Goal: Transaction & Acquisition: Purchase product/service

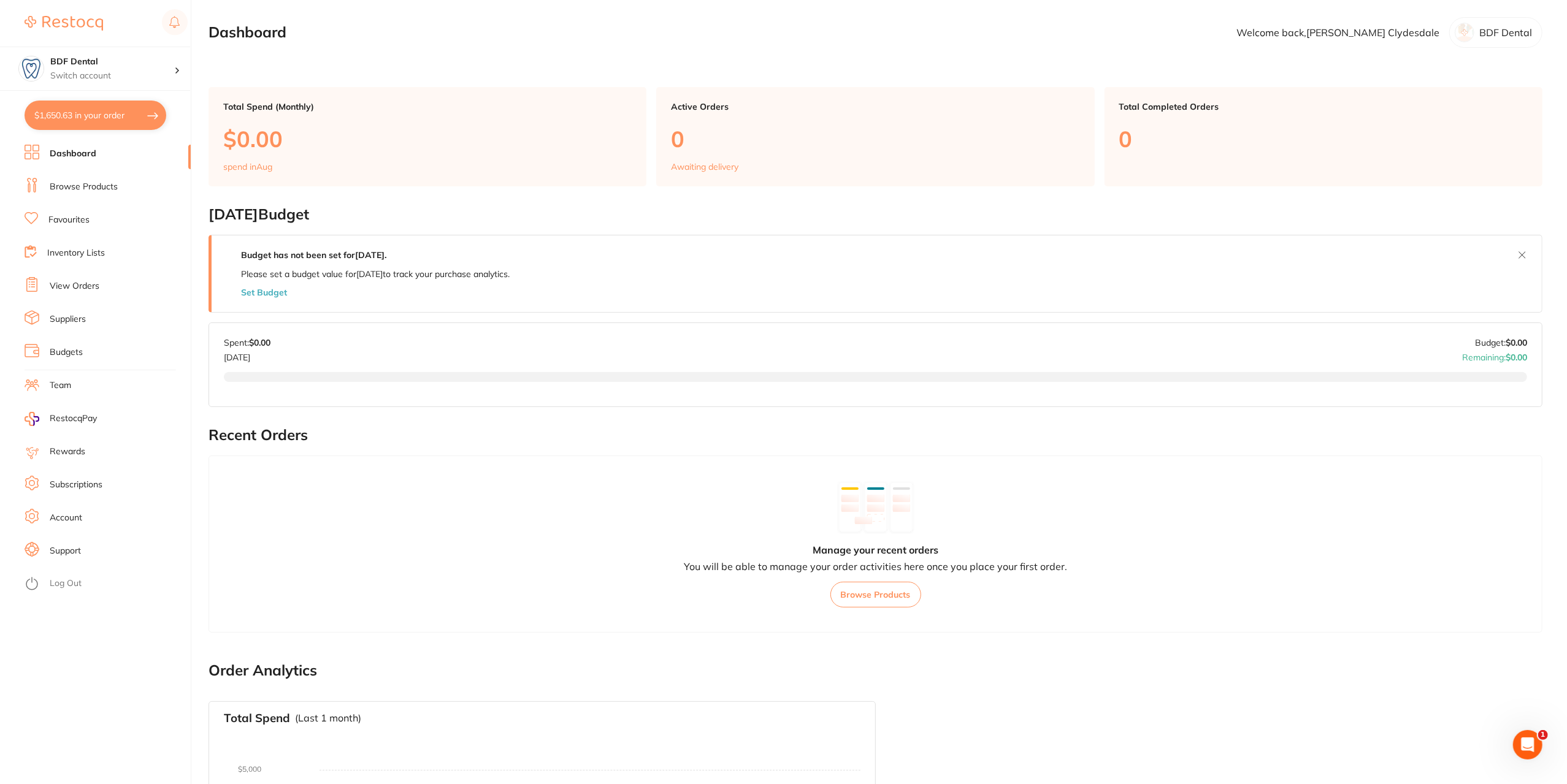
click at [74, 289] on link "View Orders" at bounding box center [75, 286] width 50 height 12
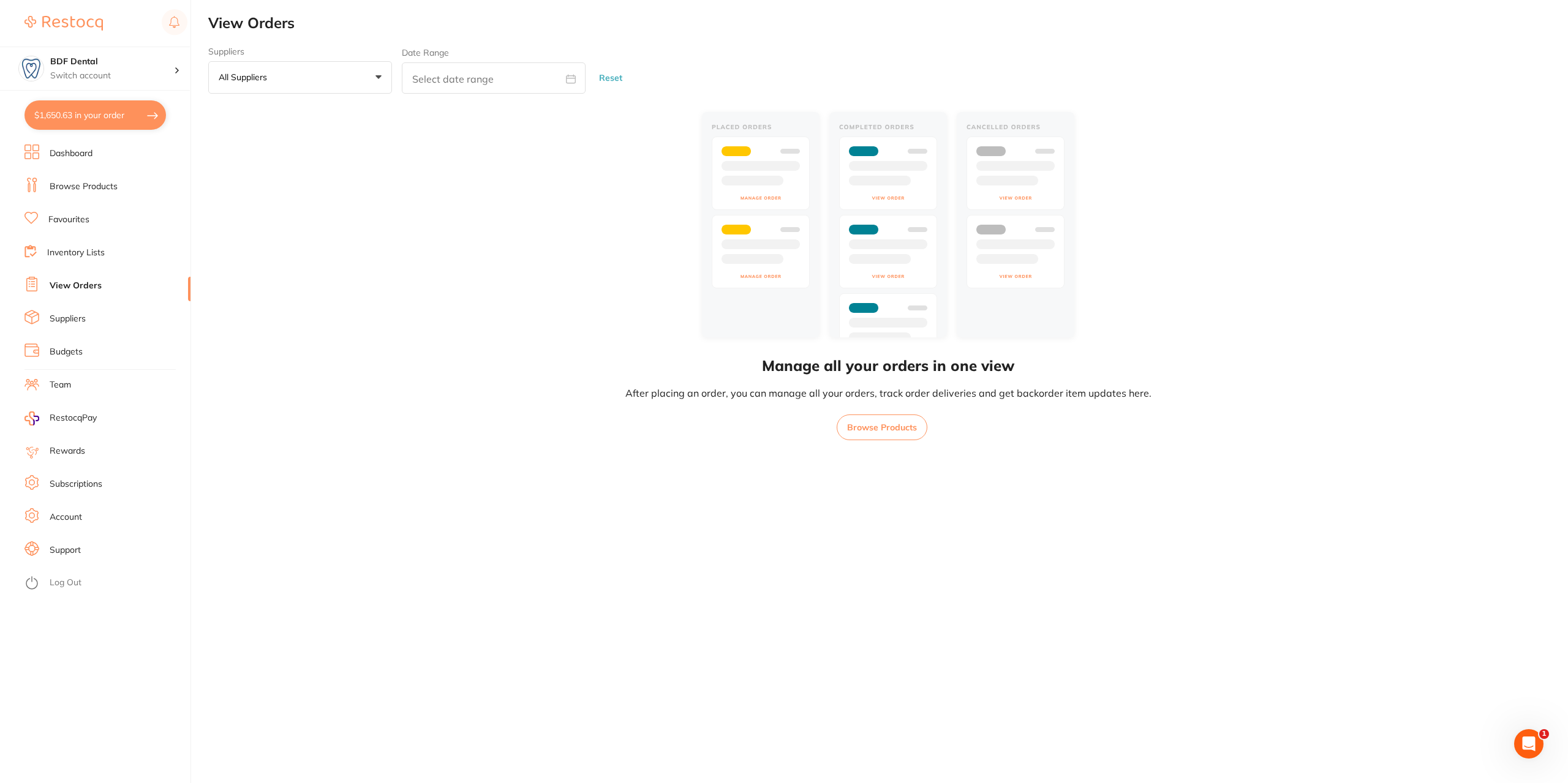
click at [78, 249] on link "Inventory Lists" at bounding box center [76, 253] width 57 height 12
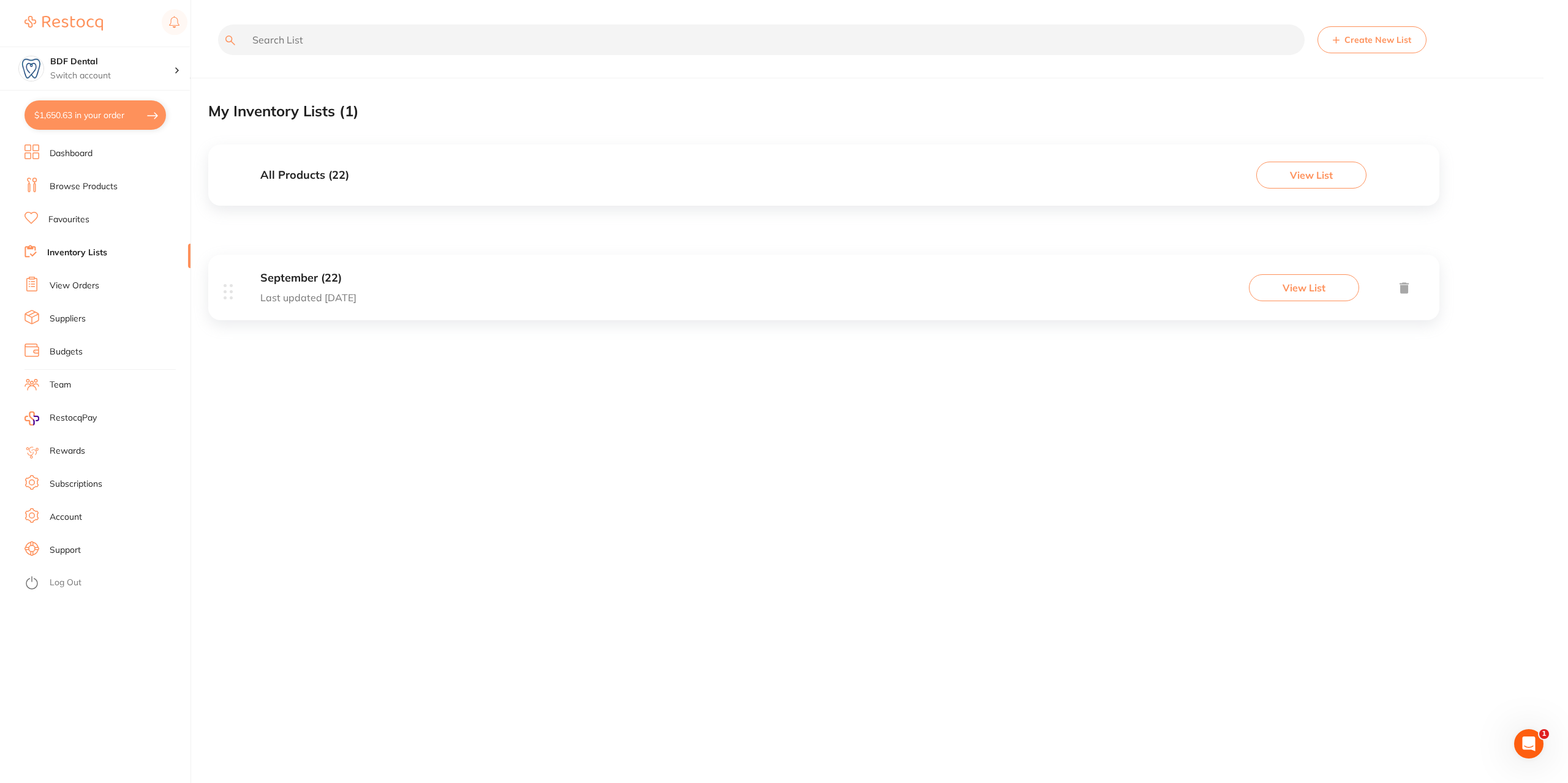
click at [280, 288] on div "September (22) Last updated 1 day ago" at bounding box center [308, 287] width 96 height 31
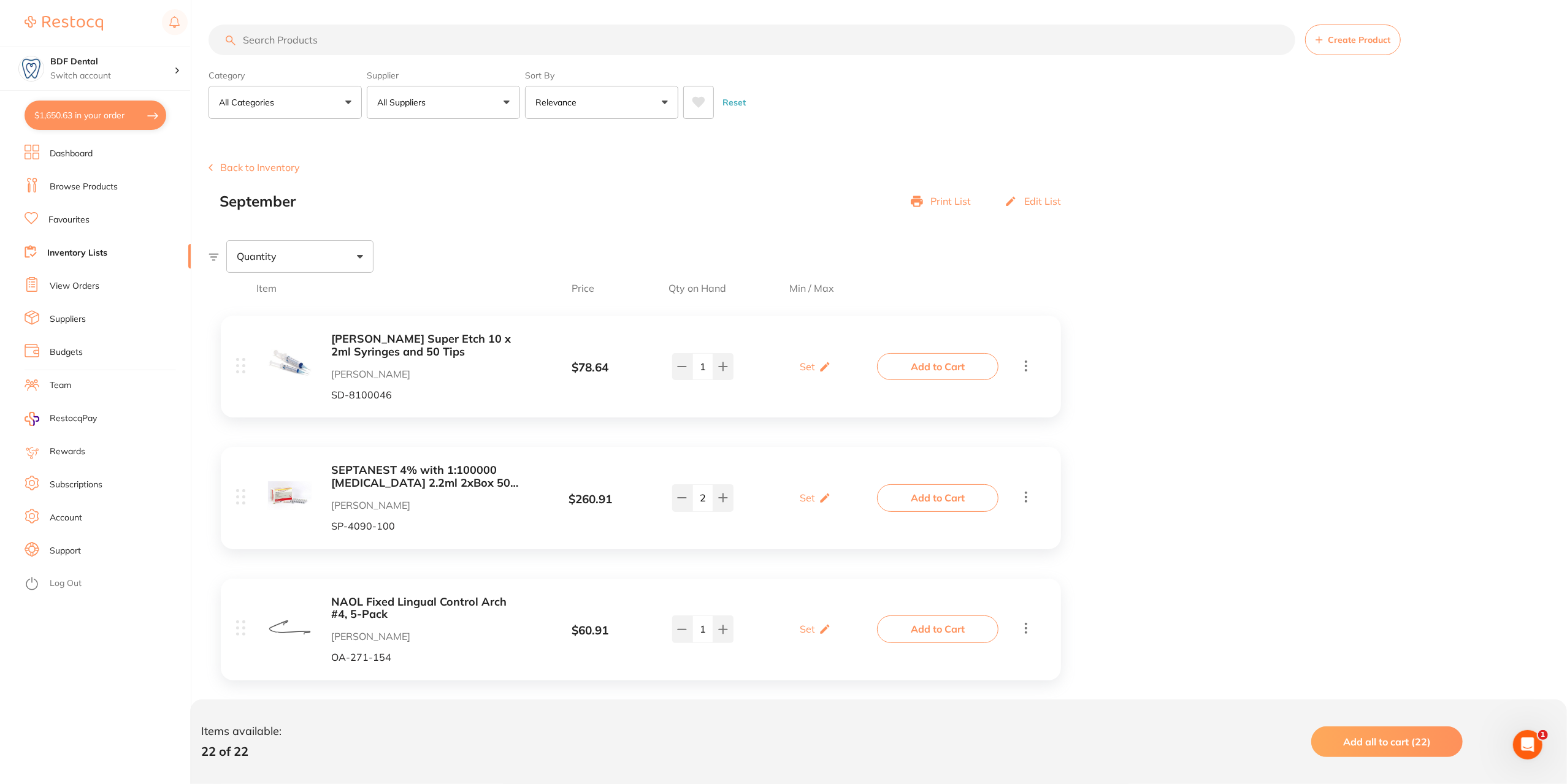
click at [88, 291] on link "View Orders" at bounding box center [75, 286] width 50 height 12
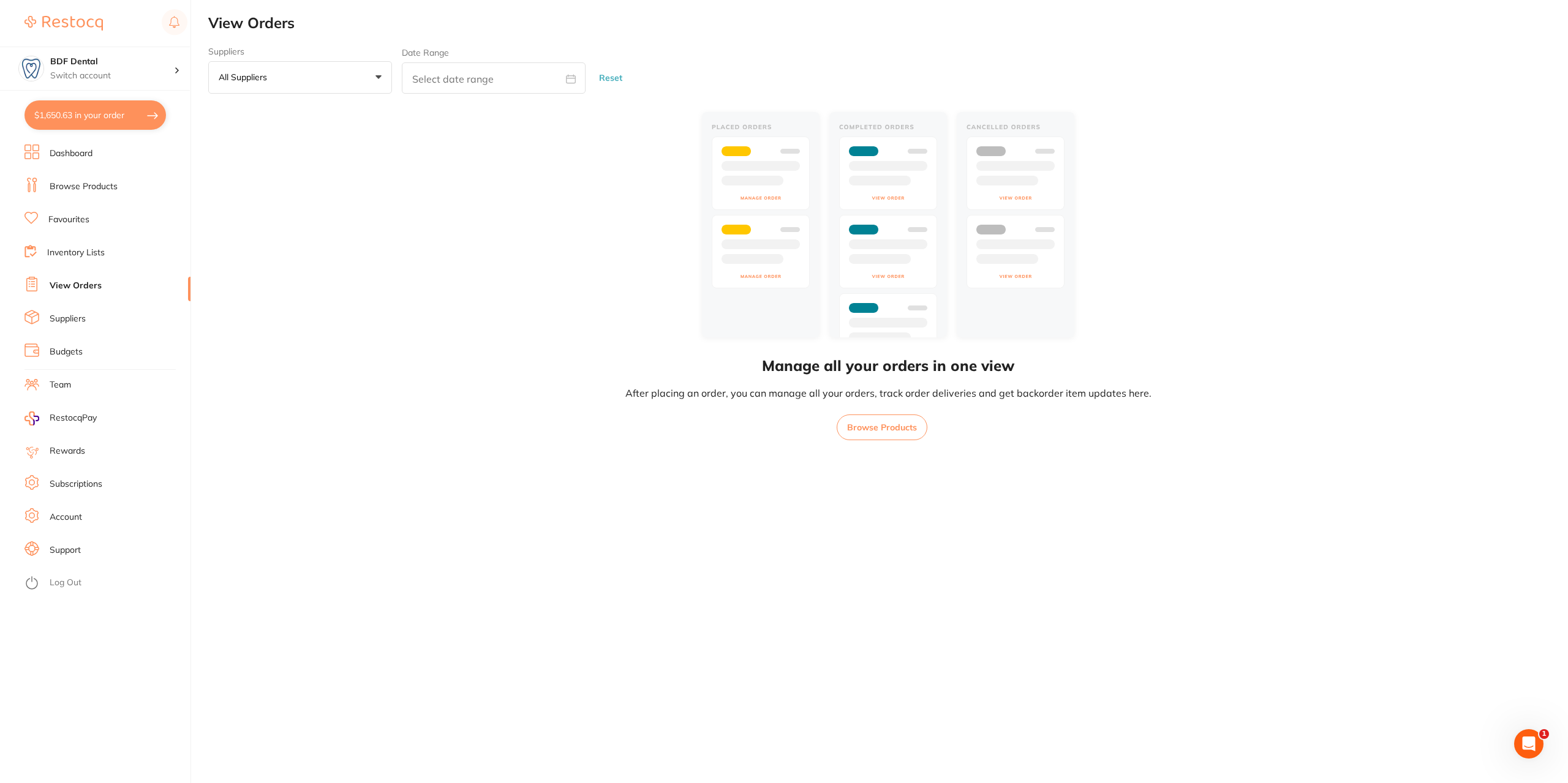
click at [93, 121] on button "$1,650.63 in your order" at bounding box center [95, 115] width 142 height 30
checkbox input "true"
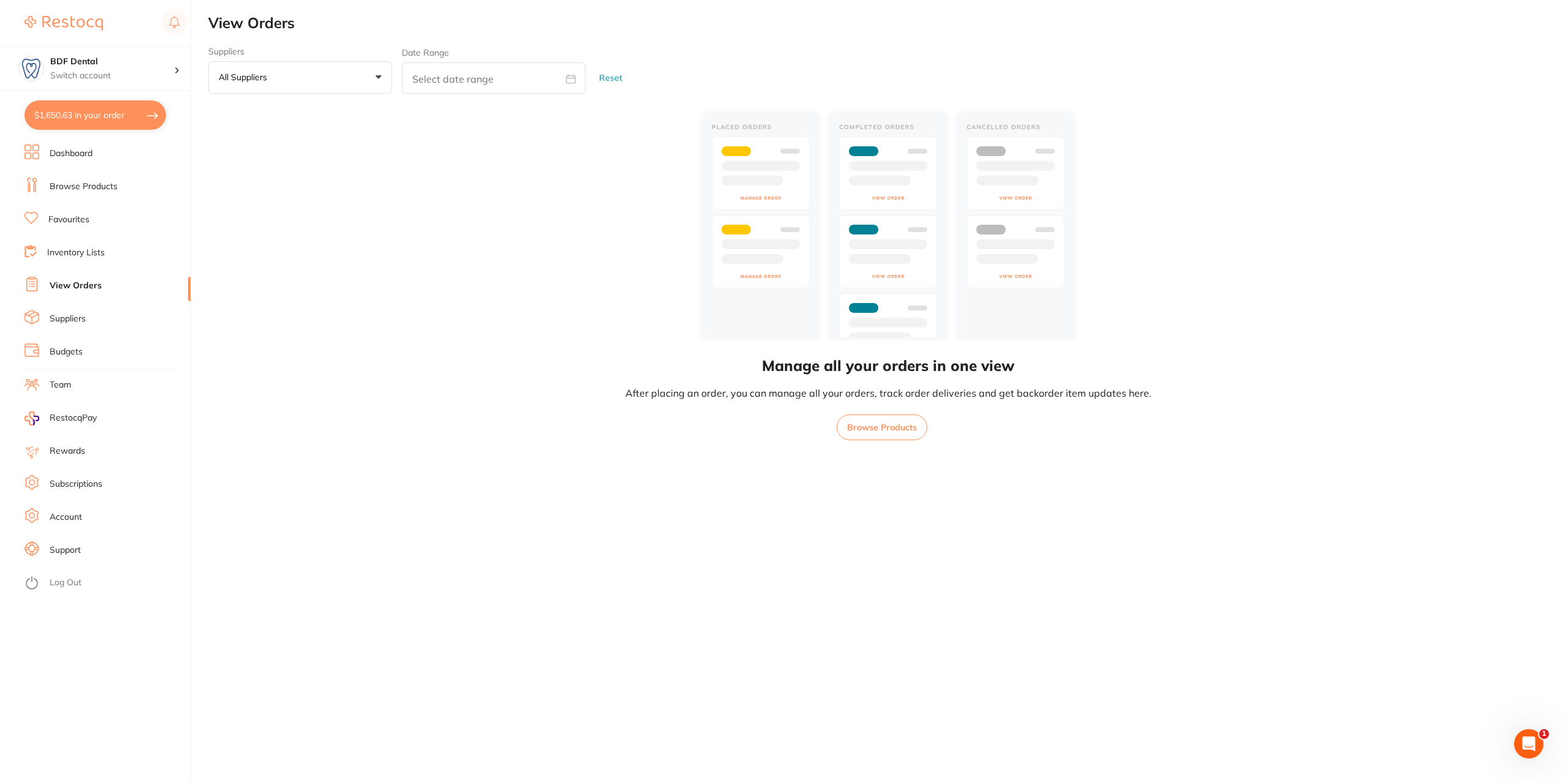
checkbox input "true"
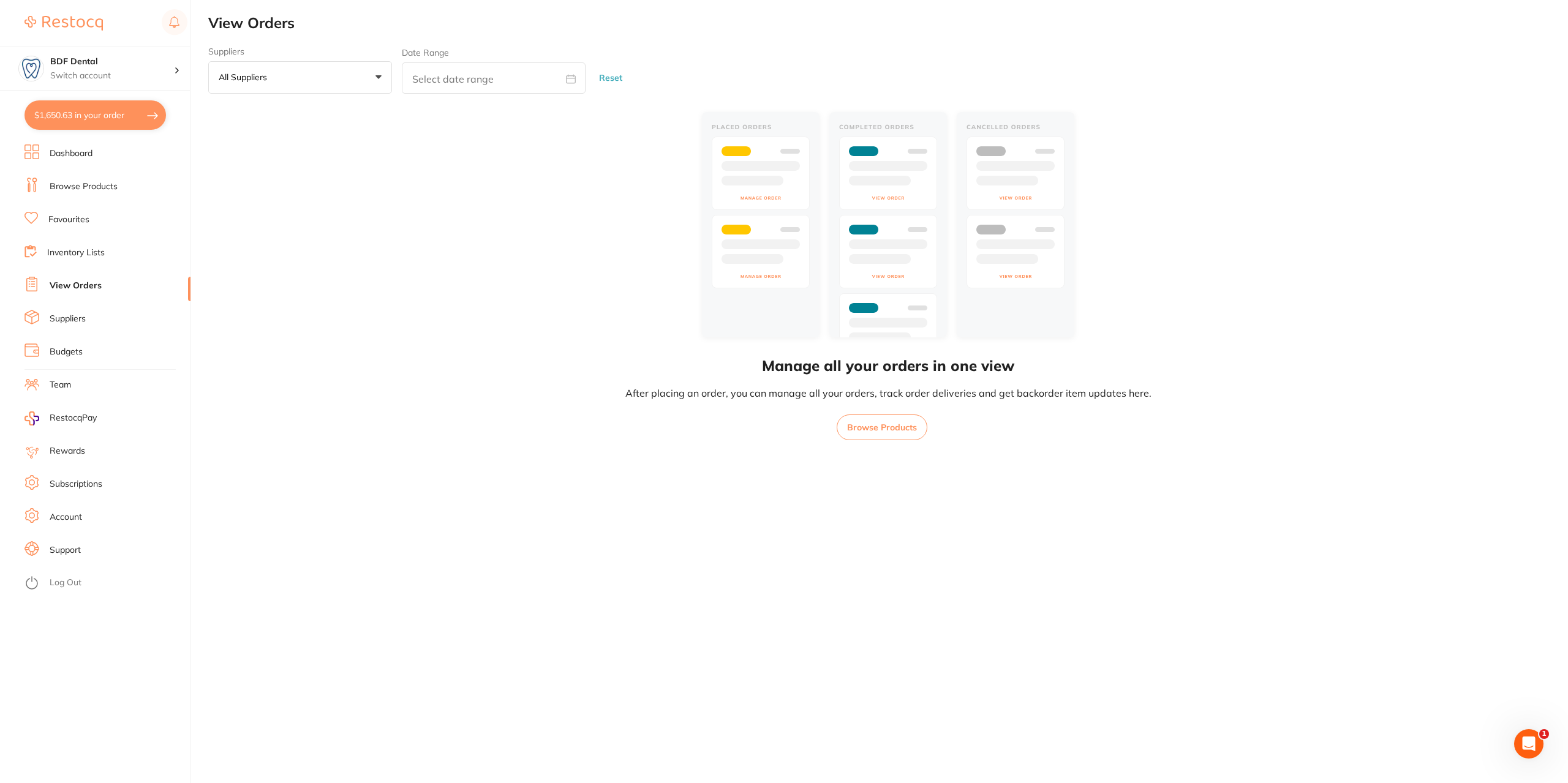
checkbox input "true"
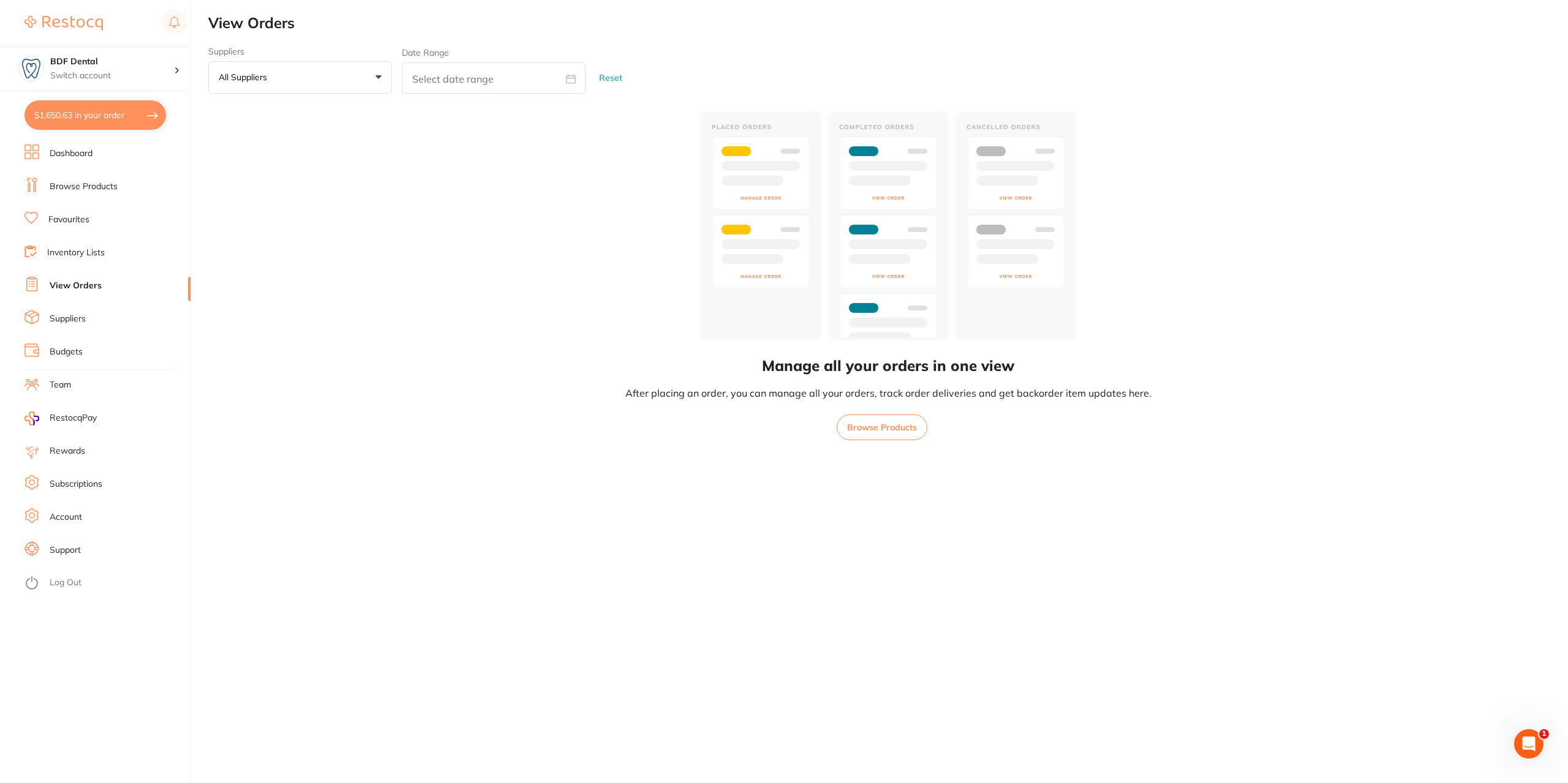
checkbox input "true"
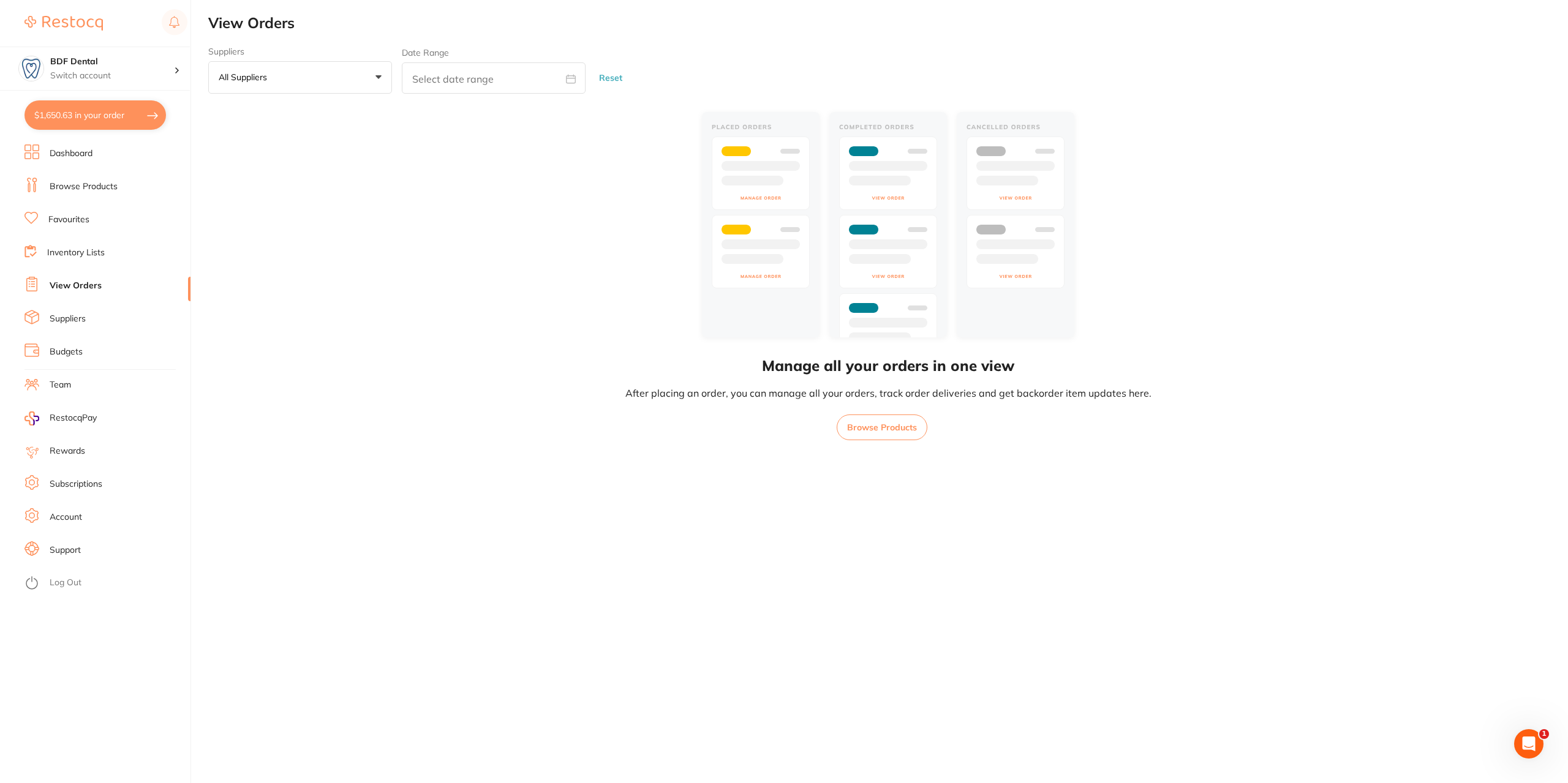
checkbox input "true"
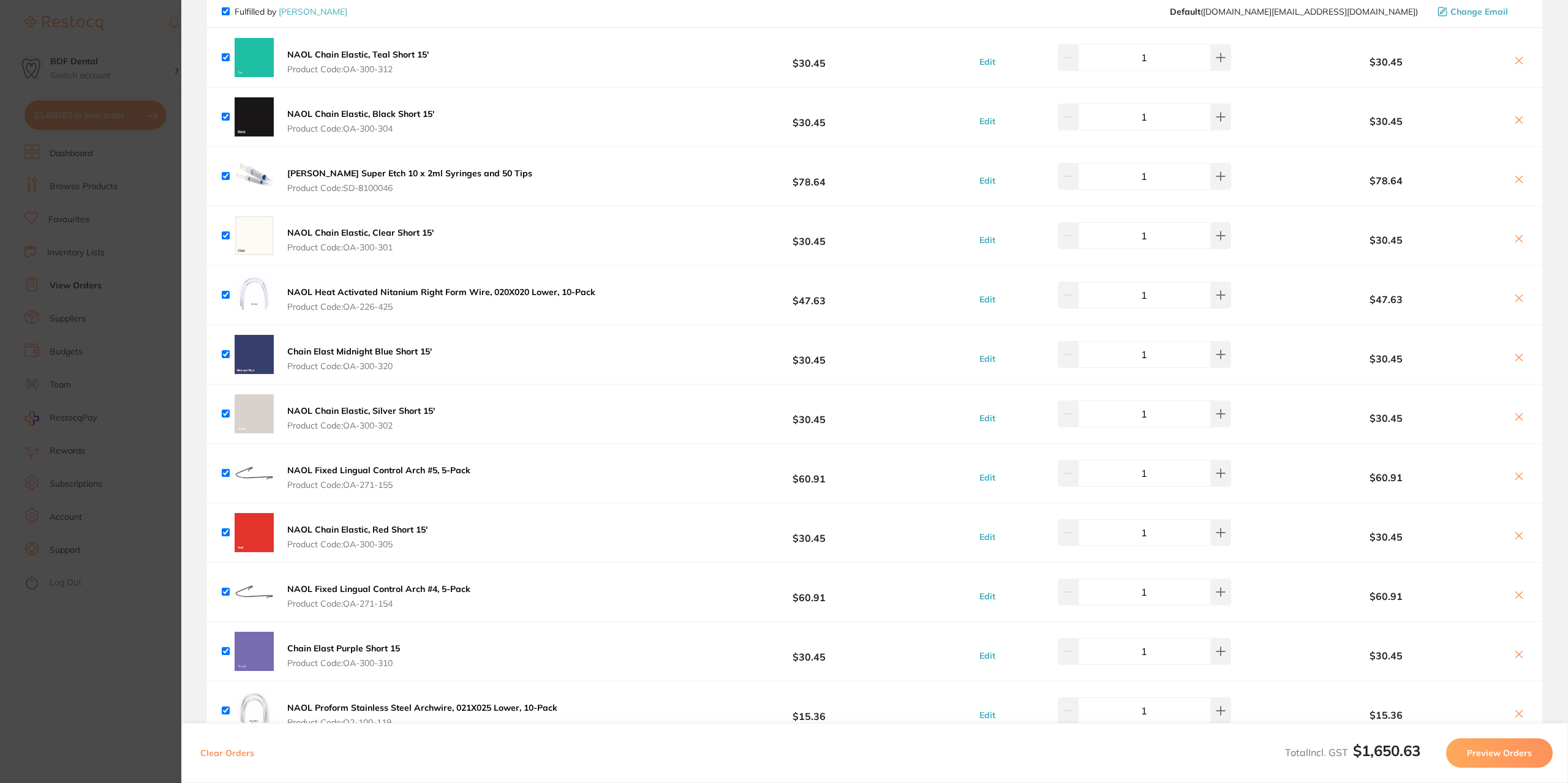
scroll to position [245, 0]
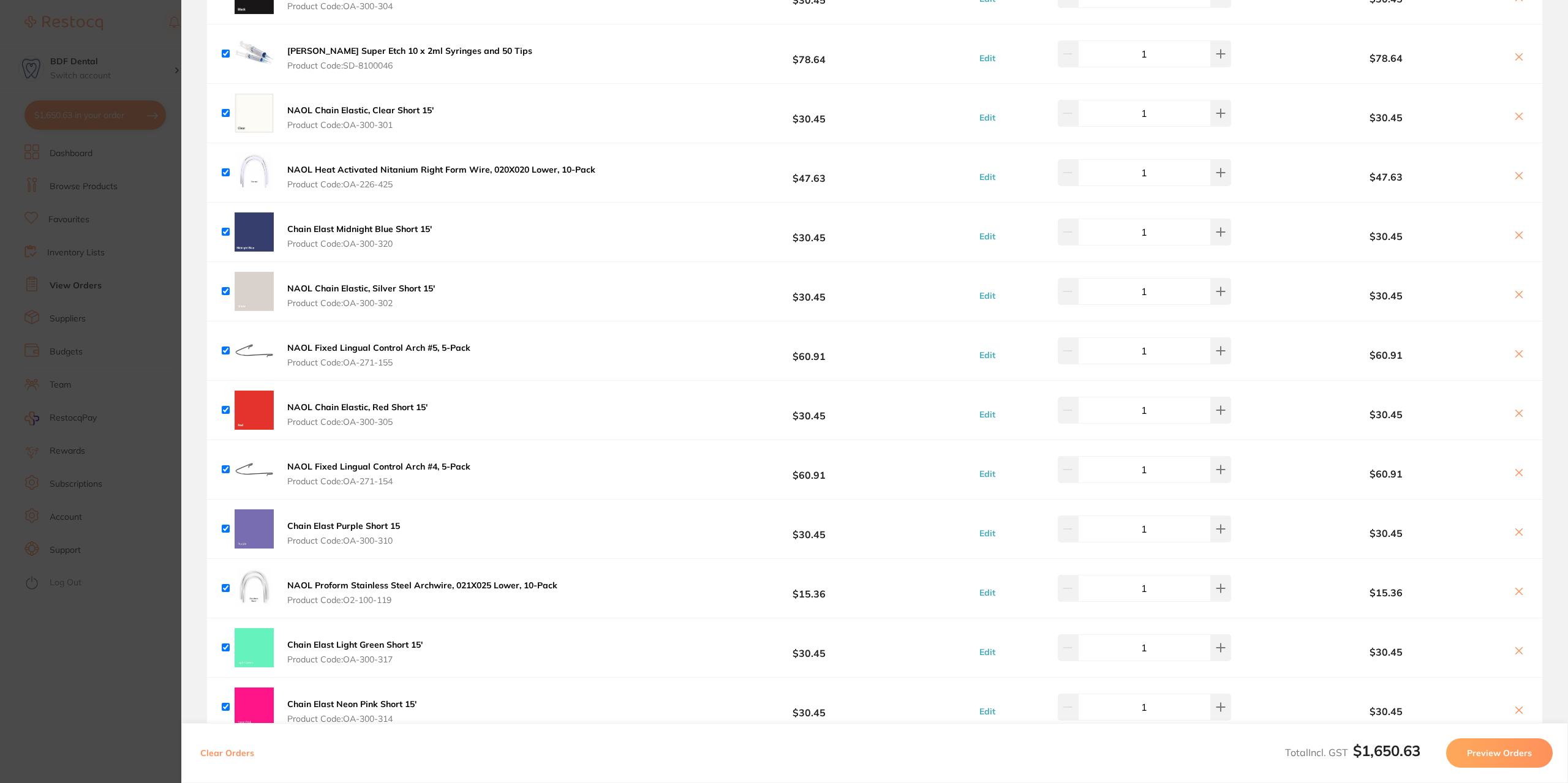
drag, startPoint x: 87, startPoint y: 695, endPoint x: 76, endPoint y: 685, distance: 14.9
click at [82, 689] on section "Update RRP Set your pre negotiated price for this item. Item Agreed RRP (excl. …" at bounding box center [784, 392] width 1568 height 783
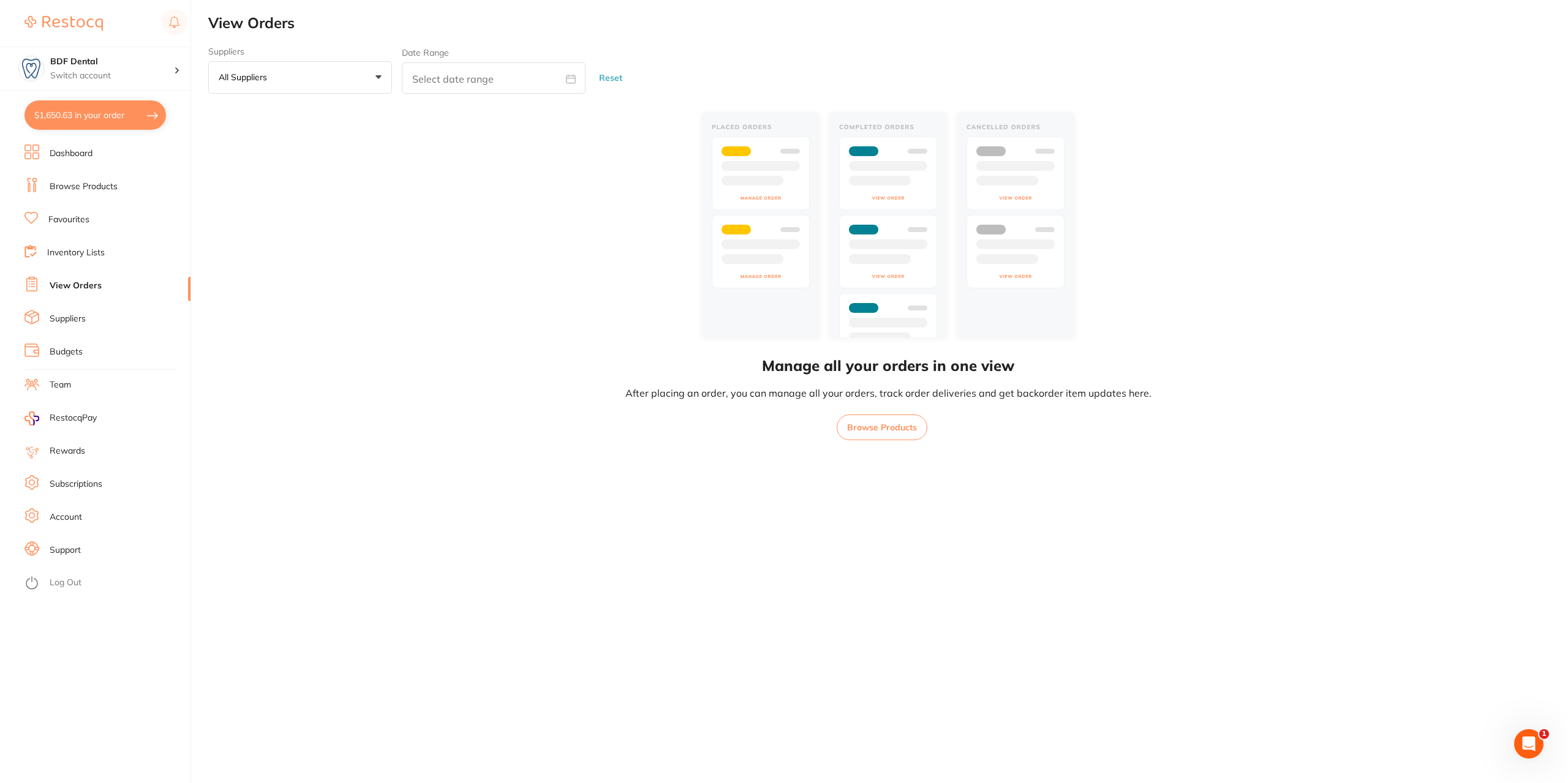
click at [90, 121] on button "$1,650.63 in your order" at bounding box center [95, 115] width 142 height 30
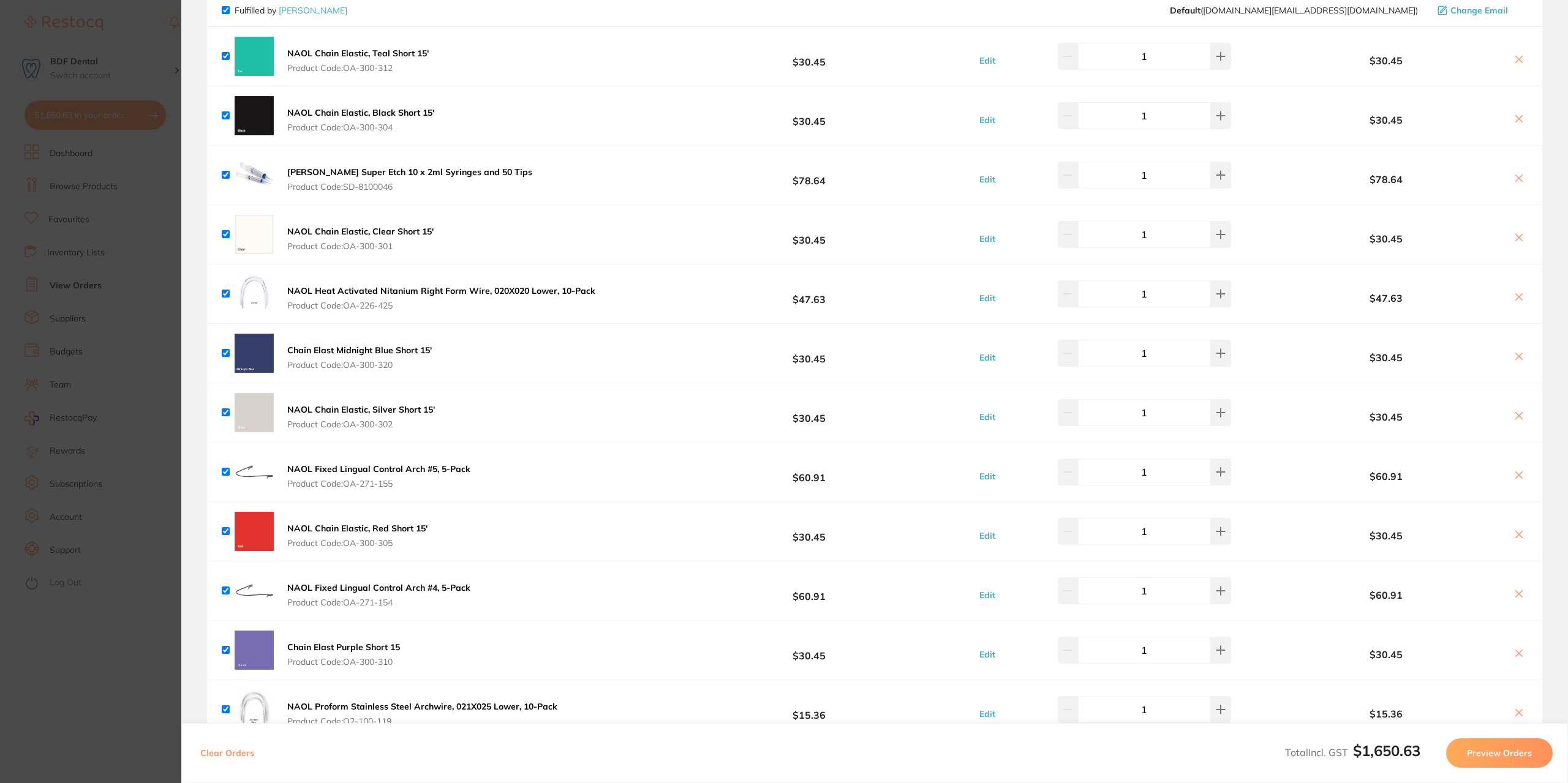
scroll to position [123, 0]
click at [156, 218] on section "Update RRP Set your pre negotiated price for this item. Item Agreed RRP (excl. …" at bounding box center [784, 392] width 1568 height 783
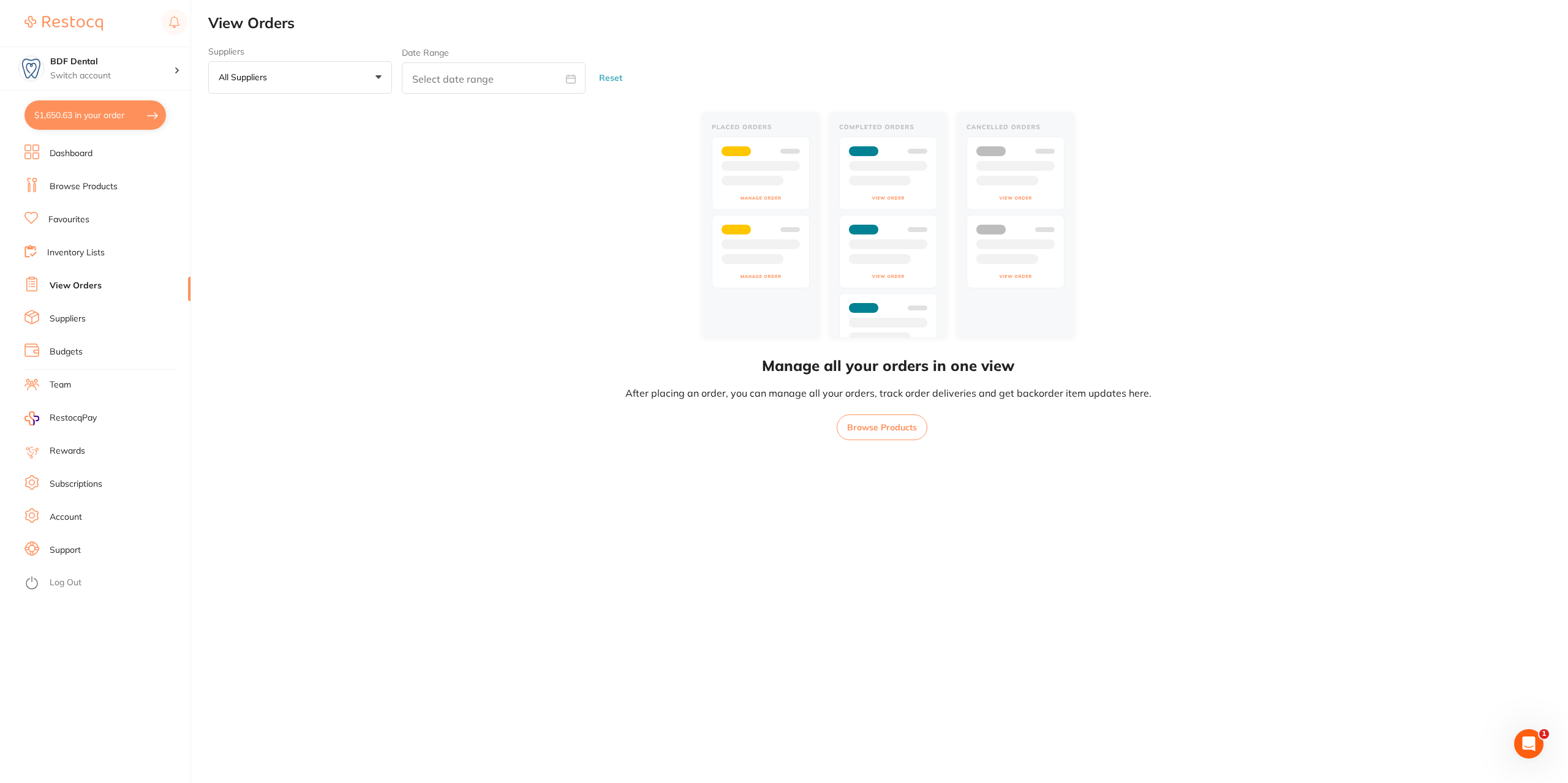
click at [75, 320] on link "Suppliers" at bounding box center [68, 319] width 36 height 12
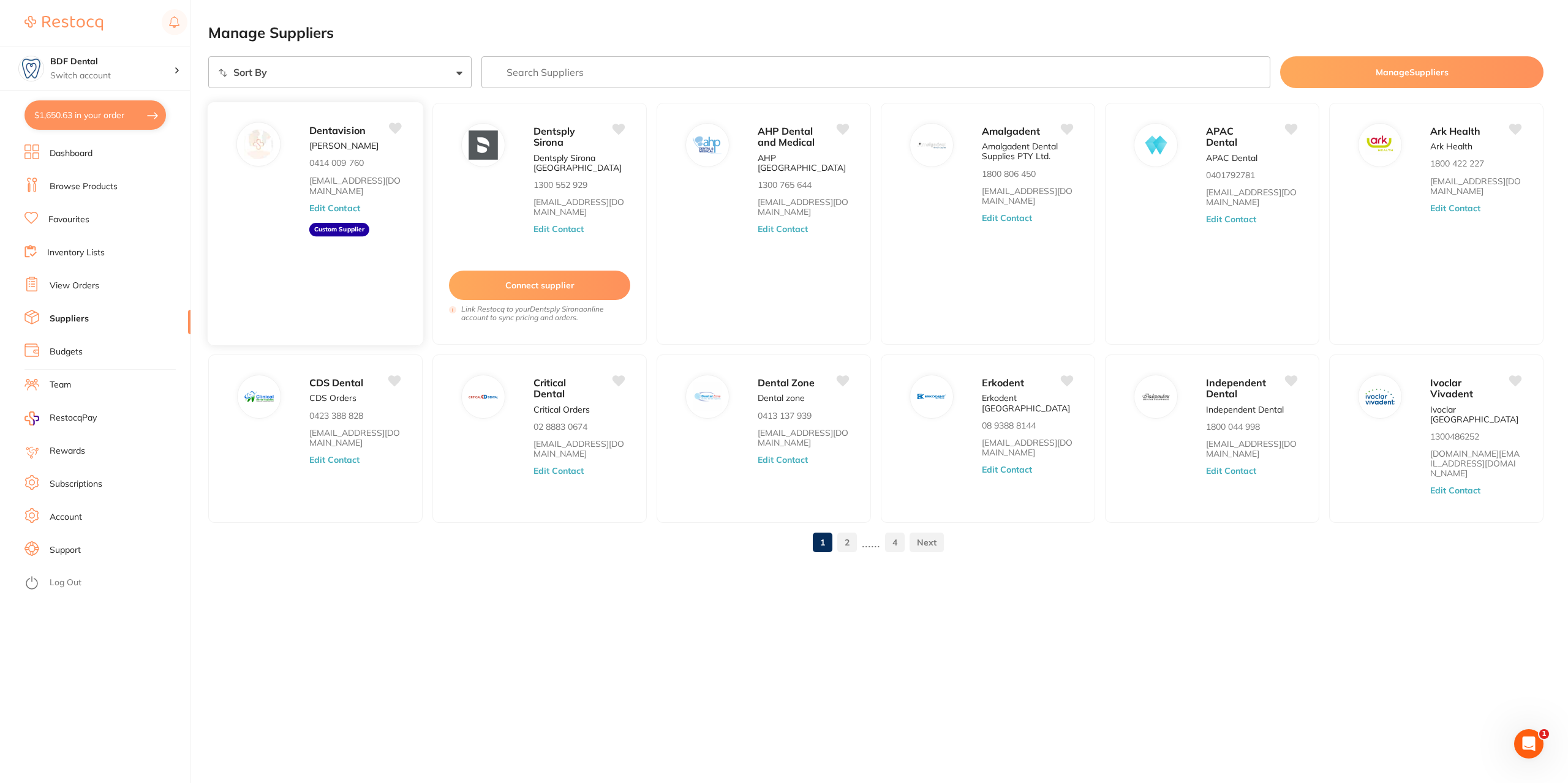
click at [397, 125] on icon at bounding box center [395, 129] width 13 height 11
click at [401, 129] on icon at bounding box center [395, 128] width 13 height 13
click at [395, 125] on icon at bounding box center [395, 129] width 13 height 11
click at [617, 124] on icon at bounding box center [620, 129] width 13 height 11
click at [1517, 378] on icon at bounding box center [1516, 380] width 13 height 11
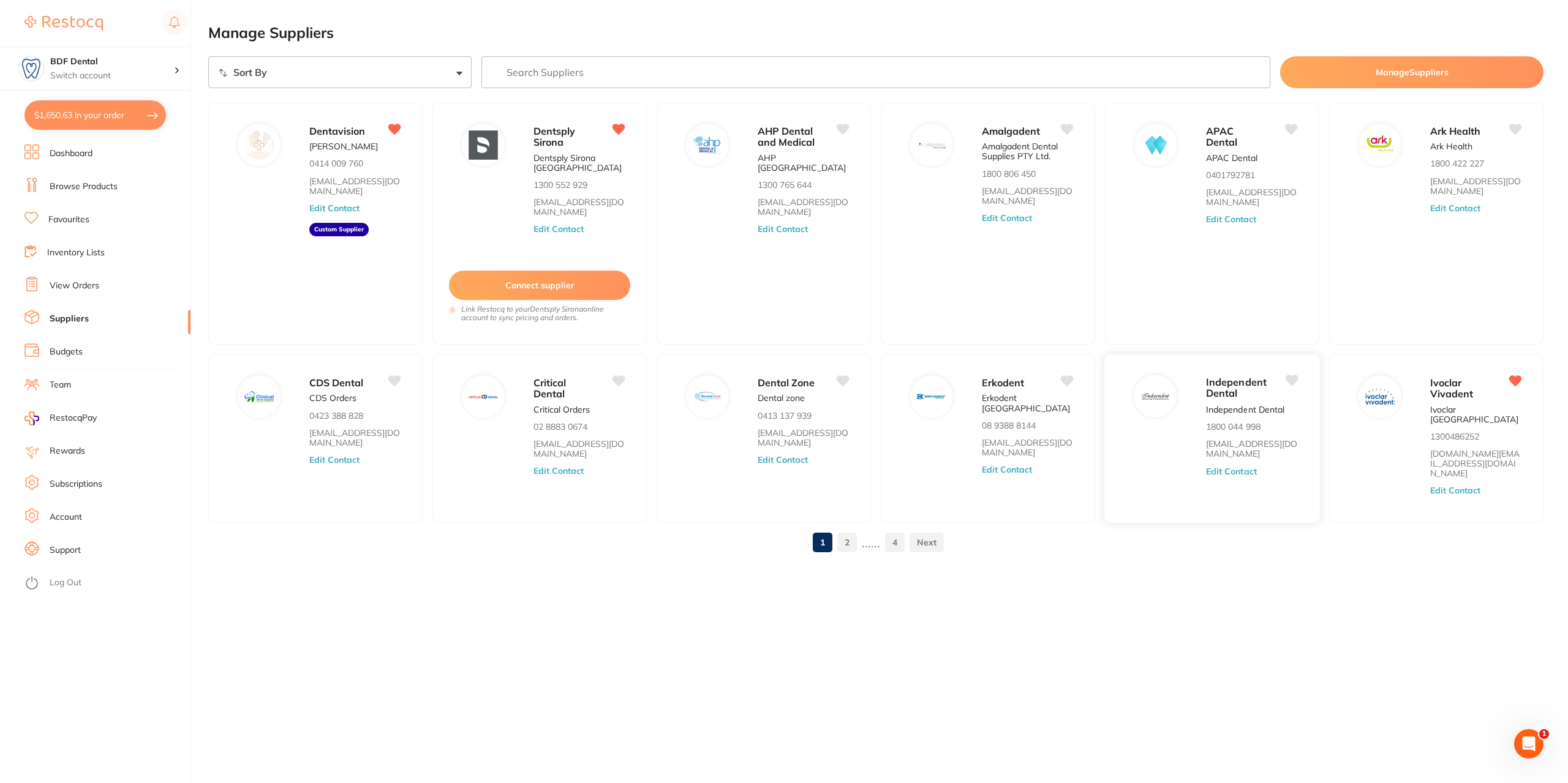
click at [1286, 377] on icon at bounding box center [1292, 380] width 13 height 11
click at [1515, 127] on icon at bounding box center [1516, 129] width 13 height 11
click at [847, 530] on link "2" at bounding box center [847, 542] width 20 height 24
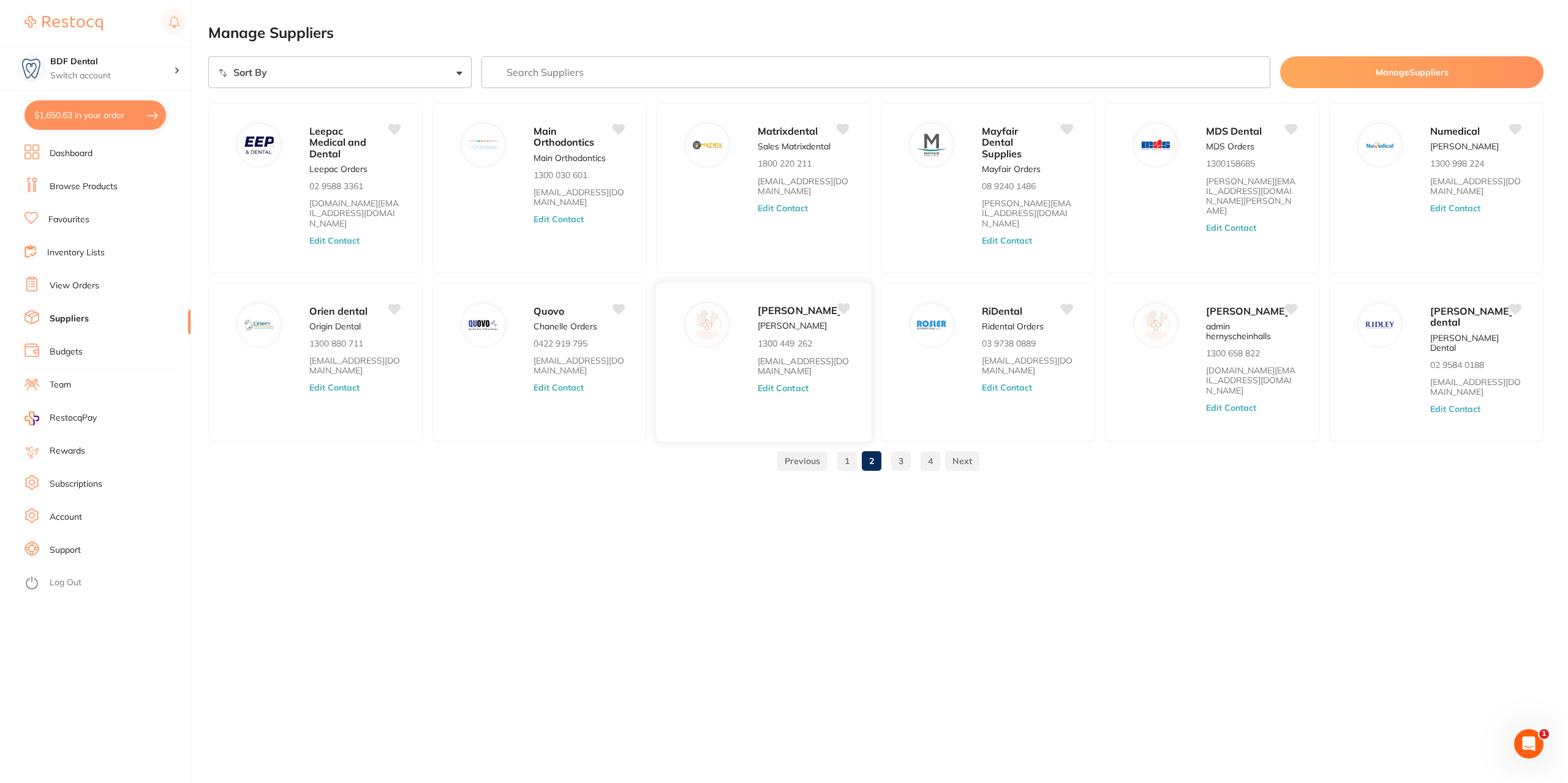
drag, startPoint x: 847, startPoint y: 299, endPoint x: 872, endPoint y: 318, distance: 31.4
click at [847, 303] on icon at bounding box center [843, 309] width 13 height 11
click at [1409, 77] on button "Manage Suppliers" at bounding box center [1412, 72] width 264 height 32
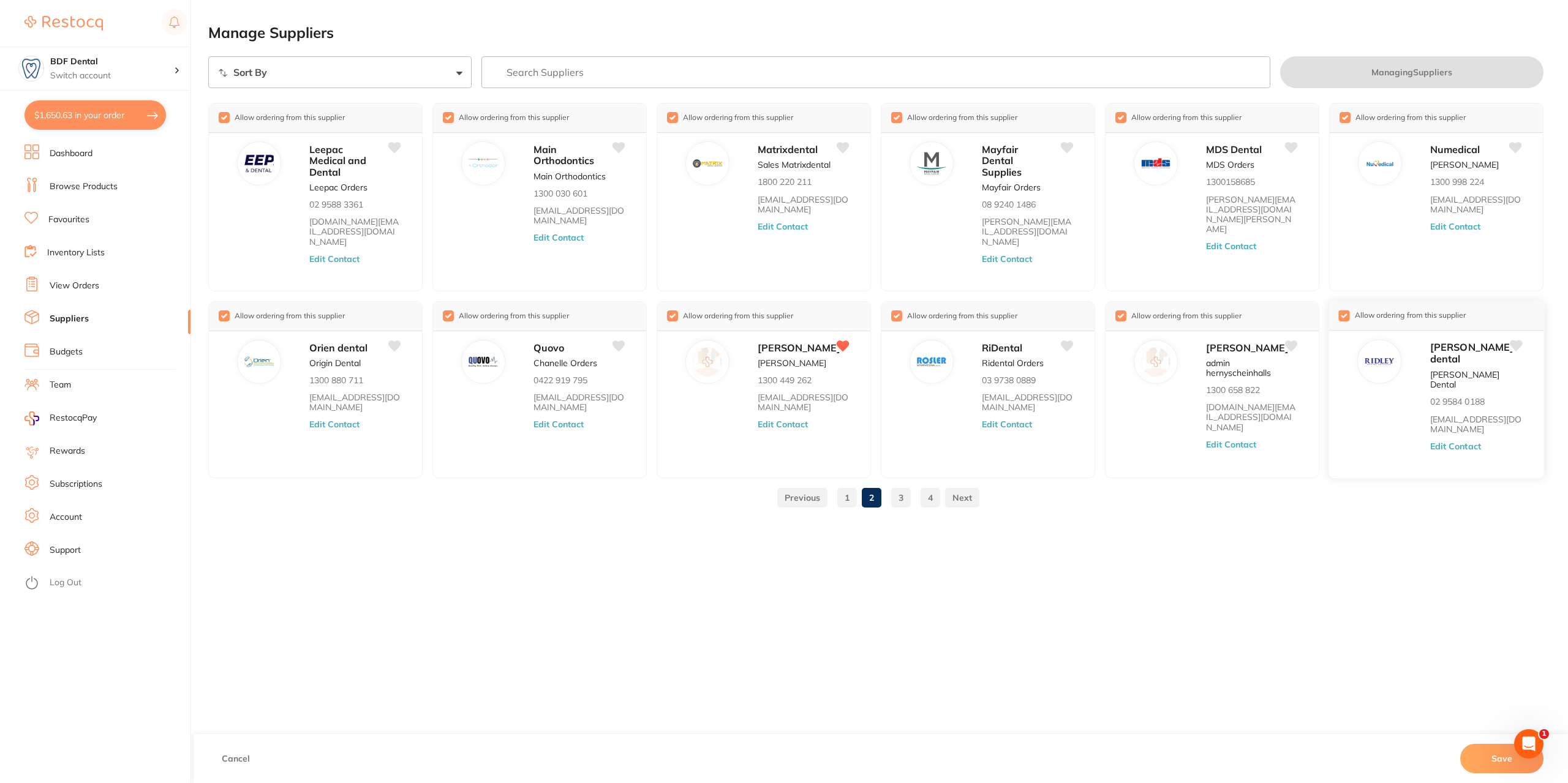
click at [1346, 310] on input "checkbox" at bounding box center [1344, 315] width 11 height 11
click at [903, 311] on span "Allow ordering from this supplier" at bounding box center [960, 316] width 117 height 9
click at [896, 310] on input "checkbox" at bounding box center [895, 315] width 11 height 11
click at [448, 310] on input "checkbox" at bounding box center [447, 315] width 11 height 11
click at [223, 310] on input "checkbox" at bounding box center [223, 315] width 11 height 11
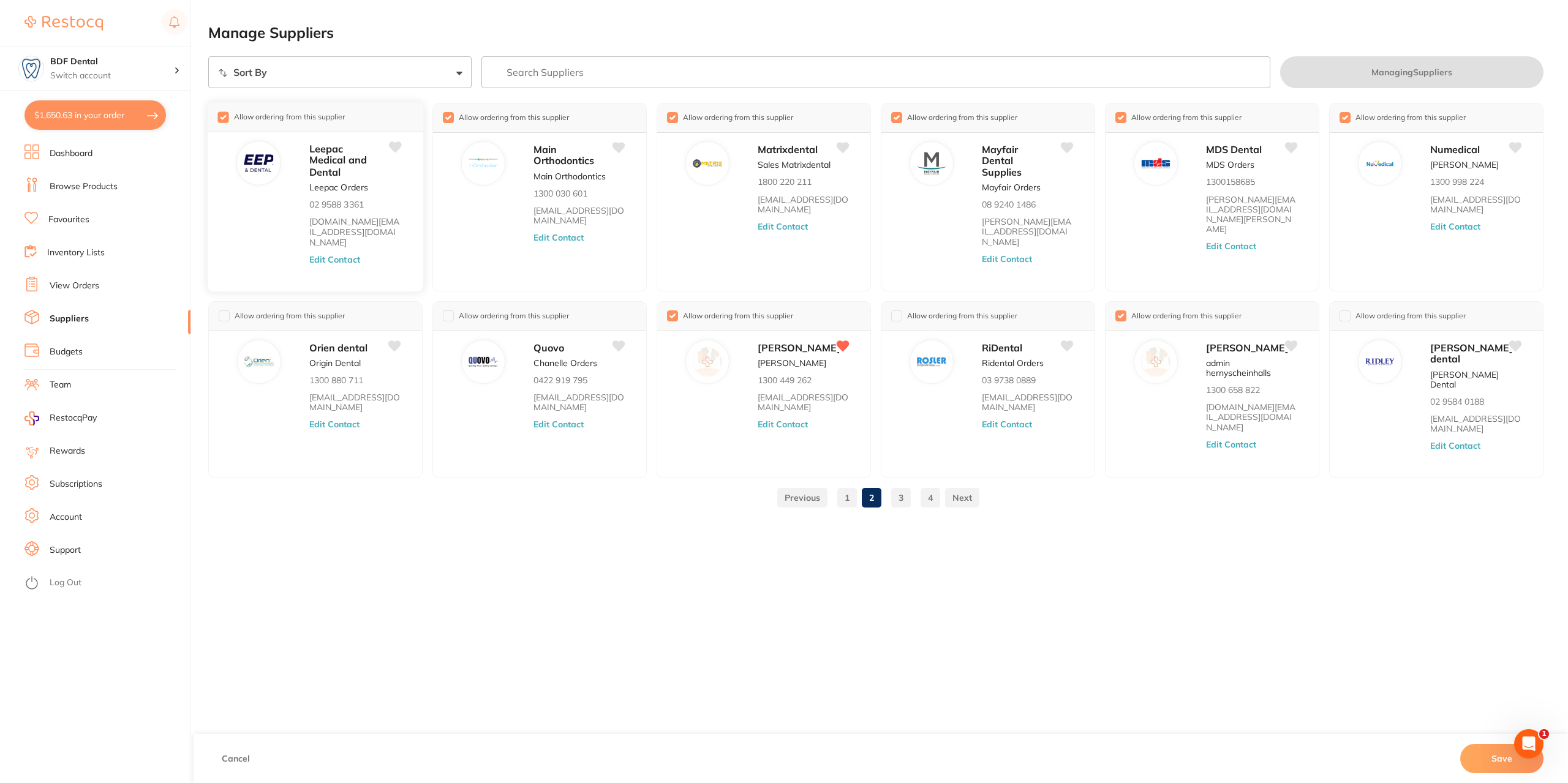
click at [222, 117] on input "checkbox" at bounding box center [223, 117] width 11 height 11
click at [451, 116] on input "checkbox" at bounding box center [447, 117] width 11 height 11
click at [675, 118] on input "checkbox" at bounding box center [671, 117] width 11 height 11
click at [894, 114] on input "checkbox" at bounding box center [895, 117] width 11 height 11
click at [1340, 116] on input "checkbox" at bounding box center [1344, 117] width 11 height 11
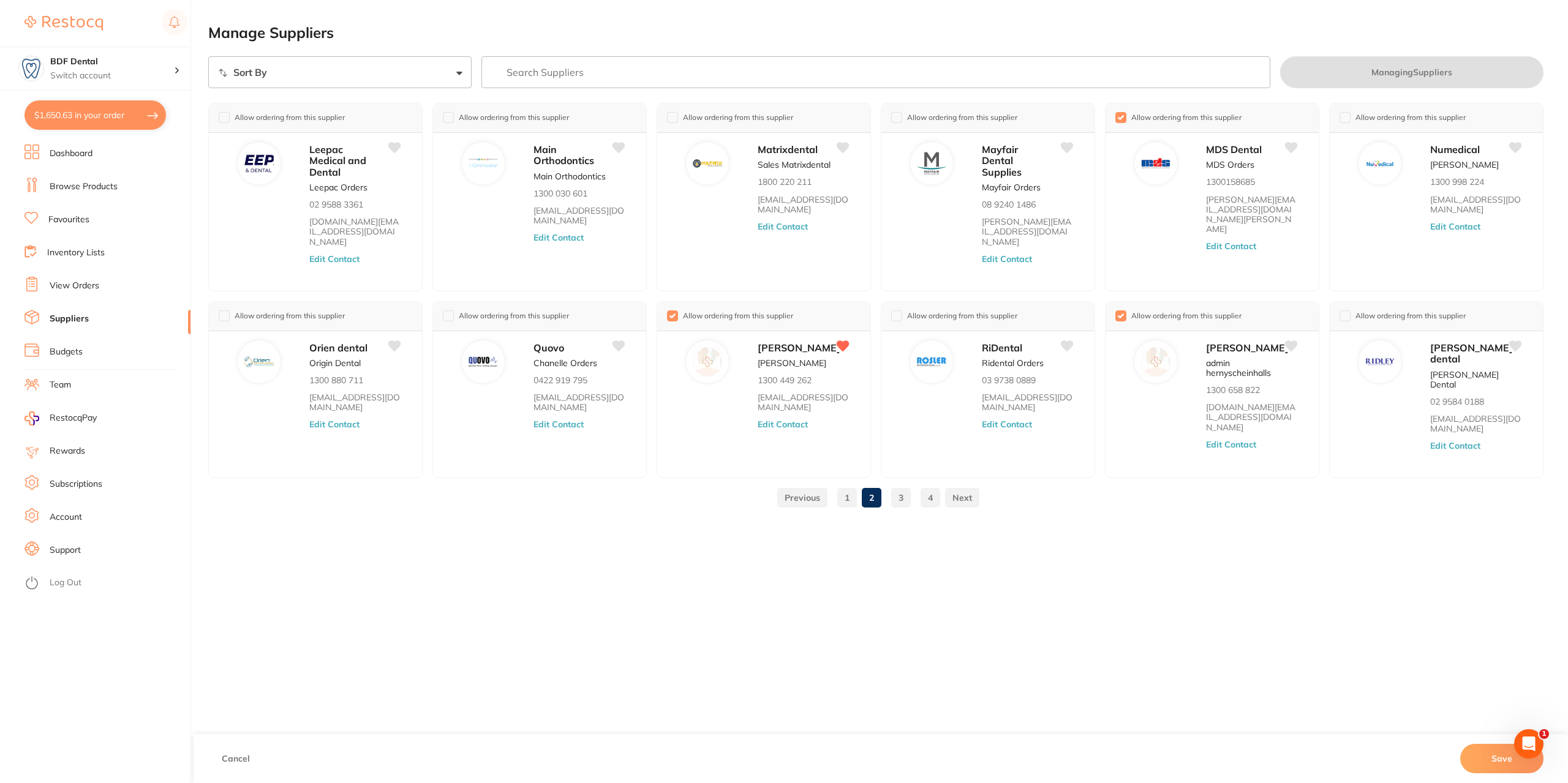
click at [845, 499] on link "1" at bounding box center [847, 498] width 20 height 24
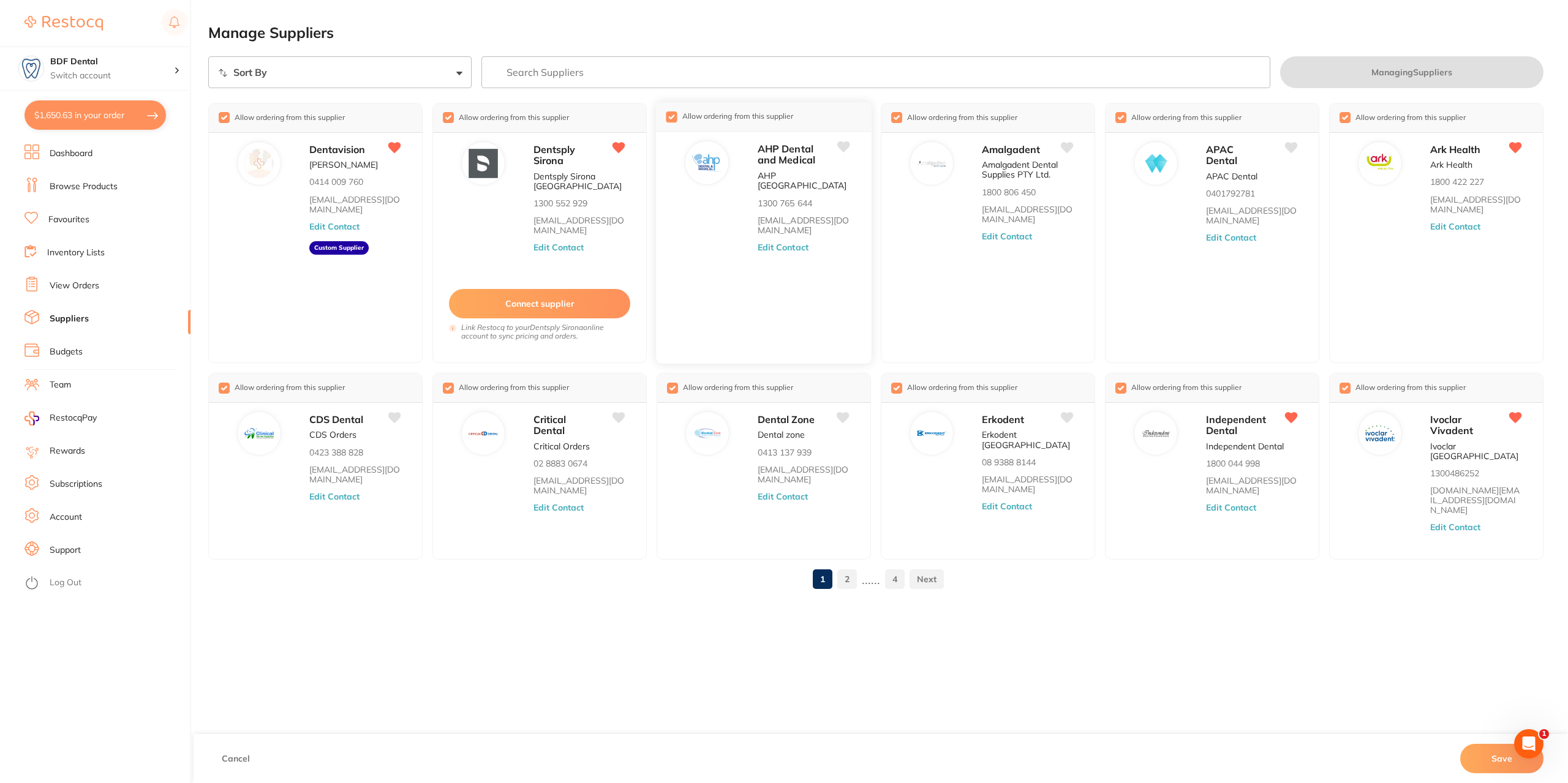
click at [677, 120] on span "Allow ordering from this supplier" at bounding box center [735, 117] width 117 height 9
click at [670, 118] on input "checkbox" at bounding box center [671, 117] width 11 height 11
click at [896, 119] on input "checkbox" at bounding box center [895, 117] width 11 height 11
click at [1126, 117] on span "Allow ordering from this supplier" at bounding box center [1184, 117] width 117 height 9
click at [1119, 117] on input "checkbox" at bounding box center [1120, 117] width 11 height 11
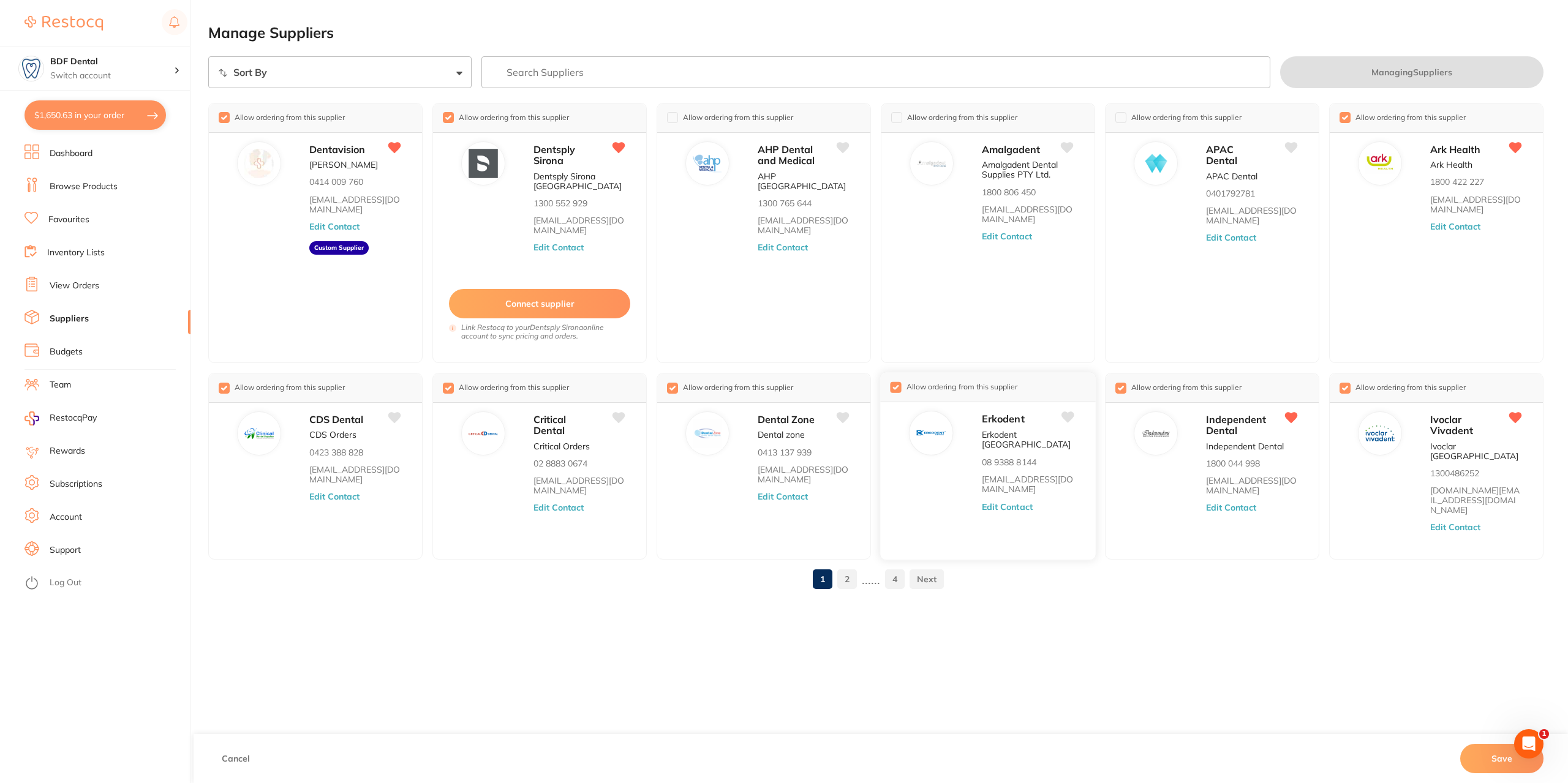
click at [896, 385] on input "checkbox" at bounding box center [895, 387] width 11 height 11
click at [445, 385] on input "checkbox" at bounding box center [447, 387] width 11 height 11
click at [225, 382] on input "checkbox" at bounding box center [223, 387] width 11 height 11
click at [671, 382] on input "checkbox" at bounding box center [671, 387] width 11 height 11
click at [844, 567] on link "2" at bounding box center [847, 579] width 20 height 24
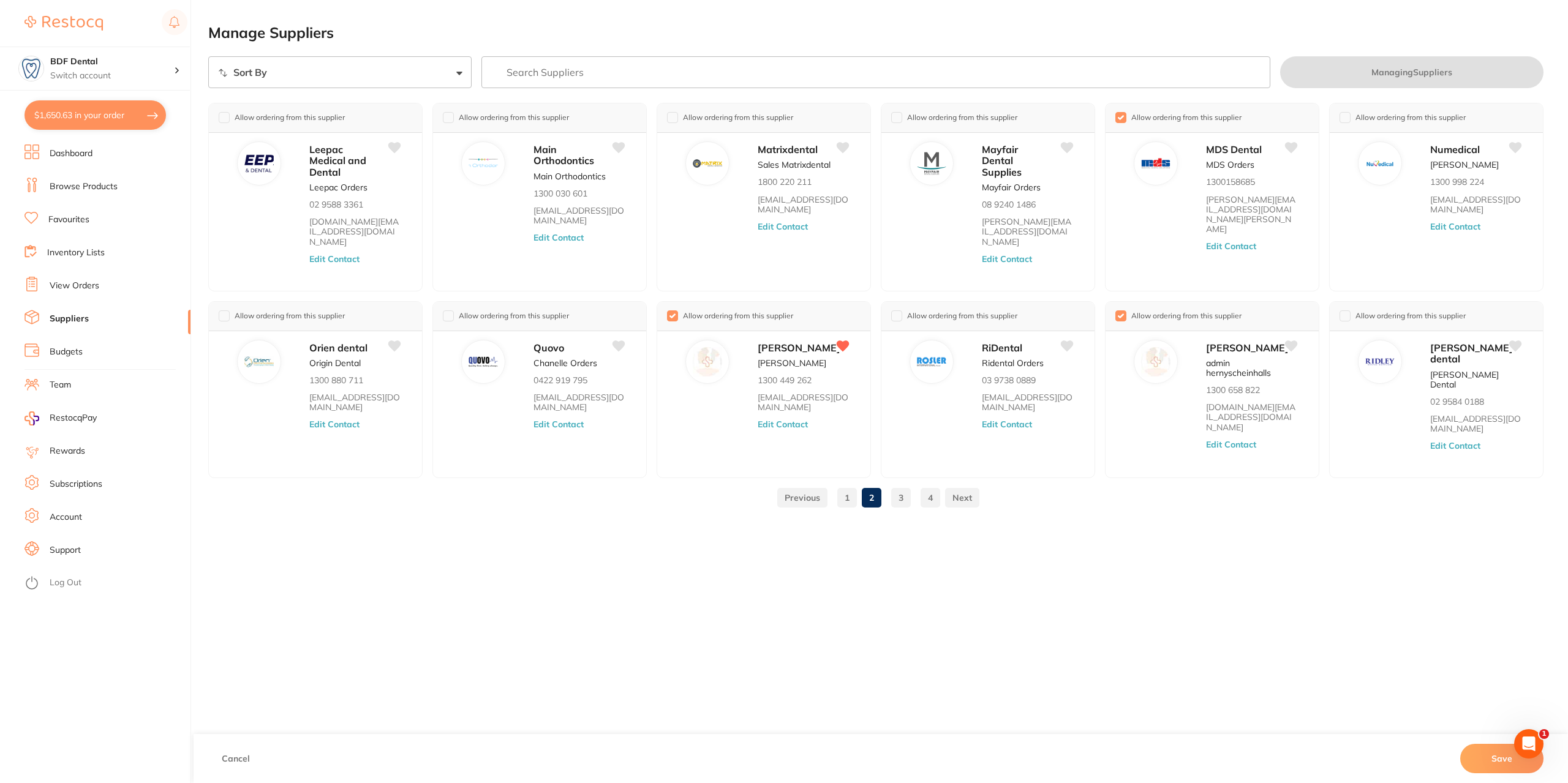
click at [896, 499] on link "3" at bounding box center [901, 498] width 20 height 24
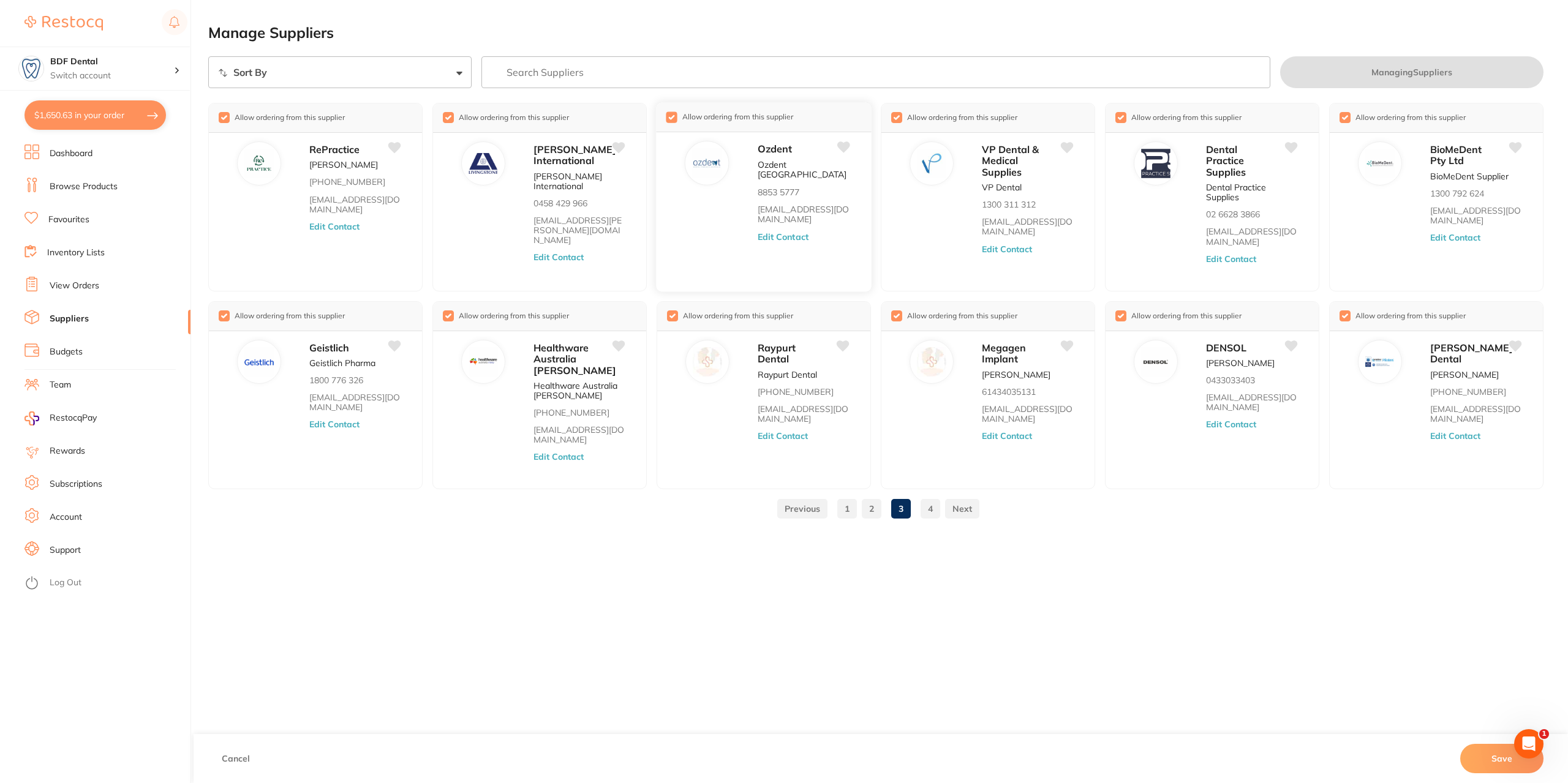
click at [675, 117] on input "checkbox" at bounding box center [671, 117] width 11 height 11
click at [446, 112] on input "checkbox" at bounding box center [447, 117] width 11 height 11
click at [229, 113] on span "Allow ordering from this supplier" at bounding box center [287, 117] width 117 height 9
click at [222, 118] on input "checkbox" at bounding box center [223, 117] width 11 height 11
click at [227, 318] on input "checkbox" at bounding box center [223, 315] width 11 height 11
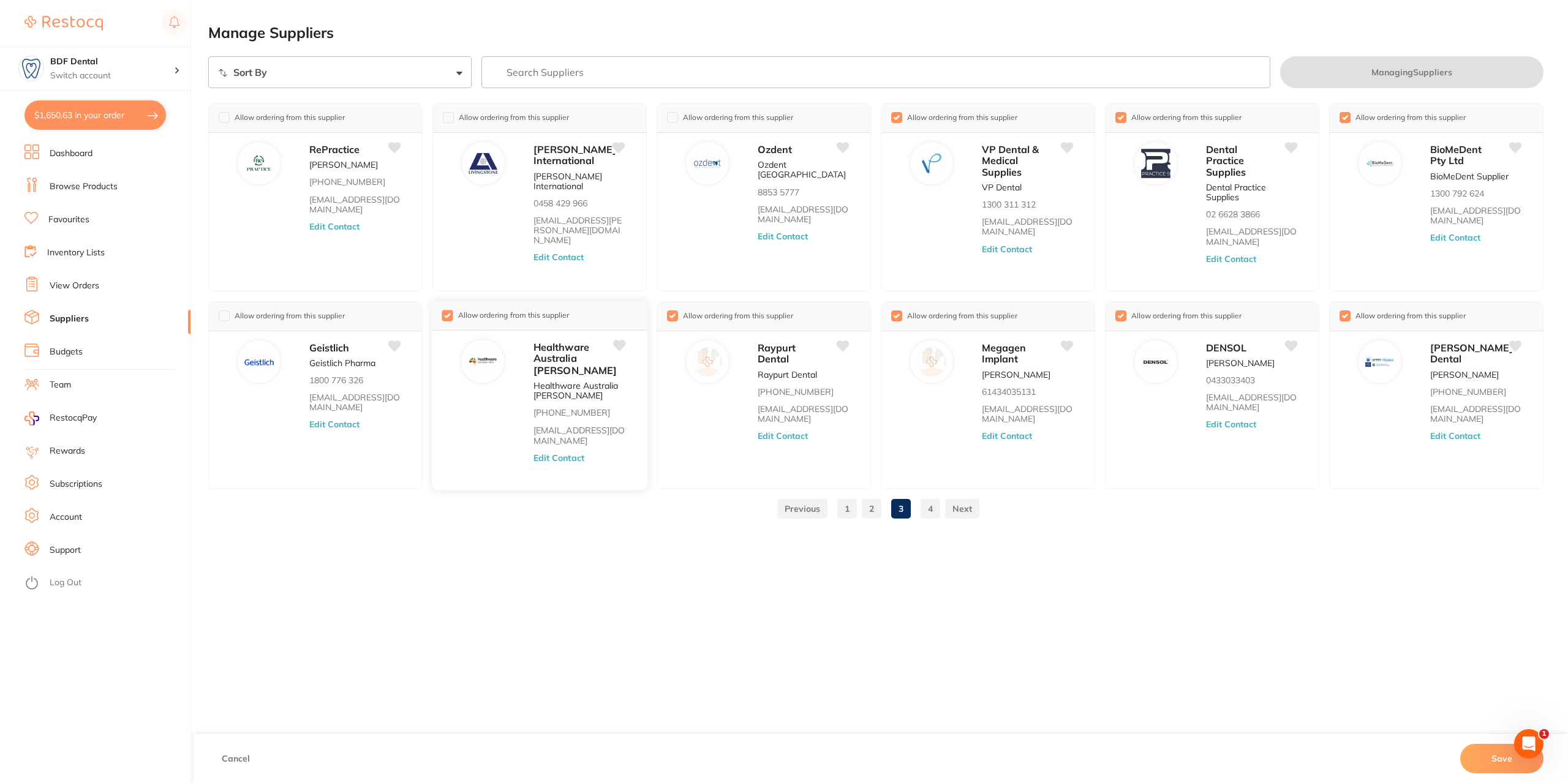
click at [447, 318] on input "checkbox" at bounding box center [447, 315] width 11 height 11
click at [673, 318] on input "checkbox" at bounding box center [671, 315] width 11 height 11
click at [896, 316] on input "checkbox" at bounding box center [895, 315] width 11 height 11
click at [895, 117] on input "checkbox" at bounding box center [895, 117] width 11 height 11
click at [1122, 117] on input "checkbox" at bounding box center [1120, 117] width 11 height 11
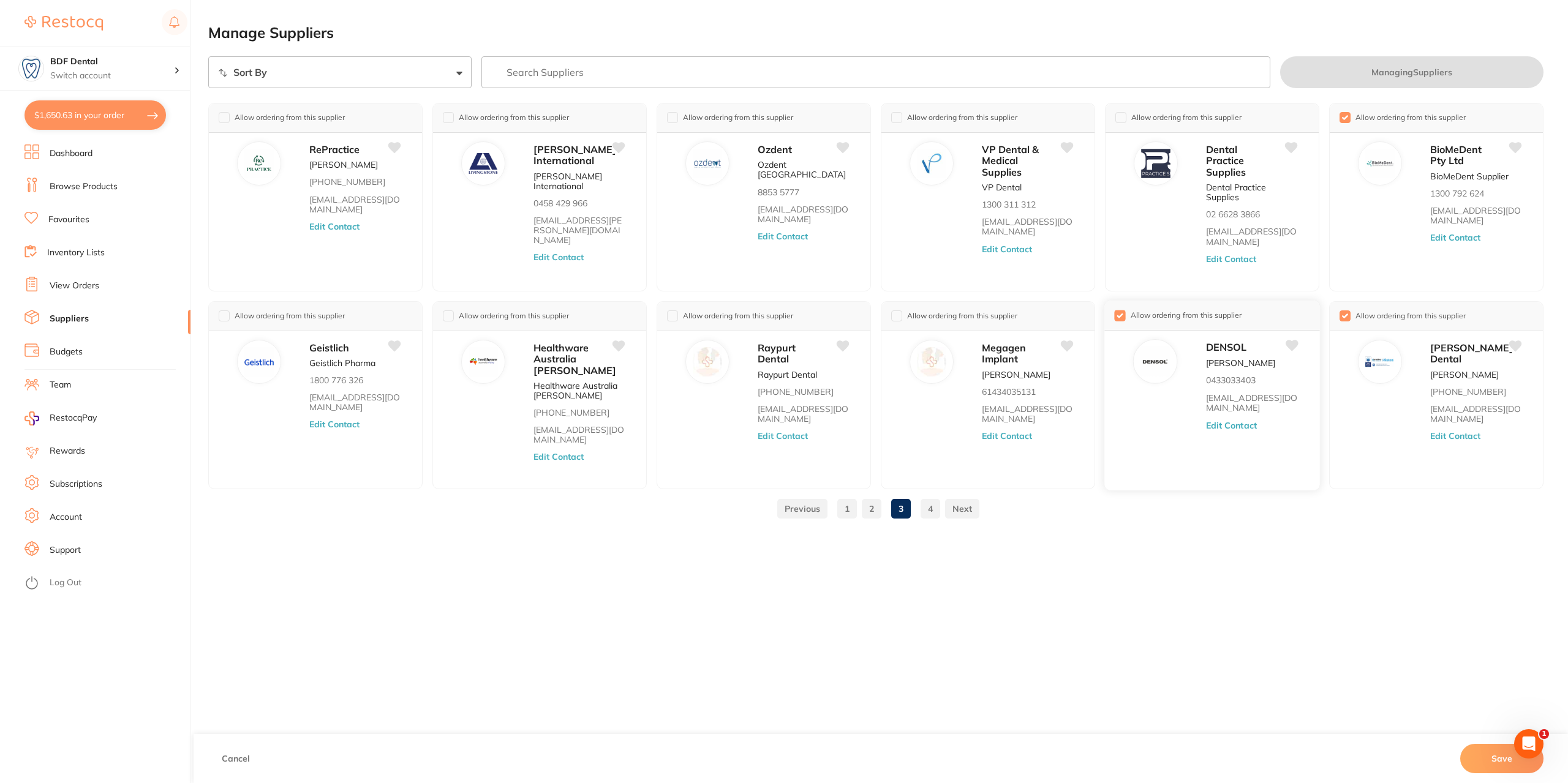
click at [1122, 314] on input "checkbox" at bounding box center [1120, 315] width 11 height 11
click at [1344, 113] on input "checkbox" at bounding box center [1344, 117] width 11 height 11
click at [924, 505] on link "4" at bounding box center [930, 509] width 20 height 24
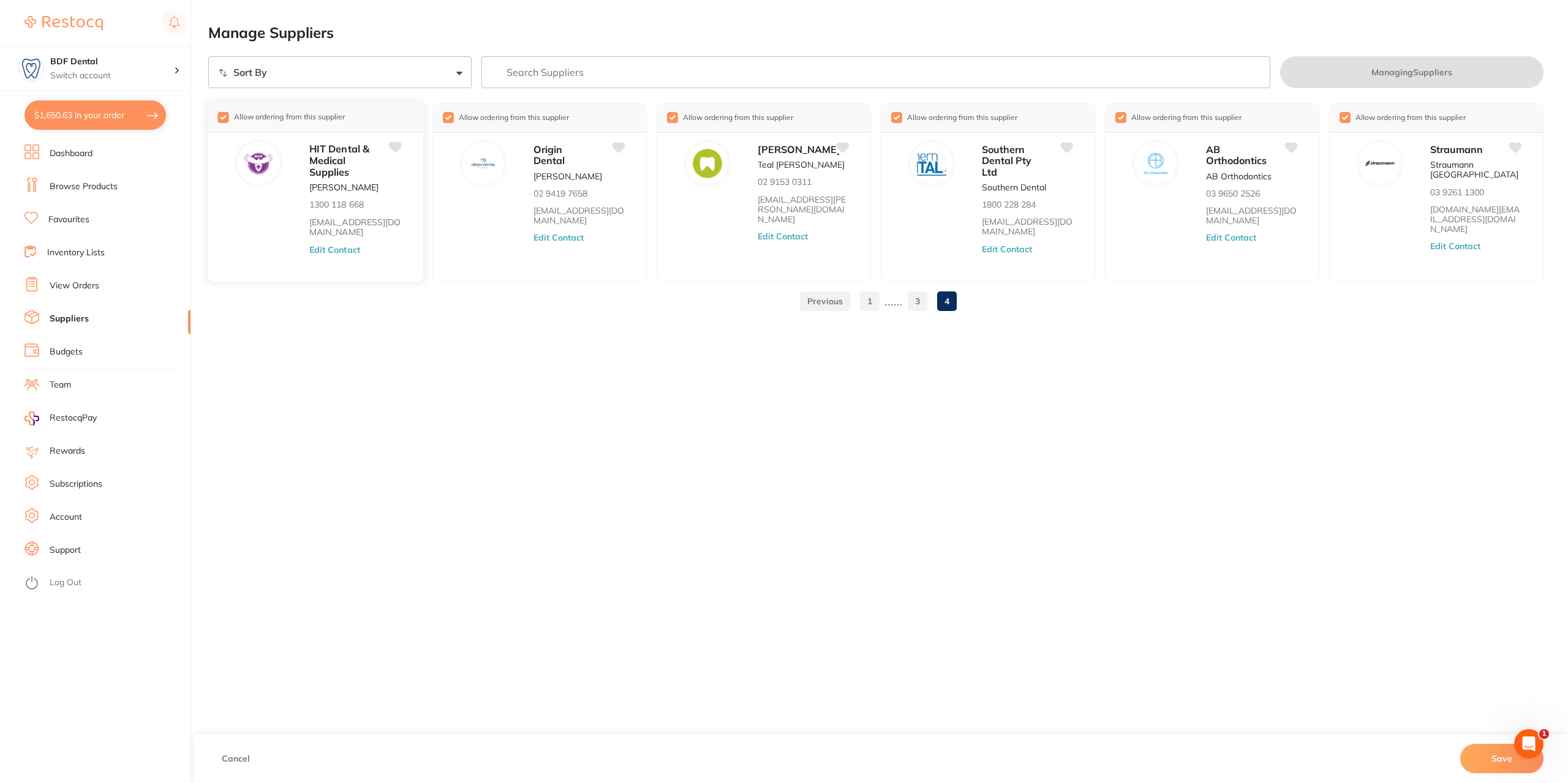
click at [225, 117] on input "checkbox" at bounding box center [223, 117] width 11 height 11
click at [448, 117] on input "checkbox" at bounding box center [447, 117] width 11 height 11
click at [673, 118] on input "checkbox" at bounding box center [671, 117] width 11 height 11
click at [891, 122] on div "Allow ordering from this supplier" at bounding box center [988, 118] width 215 height 30
click at [1122, 117] on input "checkbox" at bounding box center [1120, 117] width 11 height 11
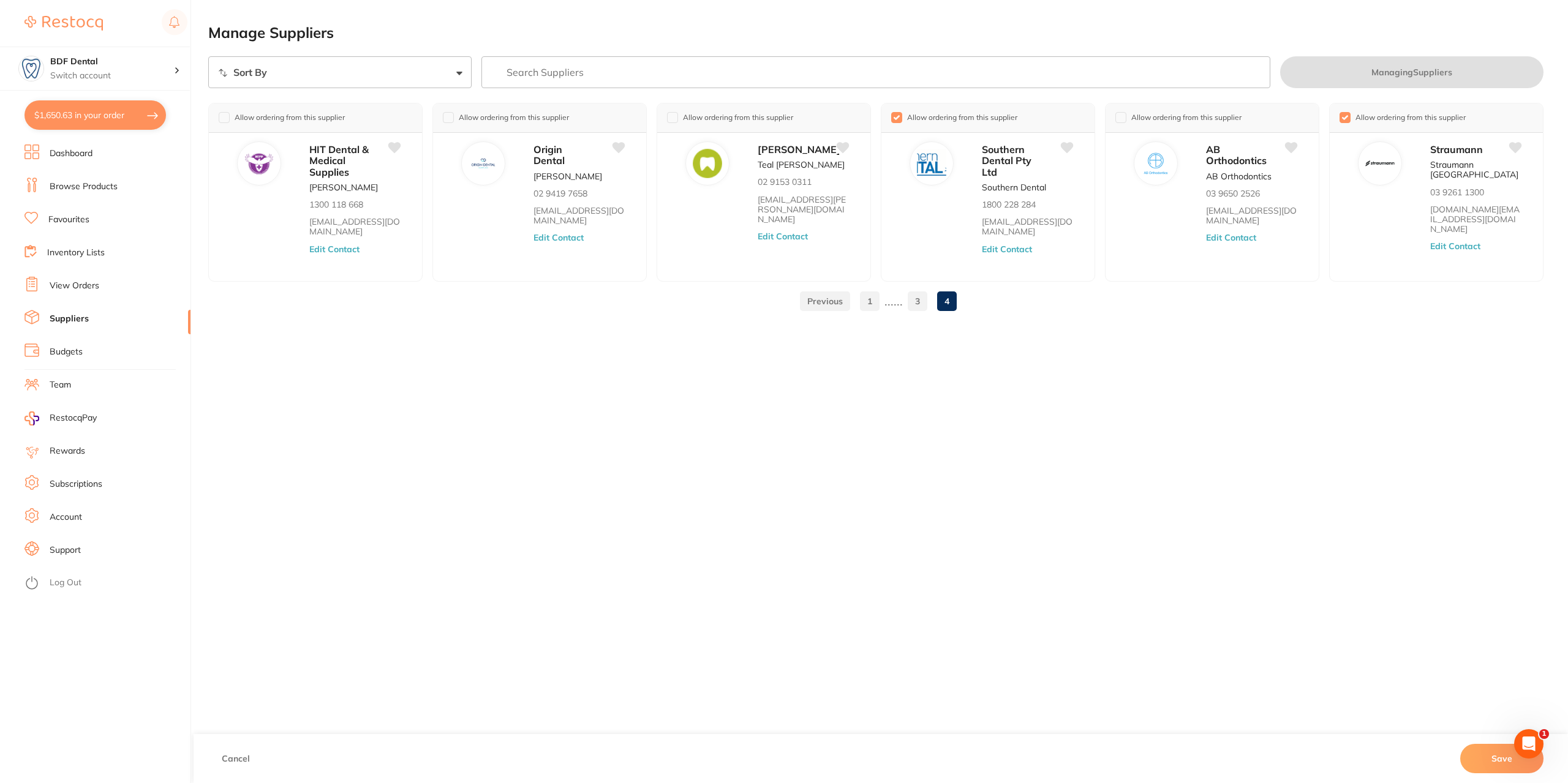
click at [876, 300] on link "1" at bounding box center [870, 301] width 20 height 24
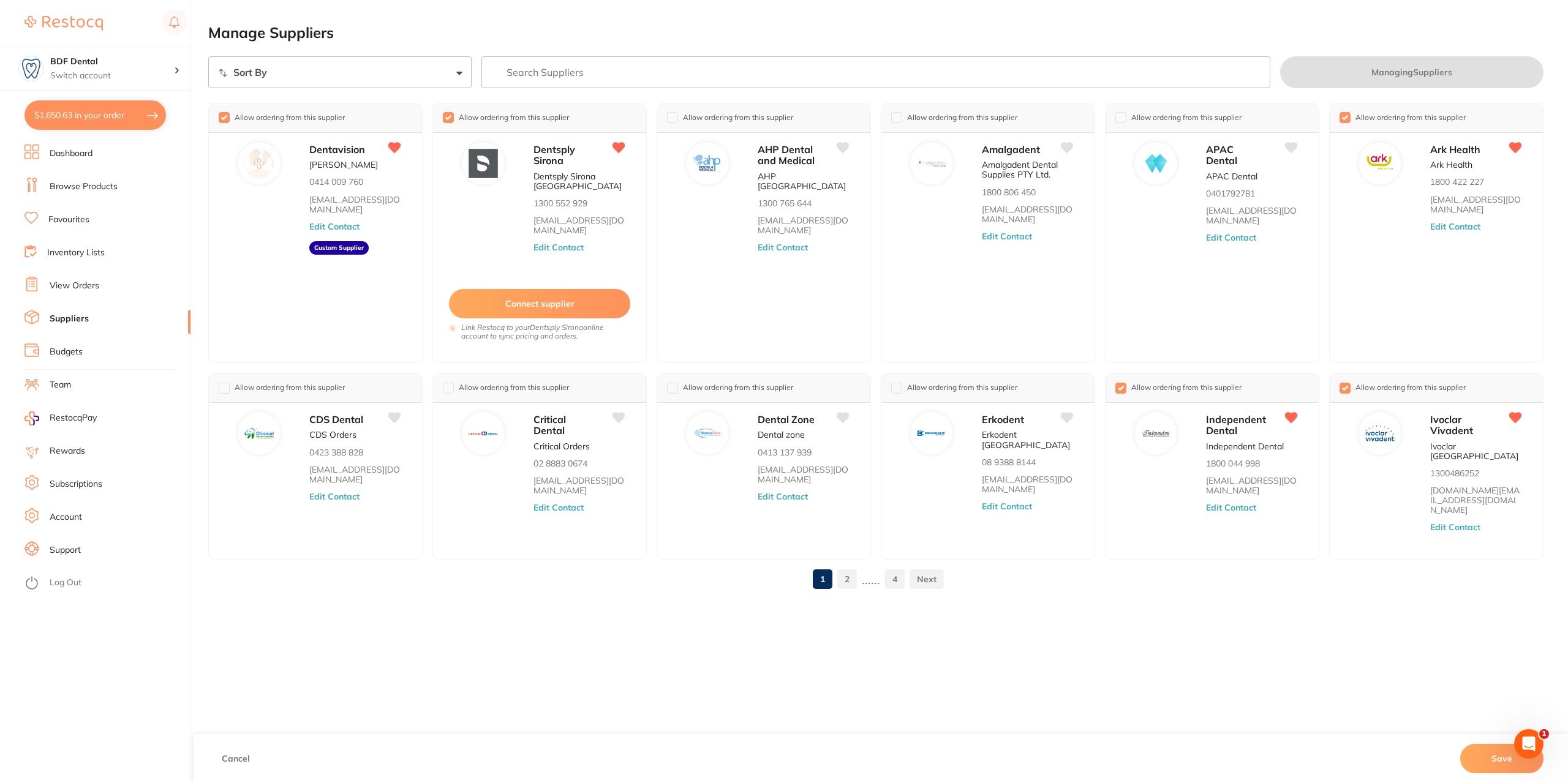
click at [855, 567] on link "2" at bounding box center [847, 579] width 20 height 24
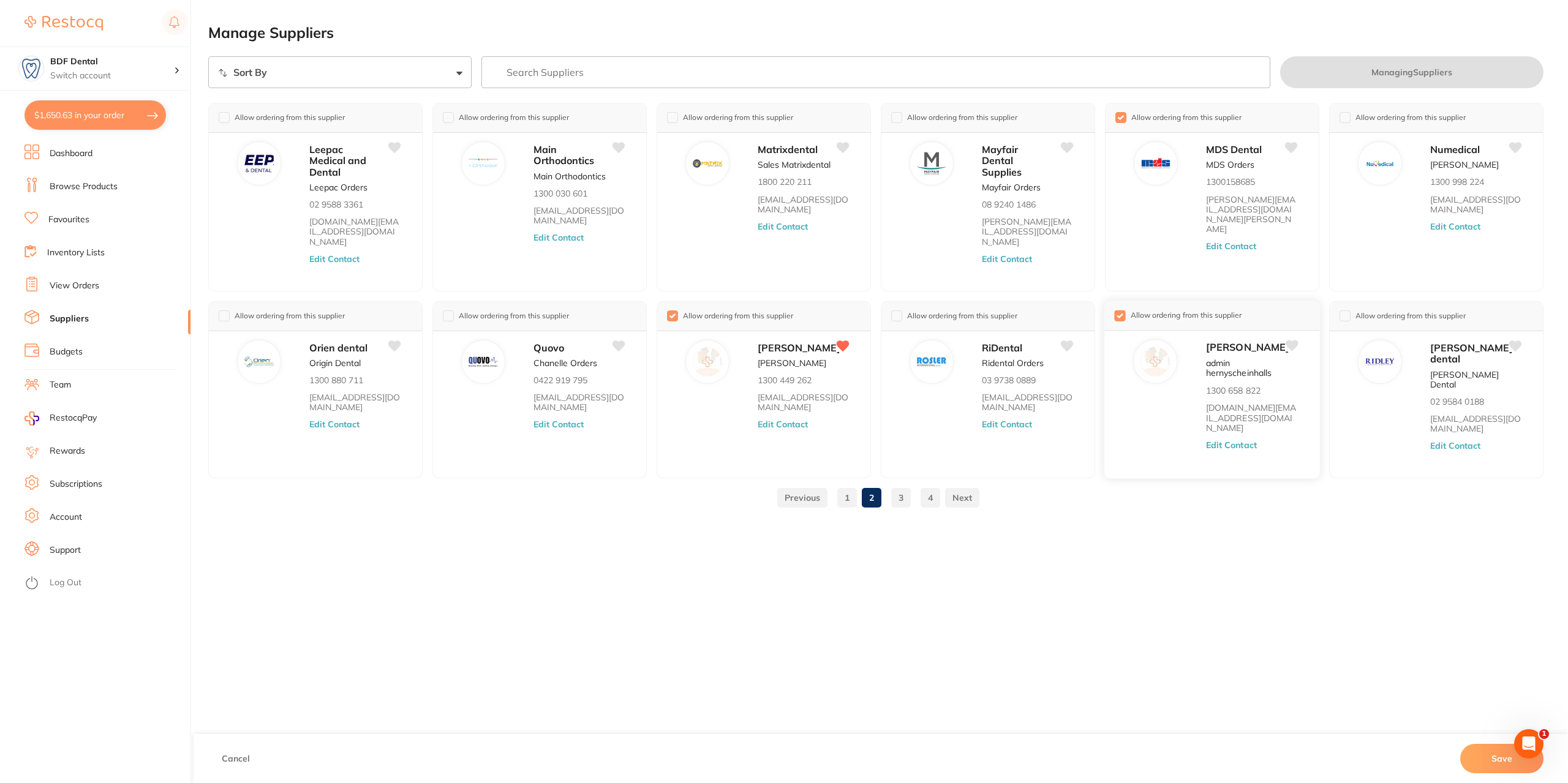
click at [1292, 340] on icon at bounding box center [1292, 345] width 13 height 11
click at [1292, 146] on icon at bounding box center [1292, 147] width 13 height 11
click at [905, 501] on link "3" at bounding box center [901, 498] width 20 height 24
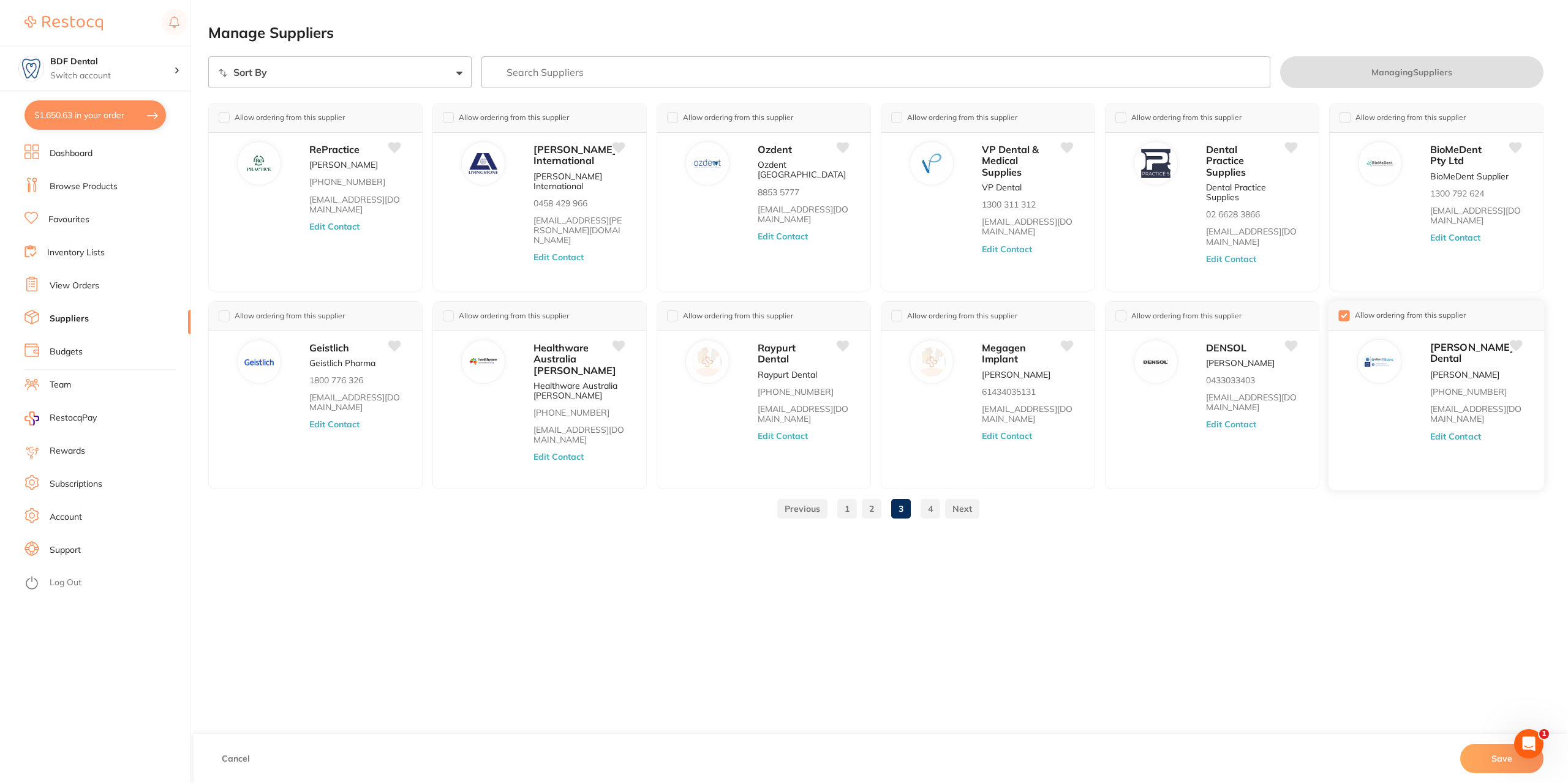
click at [1517, 342] on icon at bounding box center [1516, 345] width 13 height 11
click at [936, 505] on link "4" at bounding box center [930, 509] width 20 height 24
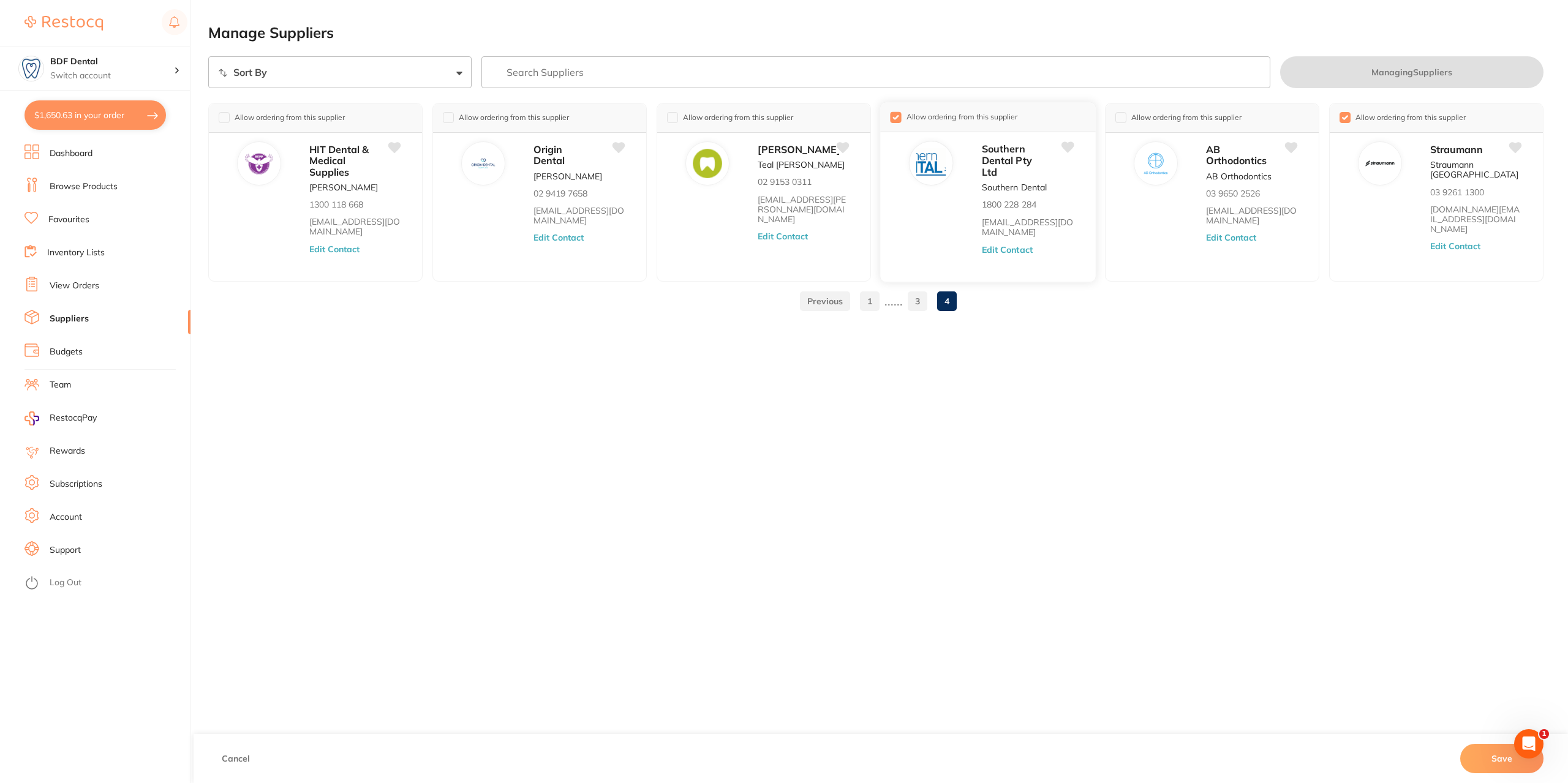
click at [897, 117] on input "checkbox" at bounding box center [895, 117] width 11 height 11
click at [1514, 148] on icon at bounding box center [1516, 147] width 13 height 11
click at [65, 253] on link "Inventory Lists" at bounding box center [76, 253] width 57 height 12
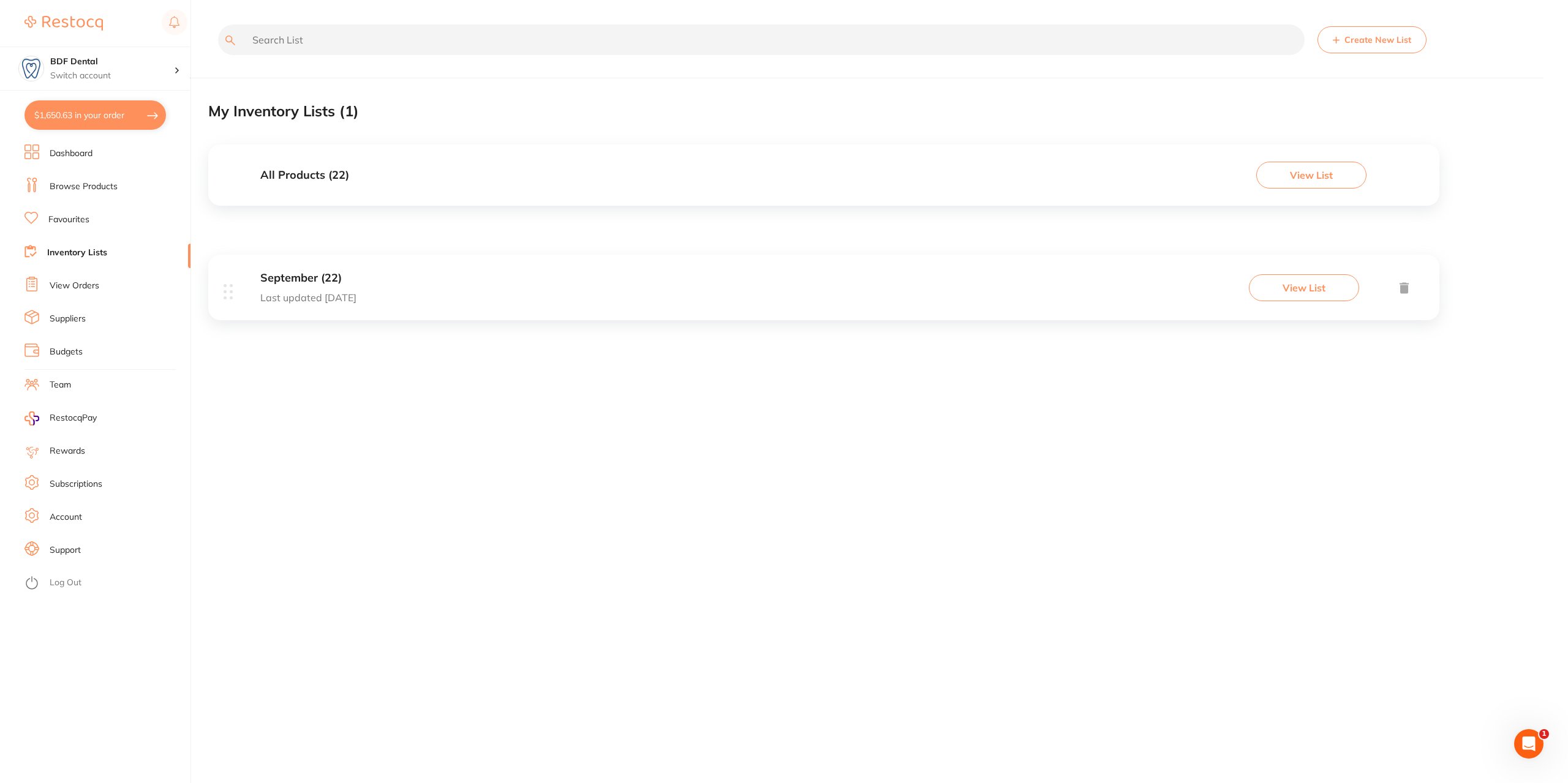
click at [323, 293] on p "Last updated [DATE]" at bounding box center [308, 297] width 96 height 11
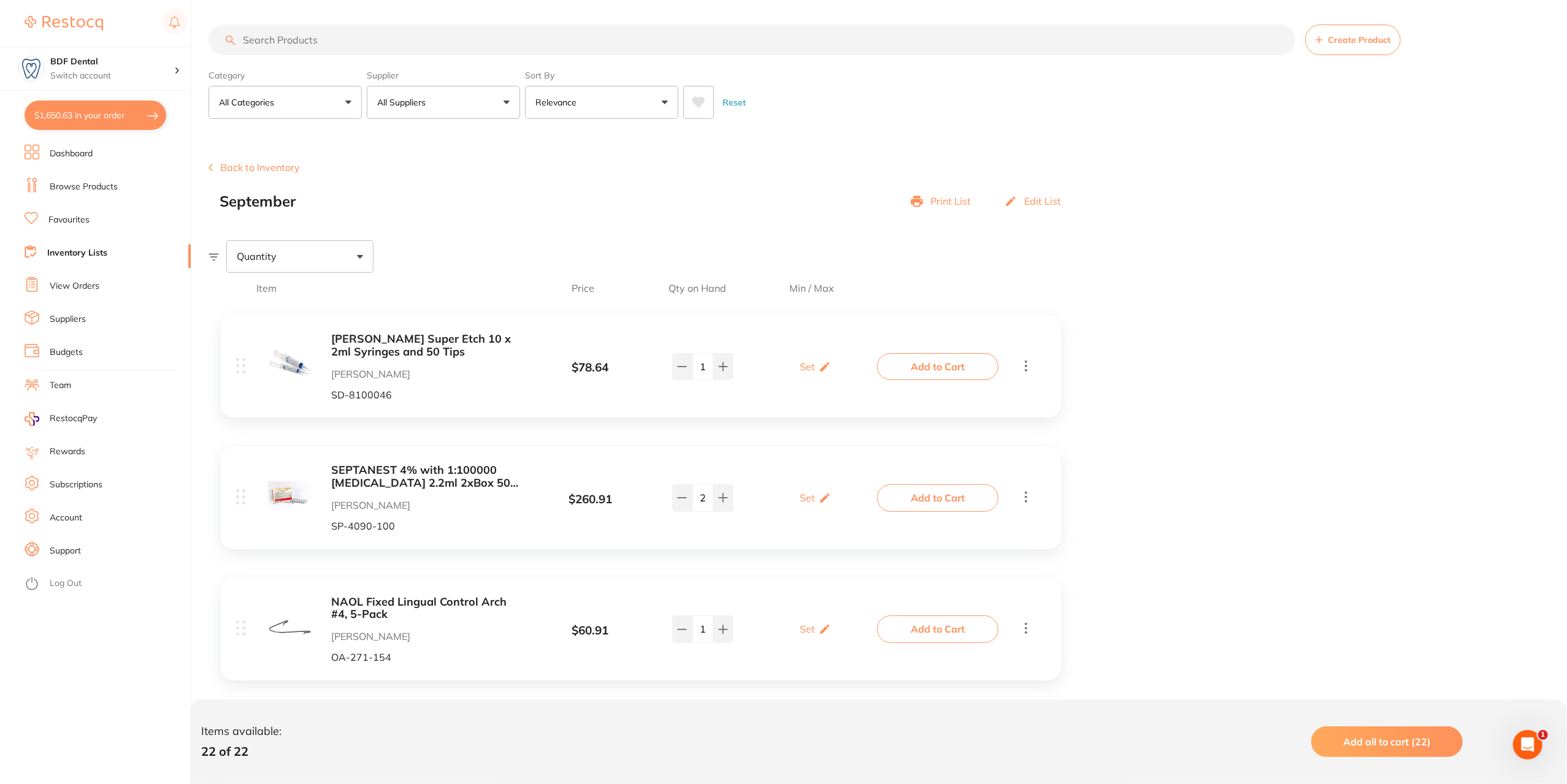
click at [293, 43] on input "search" at bounding box center [752, 39] width 1087 height 30
click at [111, 190] on link "Browse Products" at bounding box center [84, 187] width 68 height 12
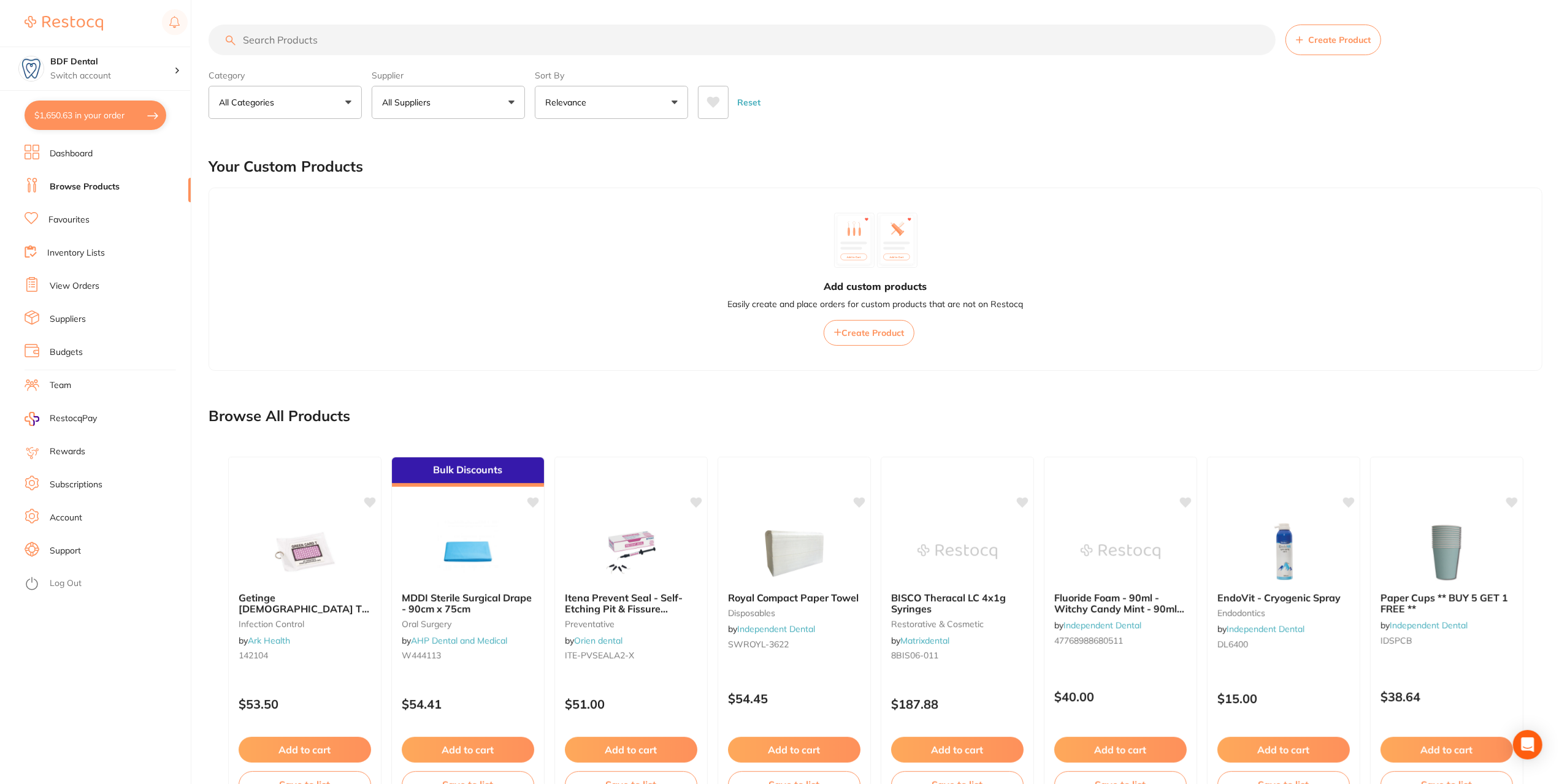
click at [339, 40] on input "search" at bounding box center [742, 39] width 1067 height 30
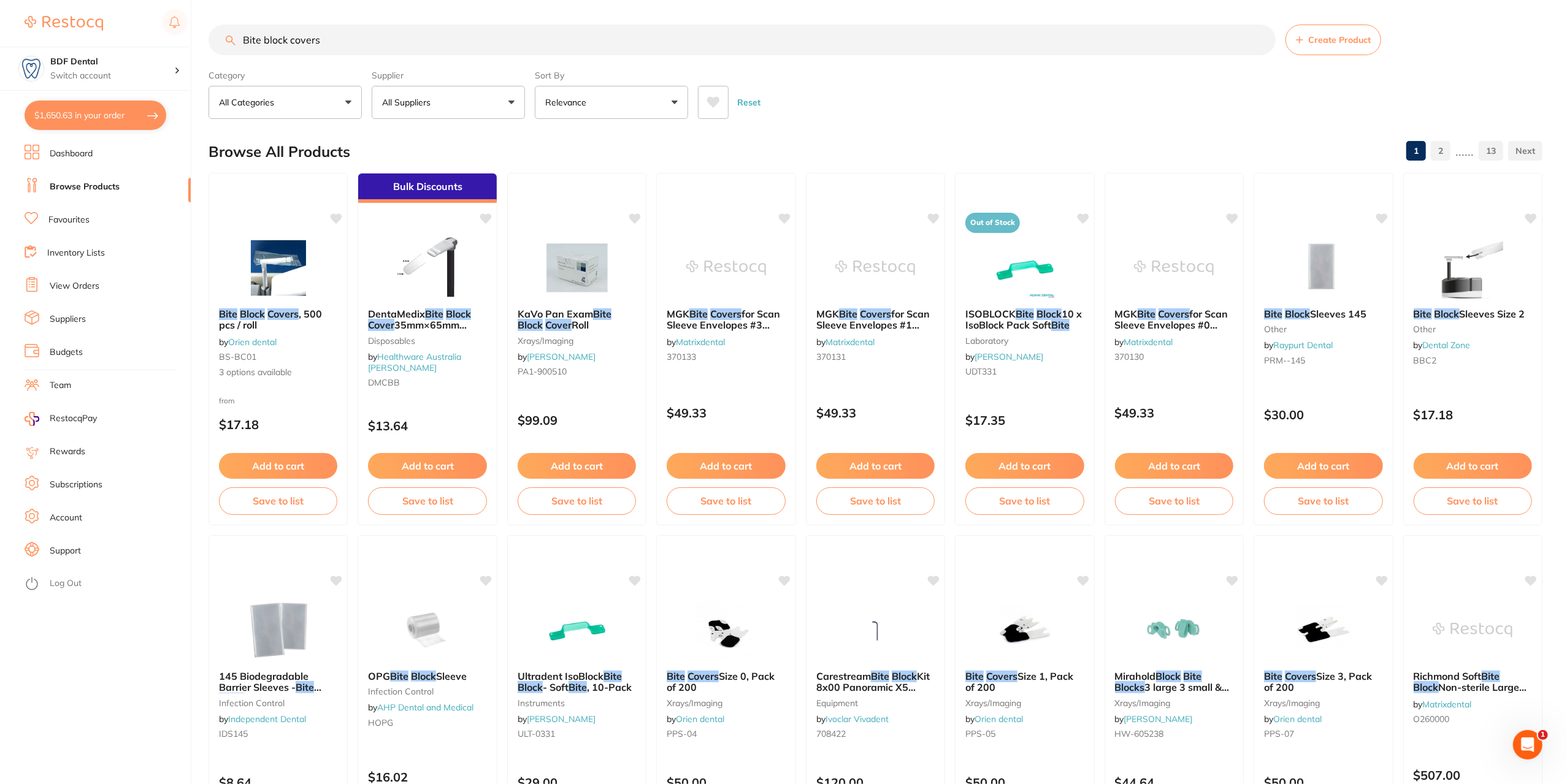
click at [242, 40] on input "Bite block covers" at bounding box center [742, 39] width 1067 height 30
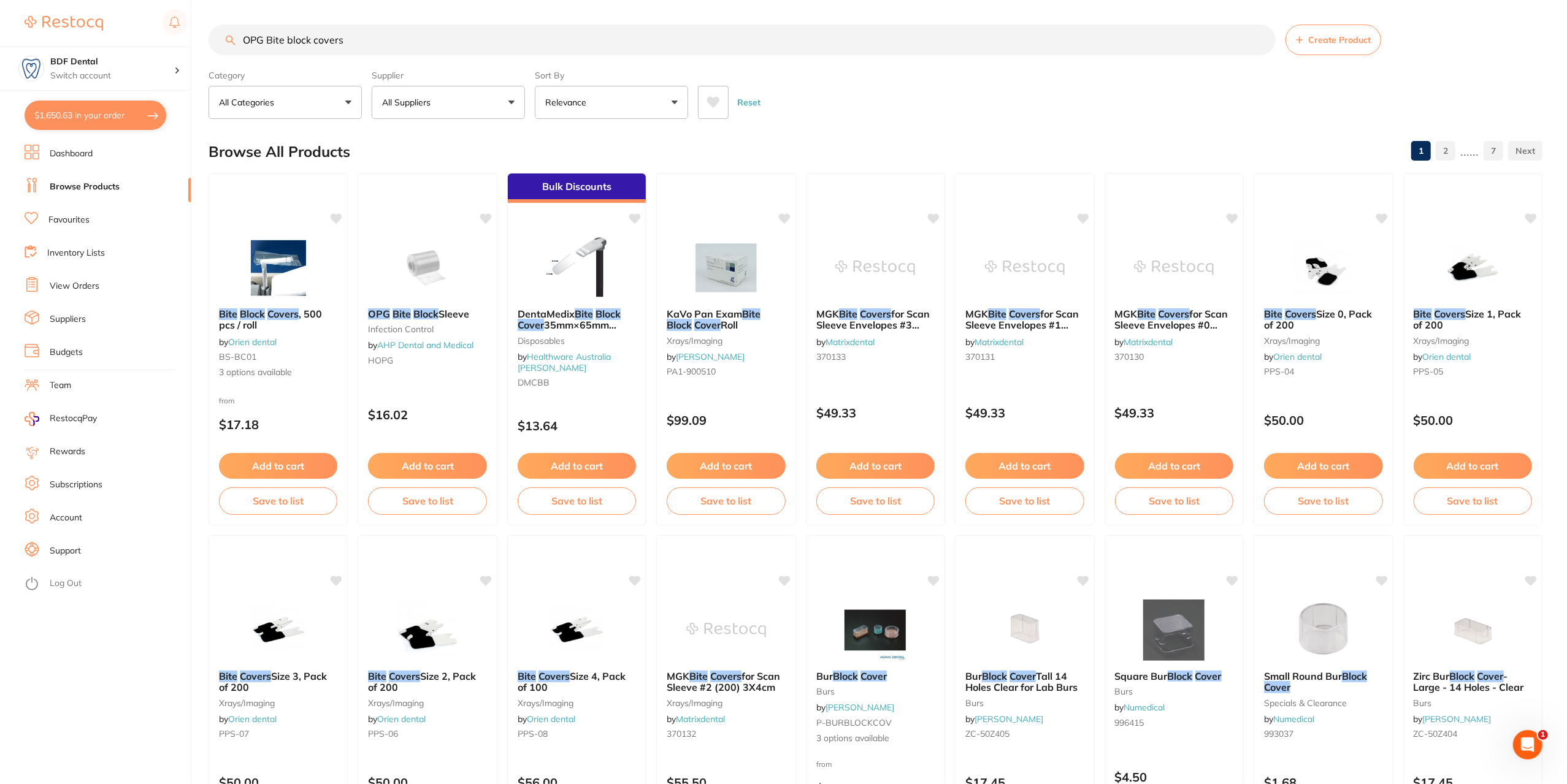
drag, startPoint x: 370, startPoint y: 35, endPoint x: 222, endPoint y: 47, distance: 148.5
click at [222, 47] on input "OPG Bite block covers" at bounding box center [742, 39] width 1067 height 30
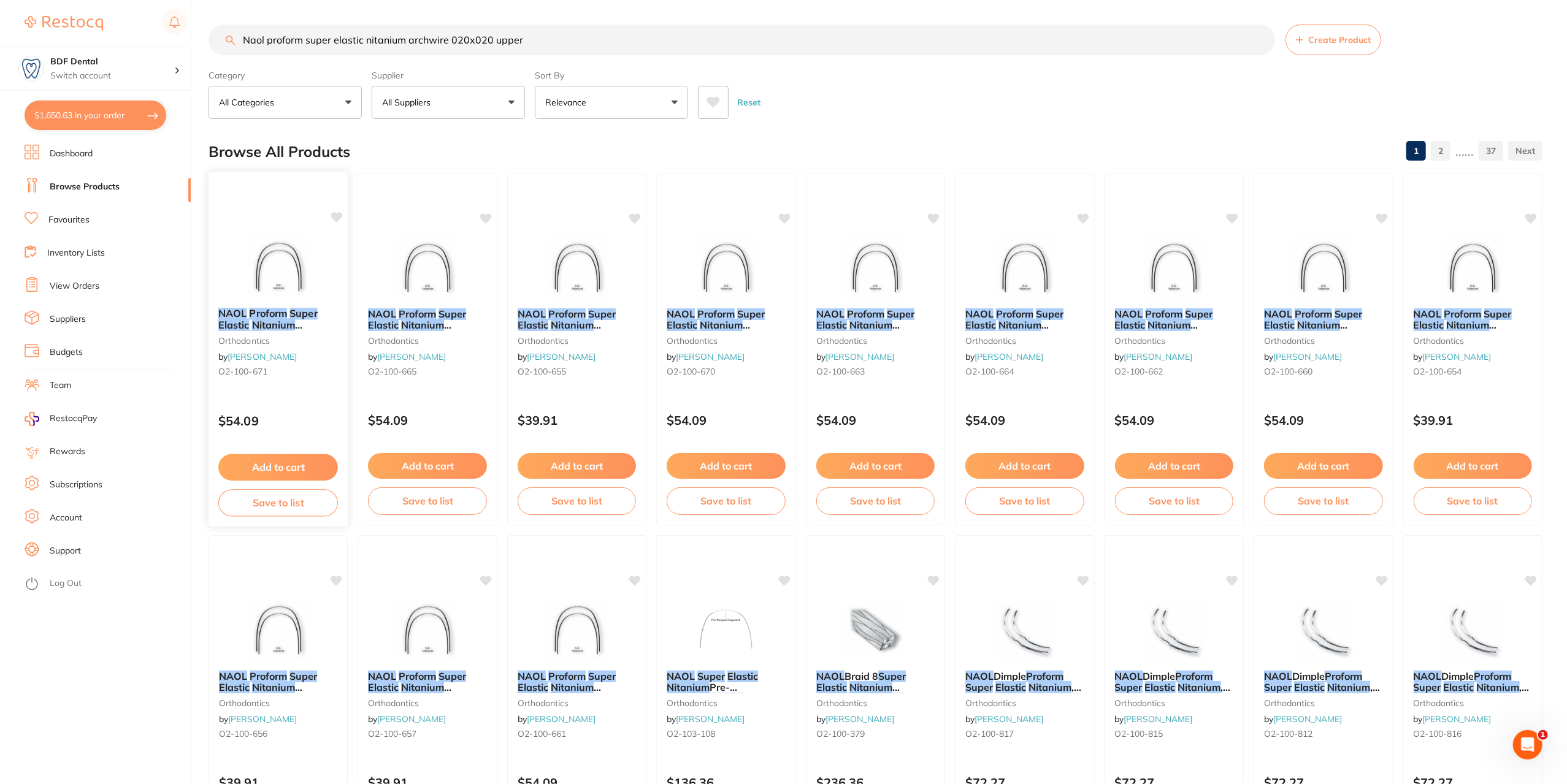
click at [293, 312] on em "Super" at bounding box center [303, 313] width 28 height 12
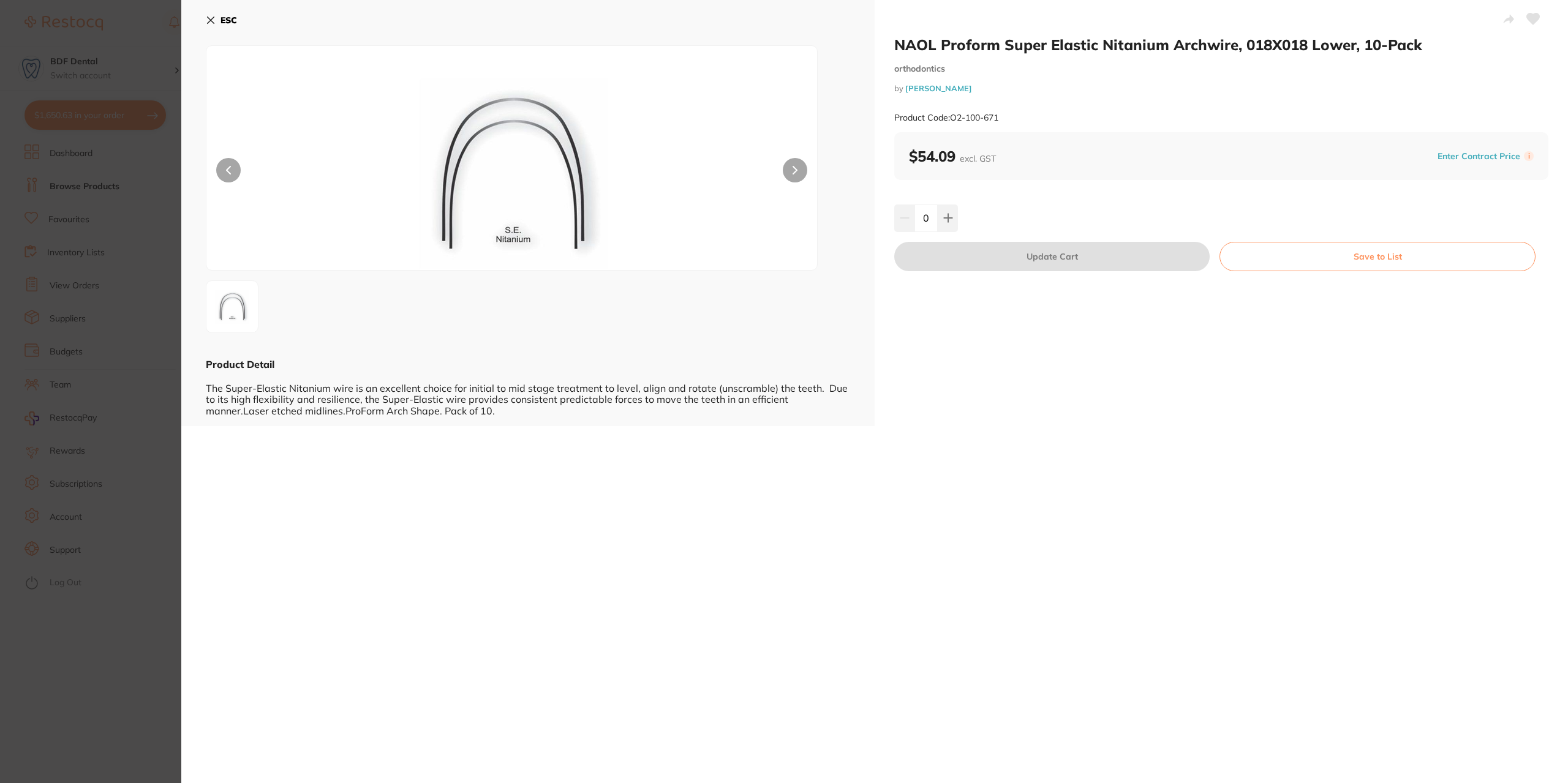
click at [212, 20] on icon at bounding box center [210, 20] width 10 height 10
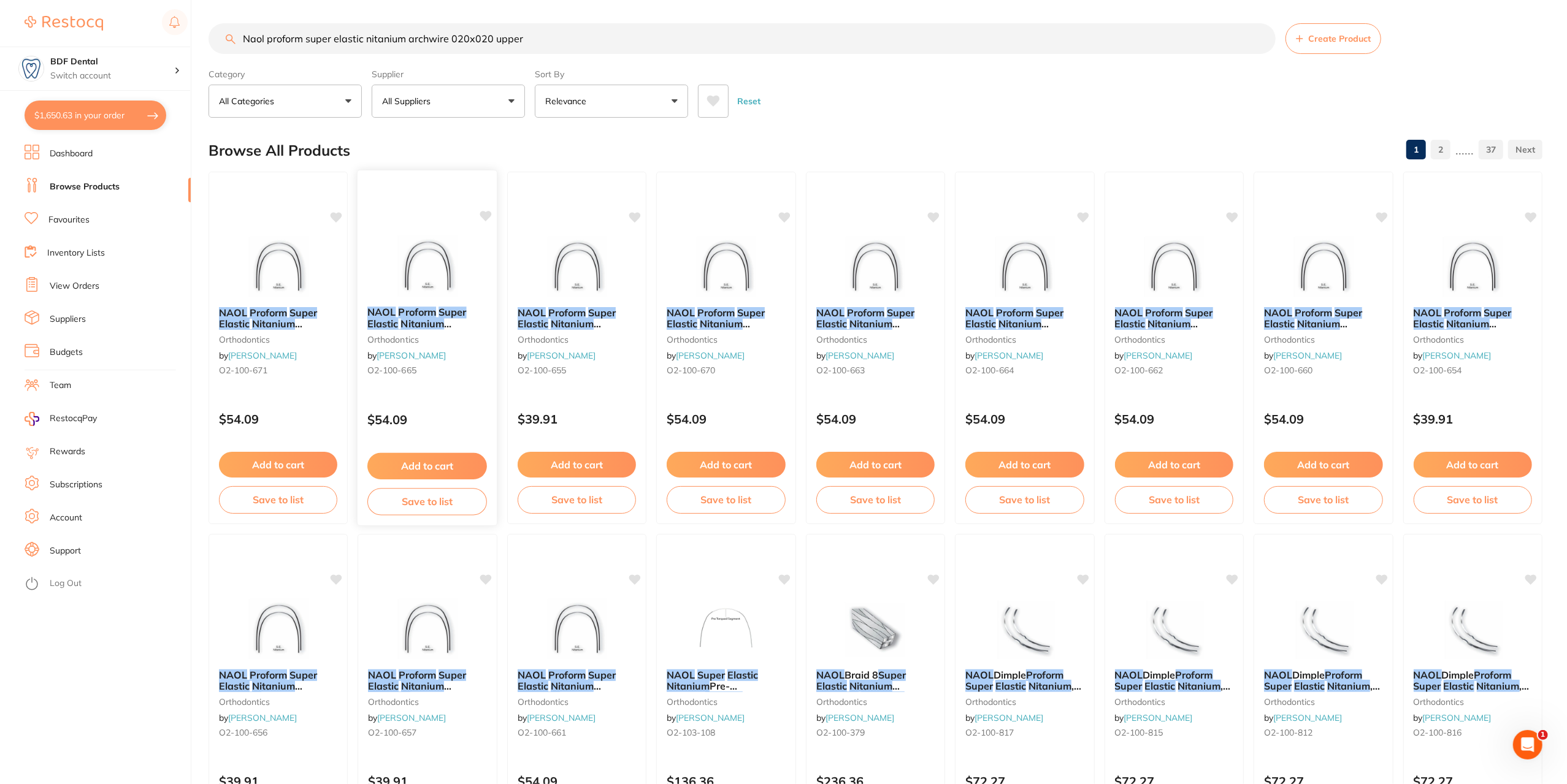
click at [422, 318] on em "Nitanium" at bounding box center [422, 324] width 44 height 12
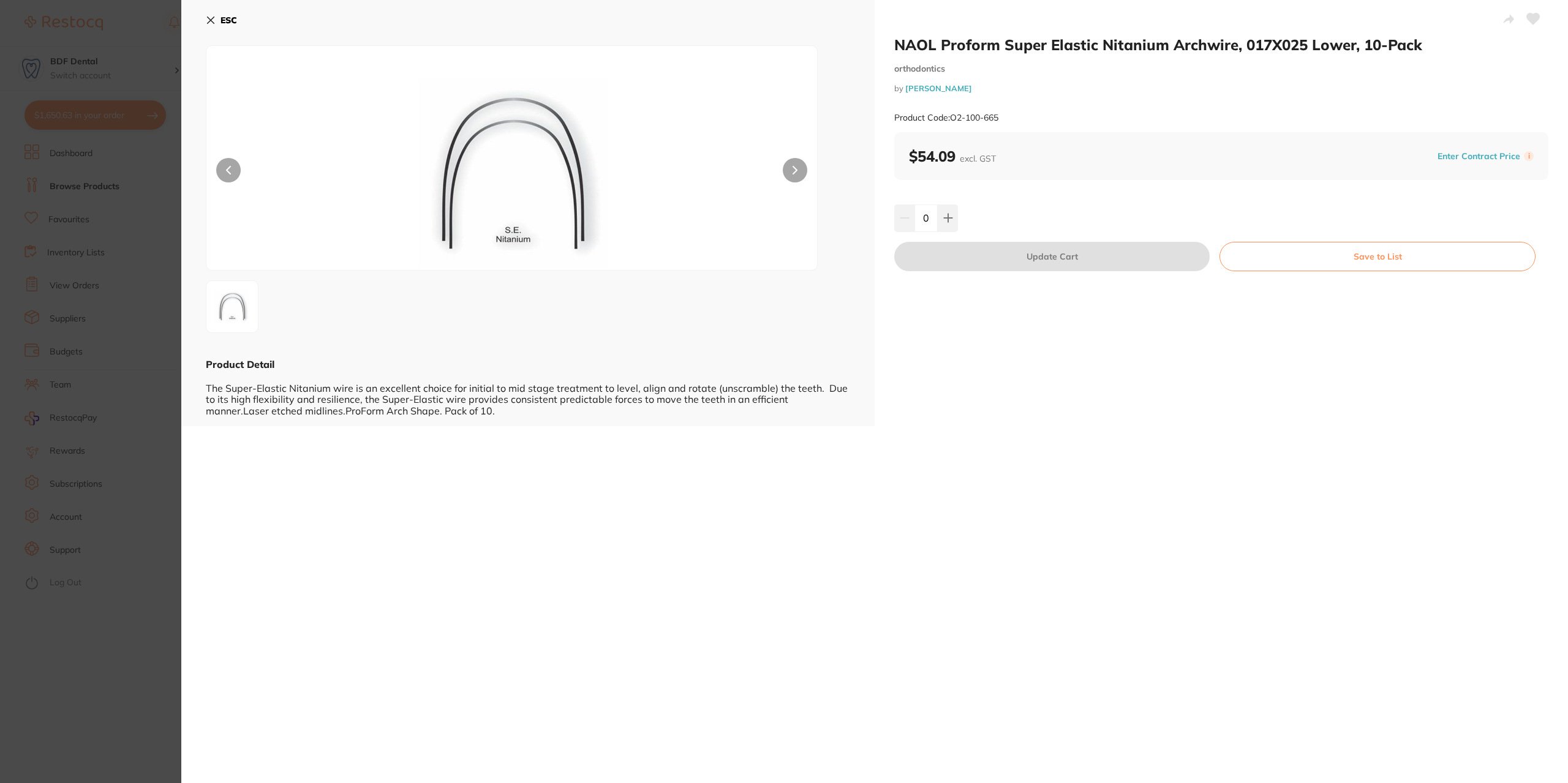
click at [212, 20] on icon at bounding box center [210, 20] width 10 height 10
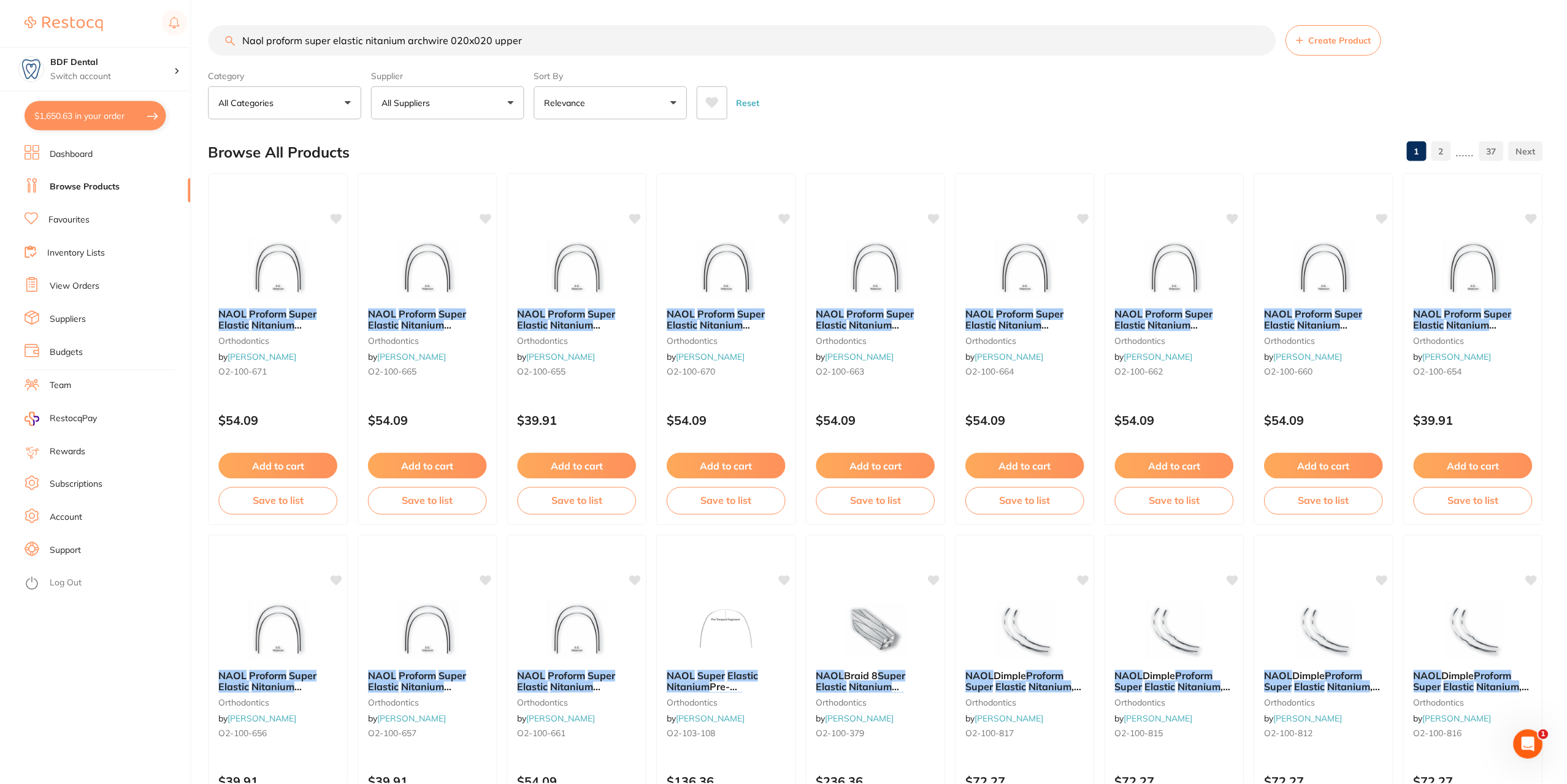
scroll to position [1, 0]
click at [552, 36] on input "Naol proform super elastic nitanium archwire 020x020 upper" at bounding box center [742, 38] width 1067 height 30
type input "Naol proform super elastic nitanium archwire 020x020 upper 10pkt"
click at [290, 310] on span at bounding box center [288, 313] width 3 height 12
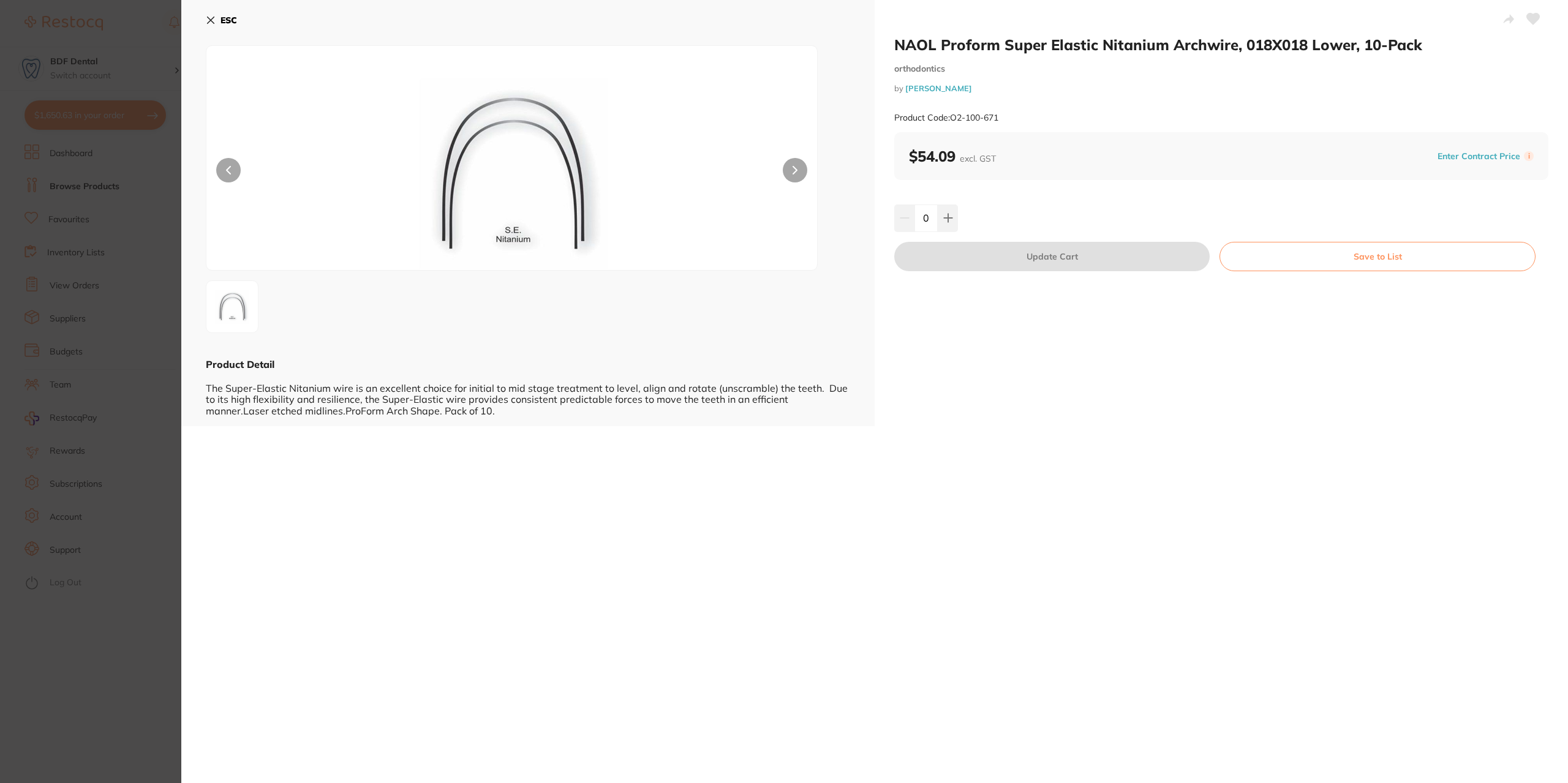
click at [208, 17] on icon at bounding box center [211, 20] width 7 height 7
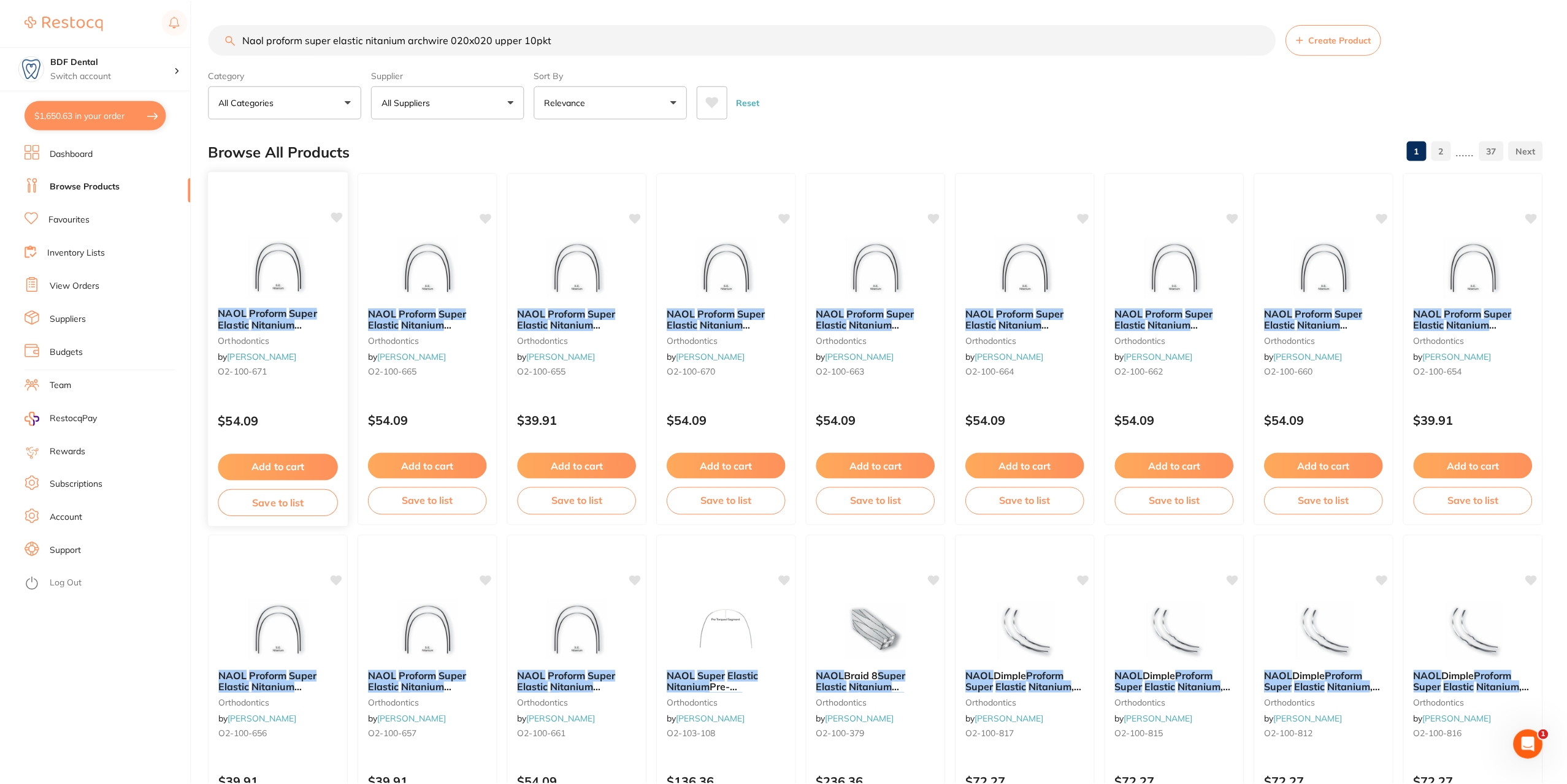
scroll to position [1, 0]
click at [271, 675] on em "Proform" at bounding box center [269, 675] width 38 height 12
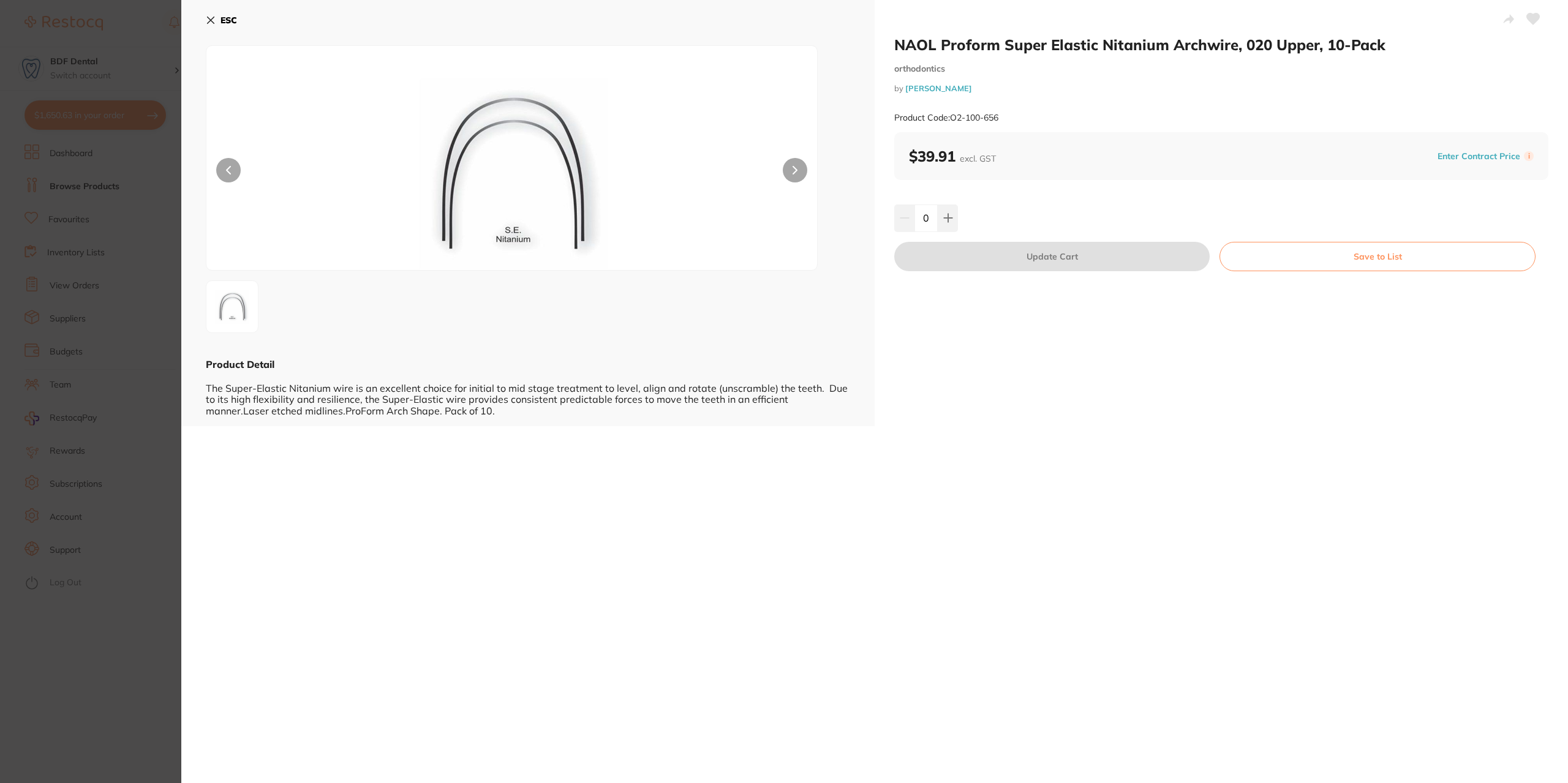
click at [215, 17] on icon at bounding box center [210, 20] width 10 height 10
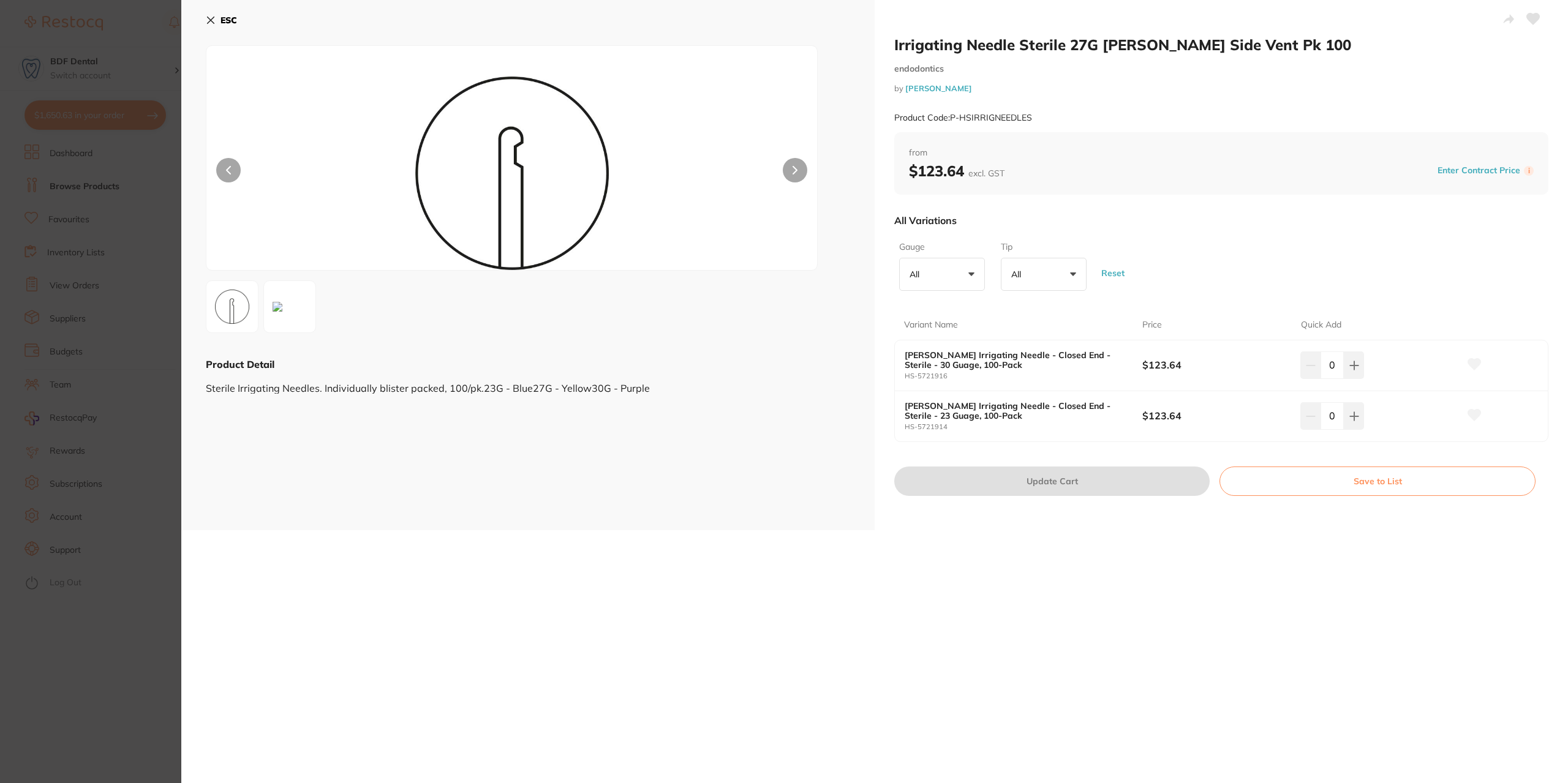
scroll to position [123, 0]
click at [977, 272] on button "All +0" at bounding box center [942, 274] width 86 height 33
click at [1046, 279] on button "All +0" at bounding box center [1044, 274] width 86 height 33
click at [1138, 232] on div "All Variations" at bounding box center [1222, 220] width 655 height 32
click at [208, 17] on icon at bounding box center [210, 20] width 10 height 10
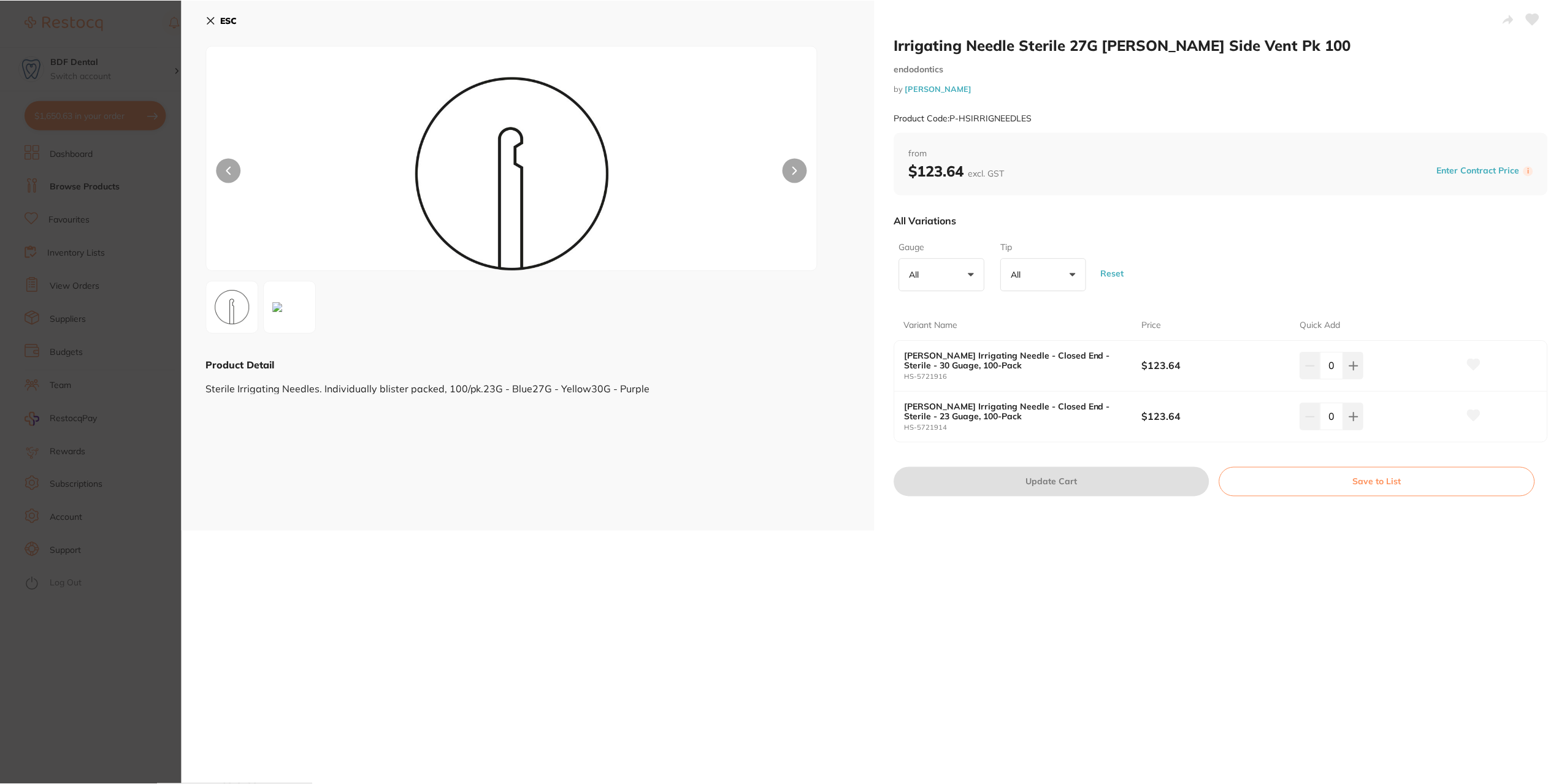
scroll to position [1, 0]
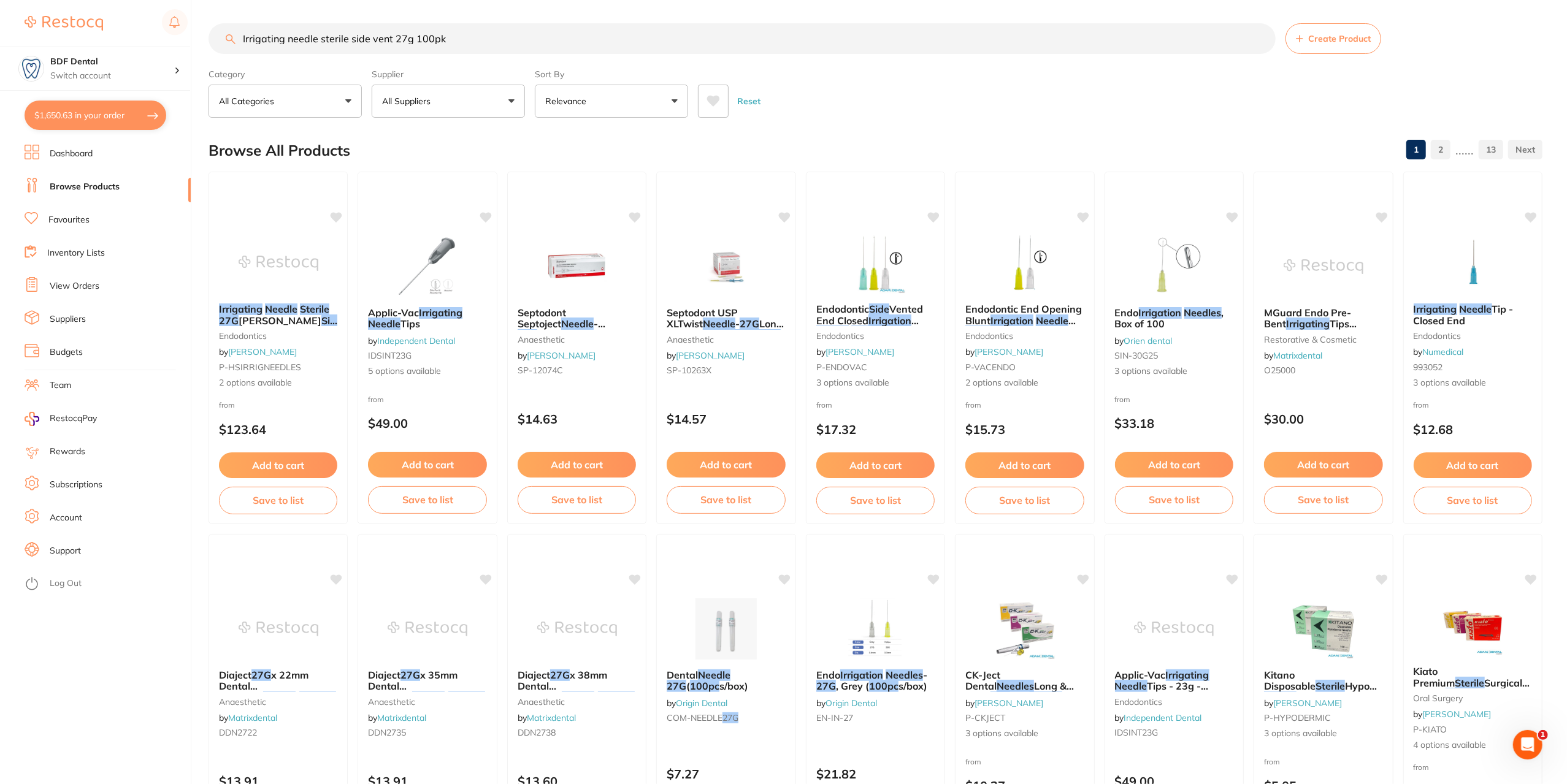
click at [93, 256] on link "Inventory Lists" at bounding box center [76, 253] width 57 height 12
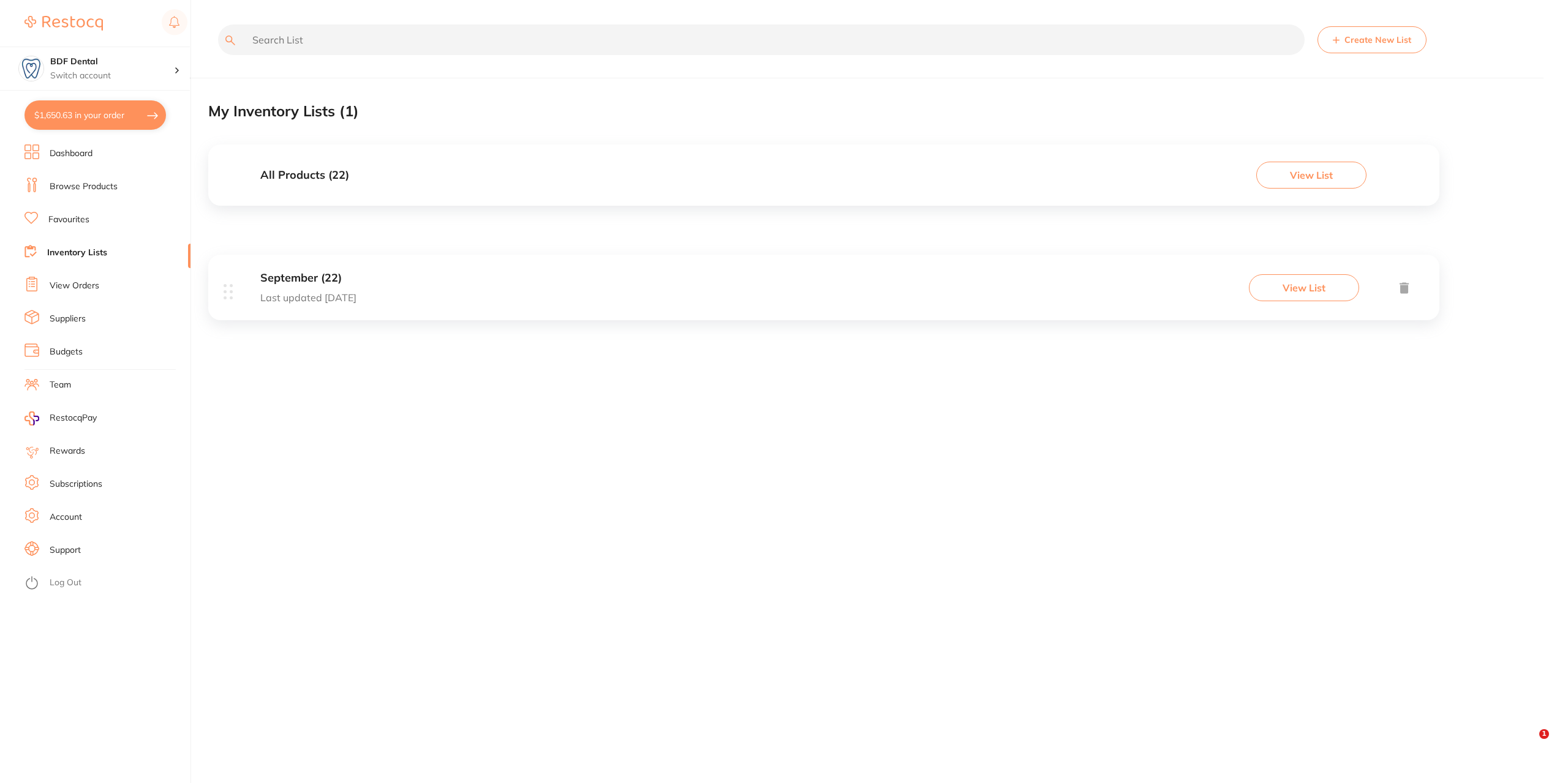
click at [90, 117] on button "$1,650.63 in your order" at bounding box center [95, 115] width 142 height 30
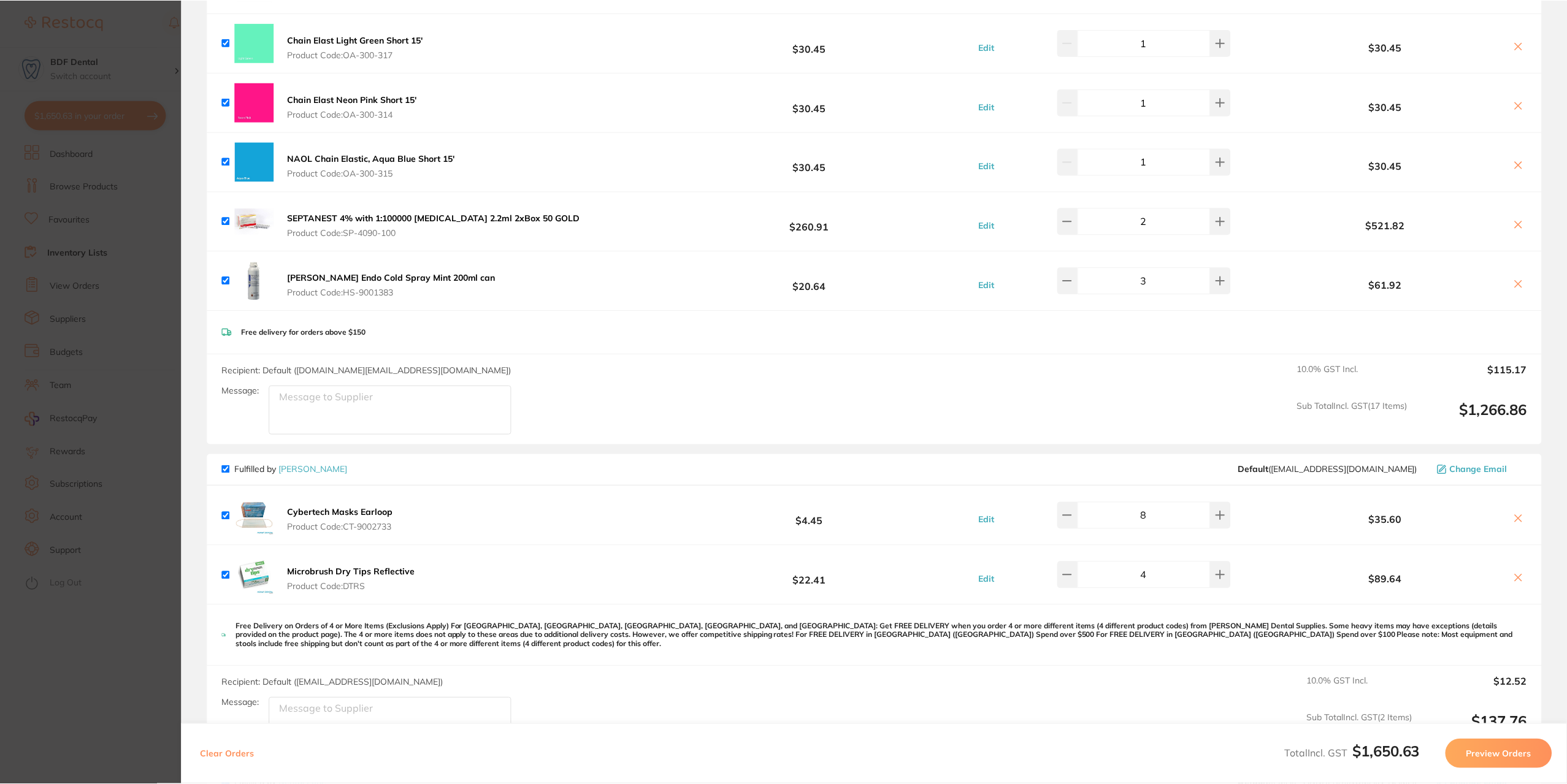
scroll to position [920, 0]
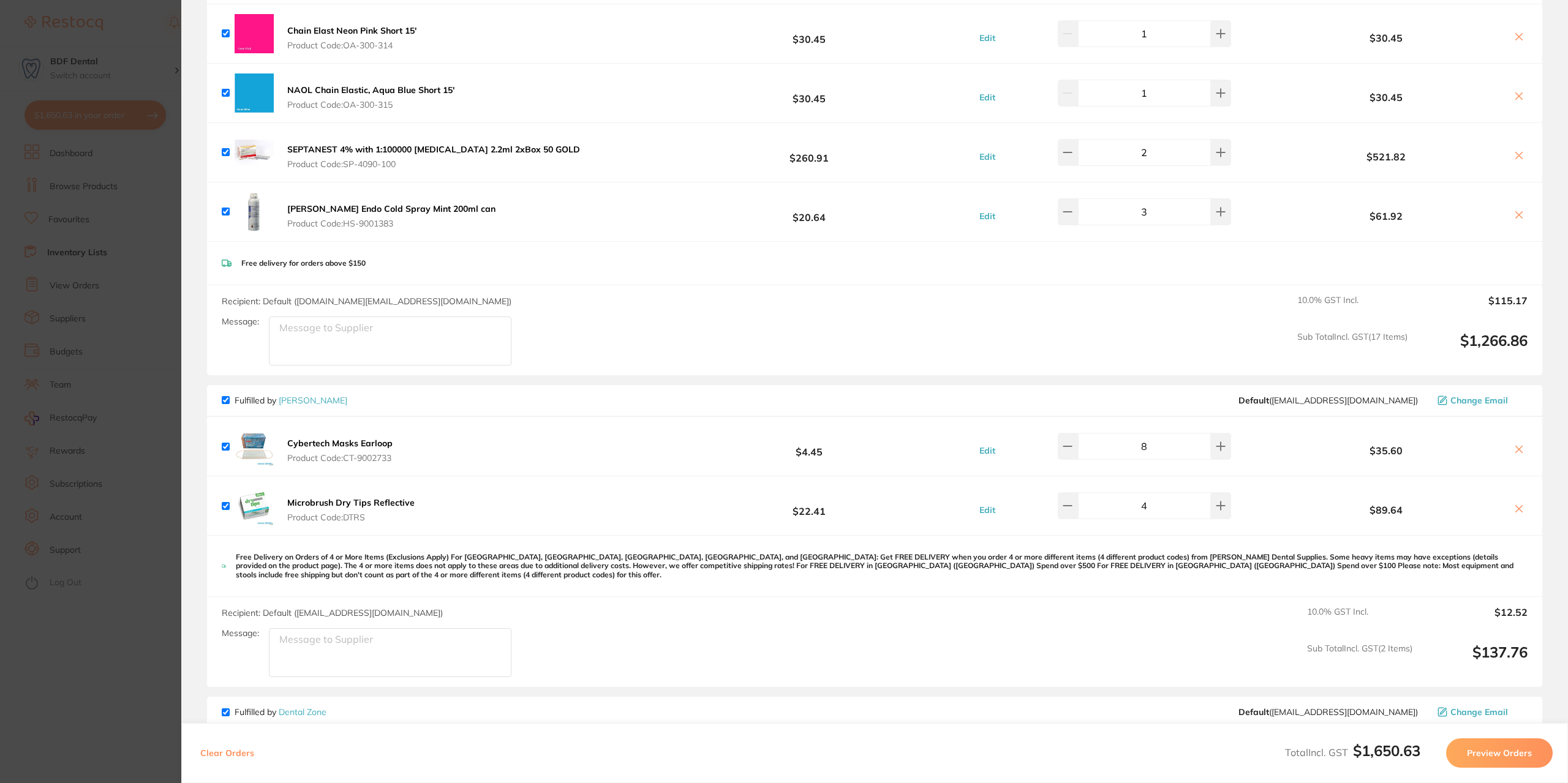
click at [148, 195] on section "Update RRP Set your pre negotiated price for this item. Item Agreed RRP (excl. …" at bounding box center [784, 392] width 1568 height 783
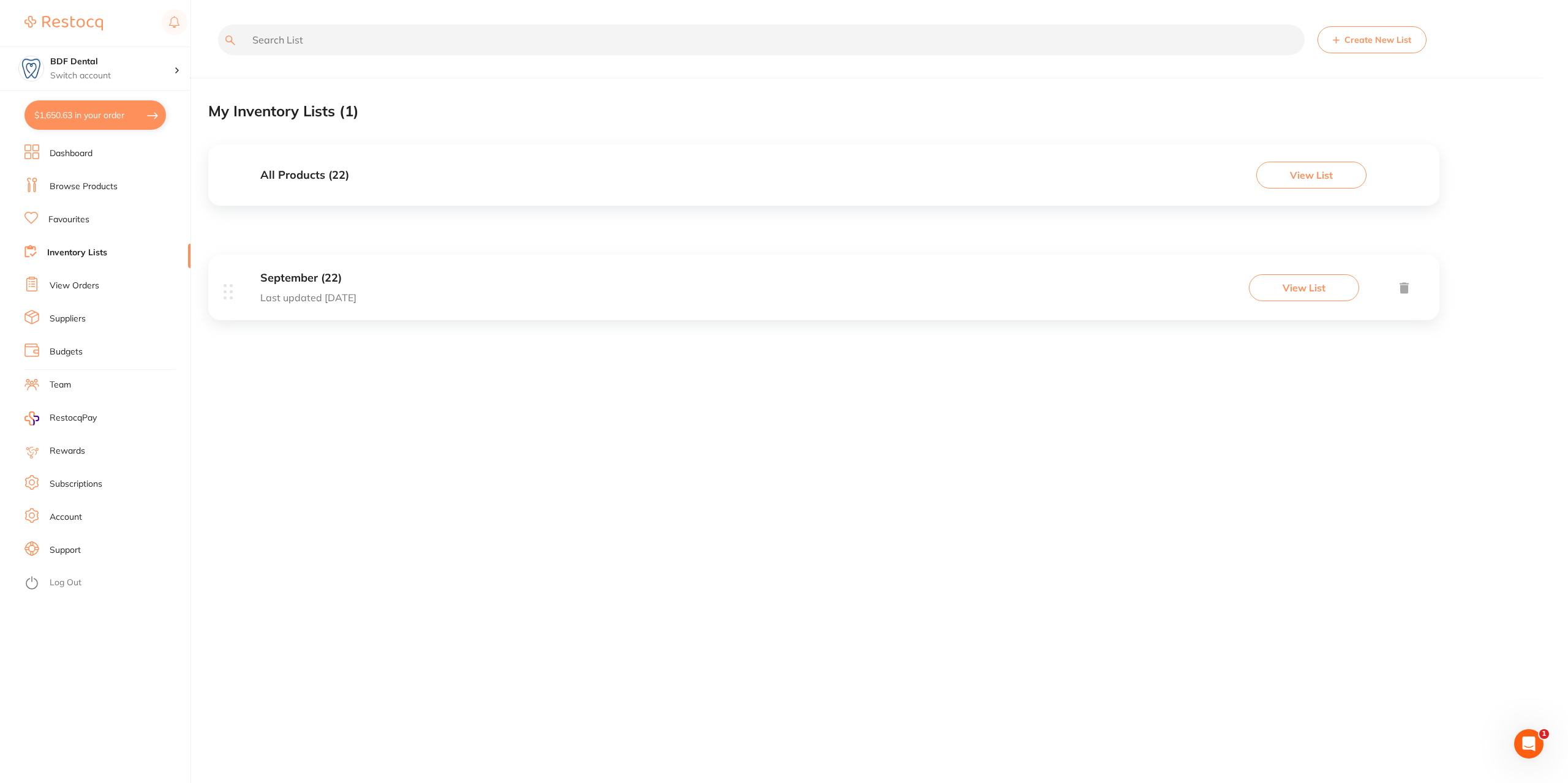
click at [90, 189] on link "Browse Products" at bounding box center [84, 187] width 68 height 12
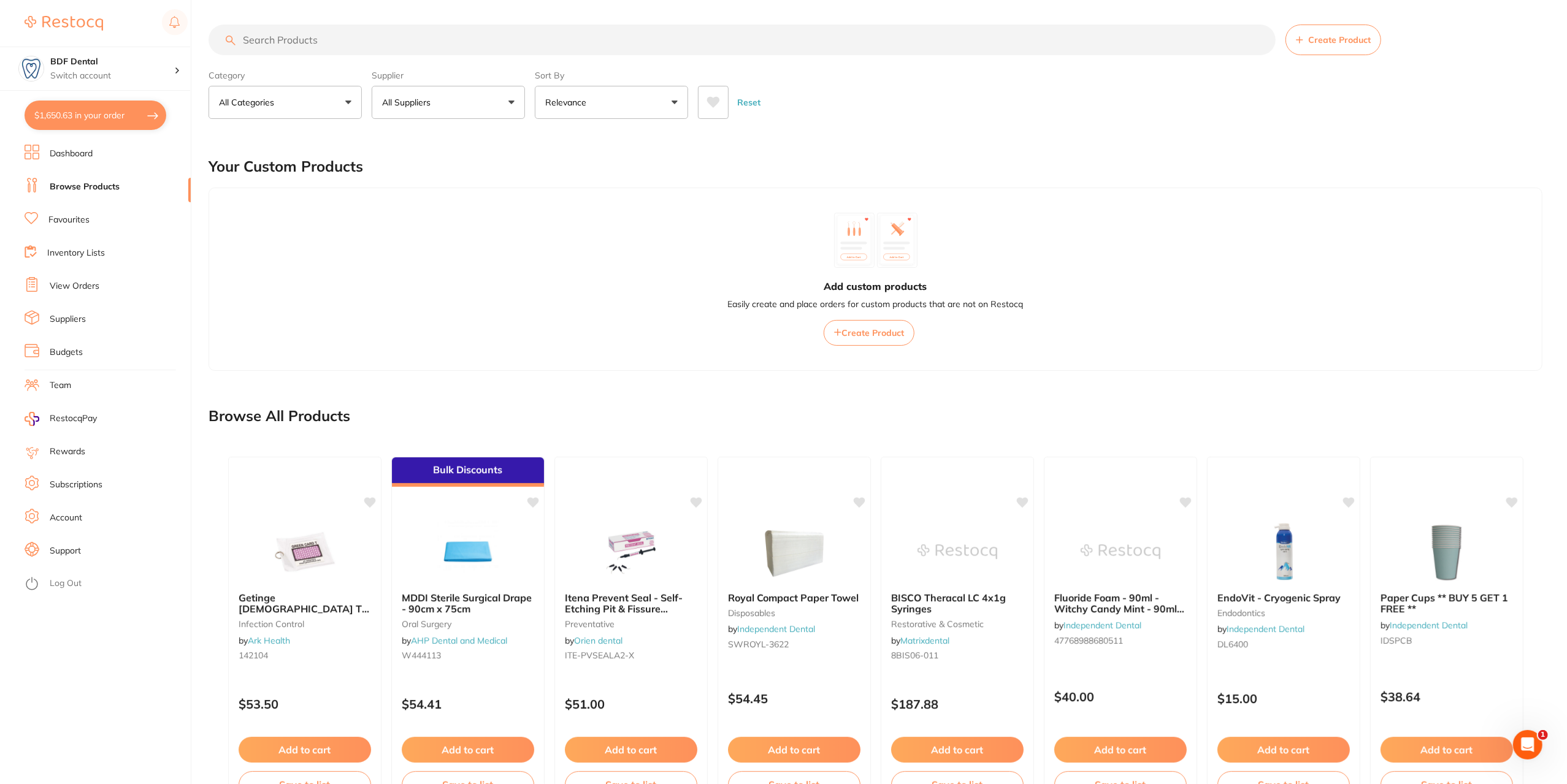
click at [468, 112] on button "All Suppliers" at bounding box center [448, 102] width 153 height 33
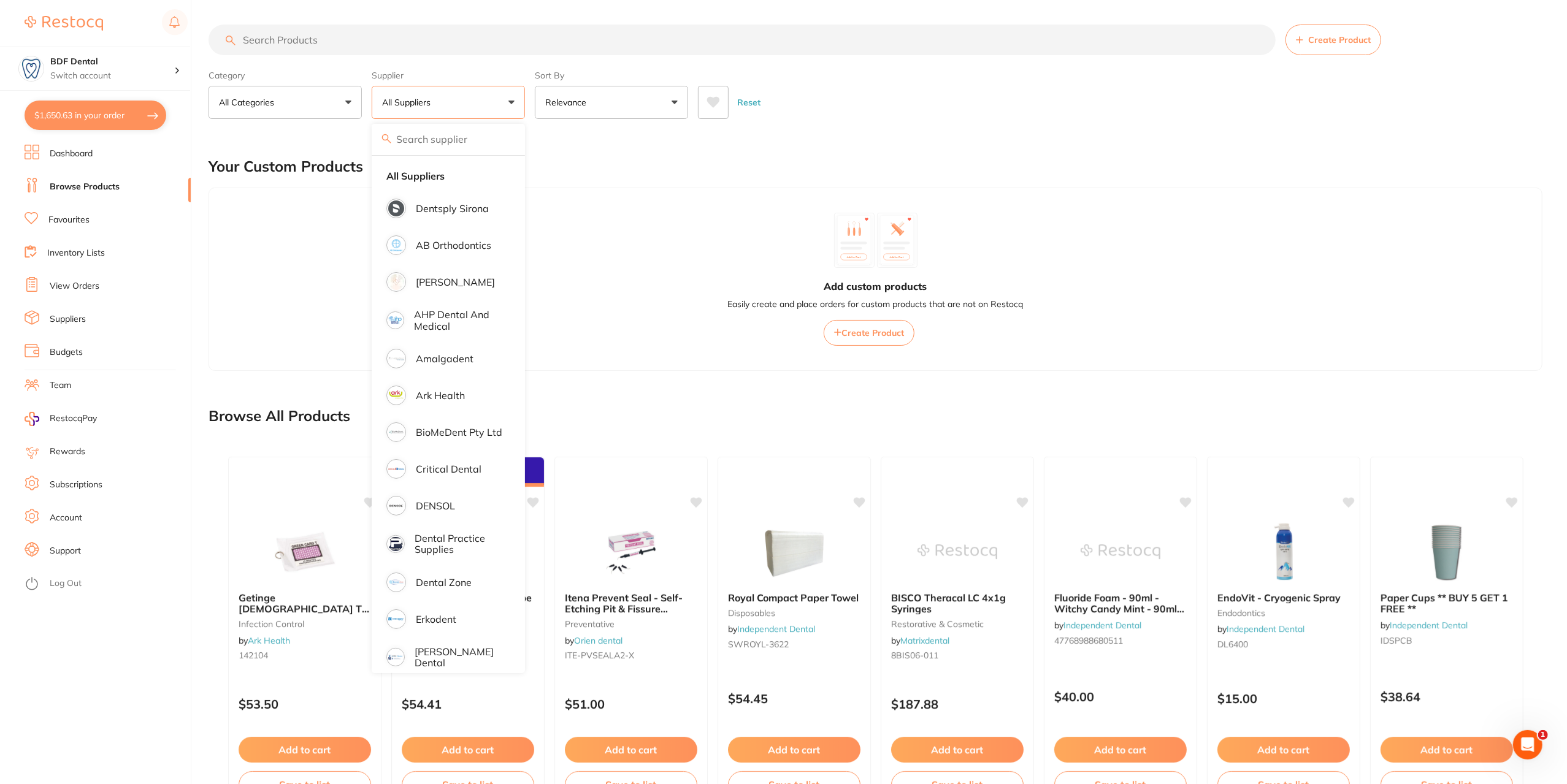
click at [74, 221] on link "Favourites" at bounding box center [69, 220] width 41 height 12
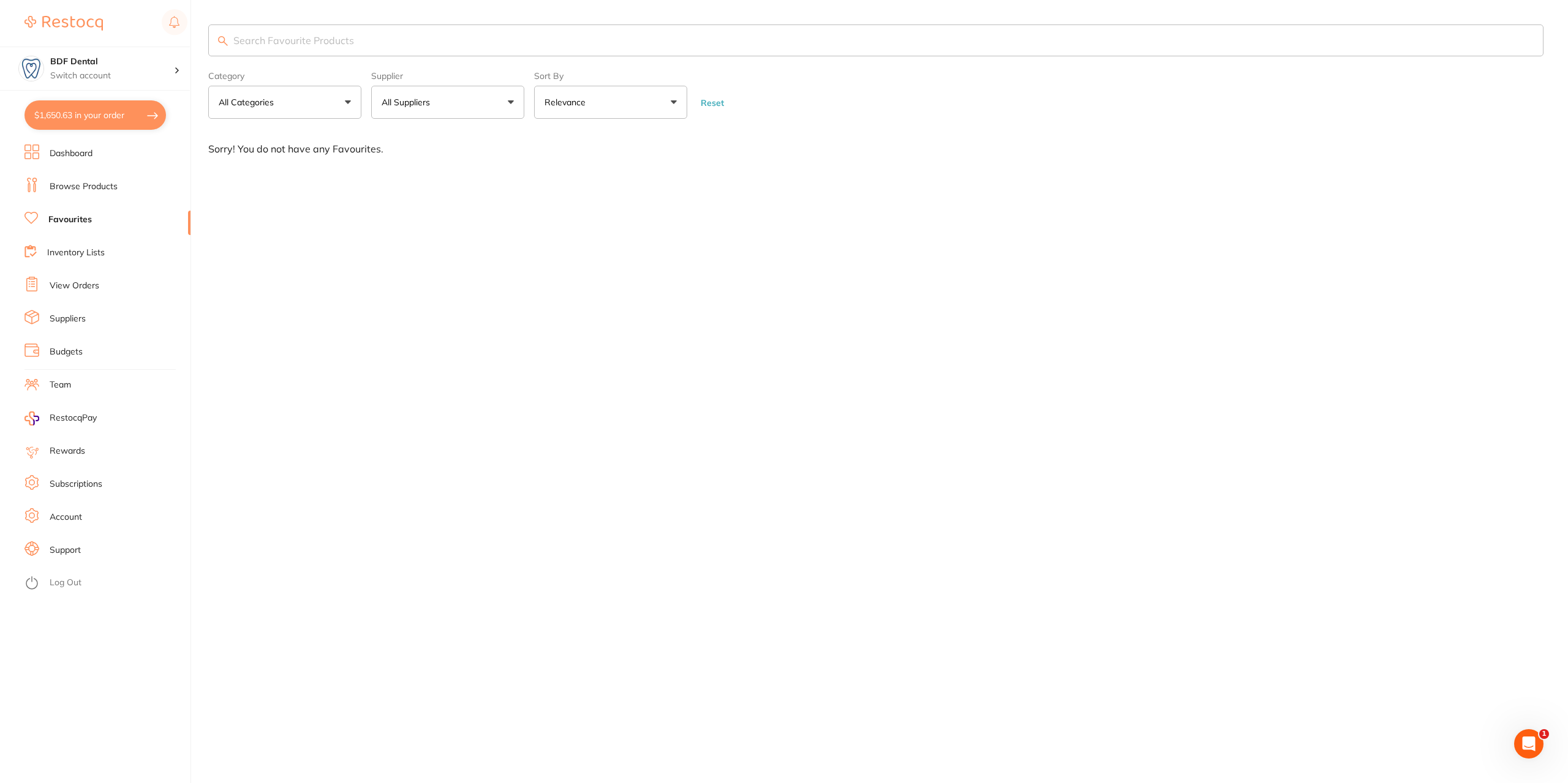
click at [72, 321] on link "Suppliers" at bounding box center [68, 319] width 36 height 12
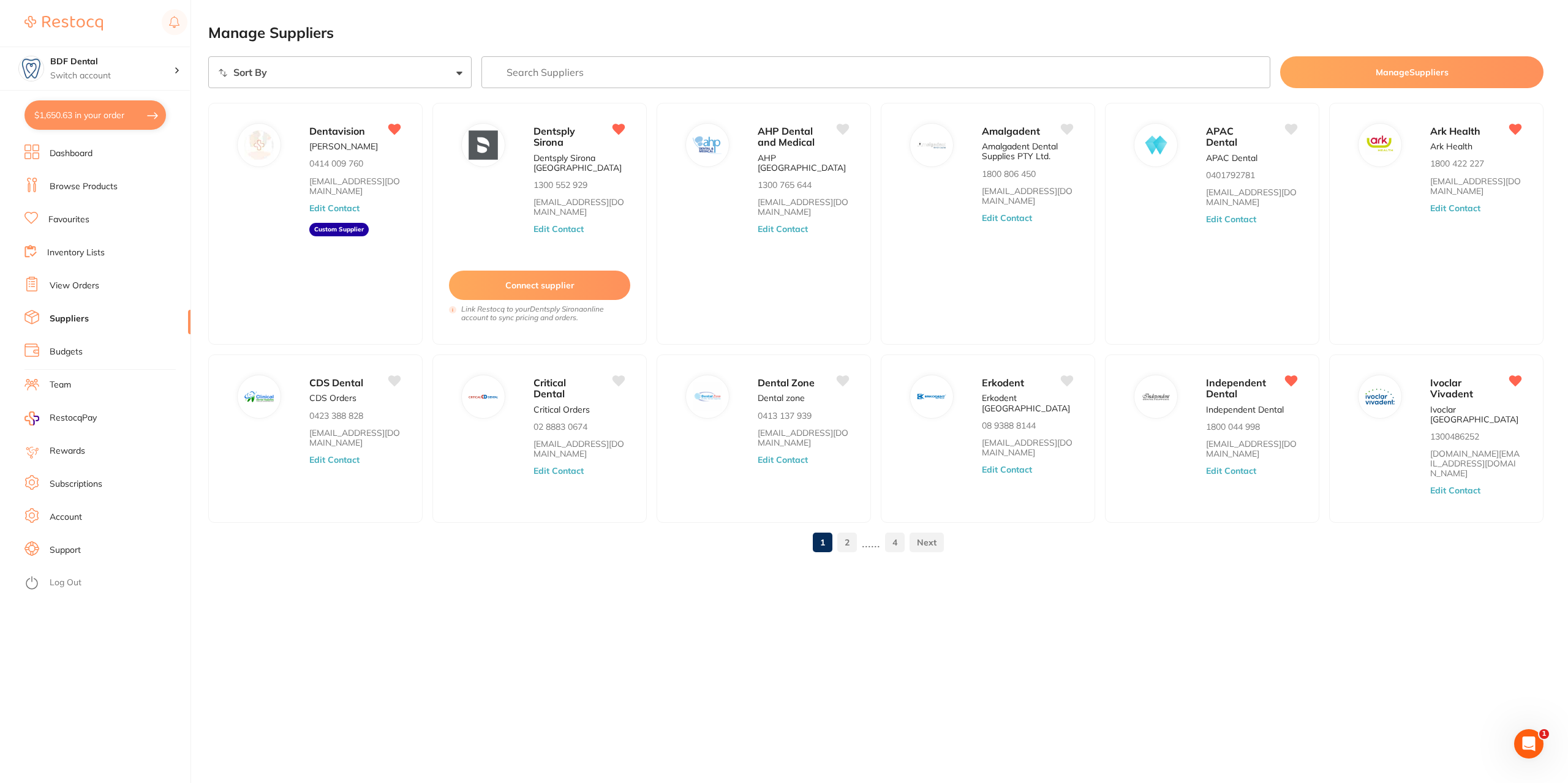
click at [1413, 80] on button "Manage Suppliers" at bounding box center [1412, 72] width 264 height 32
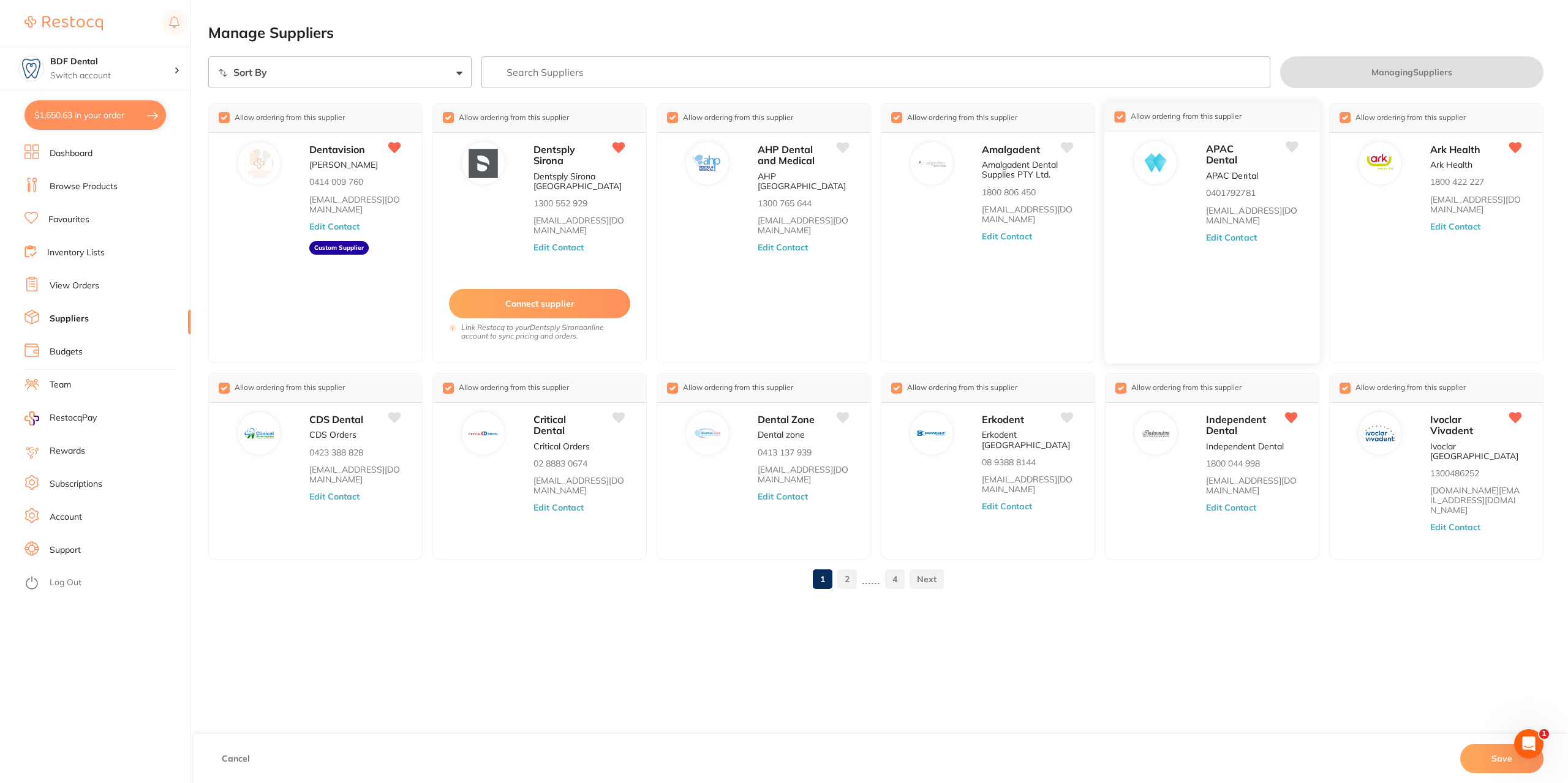
click at [1120, 116] on input "checkbox" at bounding box center [1120, 117] width 11 height 11
click at [901, 118] on input "checkbox" at bounding box center [895, 117] width 11 height 11
click at [670, 118] on input "checkbox" at bounding box center [671, 117] width 11 height 11
click at [671, 388] on input "checkbox" at bounding box center [671, 387] width 11 height 11
click at [446, 388] on input "checkbox" at bounding box center [447, 387] width 11 height 11
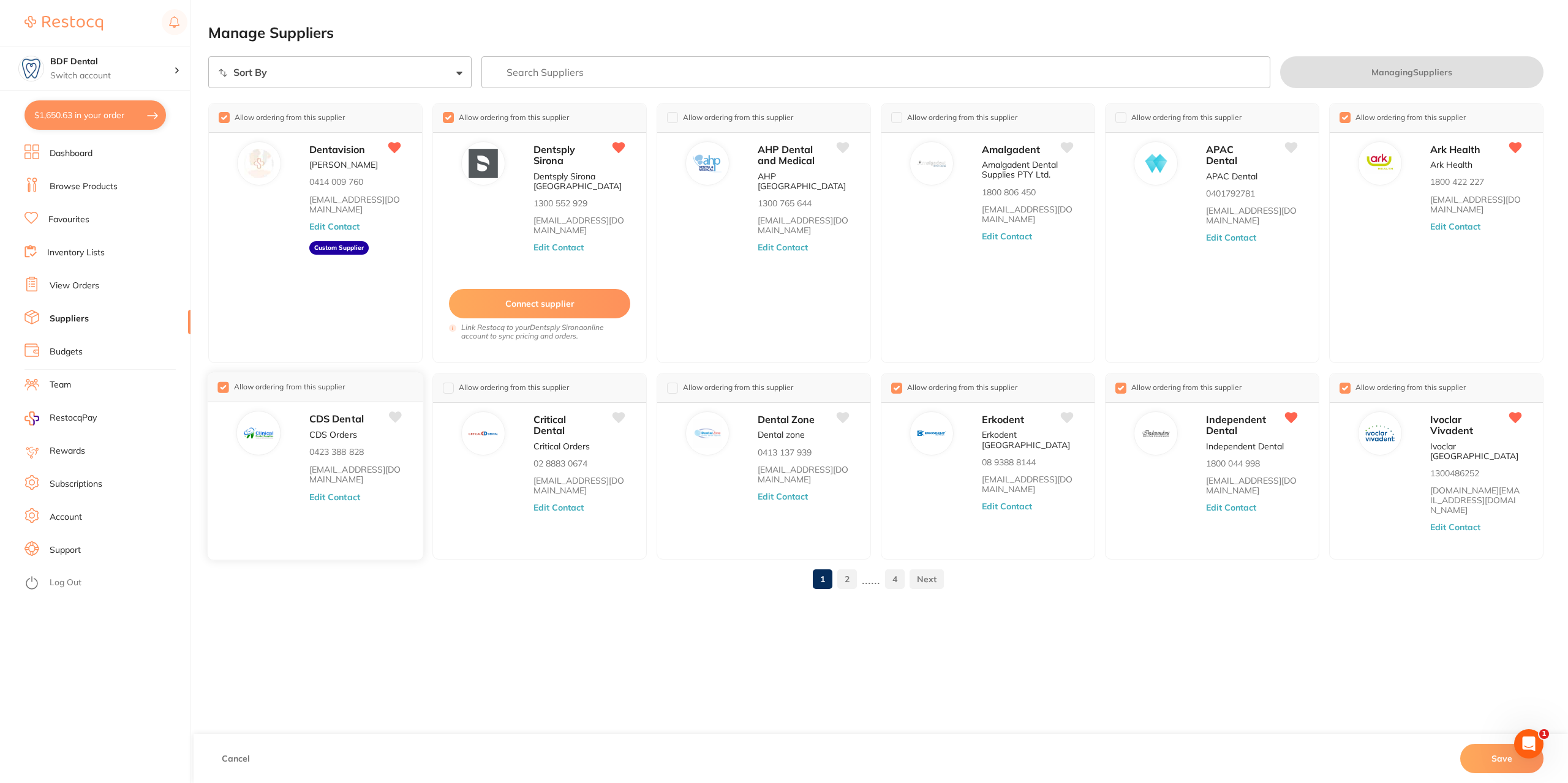
click at [225, 389] on input "checkbox" at bounding box center [223, 387] width 11 height 11
click at [895, 387] on input "checkbox" at bounding box center [895, 387] width 11 height 11
click at [846, 567] on link "2" at bounding box center [847, 579] width 20 height 24
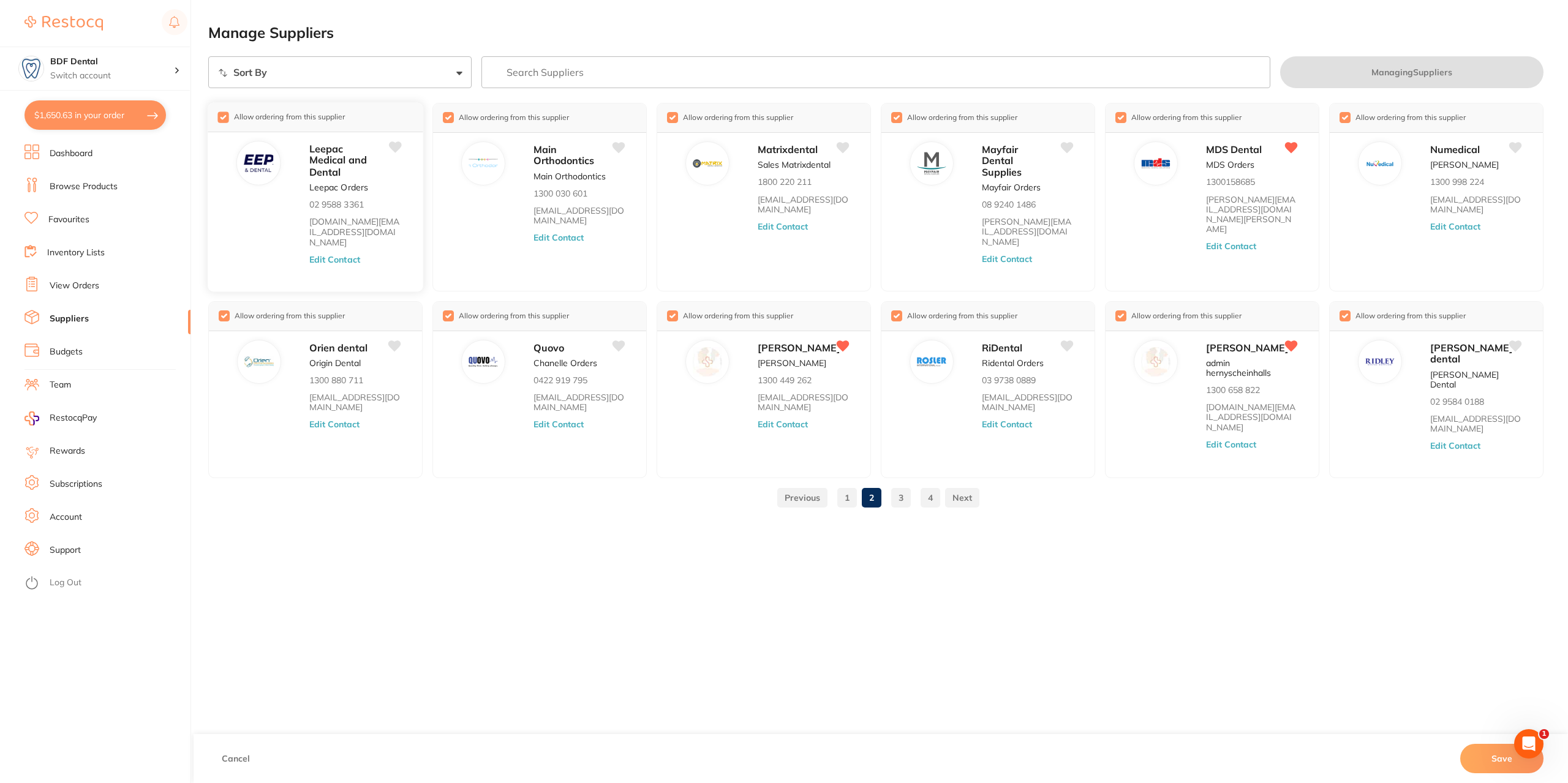
click at [224, 118] on input "checkbox" at bounding box center [223, 117] width 11 height 11
click at [220, 310] on input "checkbox" at bounding box center [223, 315] width 11 height 11
click at [450, 310] on input "checkbox" at bounding box center [447, 315] width 11 height 11
click at [444, 113] on input "checkbox" at bounding box center [447, 117] width 11 height 11
click at [668, 119] on input "checkbox" at bounding box center [671, 117] width 11 height 11
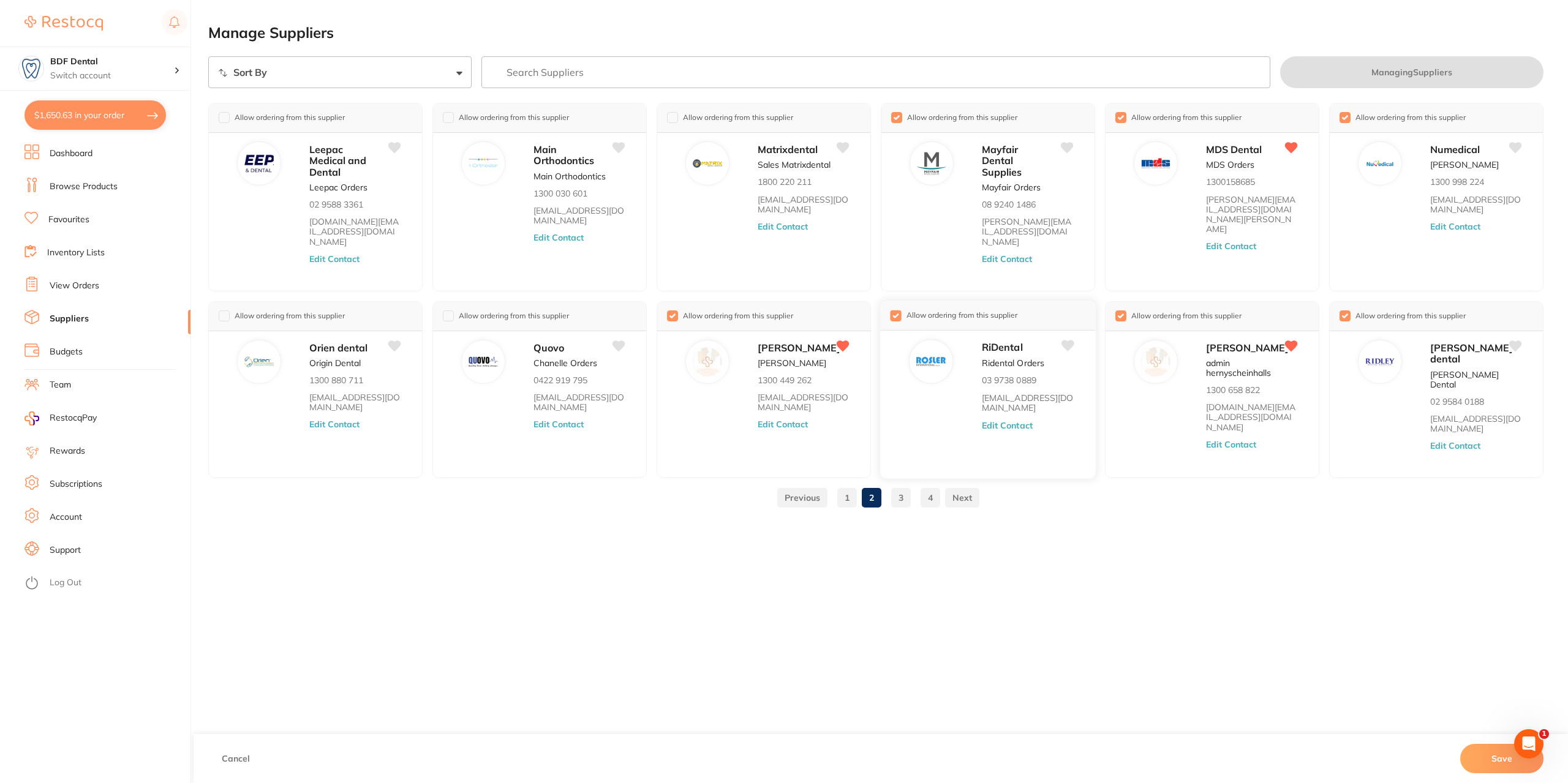
click at [888, 301] on div "Allow ordering from this supplier" at bounding box center [988, 315] width 215 height 30
click at [896, 310] on input "checkbox" at bounding box center [895, 315] width 11 height 11
click at [896, 116] on input "checkbox" at bounding box center [895, 117] width 11 height 11
click at [1348, 310] on input "checkbox" at bounding box center [1344, 315] width 11 height 11
click at [1346, 108] on div "Allow ordering from this supplier" at bounding box center [1436, 117] width 215 height 30
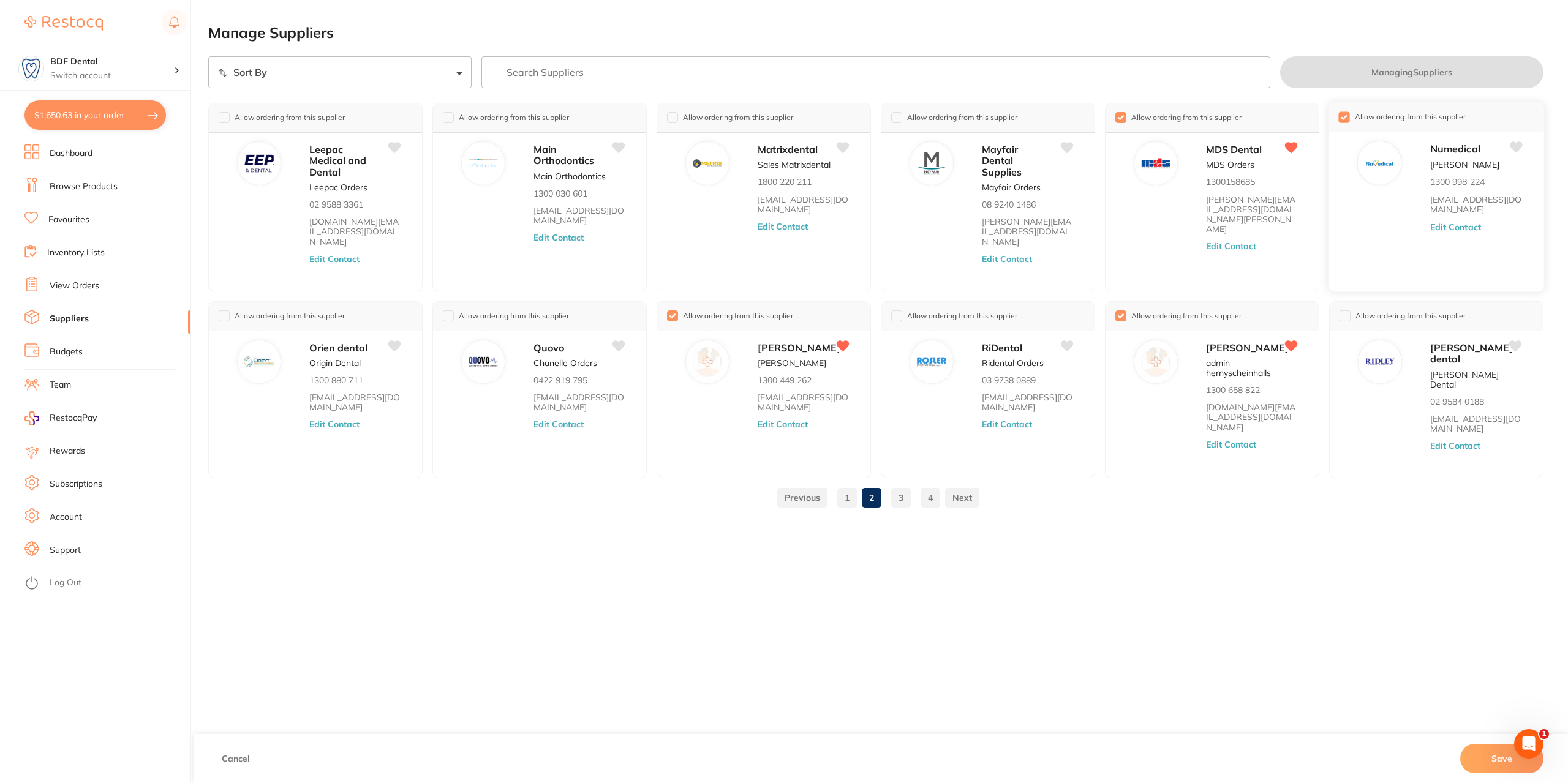
click at [1341, 114] on input "checkbox" at bounding box center [1344, 117] width 11 height 11
click at [900, 499] on link "3" at bounding box center [901, 498] width 20 height 24
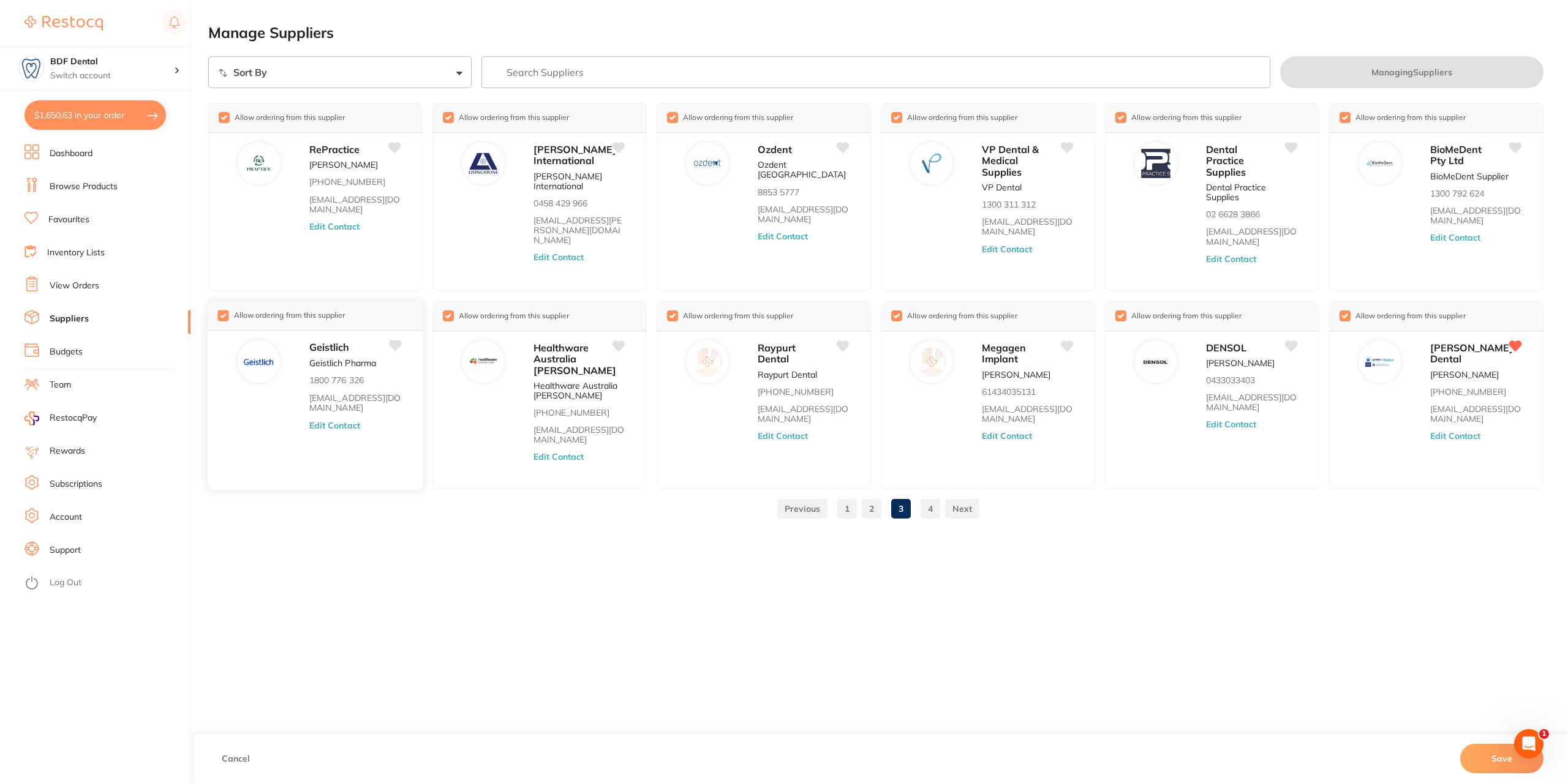
click at [220, 316] on input "checkbox" at bounding box center [223, 315] width 11 height 11
click at [227, 118] on input "checkbox" at bounding box center [223, 117] width 11 height 11
click at [448, 311] on input "checkbox" at bounding box center [447, 315] width 11 height 11
click at [443, 116] on input "checkbox" at bounding box center [447, 117] width 11 height 11
click at [674, 115] on input "checkbox" at bounding box center [671, 117] width 11 height 11
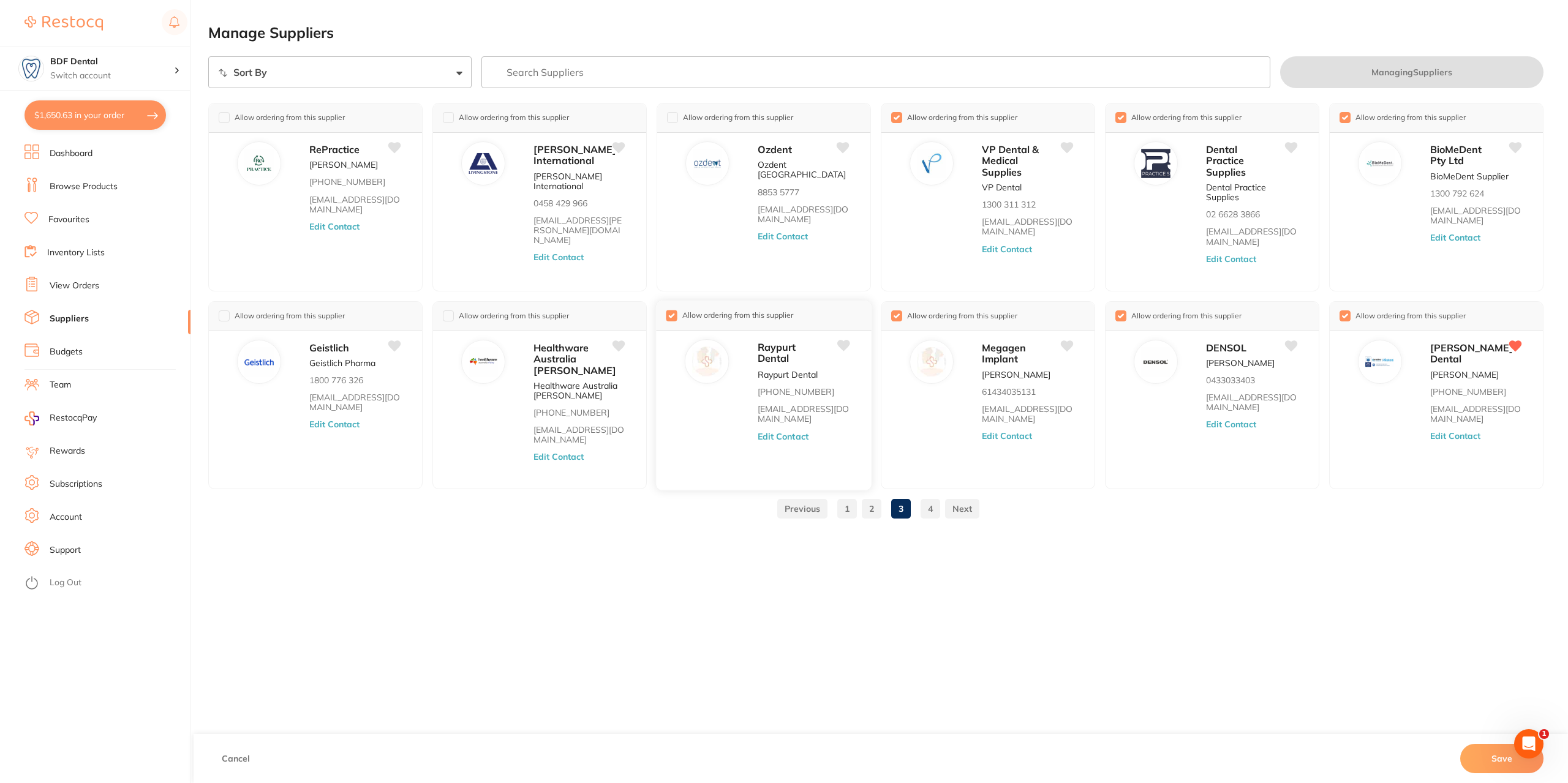
click at [668, 314] on input "checkbox" at bounding box center [671, 315] width 11 height 11
click at [895, 313] on input "checkbox" at bounding box center [895, 315] width 11 height 11
click at [895, 113] on input "checkbox" at bounding box center [895, 117] width 11 height 11
click at [1119, 113] on input "checkbox" at bounding box center [1120, 117] width 11 height 11
click at [1118, 315] on input "checkbox" at bounding box center [1120, 315] width 11 height 11
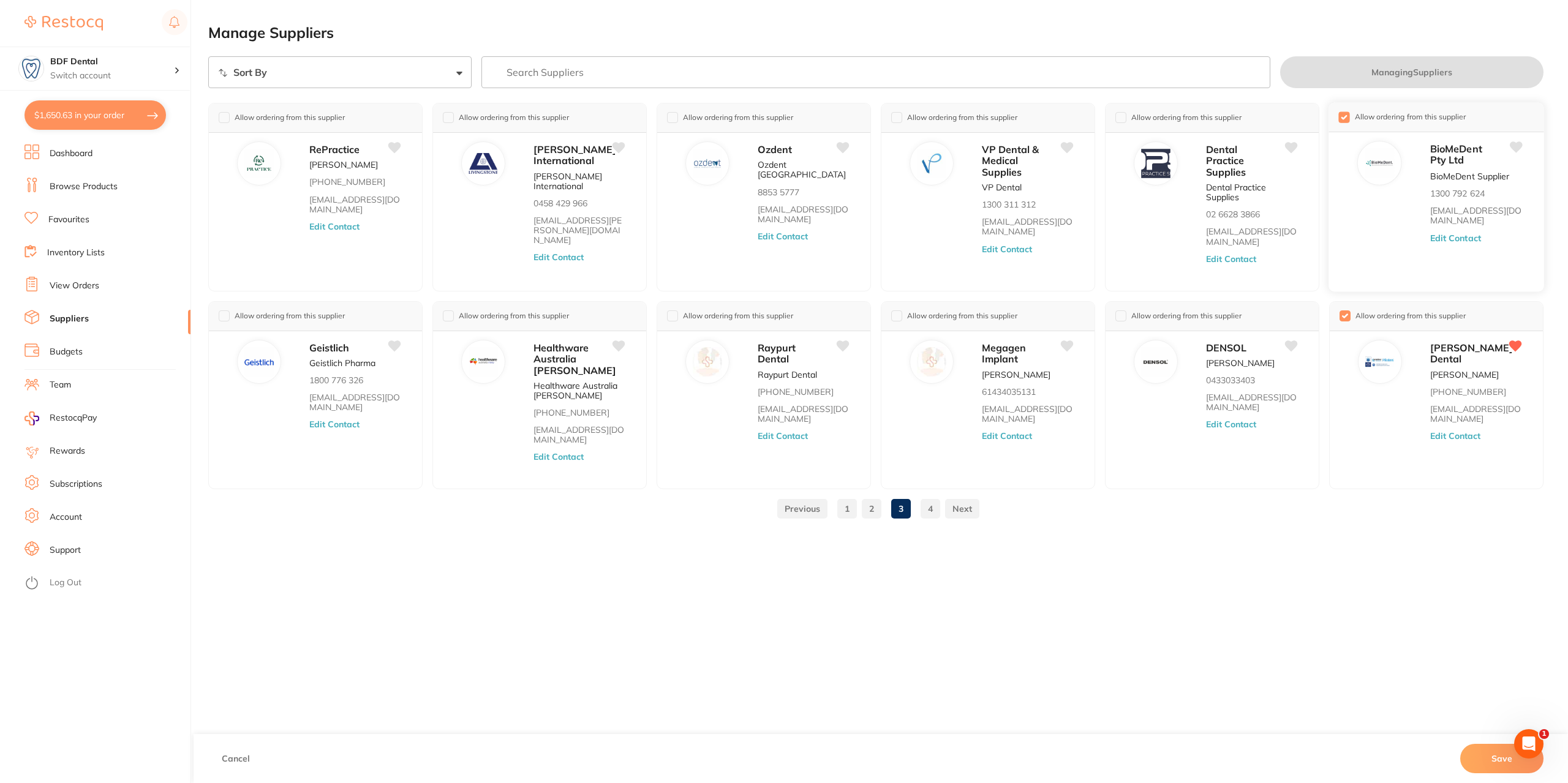
click at [1346, 121] on input "checkbox" at bounding box center [1344, 117] width 11 height 11
click at [931, 510] on link "4" at bounding box center [930, 509] width 20 height 24
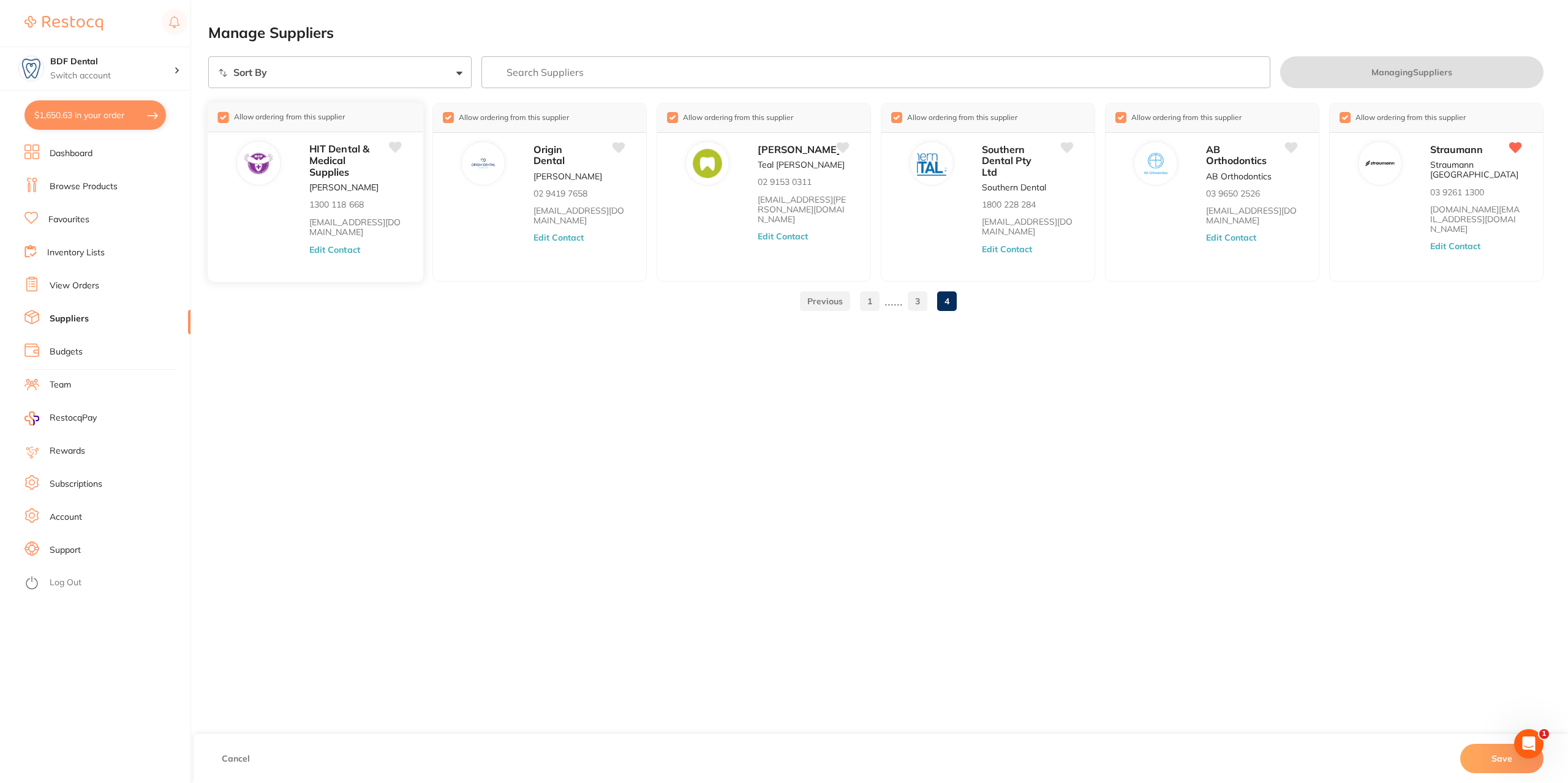
click at [218, 116] on input "checkbox" at bounding box center [223, 117] width 11 height 11
click at [442, 118] on input "checkbox" at bounding box center [447, 117] width 11 height 11
click at [668, 115] on input "checkbox" at bounding box center [671, 117] width 11 height 11
click at [892, 112] on input "checkbox" at bounding box center [895, 117] width 11 height 11
click at [1115, 113] on input "checkbox" at bounding box center [1120, 117] width 11 height 11
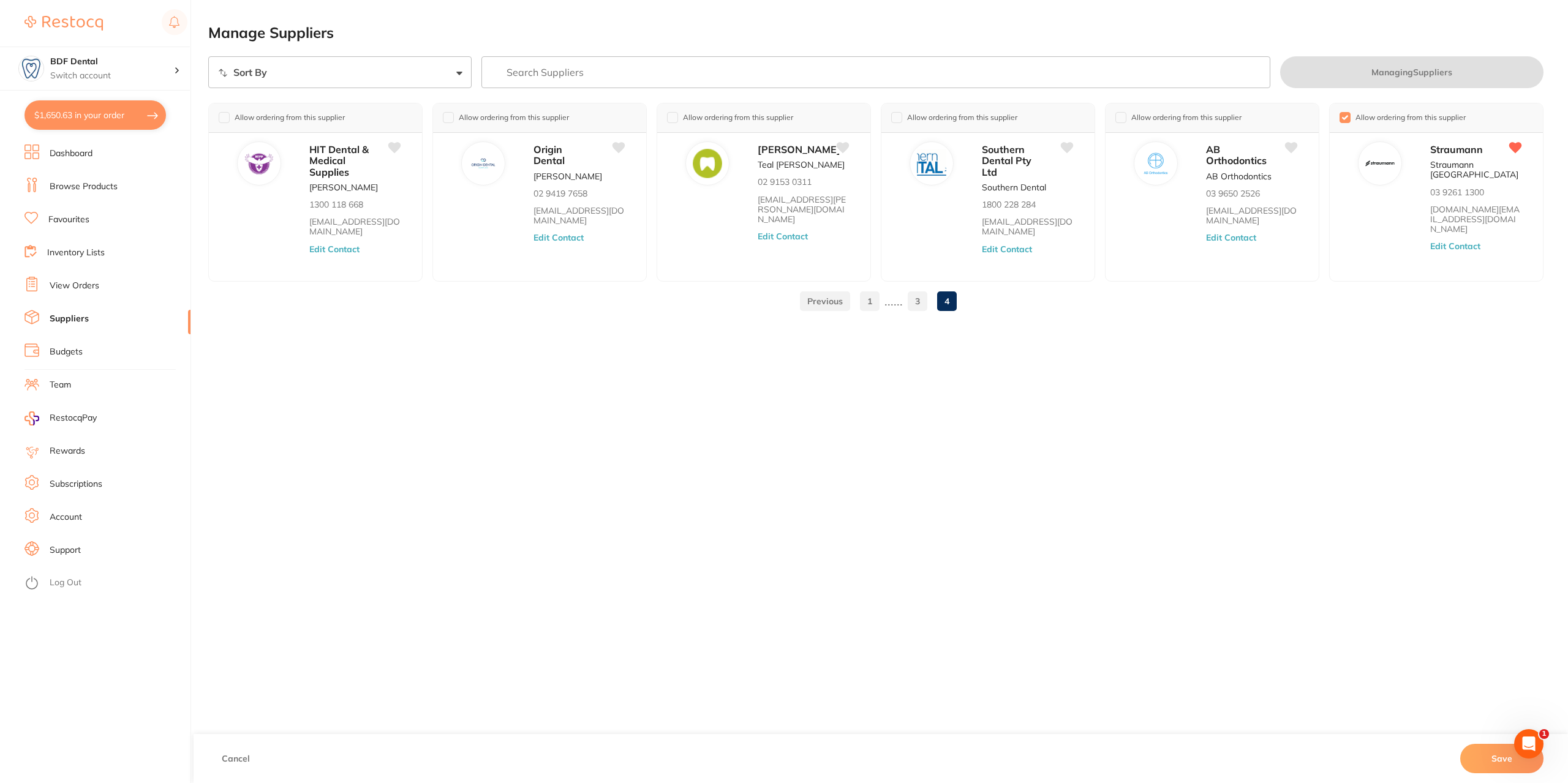
click at [1495, 754] on button "Save" at bounding box center [1502, 759] width 84 height 30
click at [64, 190] on link "Browse Products" at bounding box center [84, 187] width 68 height 12
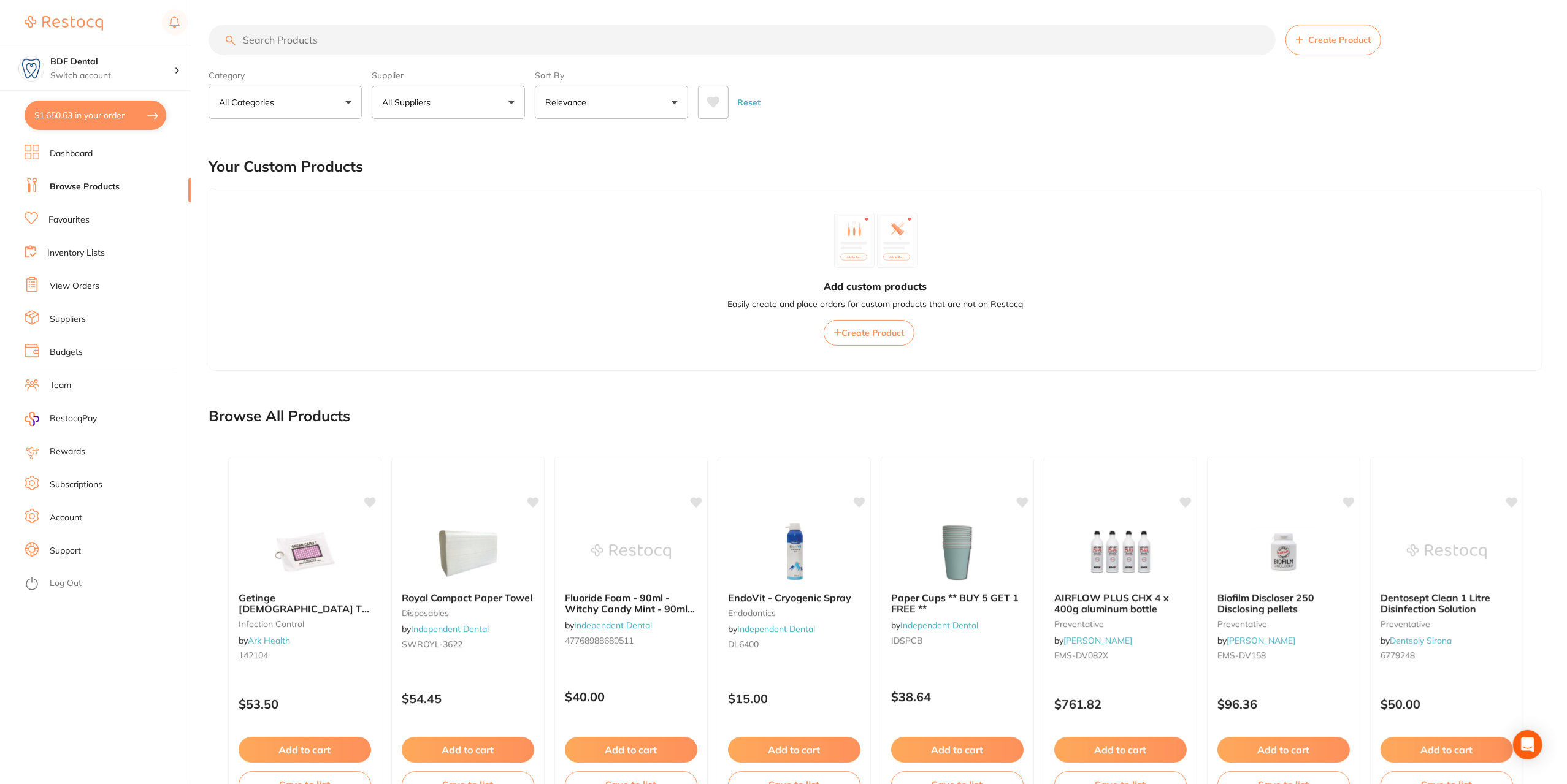
click at [360, 43] on input "search" at bounding box center [742, 39] width 1067 height 30
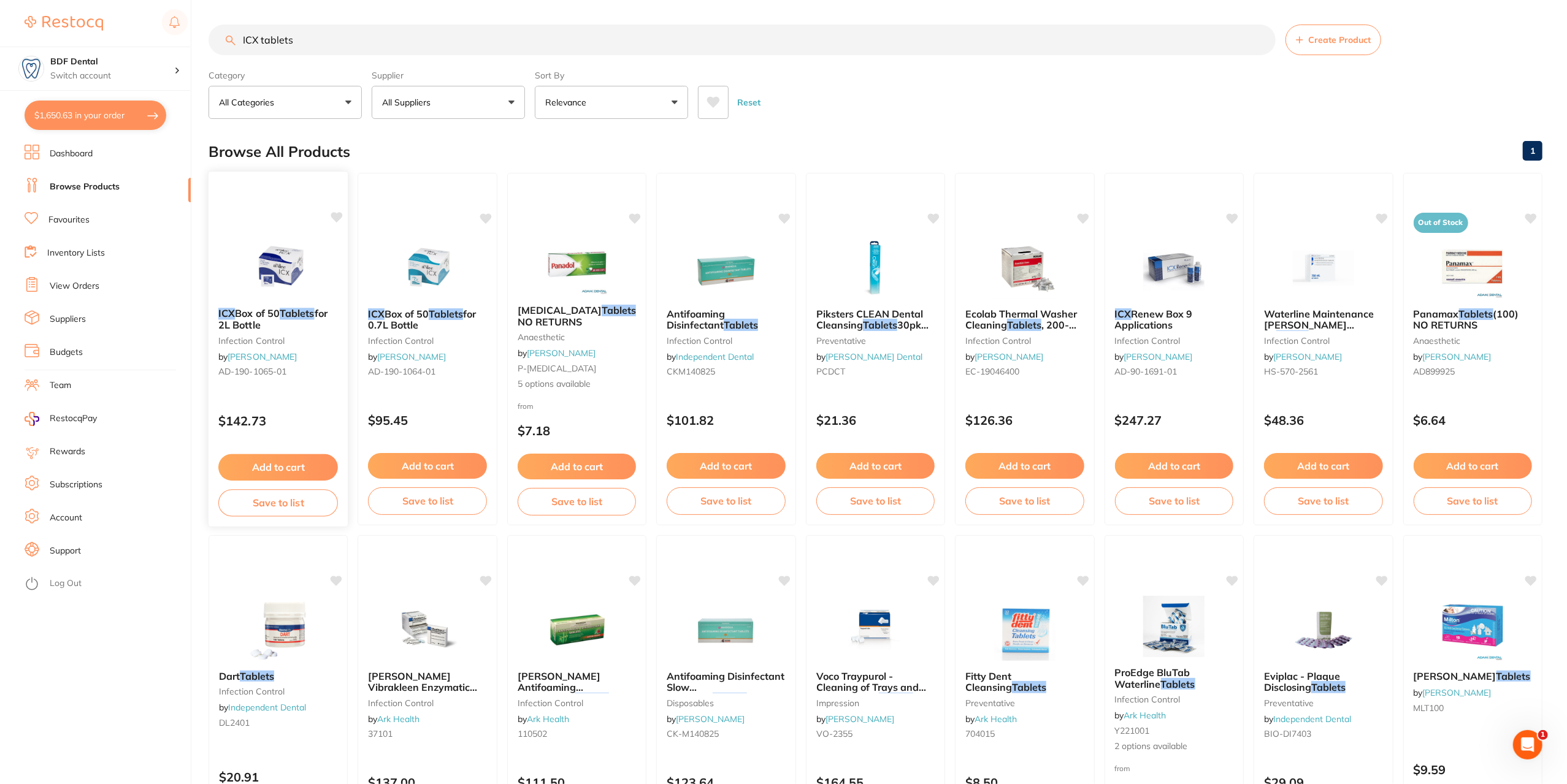
type input "ICX tablets"
click at [285, 506] on button "Save to list" at bounding box center [278, 503] width 119 height 28
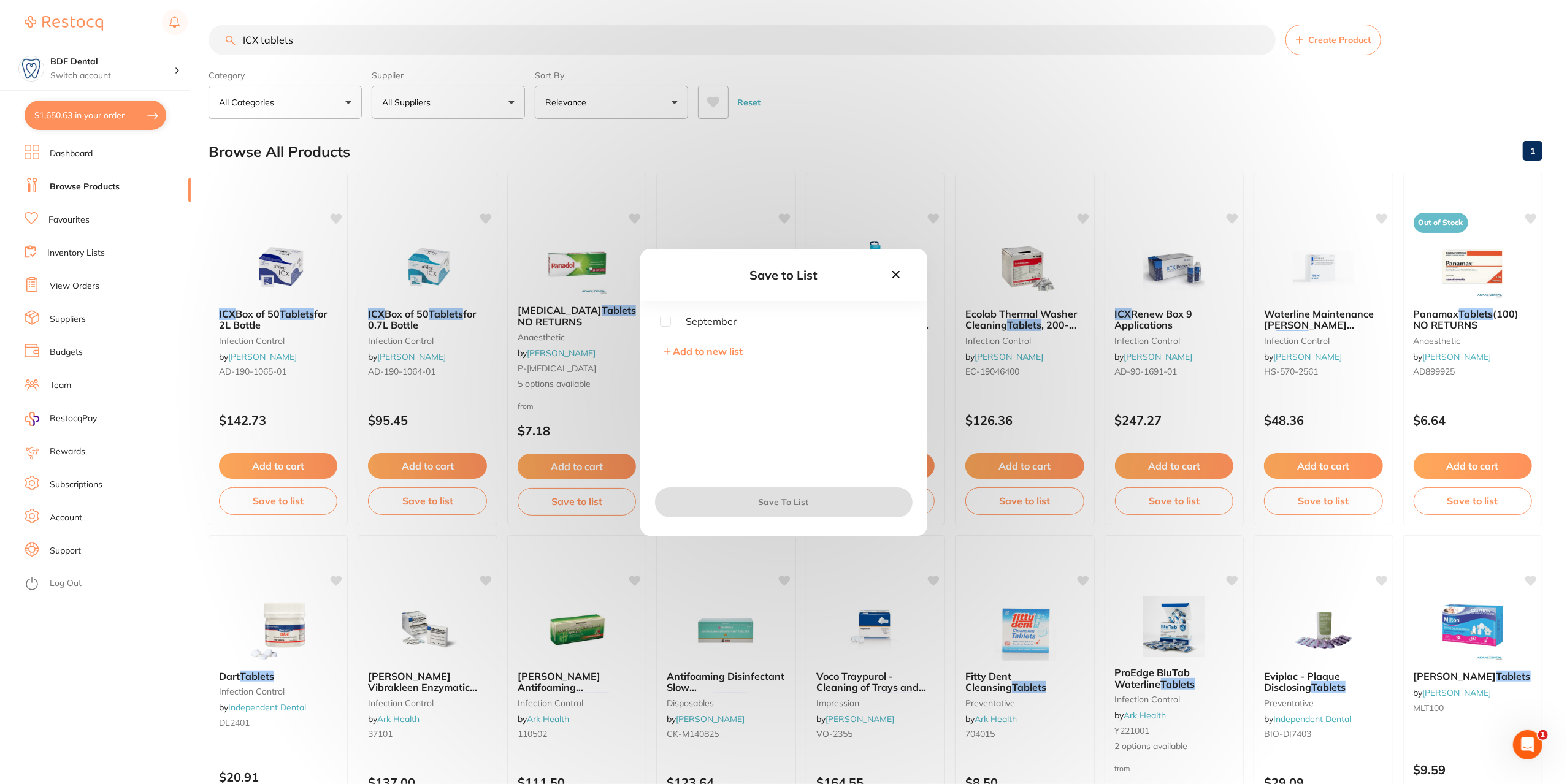
click at [668, 323] on input "checkbox" at bounding box center [665, 321] width 11 height 11
checkbox input "true"
click at [791, 501] on button "Save To List" at bounding box center [784, 502] width 258 height 30
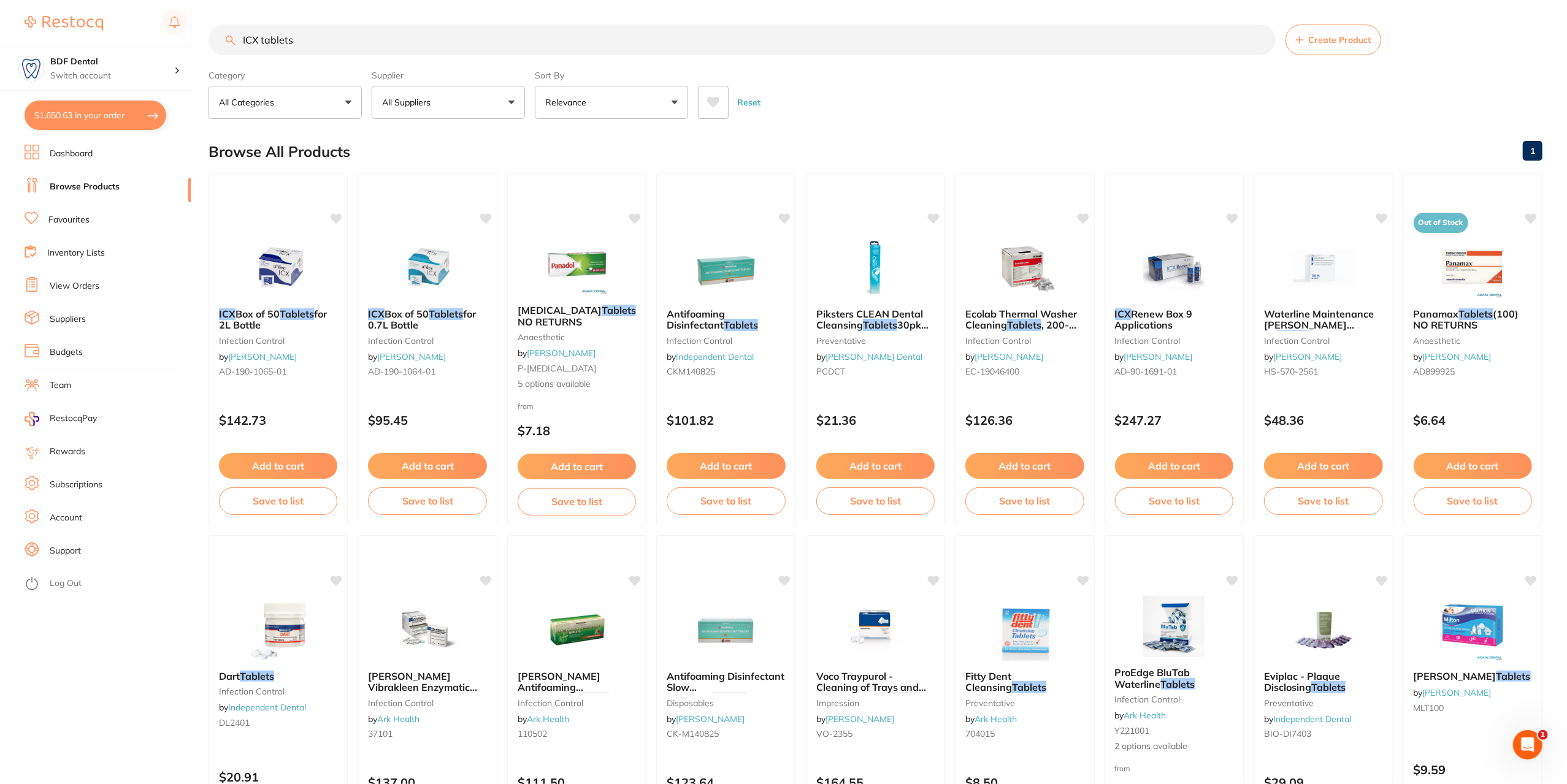
drag, startPoint x: 334, startPoint y: 42, endPoint x: 213, endPoint y: 46, distance: 121.1
click at [213, 46] on input "ICX tablets" at bounding box center [742, 39] width 1067 height 30
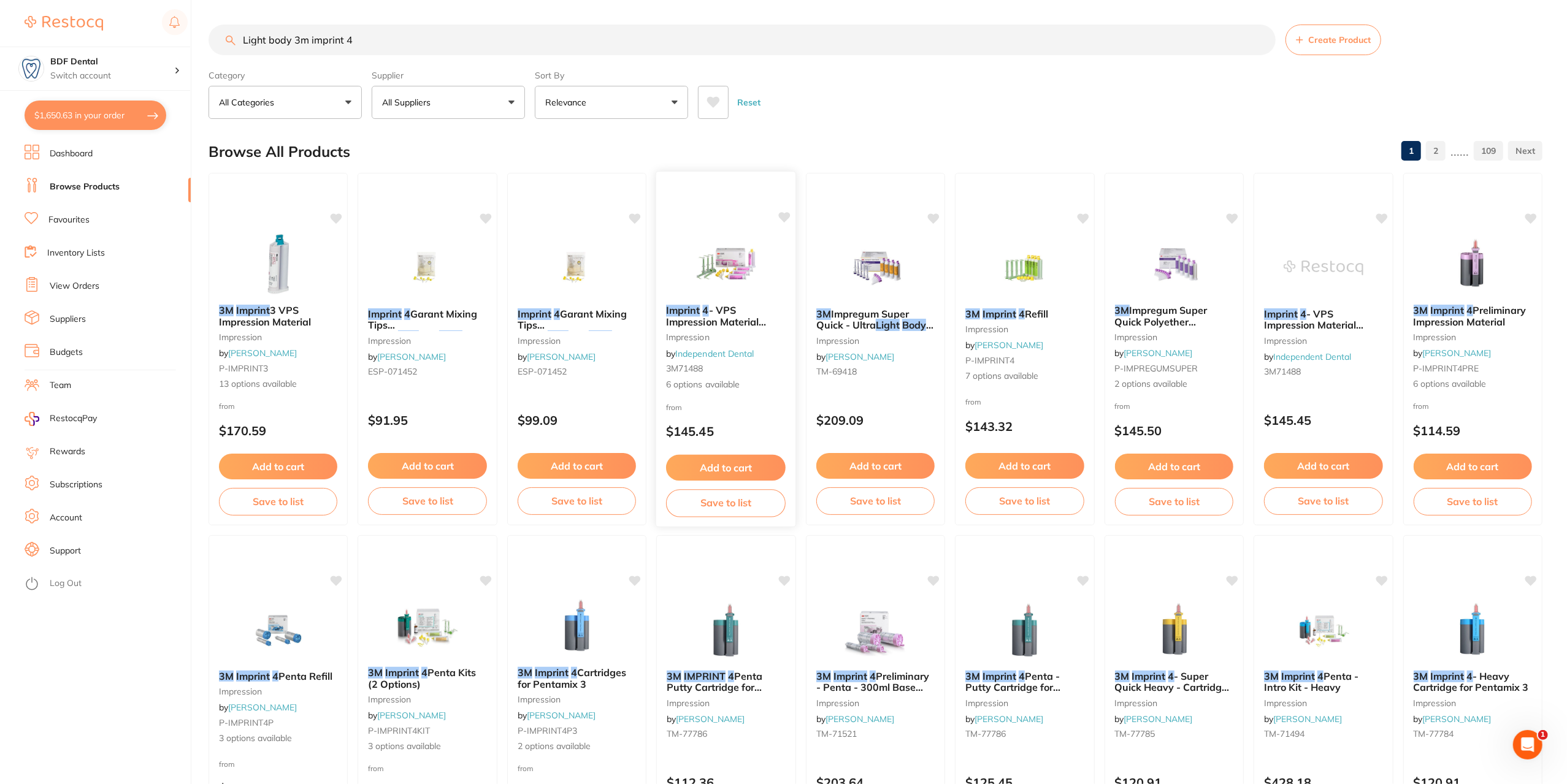
click at [732, 260] on img at bounding box center [725, 264] width 80 height 62
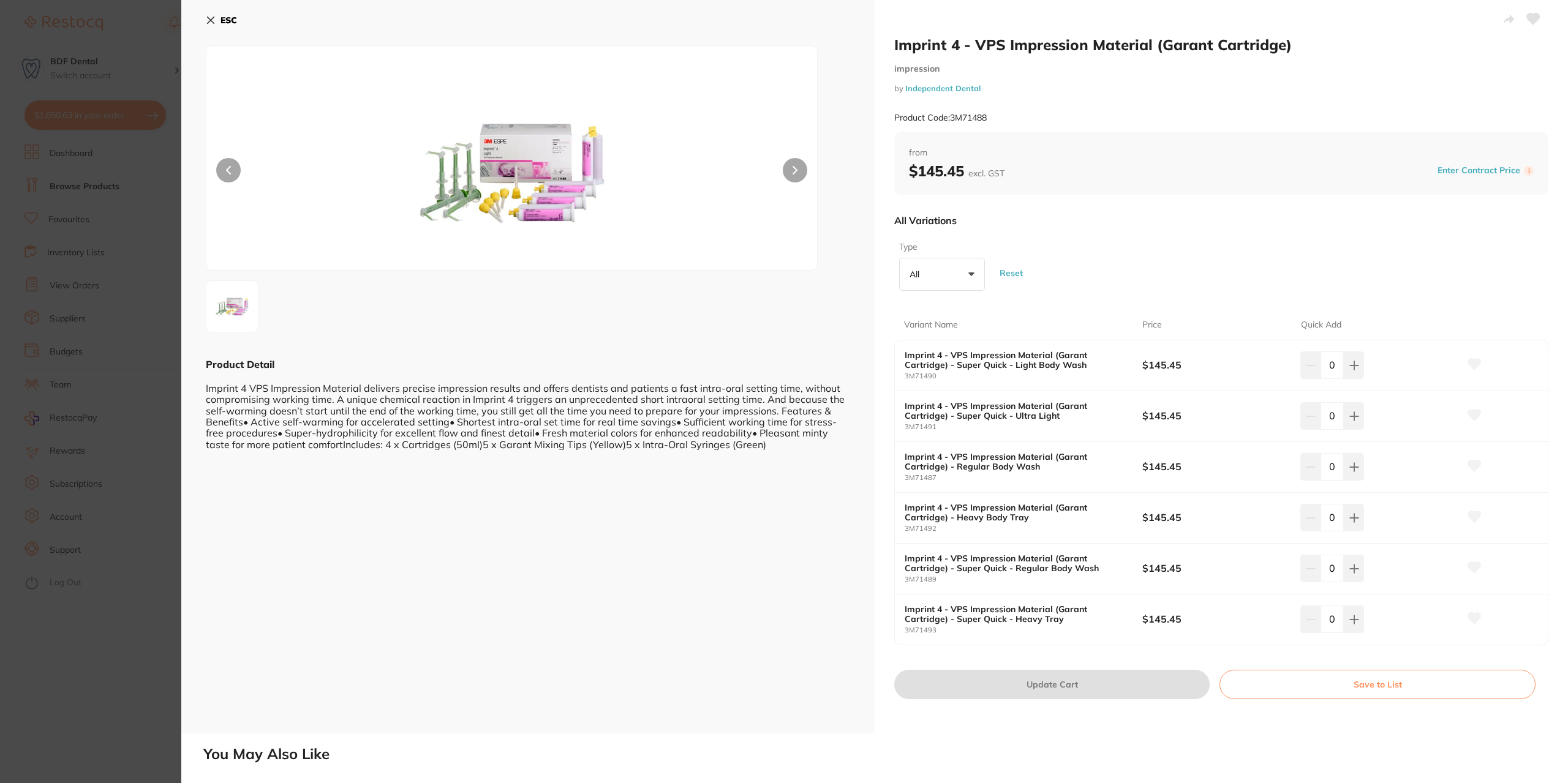
click at [212, 20] on icon at bounding box center [210, 20] width 10 height 10
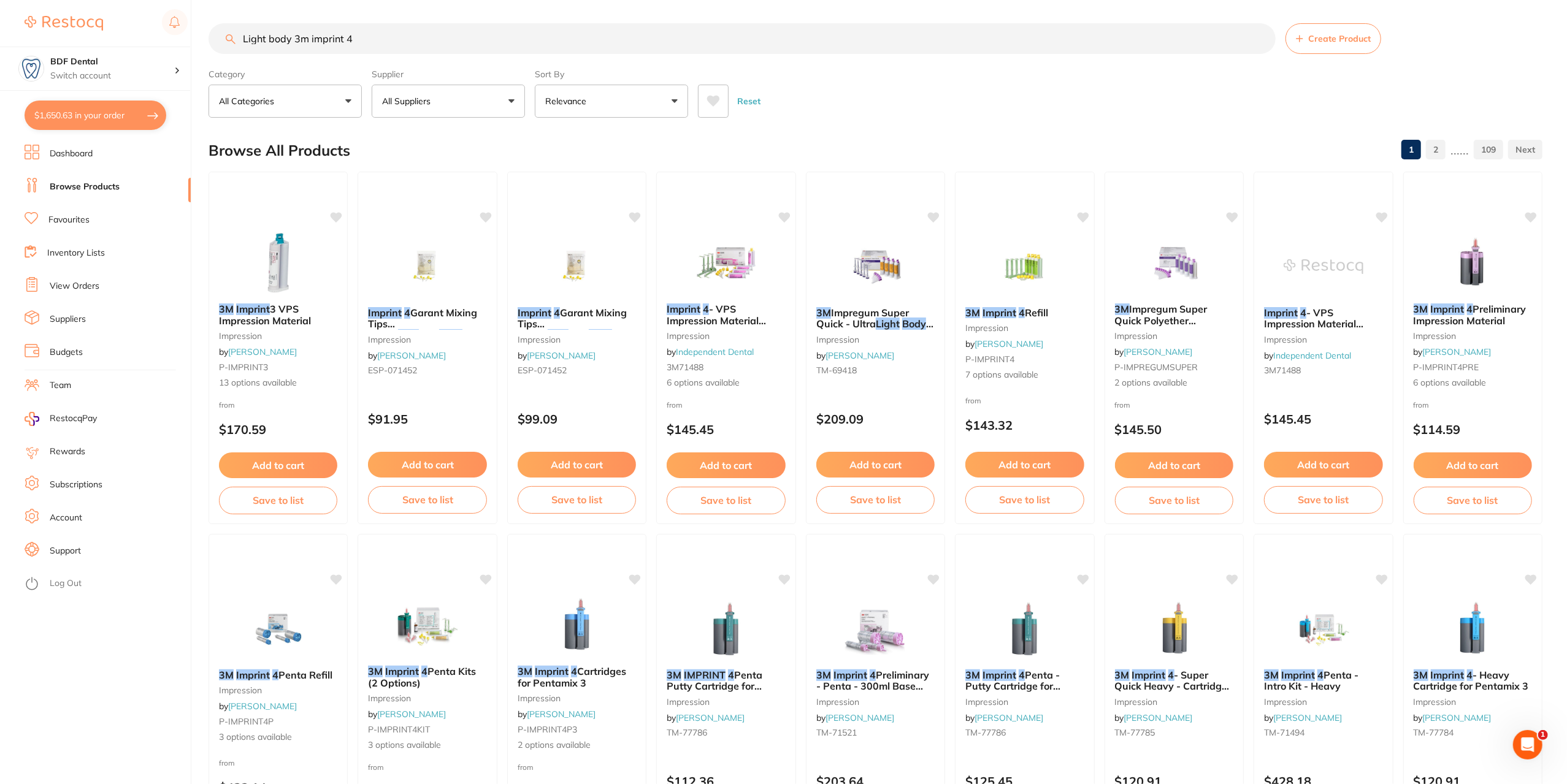
drag, startPoint x: 385, startPoint y: 40, endPoint x: 203, endPoint y: 60, distance: 183.1
click at [203, 60] on div "$1,650.63 BDF Dental Switch account BDF Dental $1,650.63 in your order Dashboar…" at bounding box center [784, 391] width 1567 height 784
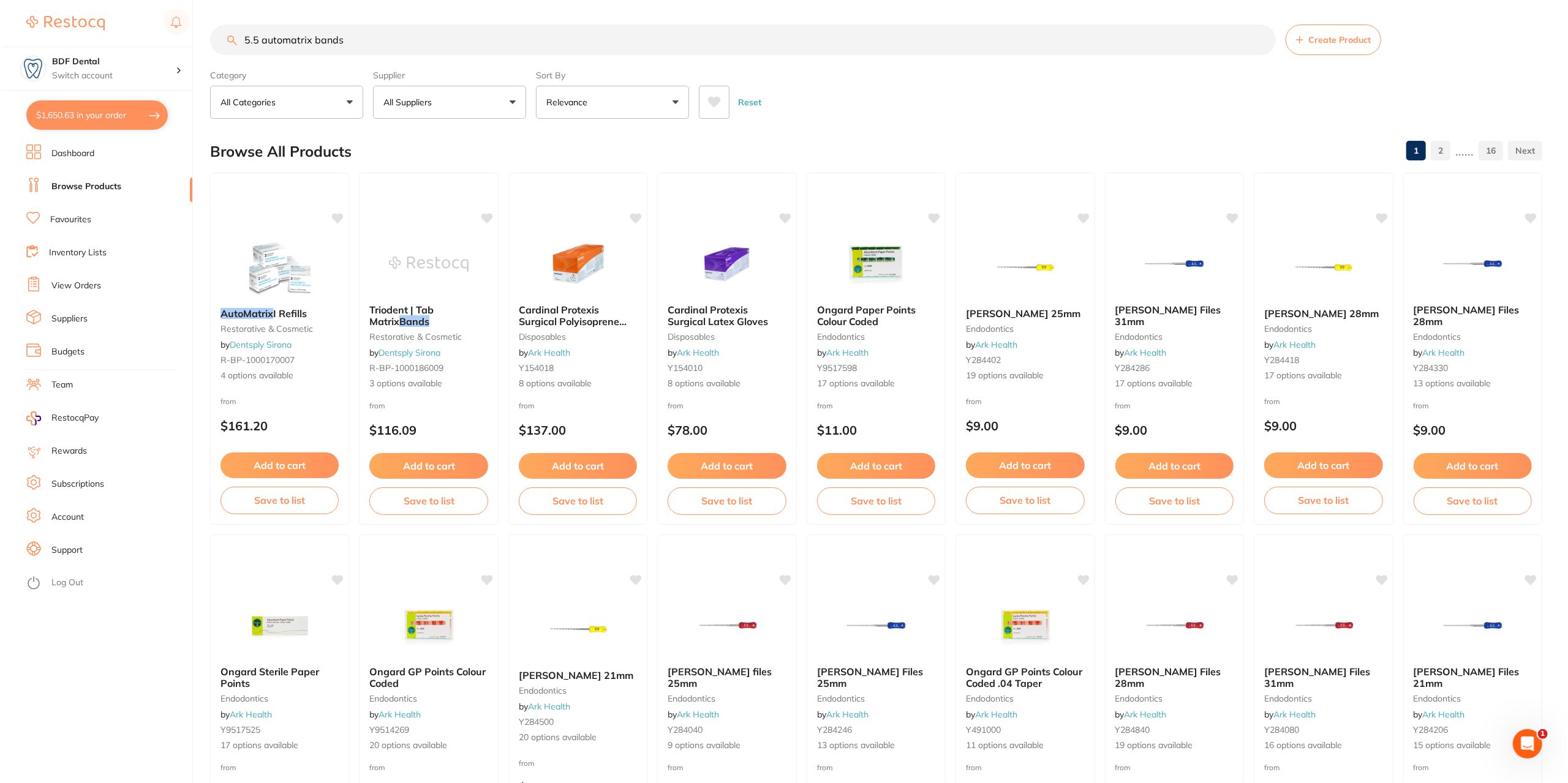
scroll to position [0, 0]
click at [271, 284] on img at bounding box center [278, 267] width 80 height 62
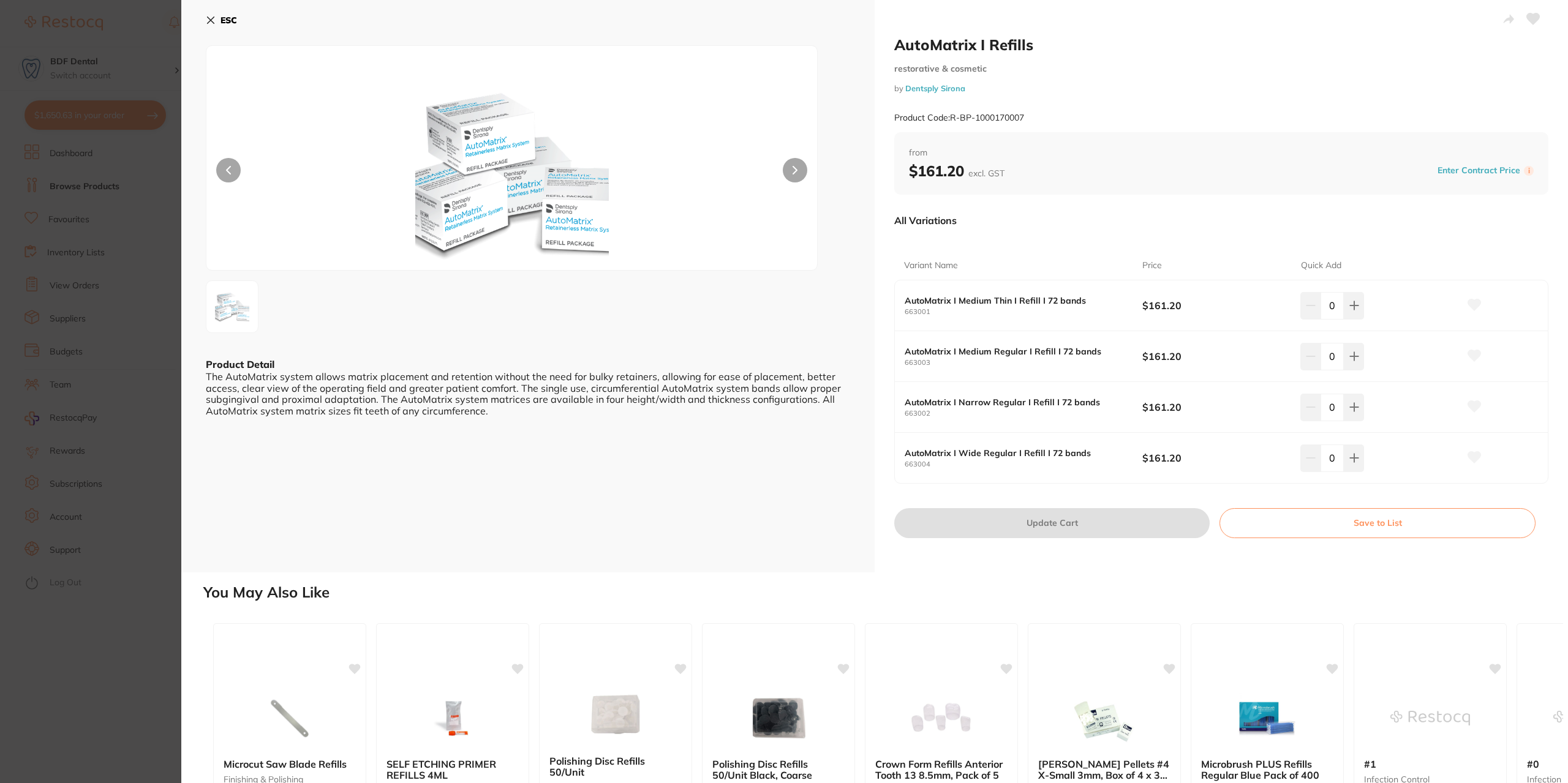
click at [215, 23] on icon at bounding box center [210, 20] width 10 height 10
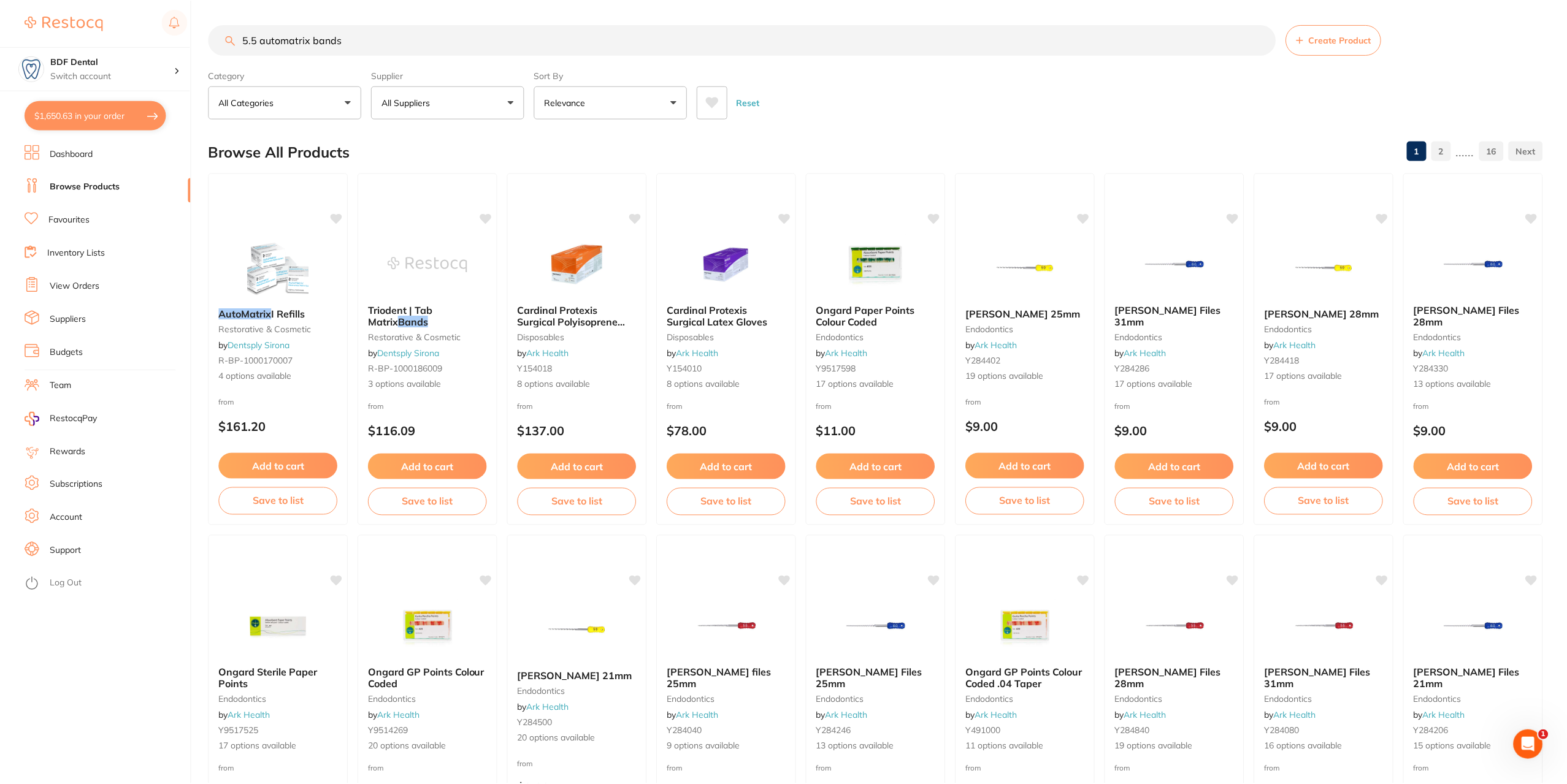
scroll to position [1, 0]
click at [342, 37] on input "5.5 automatrix bands" at bounding box center [742, 38] width 1067 height 30
click at [311, 37] on input "5.5 automatrix bands" at bounding box center [742, 38] width 1067 height 30
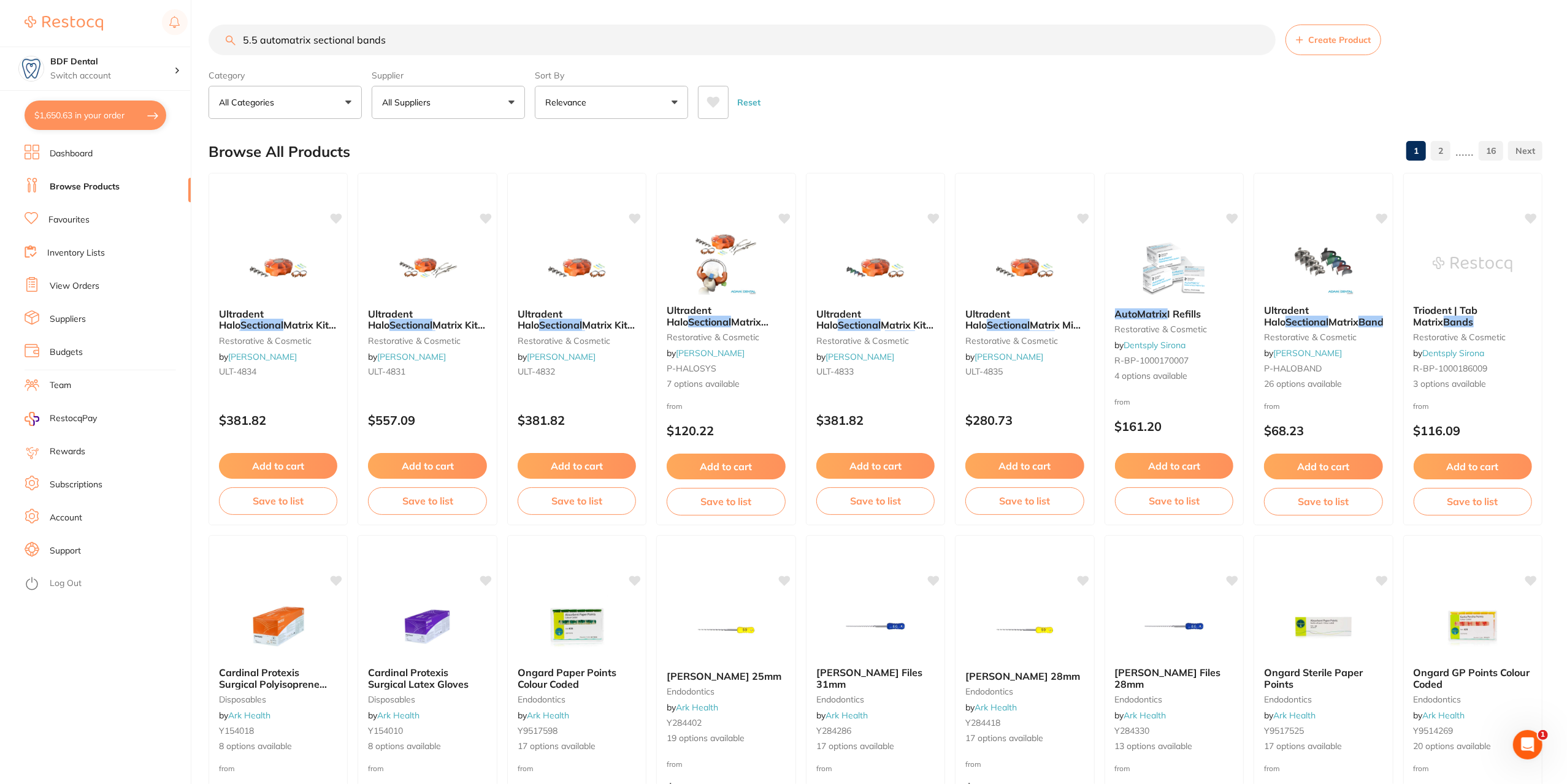
scroll to position [0, 0]
click at [308, 41] on input "5.5 automatrix sectional bands" at bounding box center [742, 39] width 1067 height 30
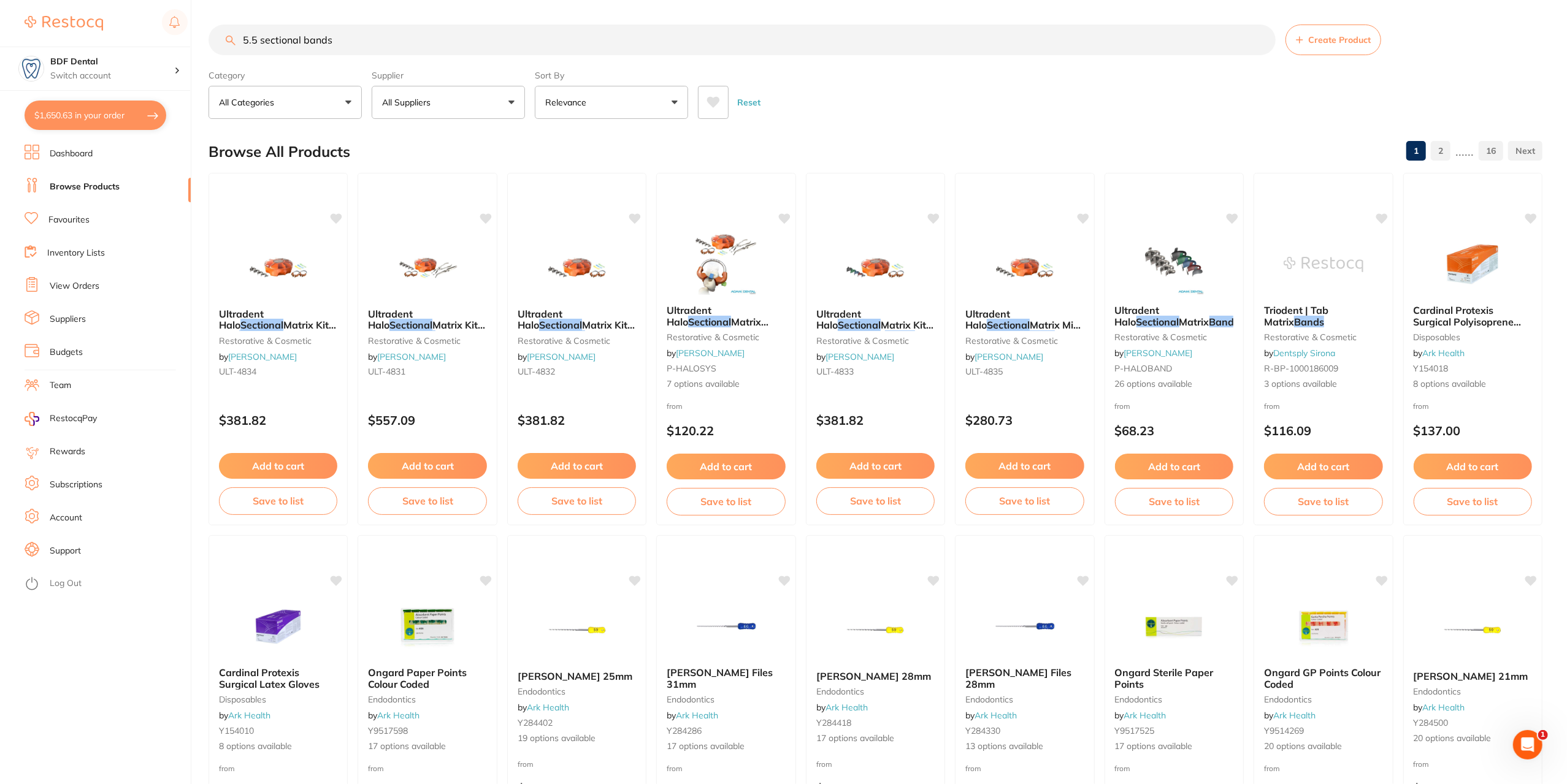
type input "5.5 sectional bands"
click at [437, 100] on button "All Suppliers" at bounding box center [448, 102] width 153 height 33
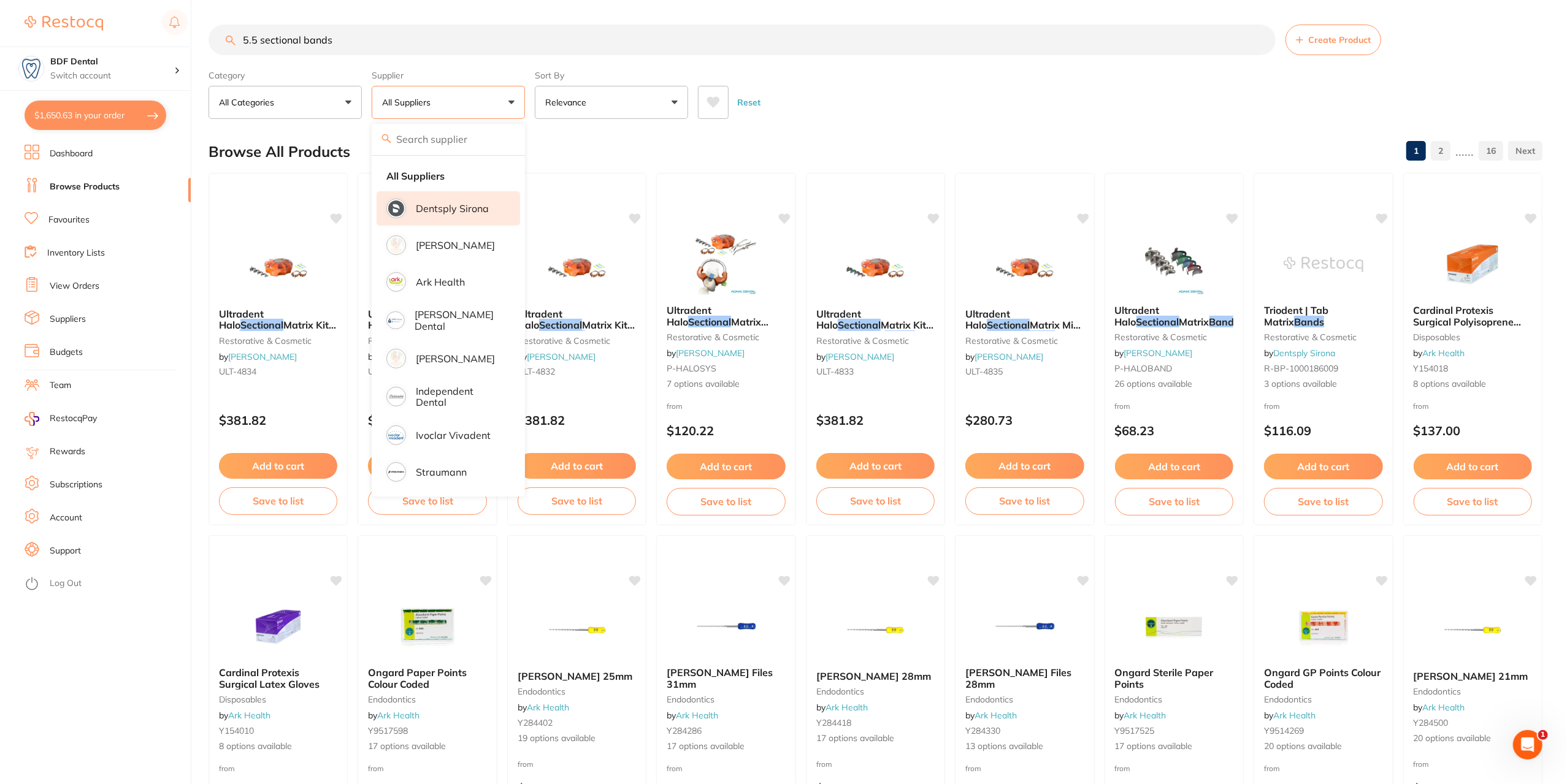
click at [453, 211] on p "Dentsply Sirona" at bounding box center [452, 208] width 73 height 11
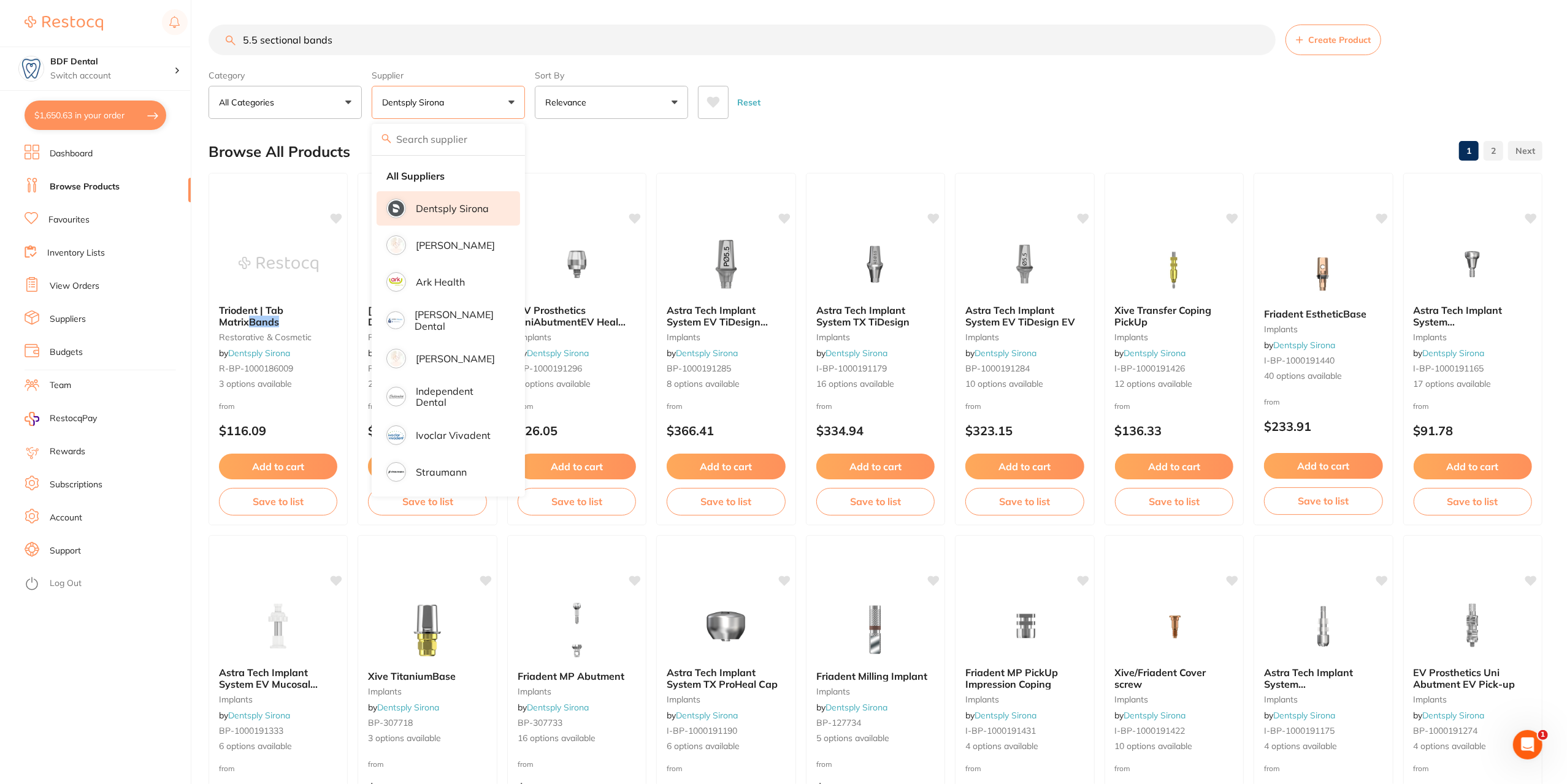
click at [651, 146] on div "Browse All Products 1 2" at bounding box center [875, 151] width 1334 height 41
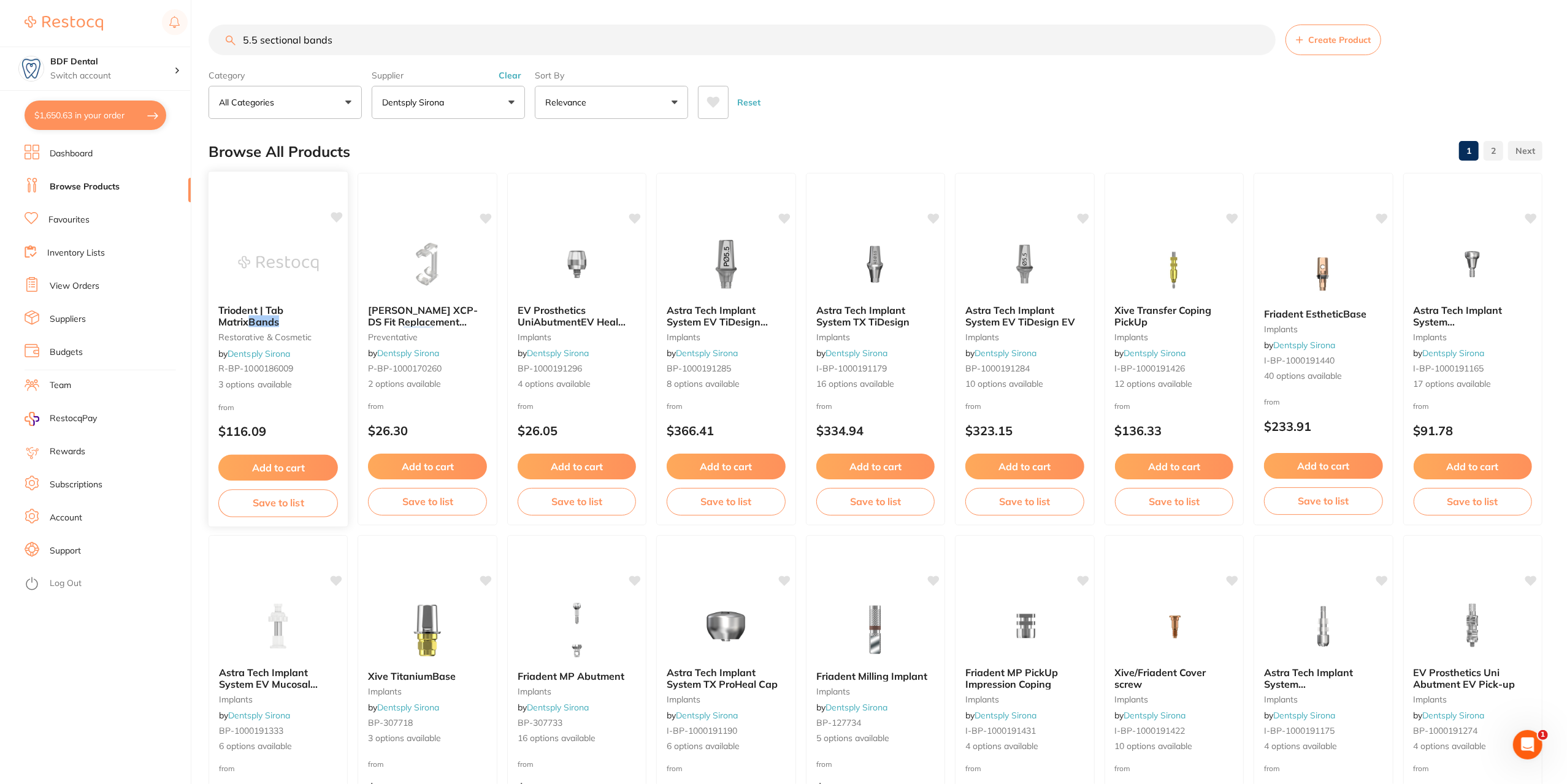
click at [270, 304] on div "Triodent | Tab Matrix Bands restorative & cosmetic by Dentsply Sirona R-BP-1000…" at bounding box center [278, 347] width 140 height 106
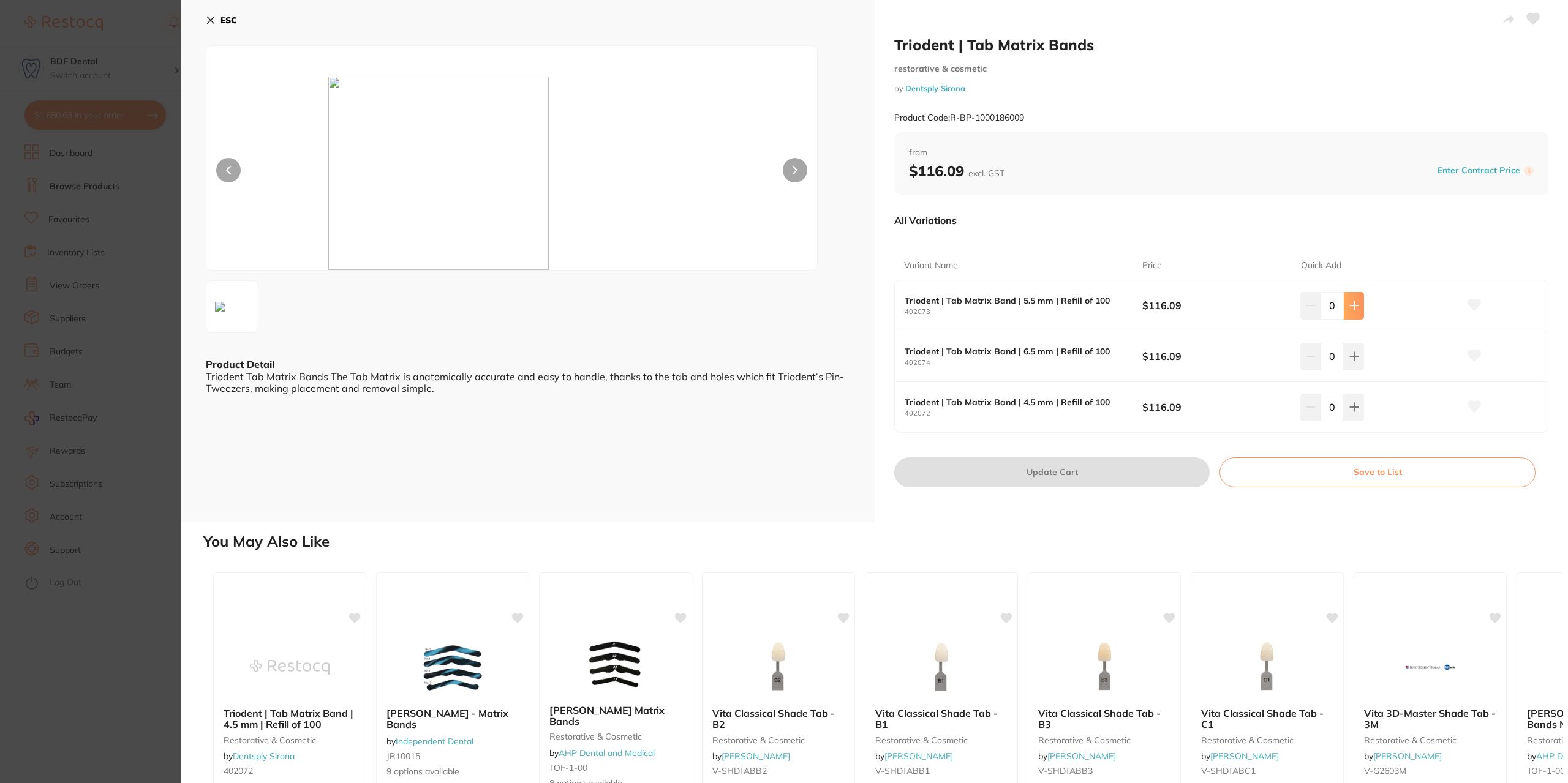
click at [1350, 307] on icon at bounding box center [1354, 305] width 10 height 10
type input "1"
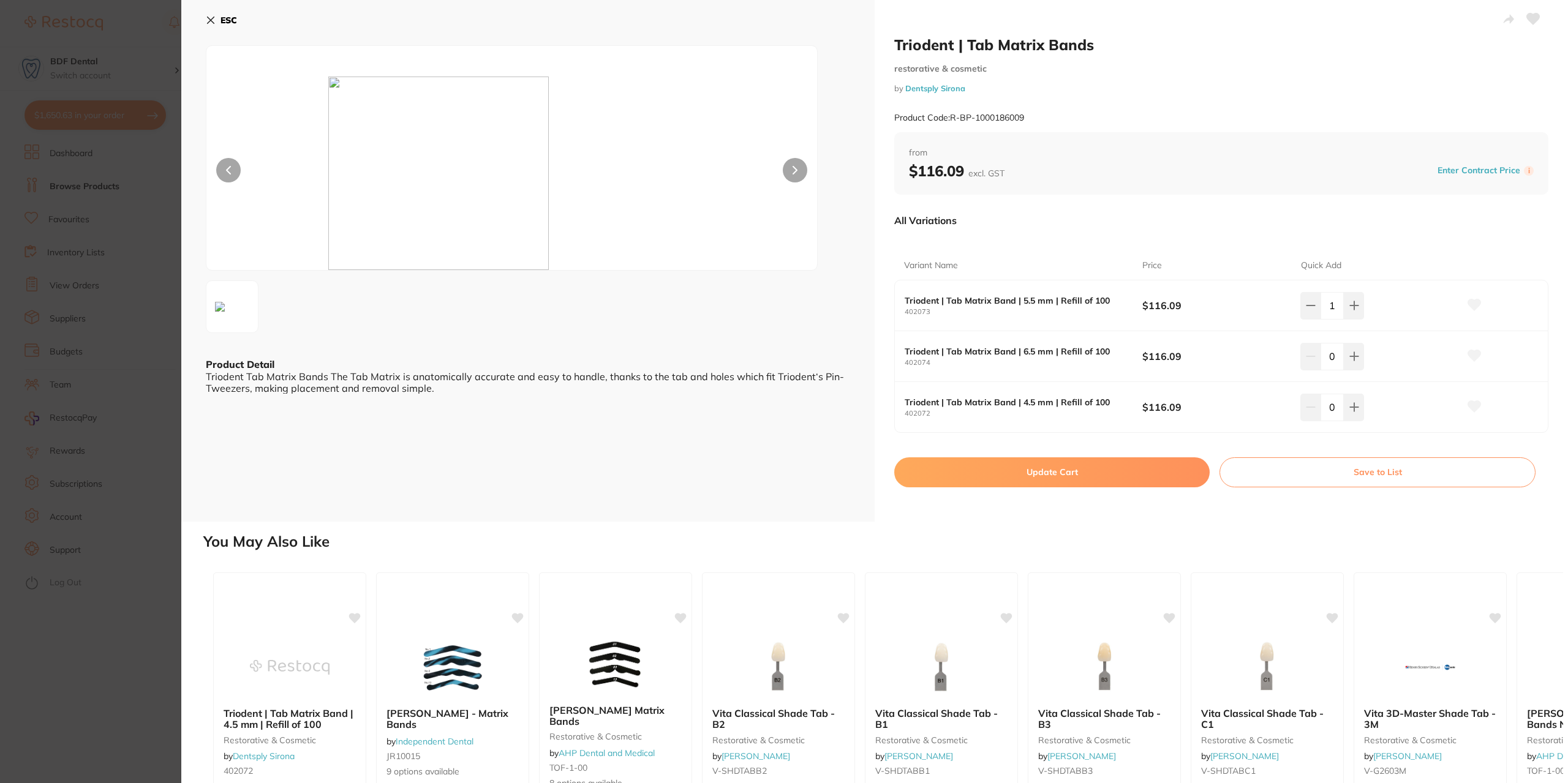
click at [1352, 479] on button "Save to List" at bounding box center [1377, 472] width 316 height 30
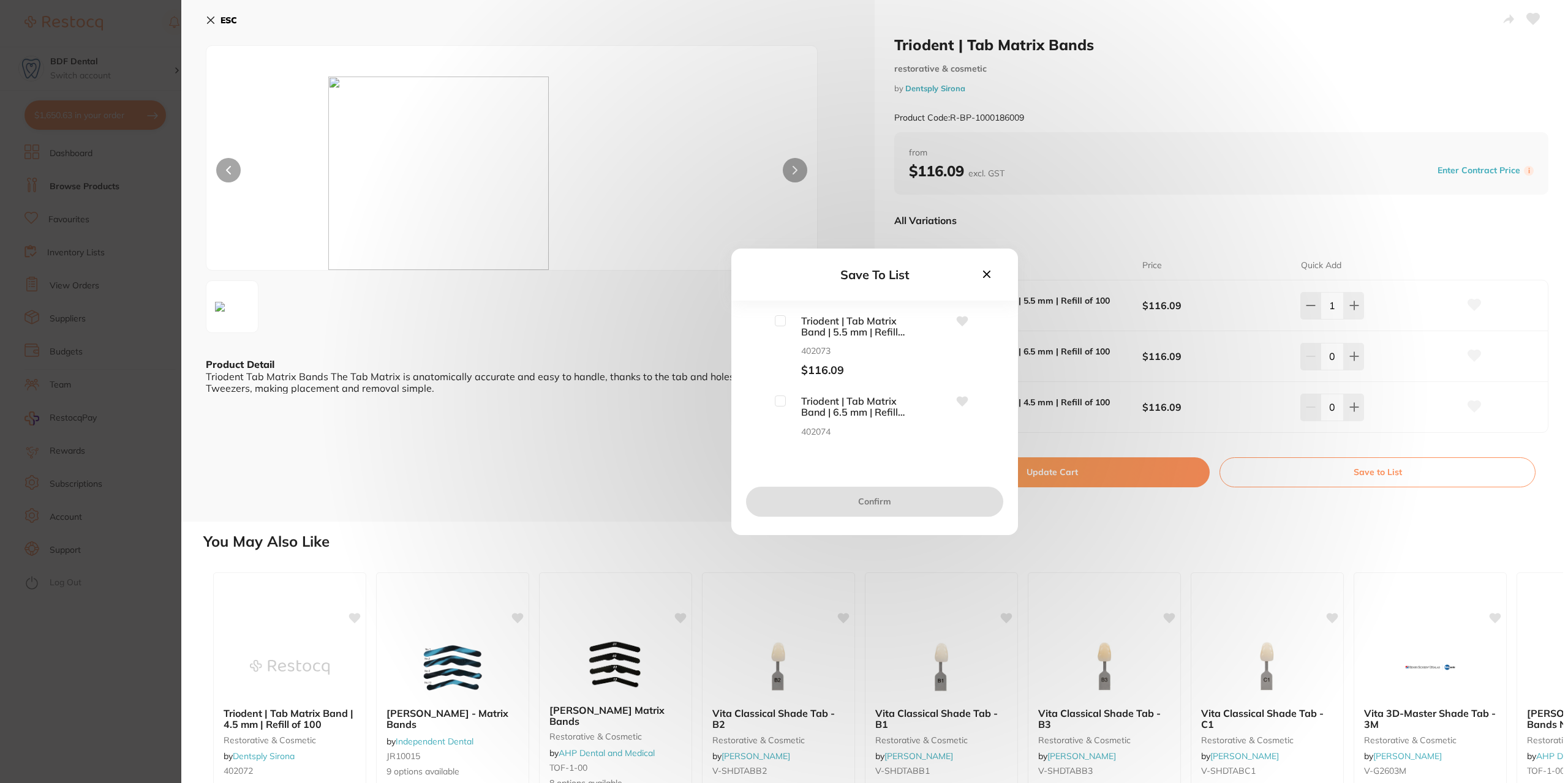
click at [782, 321] on input "checkbox" at bounding box center [781, 321] width 11 height 11
checkbox input "true"
click at [878, 502] on button "Confirm" at bounding box center [875, 501] width 258 height 30
click at [760, 323] on input "checkbox" at bounding box center [756, 321] width 11 height 11
checkbox input "true"
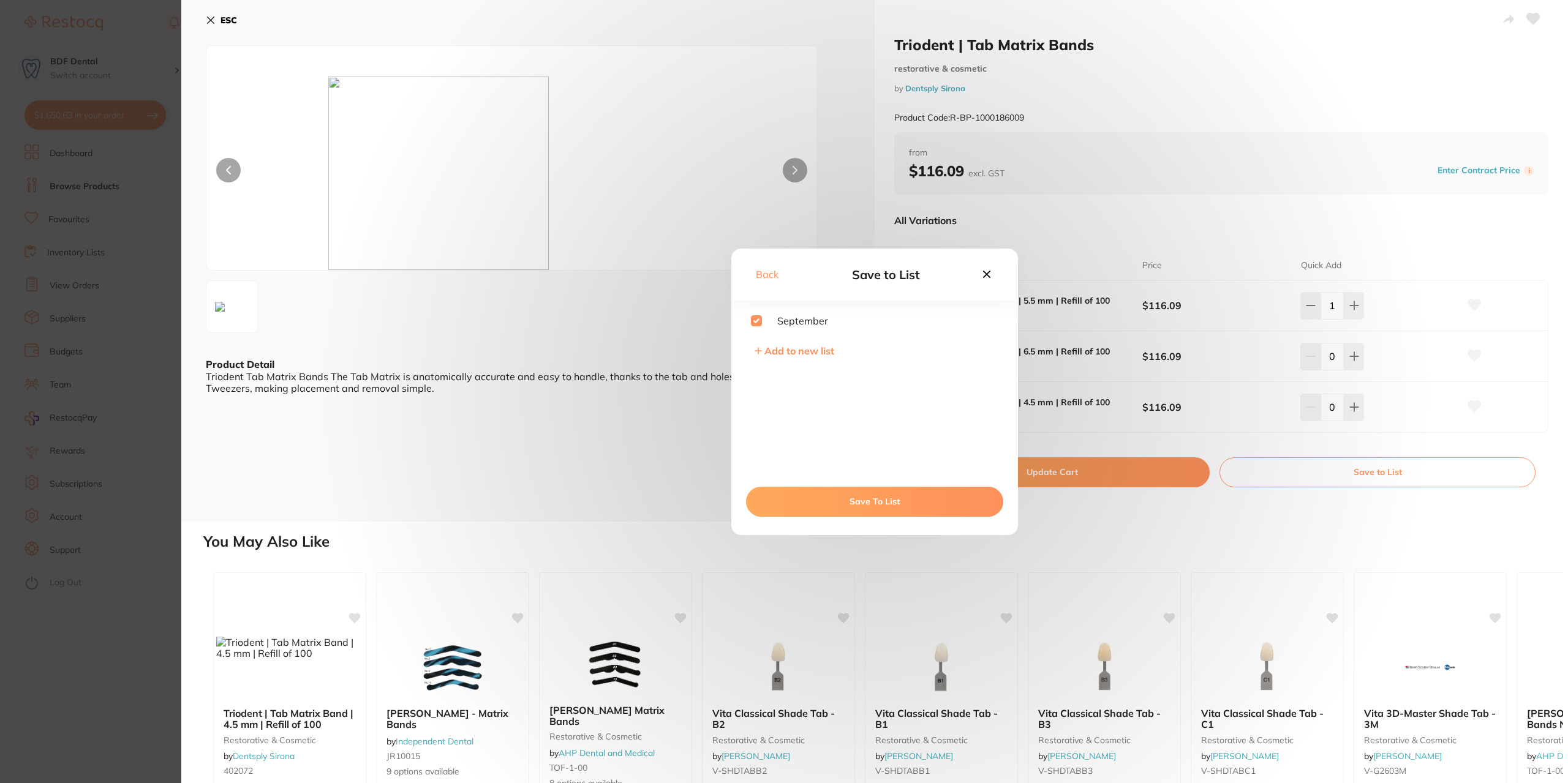
click at [885, 506] on button "Save To List" at bounding box center [875, 501] width 258 height 30
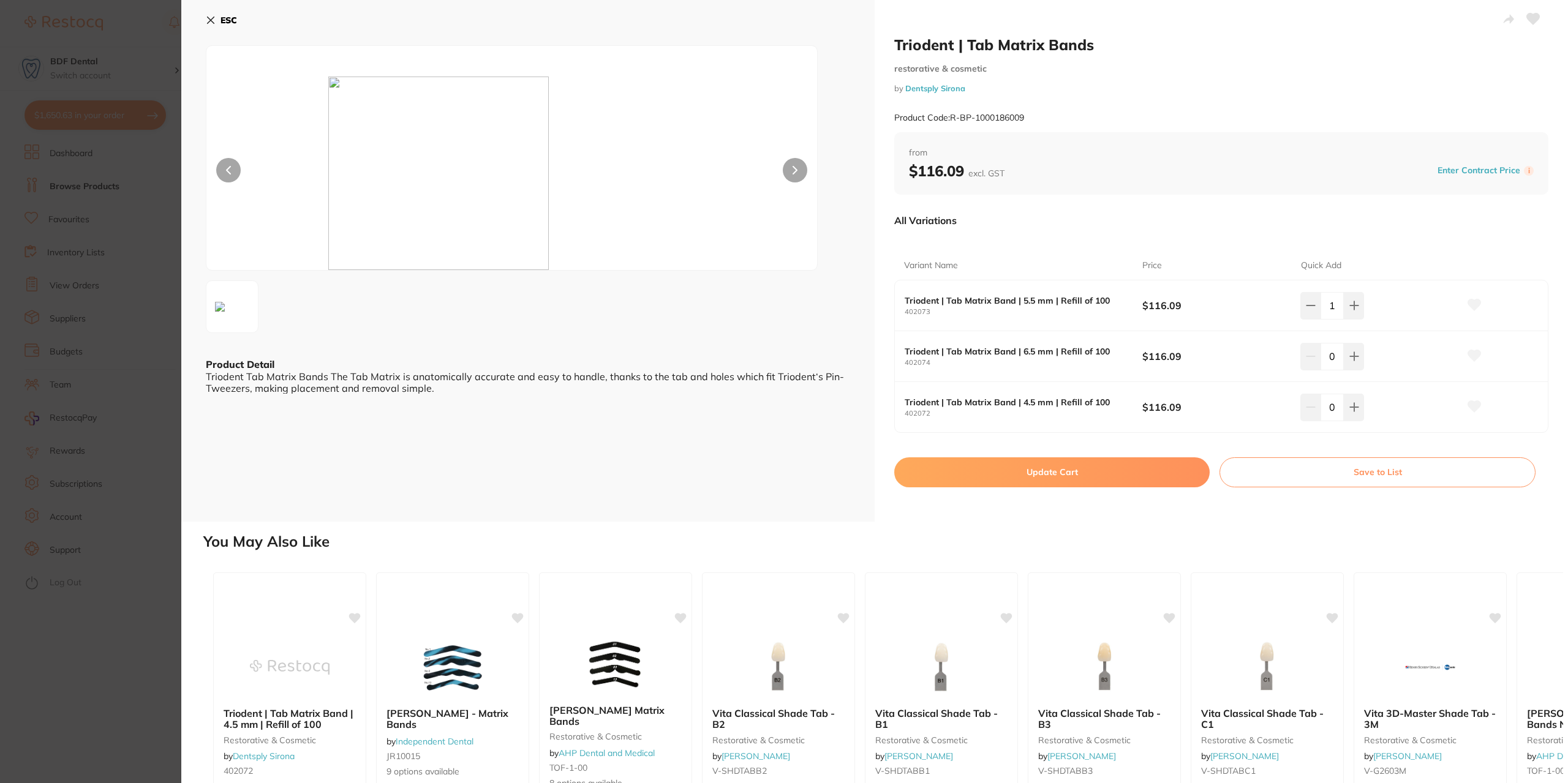
click at [211, 15] on icon at bounding box center [210, 20] width 10 height 10
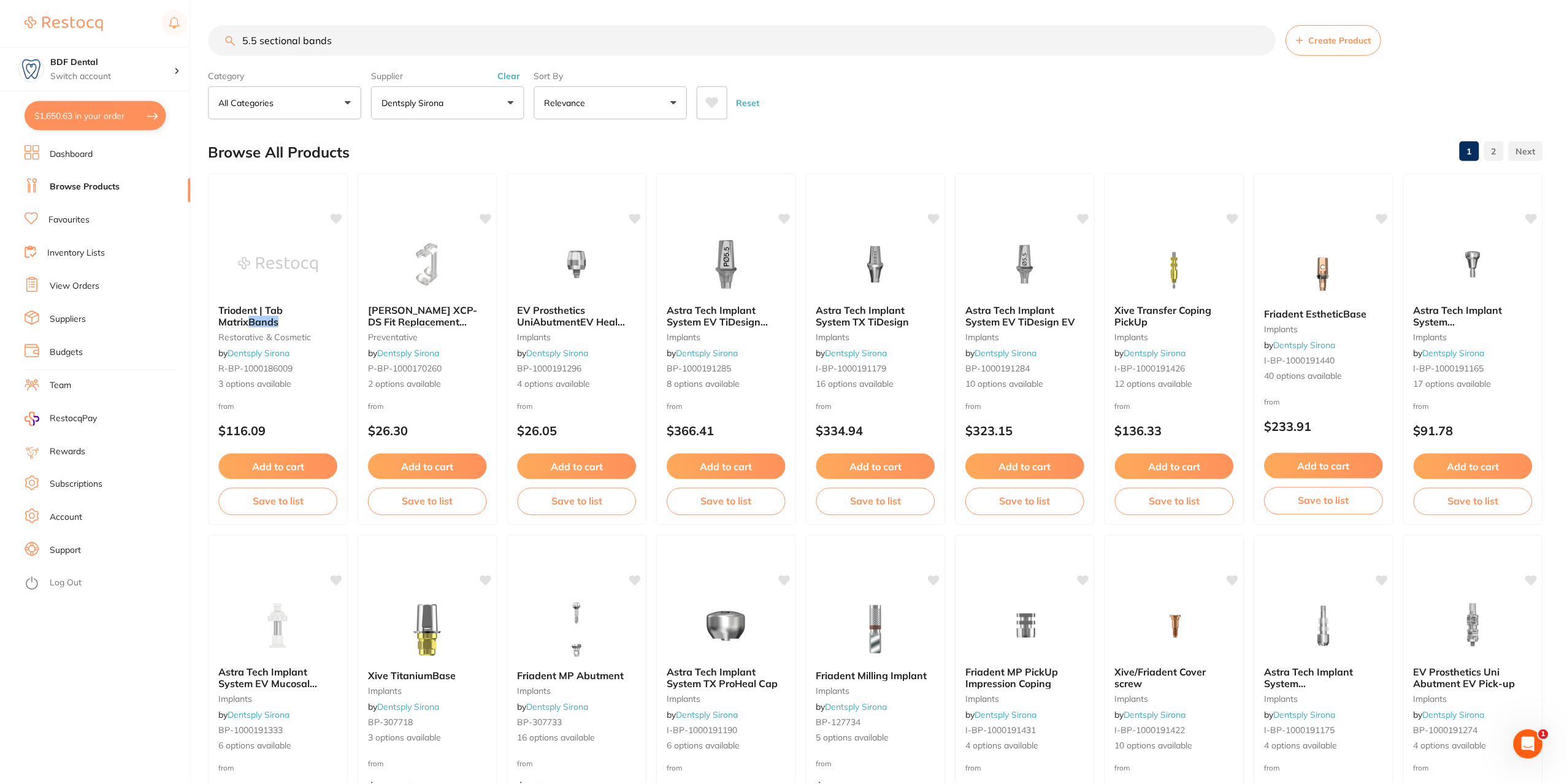
scroll to position [2, 0]
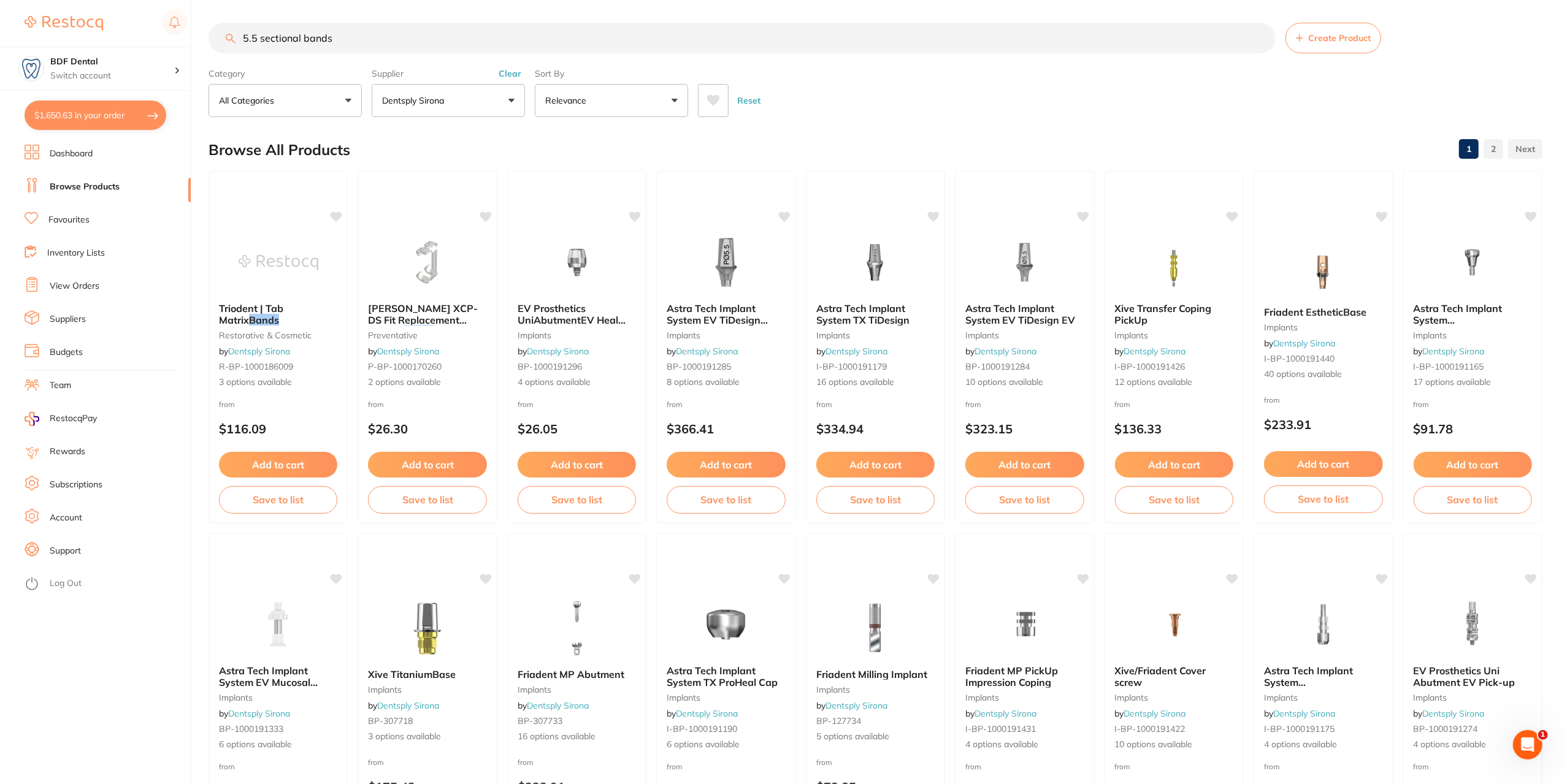
click at [72, 254] on link "Inventory Lists" at bounding box center [76, 253] width 57 height 12
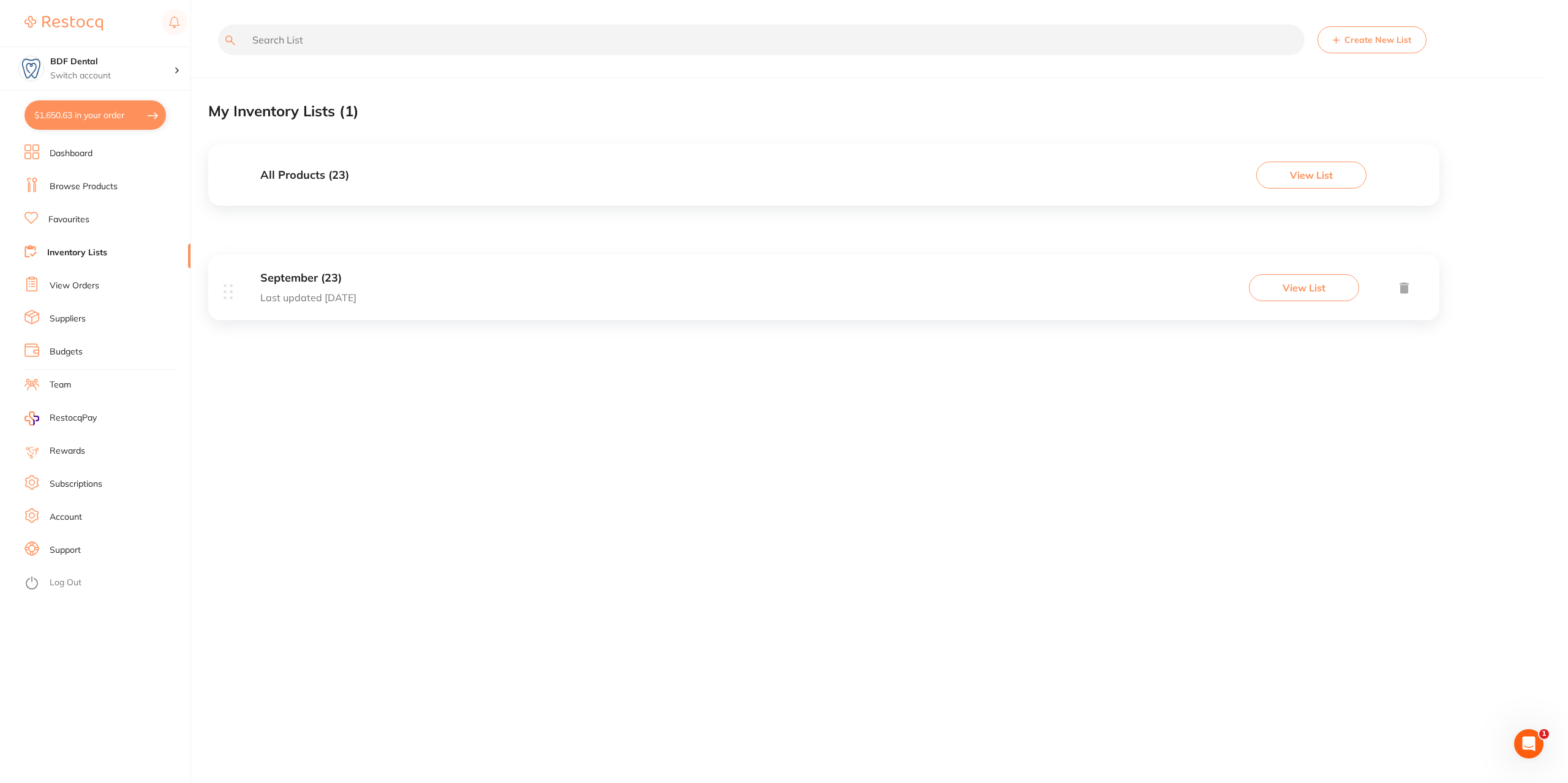
click at [374, 286] on div "September (23) Last updated [DATE] View List" at bounding box center [824, 287] width 1232 height 65
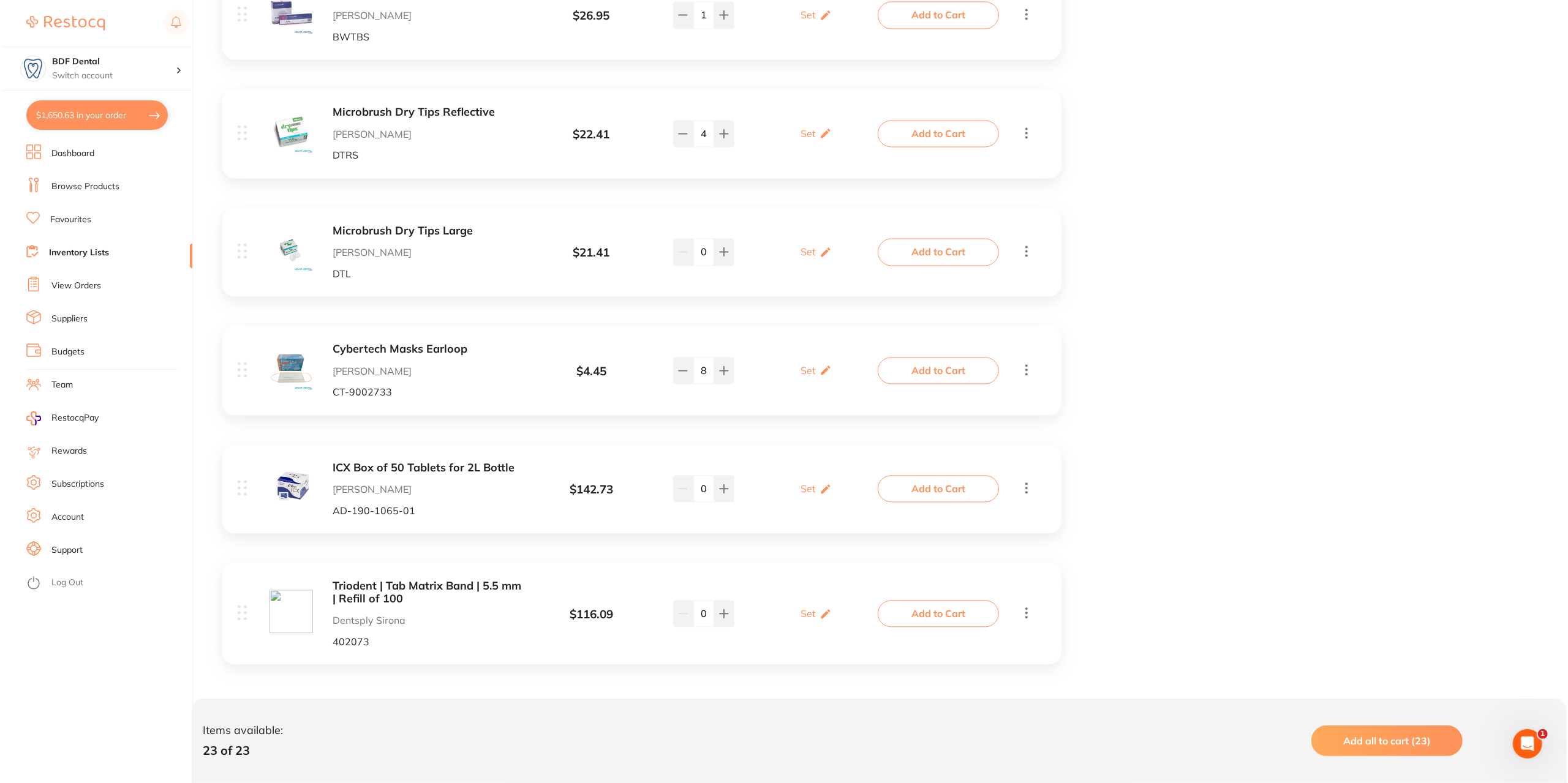
scroll to position [2461, 0]
click at [951, 487] on button "Add to Cart" at bounding box center [937, 488] width 121 height 27
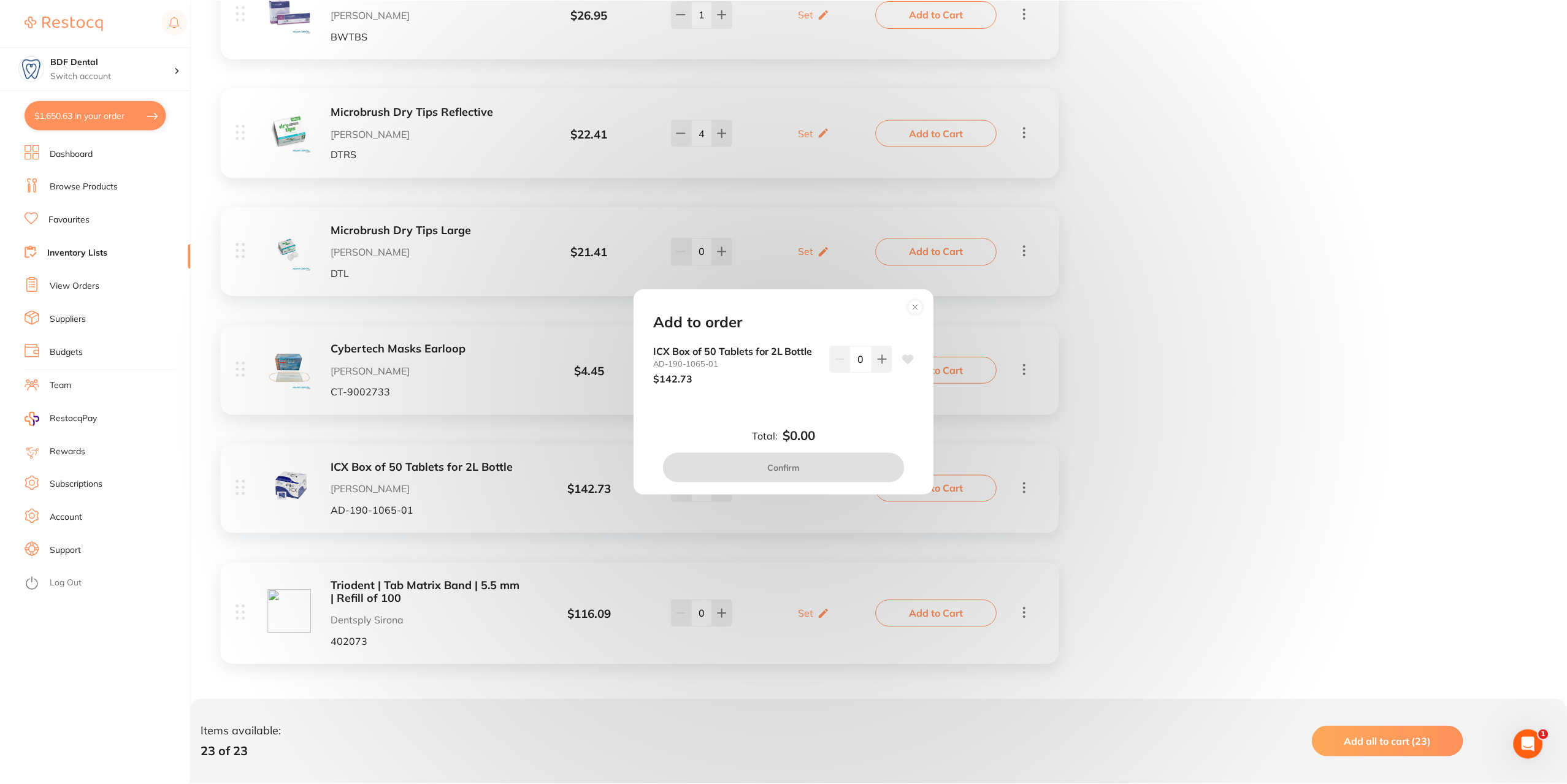
scroll to position [0, 0]
click at [879, 361] on icon at bounding box center [883, 359] width 10 height 10
type input "3"
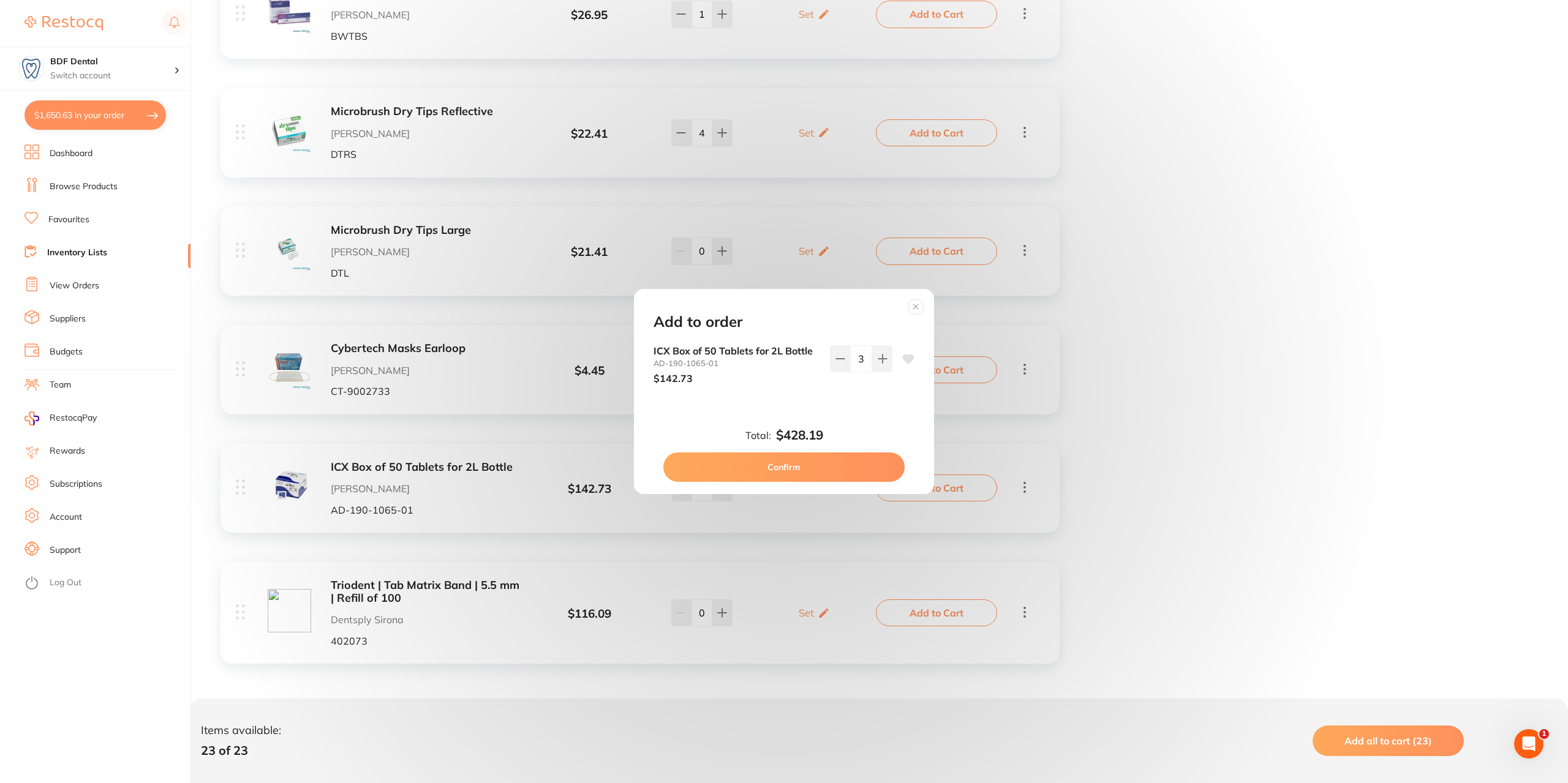
click at [802, 470] on button "Confirm" at bounding box center [784, 468] width 241 height 30
checkbox input "false"
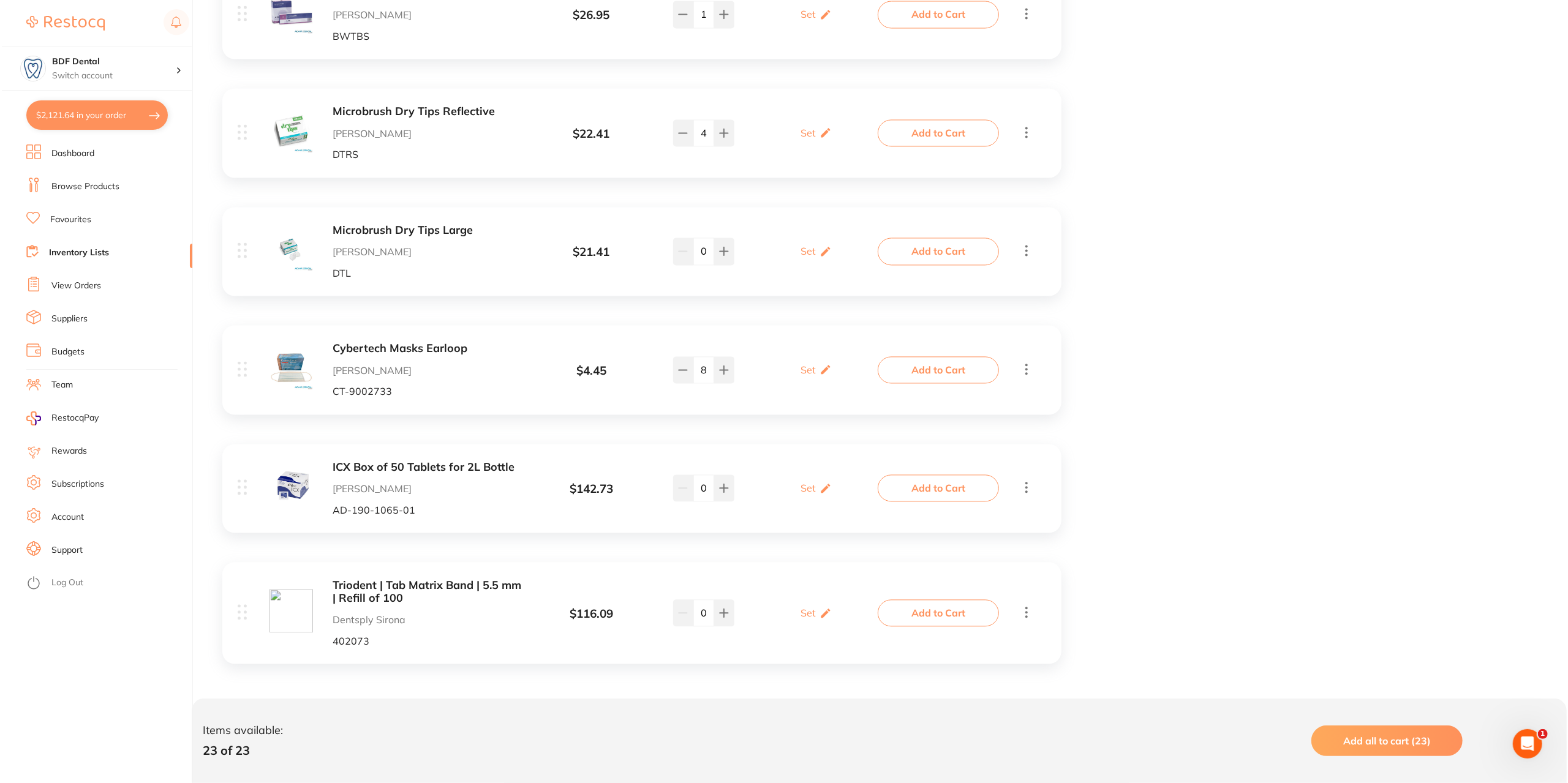
scroll to position [918, 0]
click at [963, 612] on button "Add to Cart" at bounding box center [937, 613] width 121 height 27
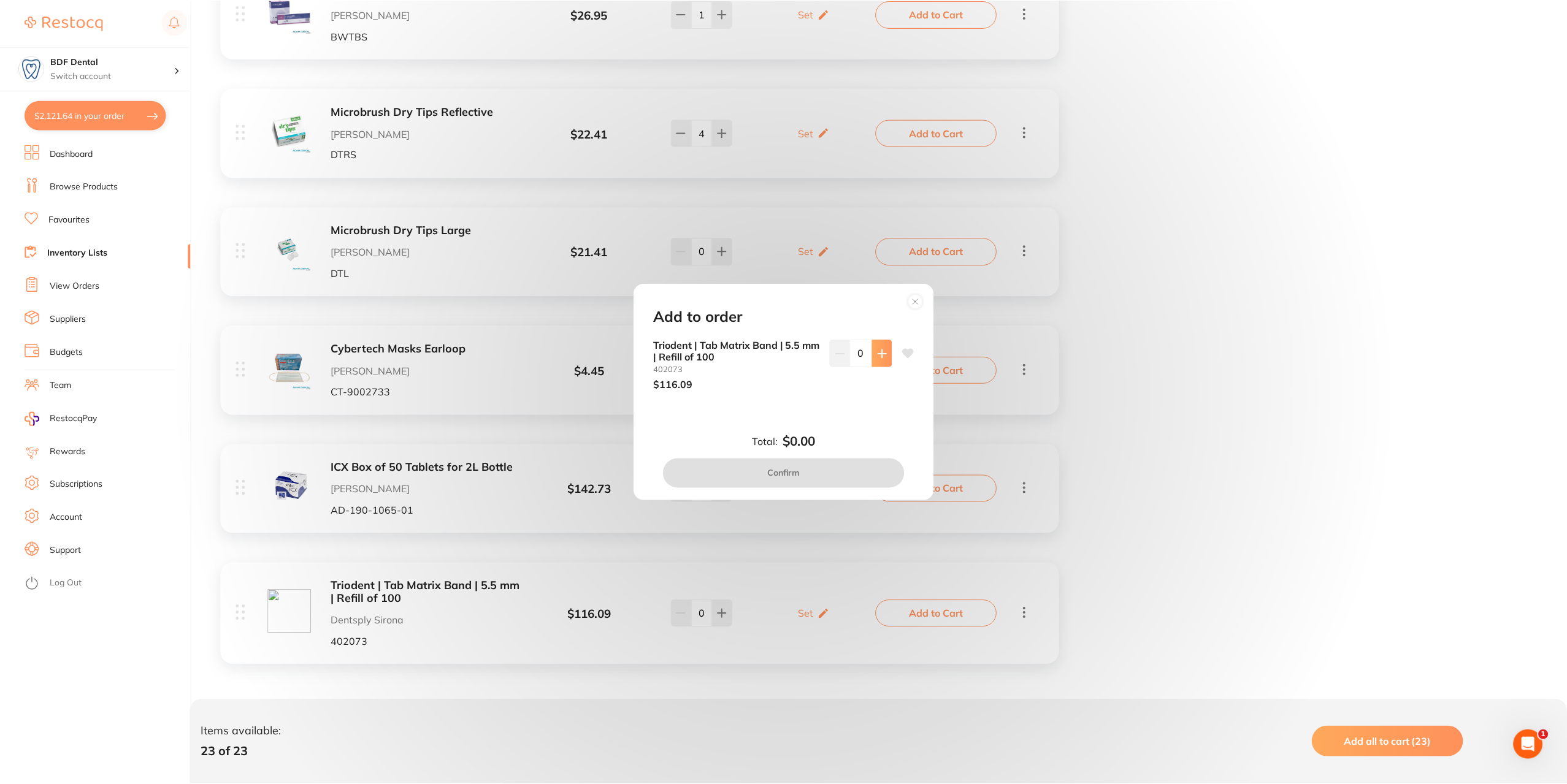
scroll to position [0, 0]
click at [882, 354] on icon at bounding box center [883, 354] width 8 height 8
type input "2"
click at [809, 476] on button "Confirm" at bounding box center [785, 474] width 242 height 30
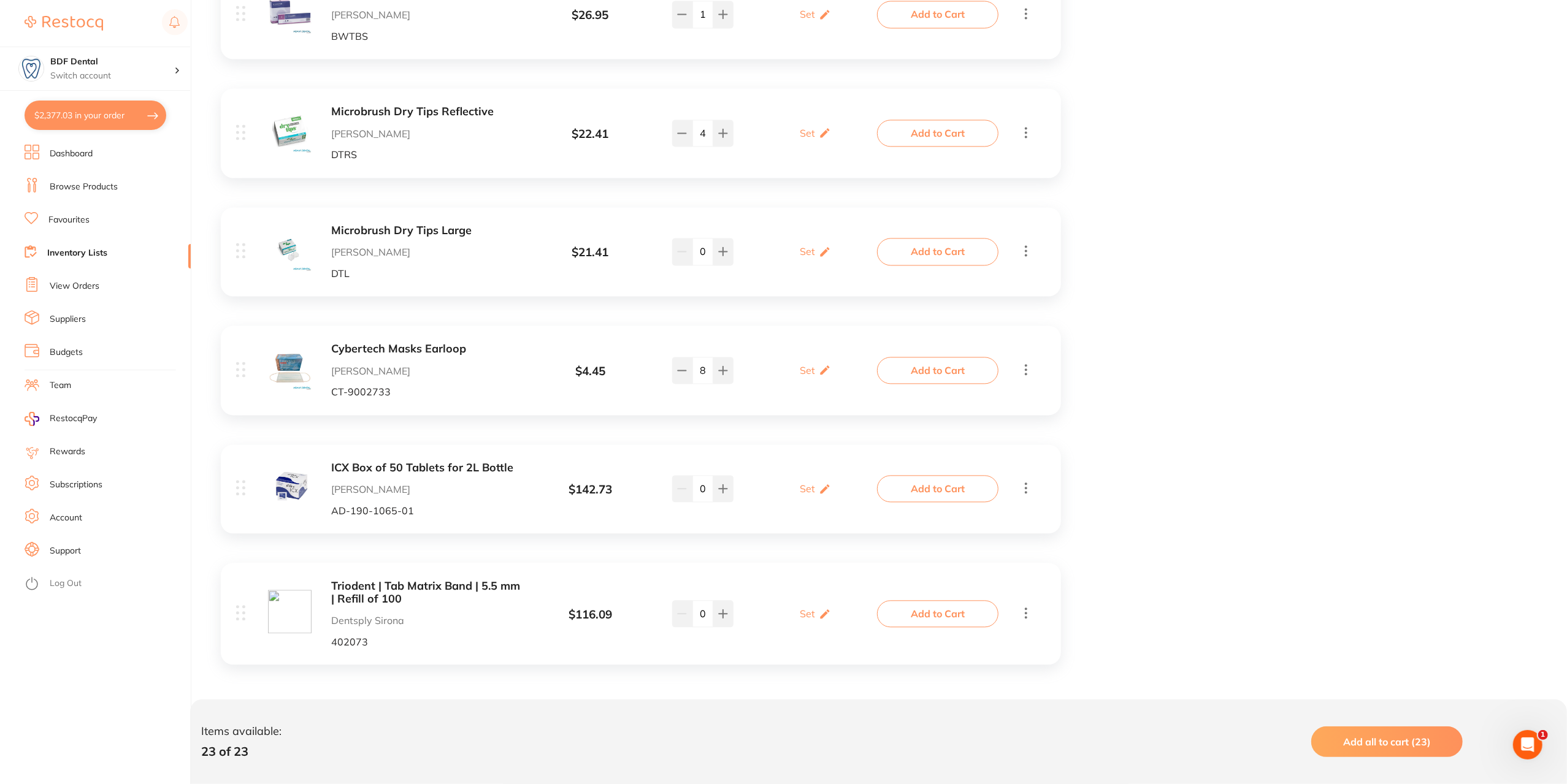
click at [95, 118] on button "$2,377.03 in your order" at bounding box center [95, 115] width 142 height 30
checkbox input "true"
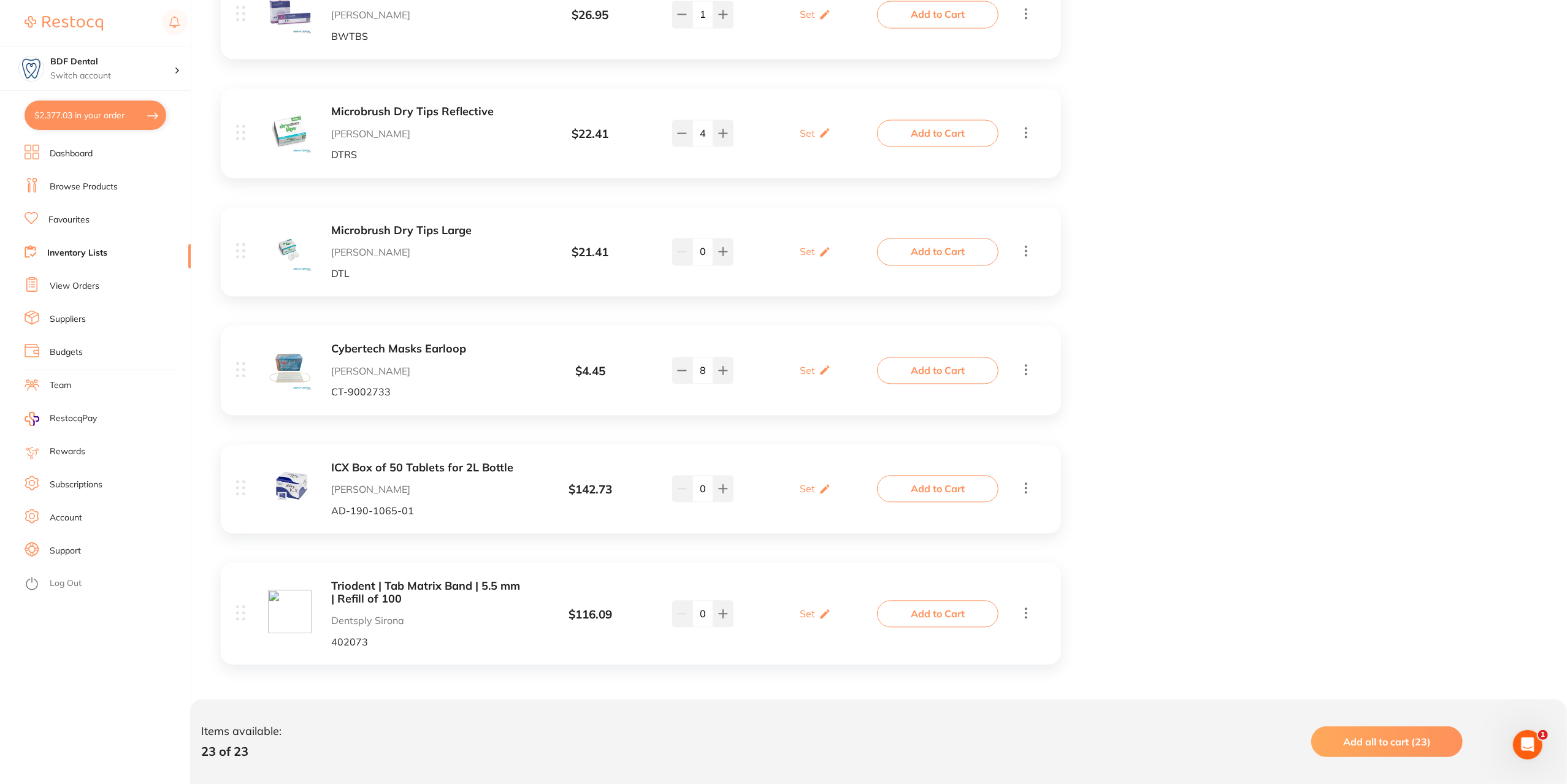
checkbox input "true"
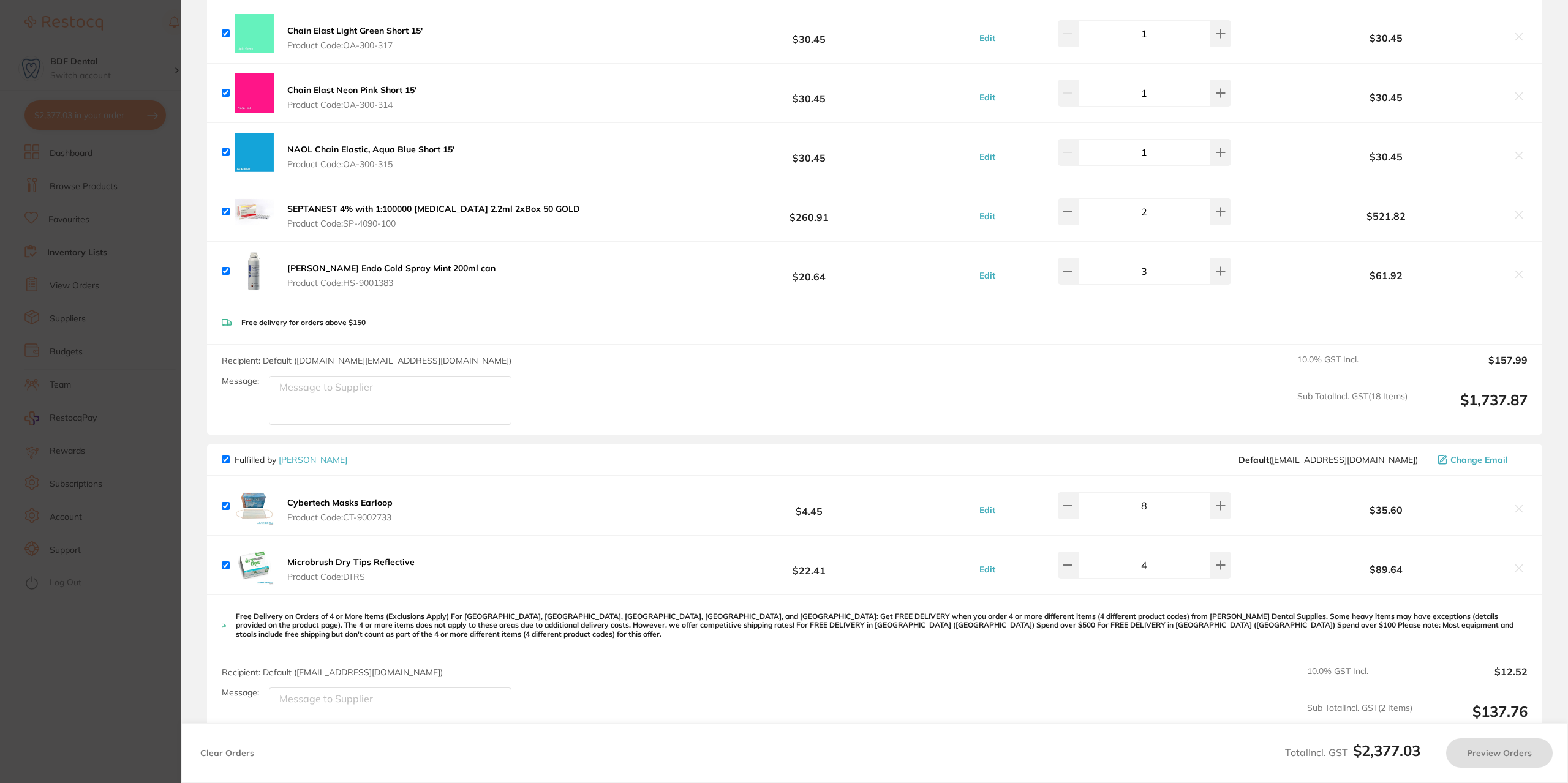
checkbox input "false"
checkbox input "true"
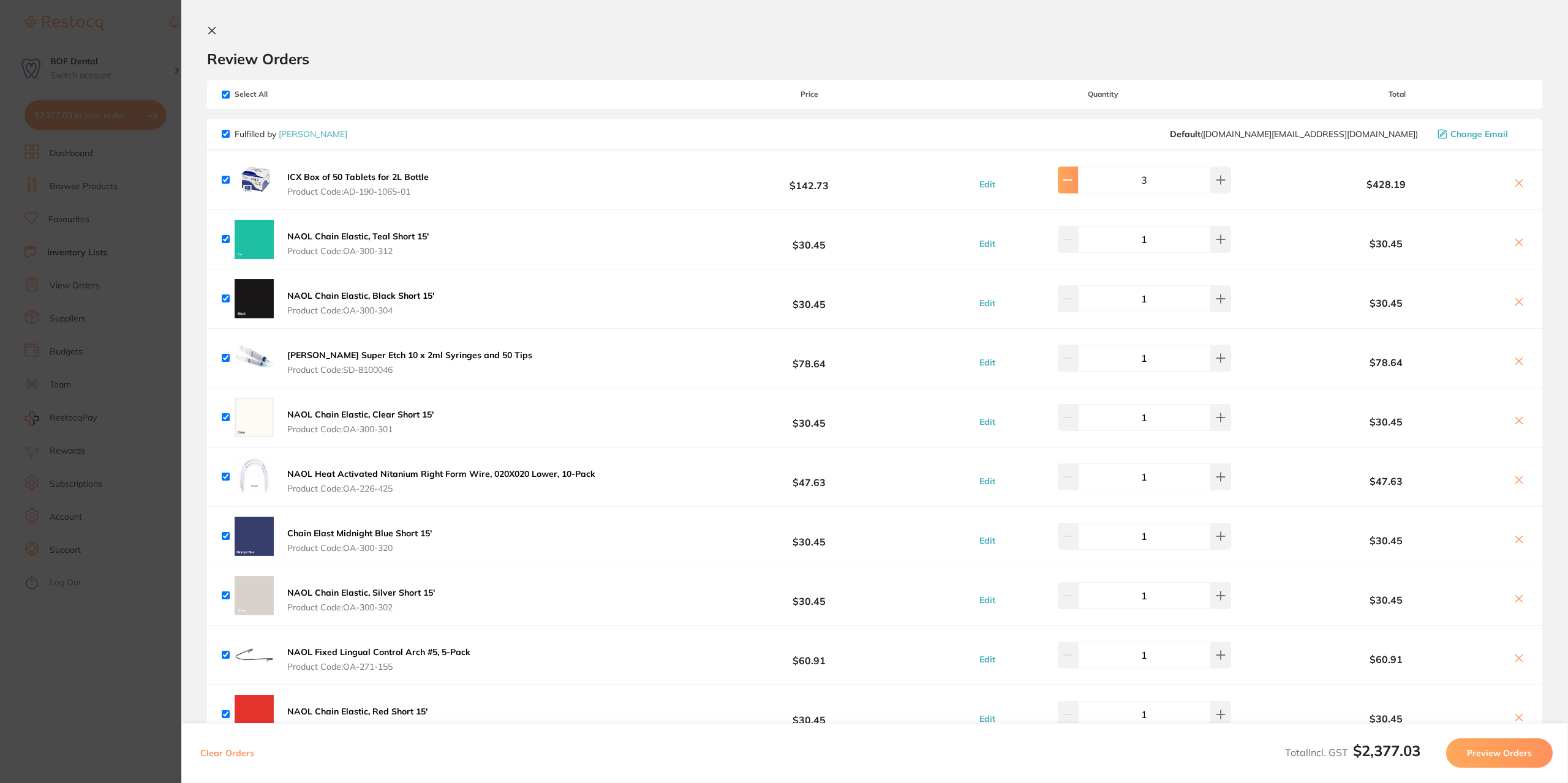
click at [1073, 181] on icon at bounding box center [1068, 180] width 10 height 10
type input "2"
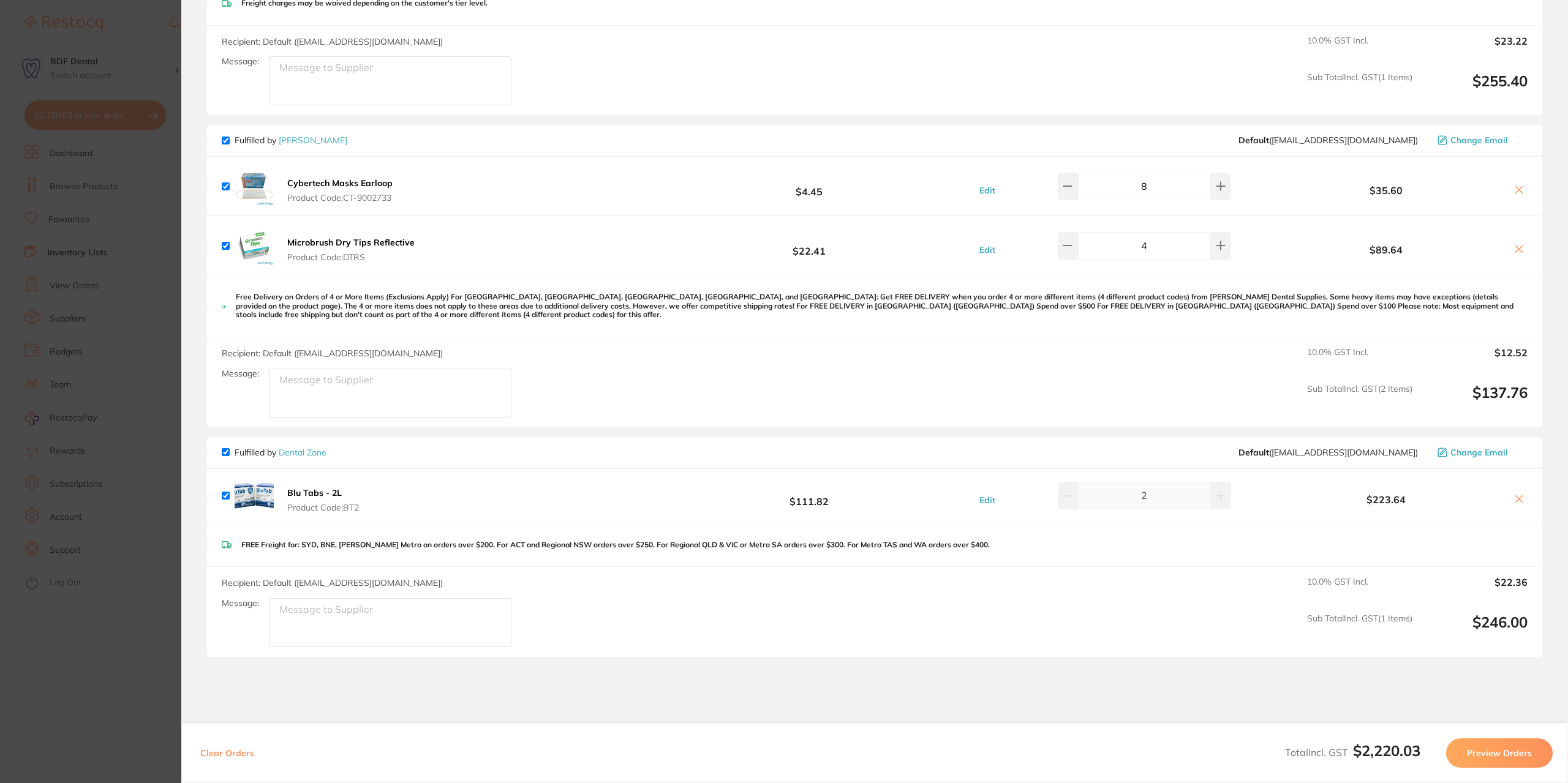
scroll to position [1470, 0]
click at [1517, 494] on icon at bounding box center [1519, 497] width 7 height 7
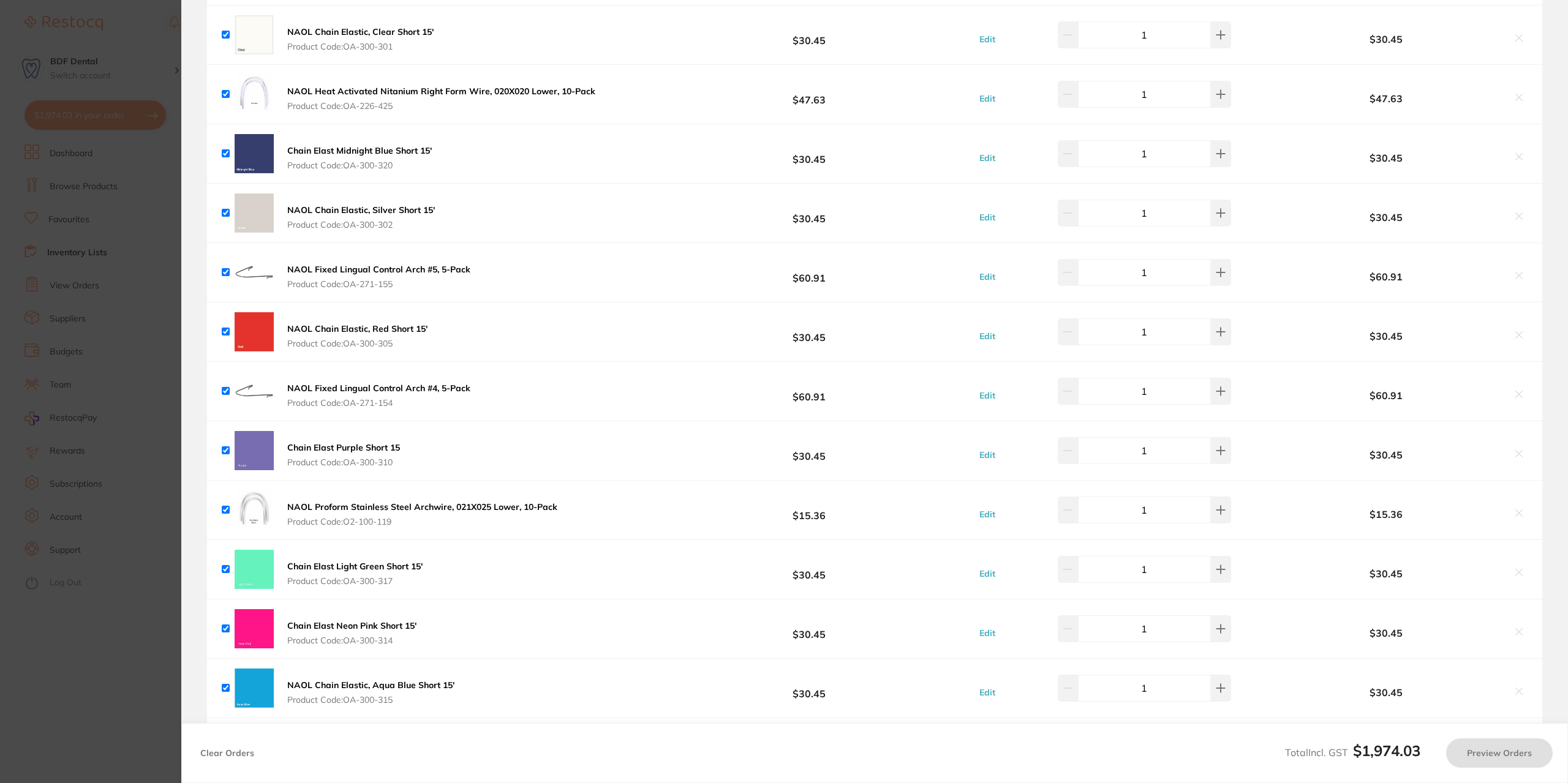
scroll to position [203, 0]
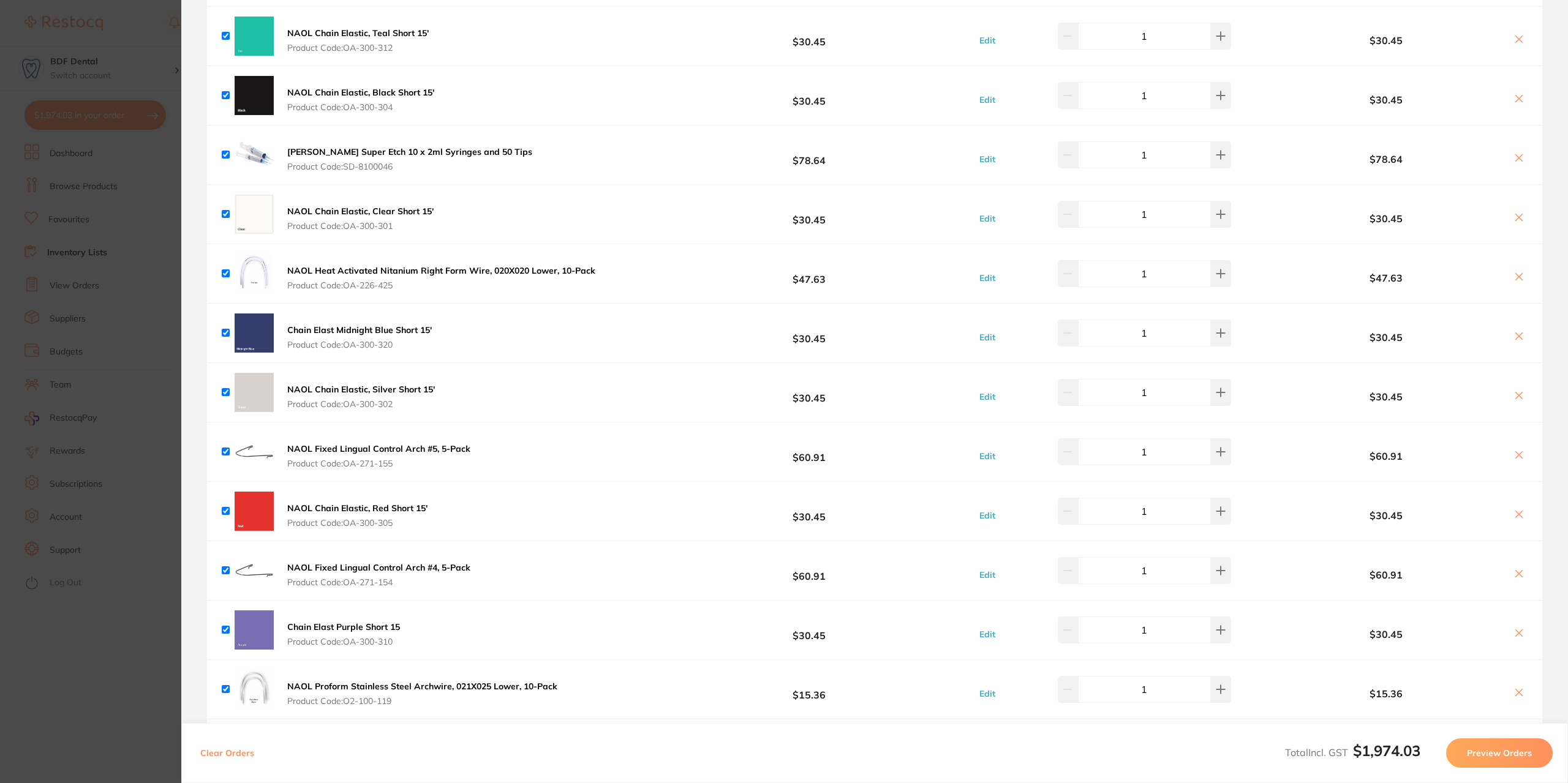
checkbox input "true"
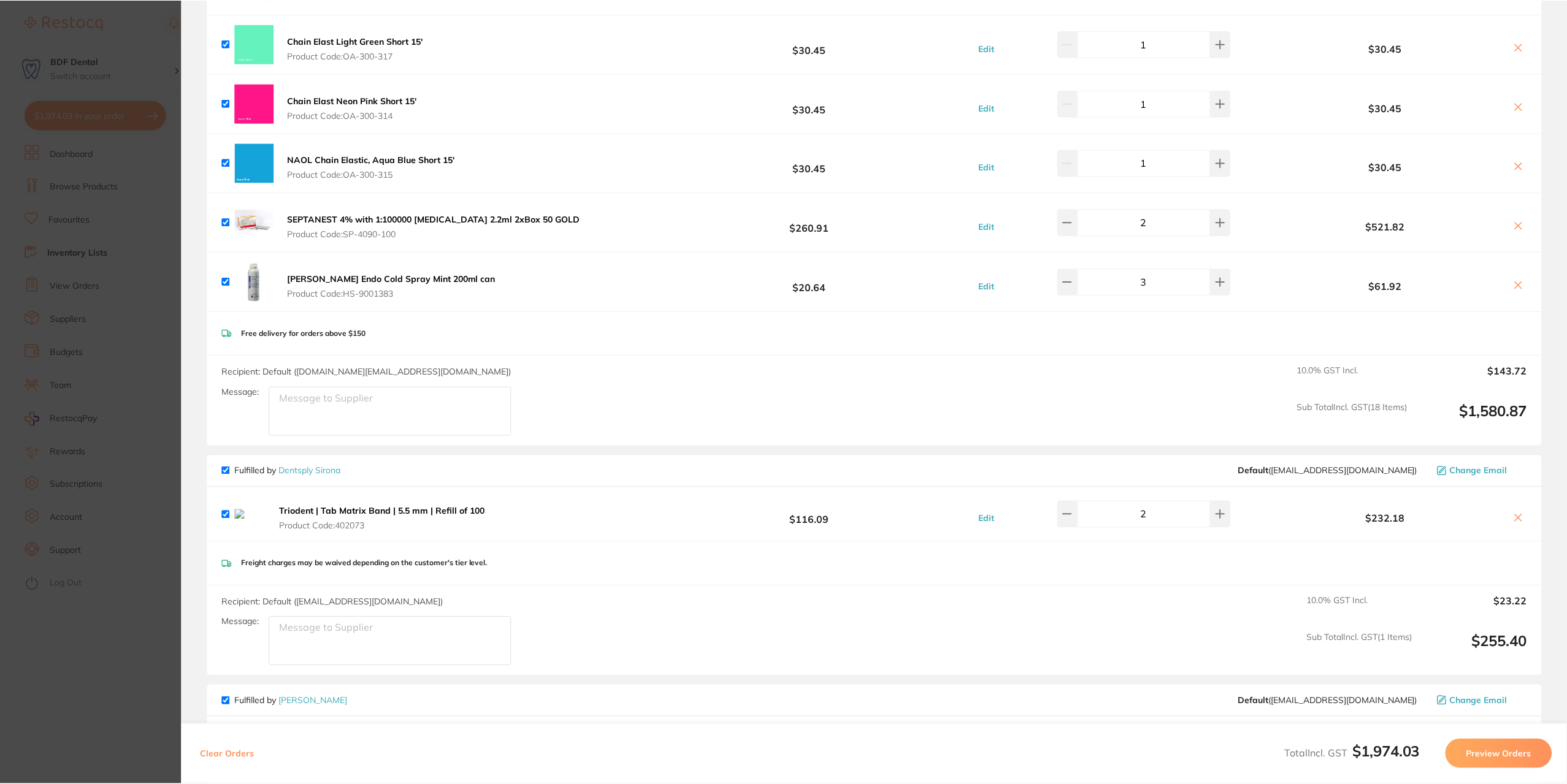
scroll to position [797, 0]
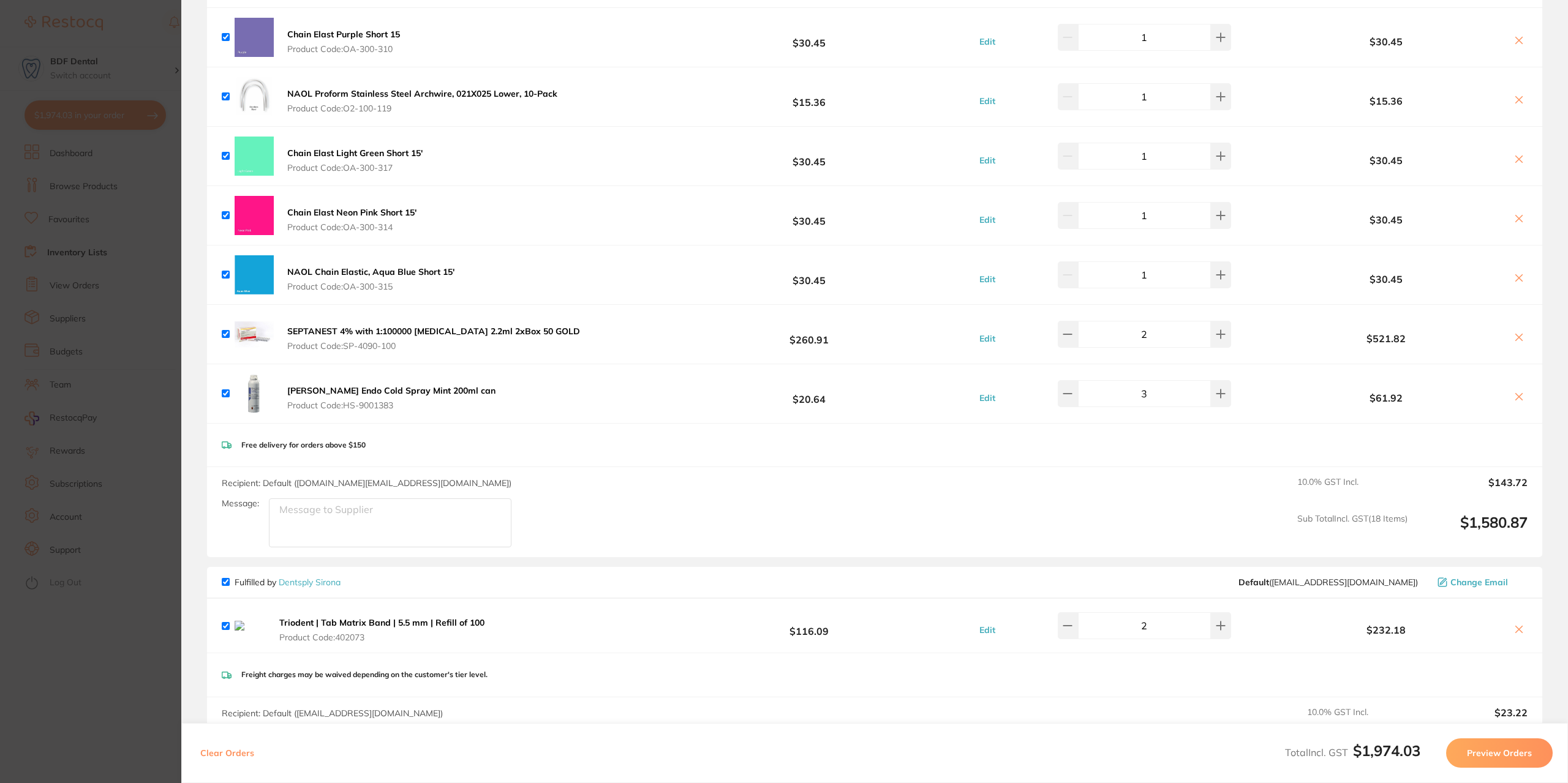
click at [324, 578] on link "Dentsply Sirona" at bounding box center [309, 582] width 62 height 11
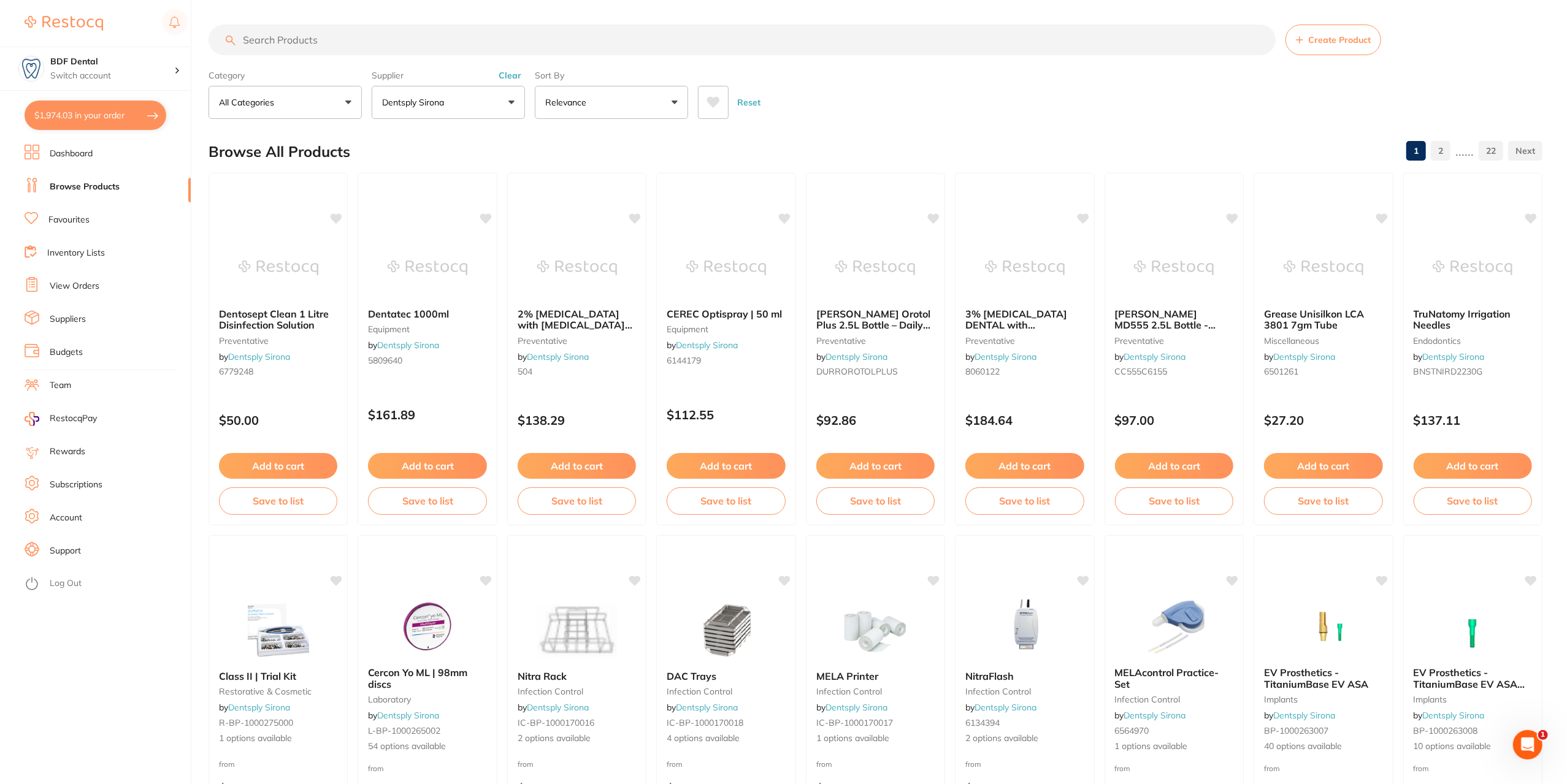
click at [385, 36] on input "search" at bounding box center [742, 39] width 1067 height 30
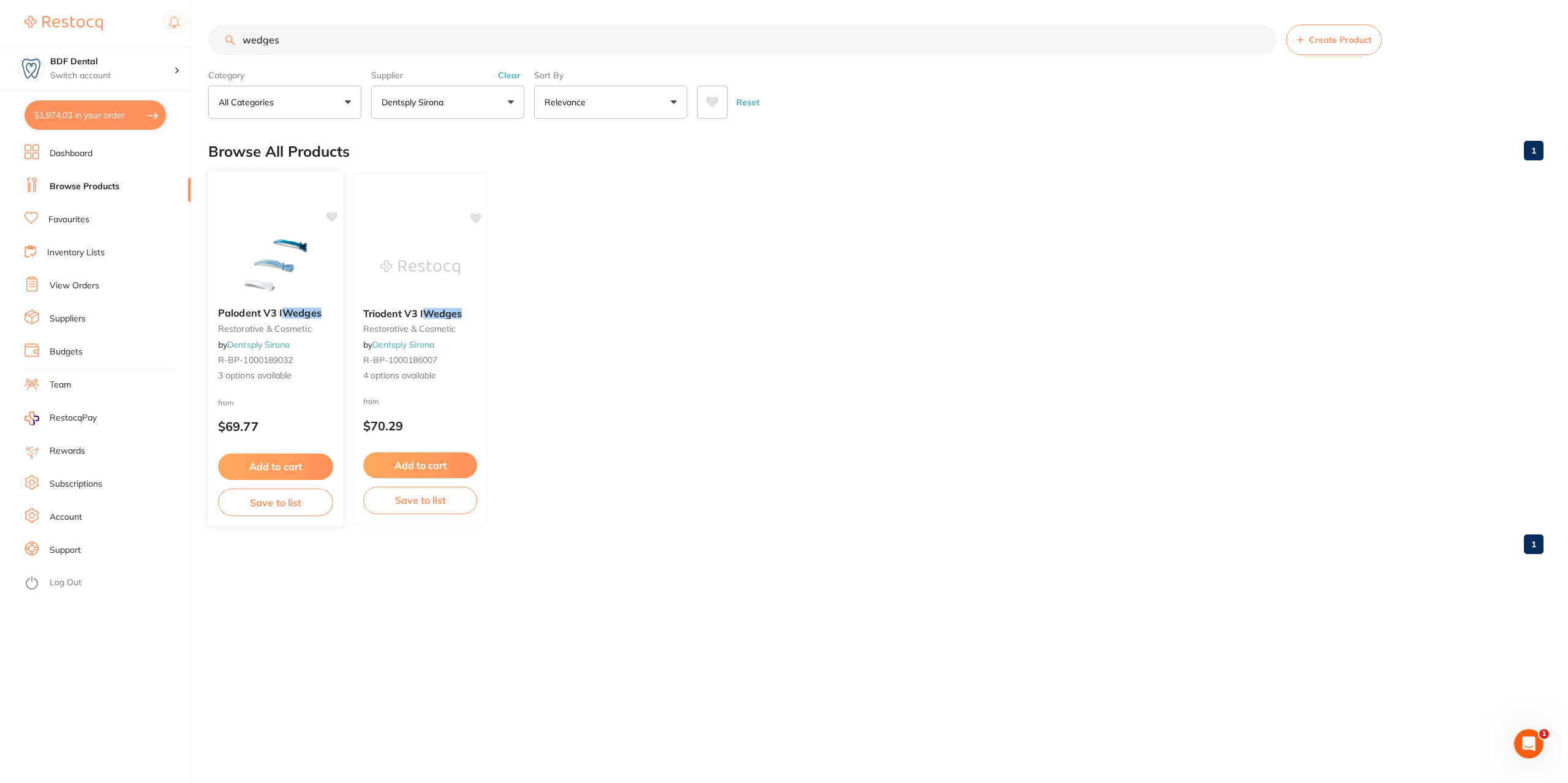
type input "wedges"
click at [272, 502] on button "Save to list" at bounding box center [276, 502] width 115 height 28
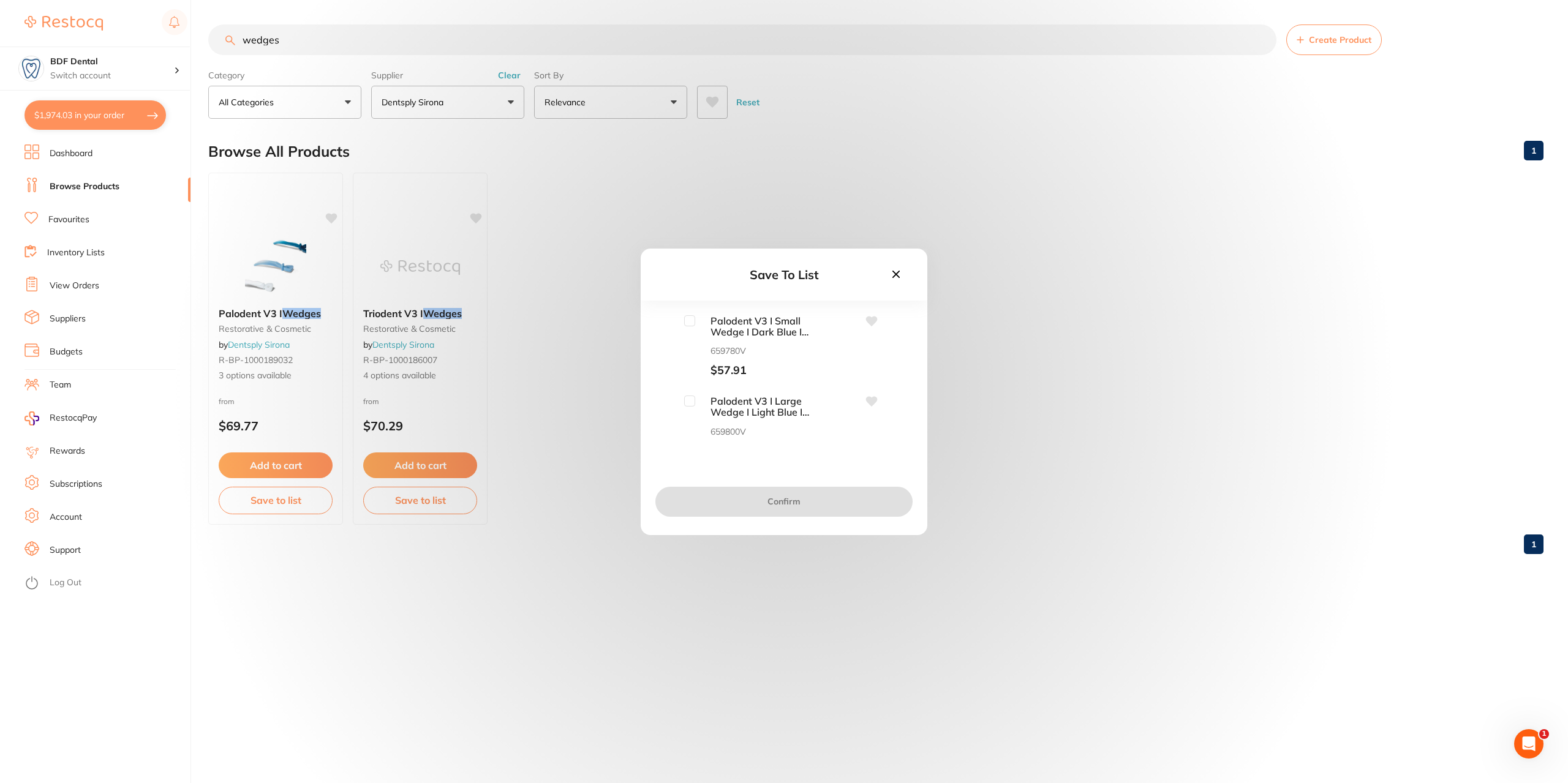
click at [688, 323] on input "checkbox" at bounding box center [690, 321] width 11 height 11
checkbox input "true"
click at [688, 403] on input "checkbox" at bounding box center [690, 401] width 11 height 11
checkbox input "true"
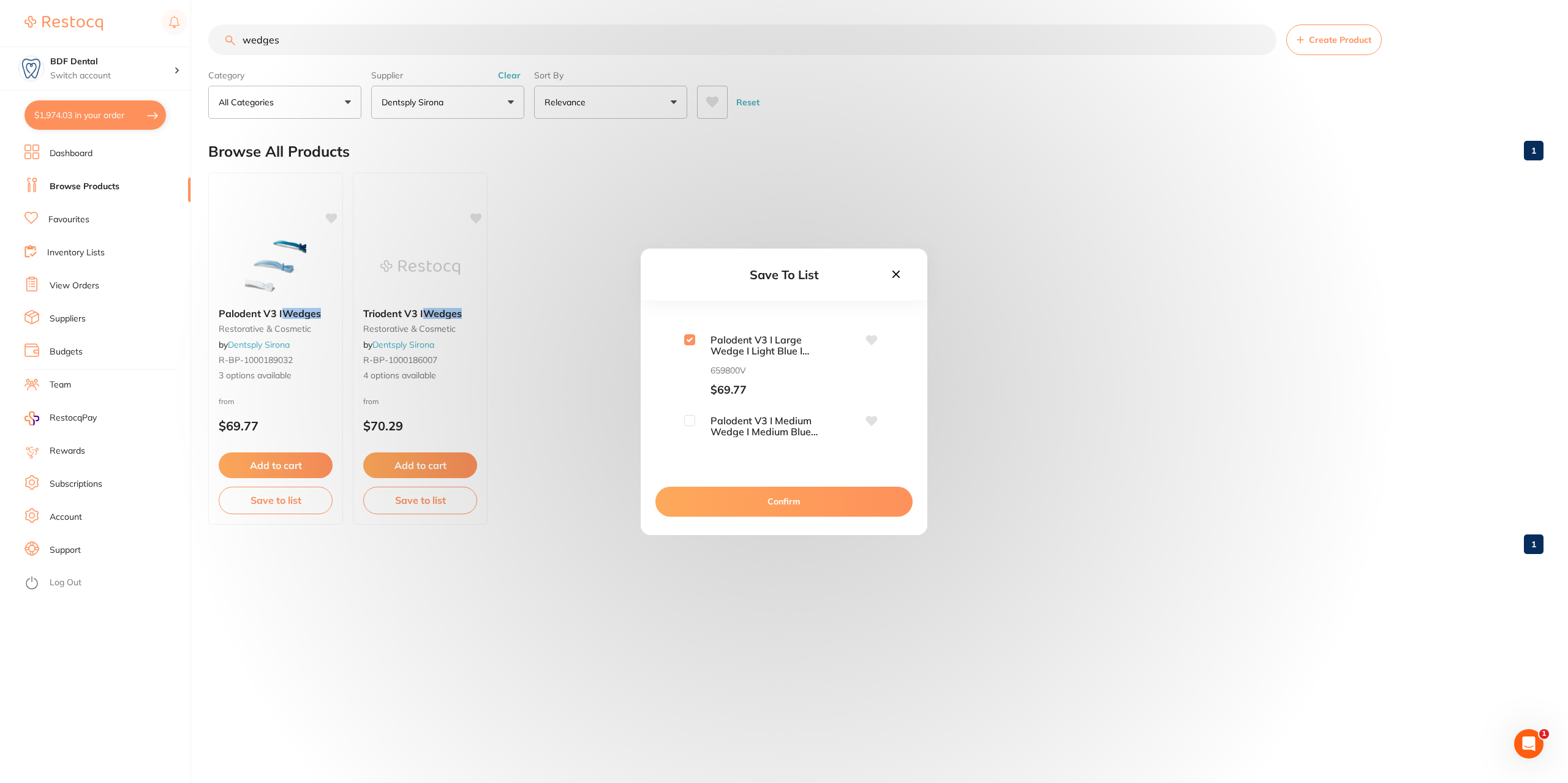
scroll to position [101, 0]
click at [691, 381] on input "checkbox" at bounding box center [690, 381] width 11 height 11
checkbox input "true"
click at [805, 505] on button "Confirm" at bounding box center [784, 501] width 258 height 30
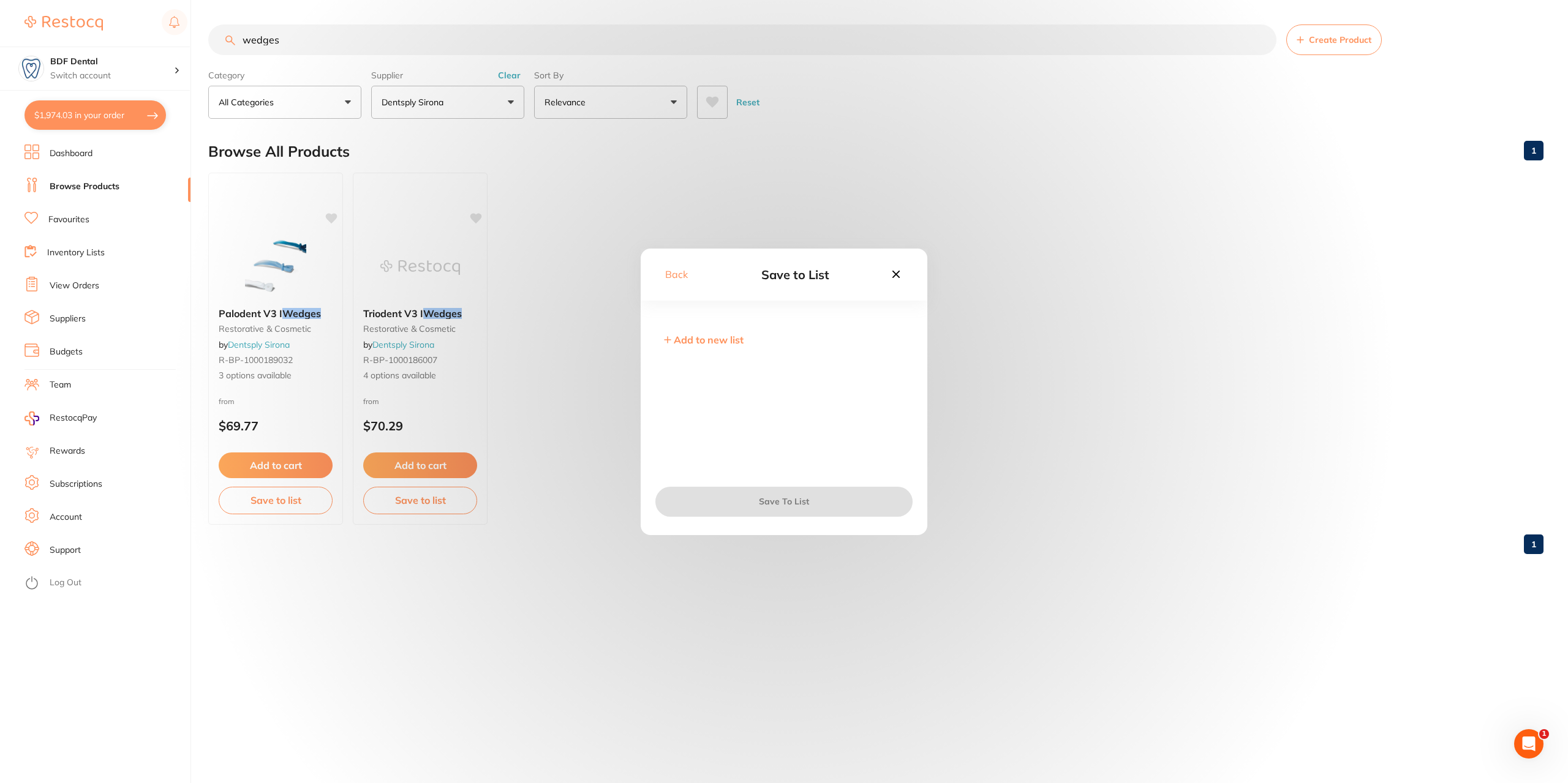
scroll to position [0, 0]
click at [663, 320] on input "checkbox" at bounding box center [666, 321] width 11 height 11
checkbox input "true"
click at [781, 498] on button "Save To List" at bounding box center [784, 501] width 258 height 30
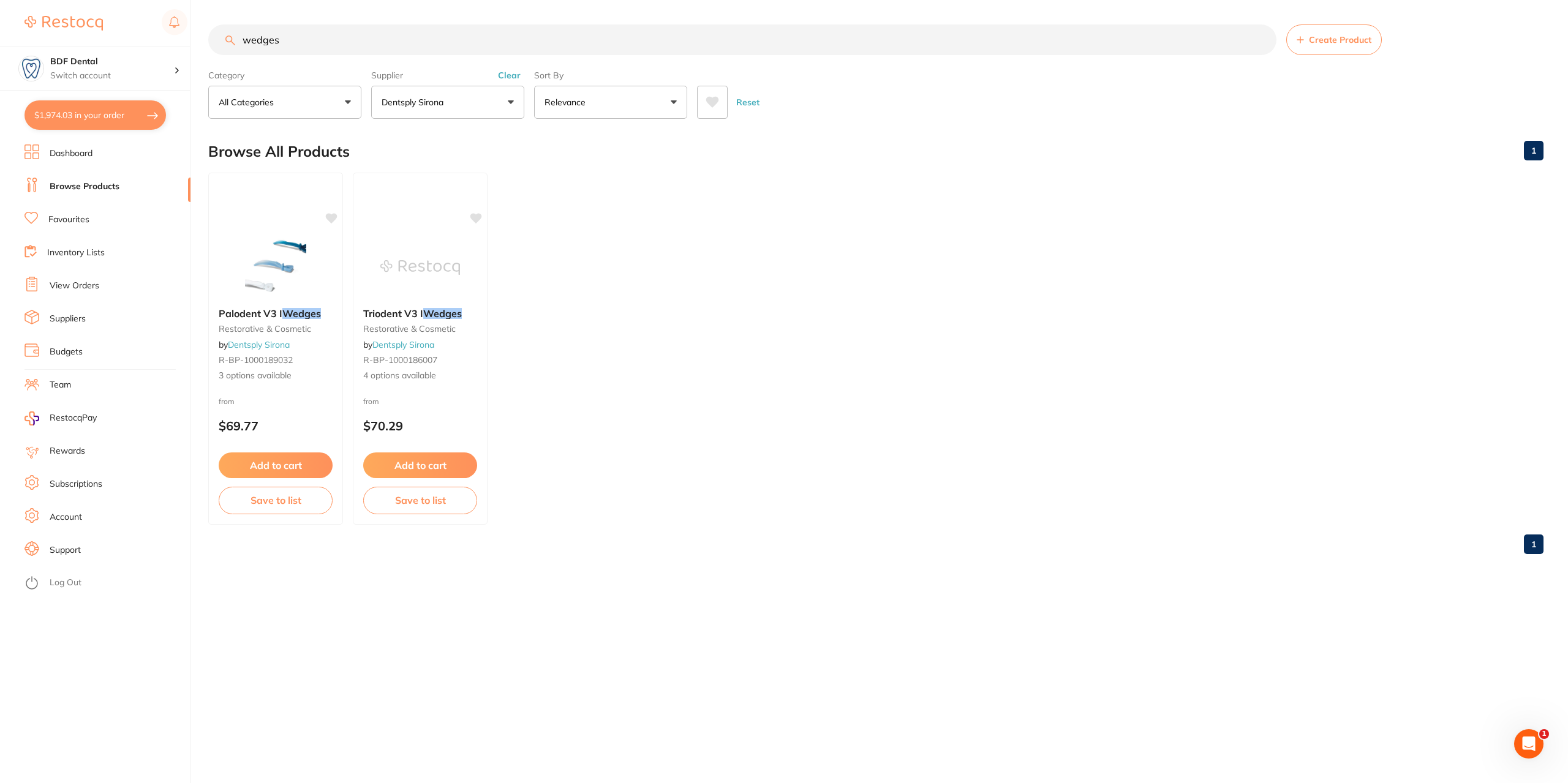
click at [69, 251] on link "Inventory Lists" at bounding box center [76, 253] width 57 height 12
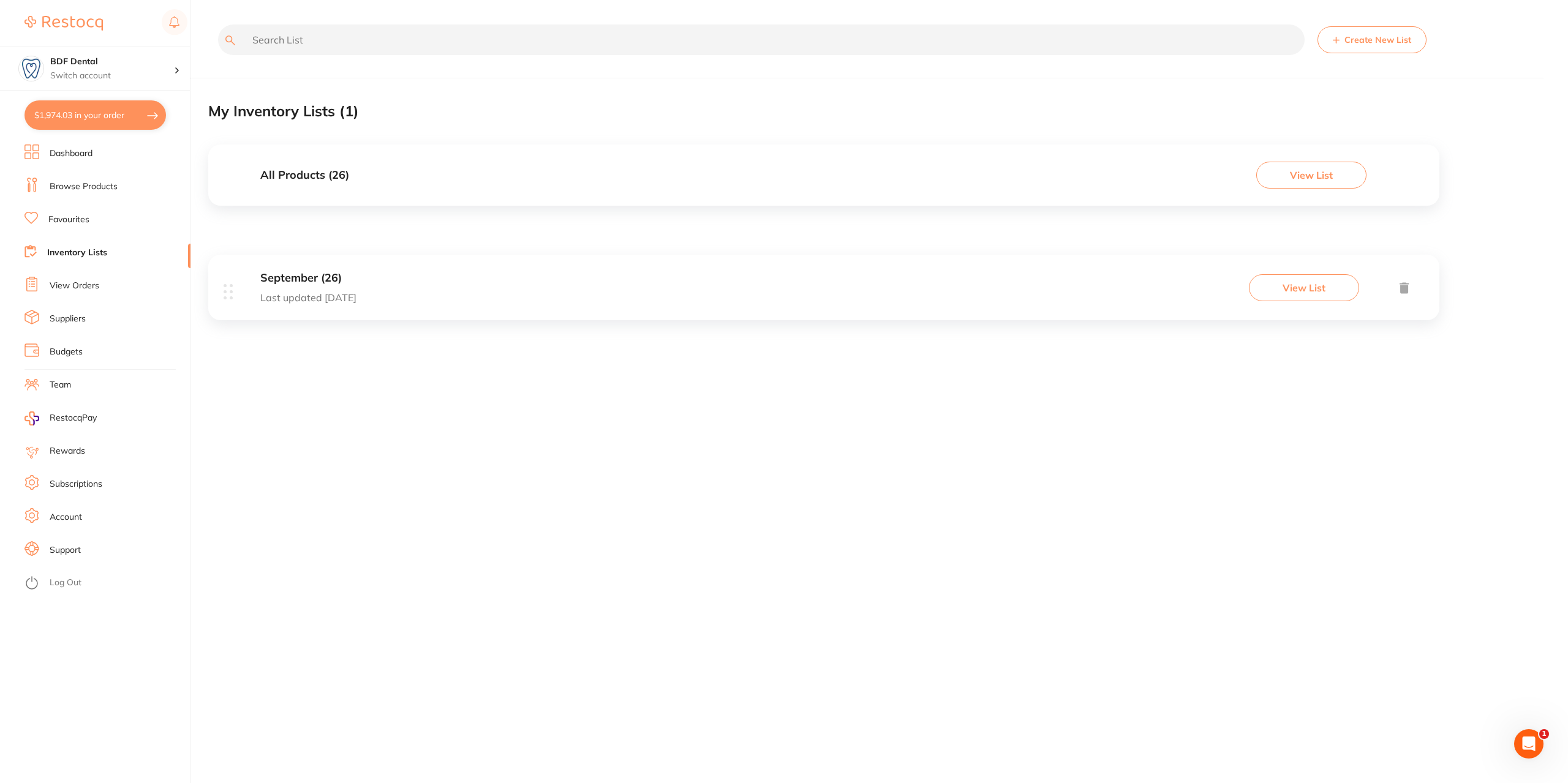
click at [305, 292] on p "Last updated [DATE]" at bounding box center [308, 297] width 96 height 11
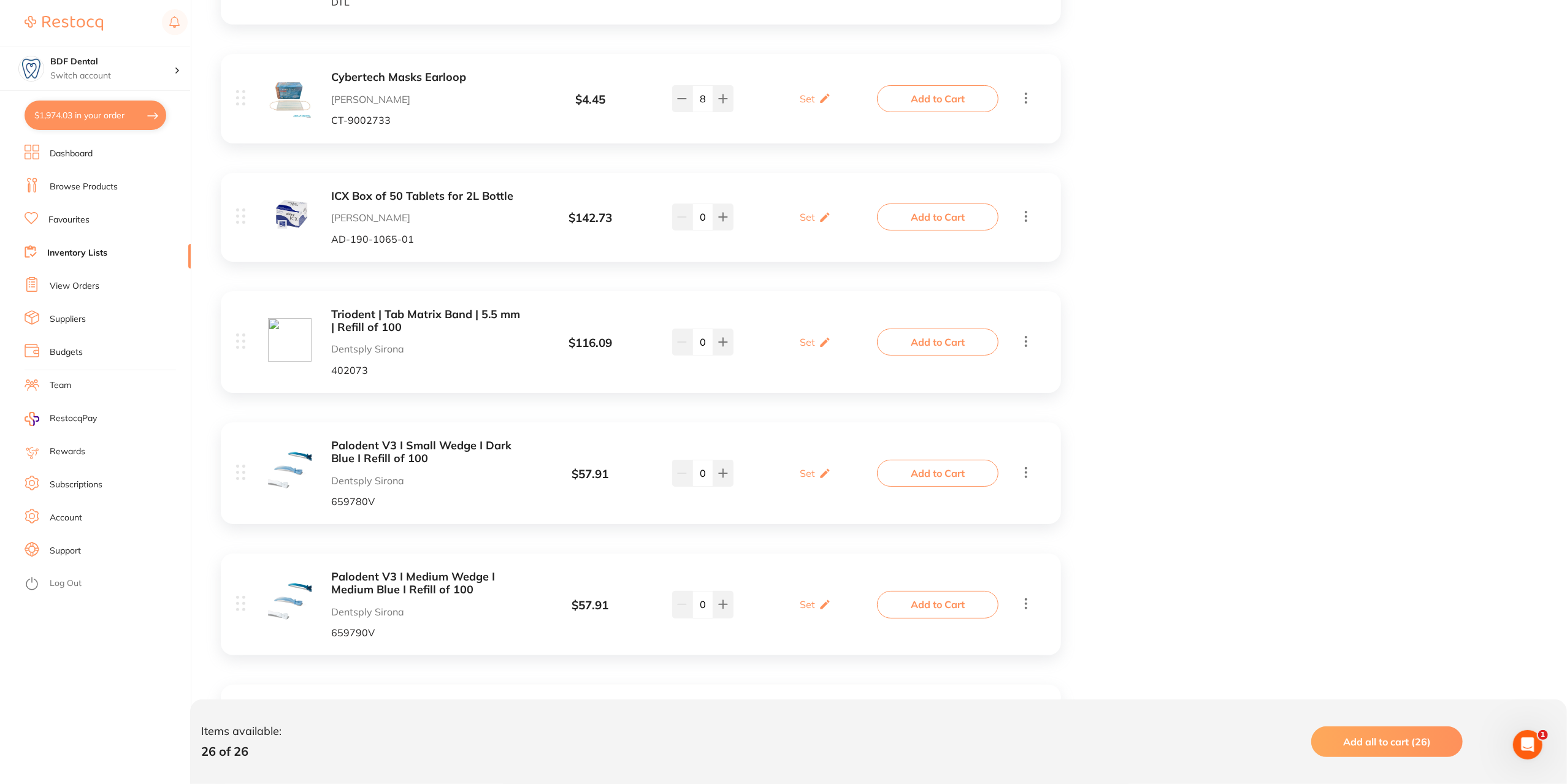
scroll to position [2735, 0]
click at [721, 342] on icon at bounding box center [723, 343] width 8 height 8
click at [685, 339] on icon at bounding box center [682, 343] width 10 height 10
type input "0"
click at [134, 117] on button "$1,974.03 in your order" at bounding box center [95, 115] width 142 height 30
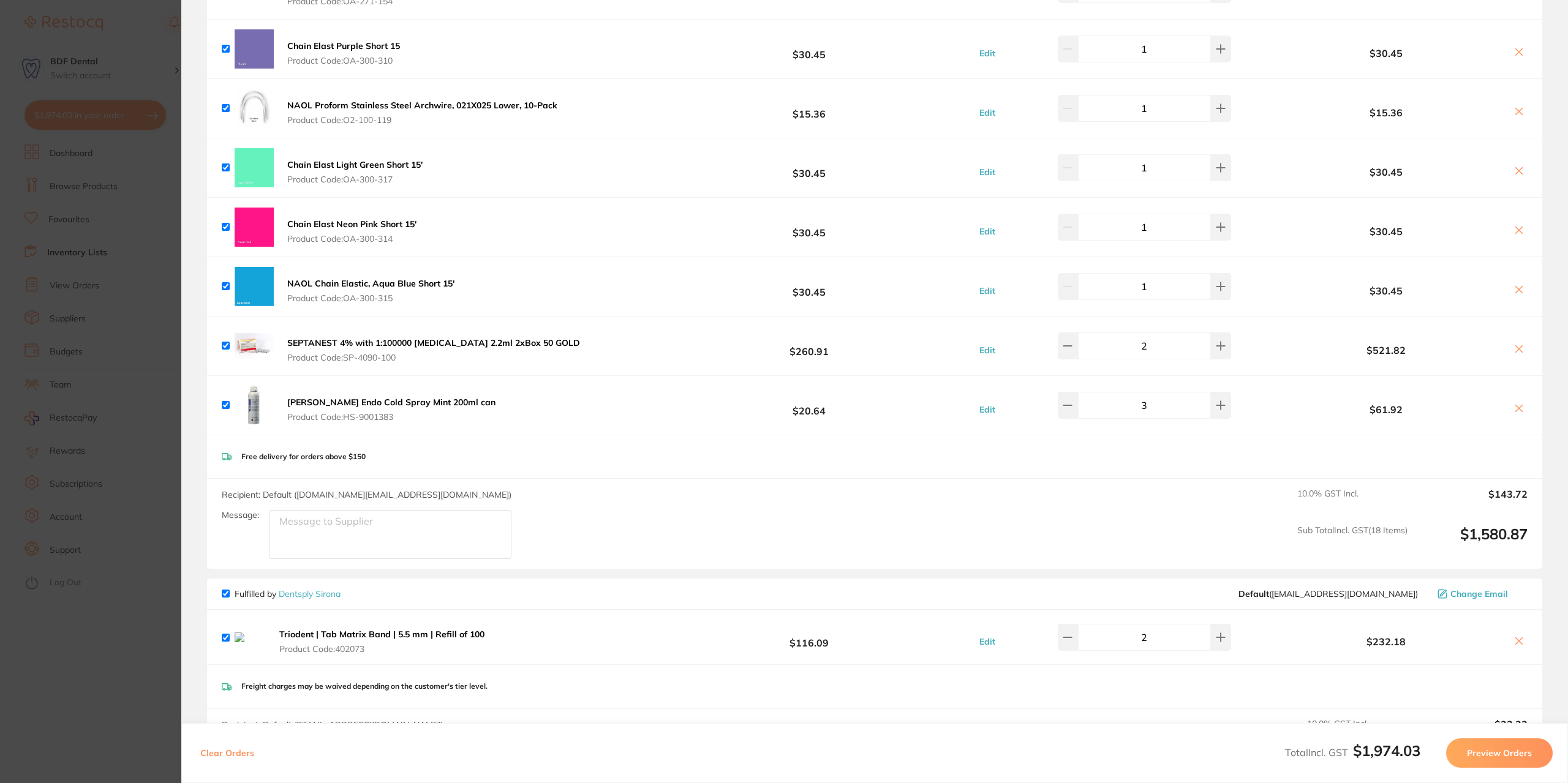
scroll to position [796, 0]
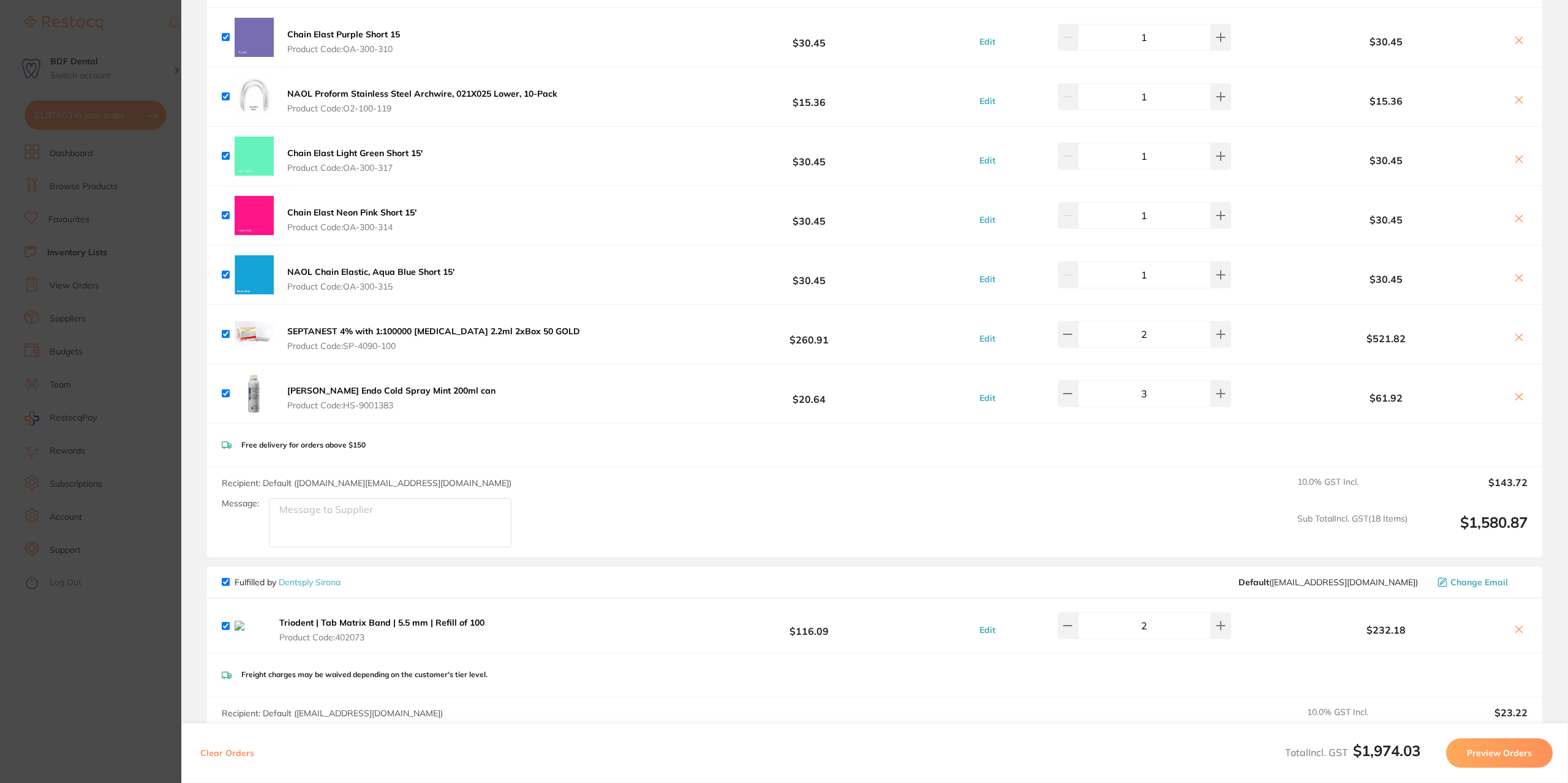
click at [90, 145] on section "Update RRP Set your pre negotiated price for this item. Item Agreed RRP (excl. …" at bounding box center [784, 392] width 1568 height 783
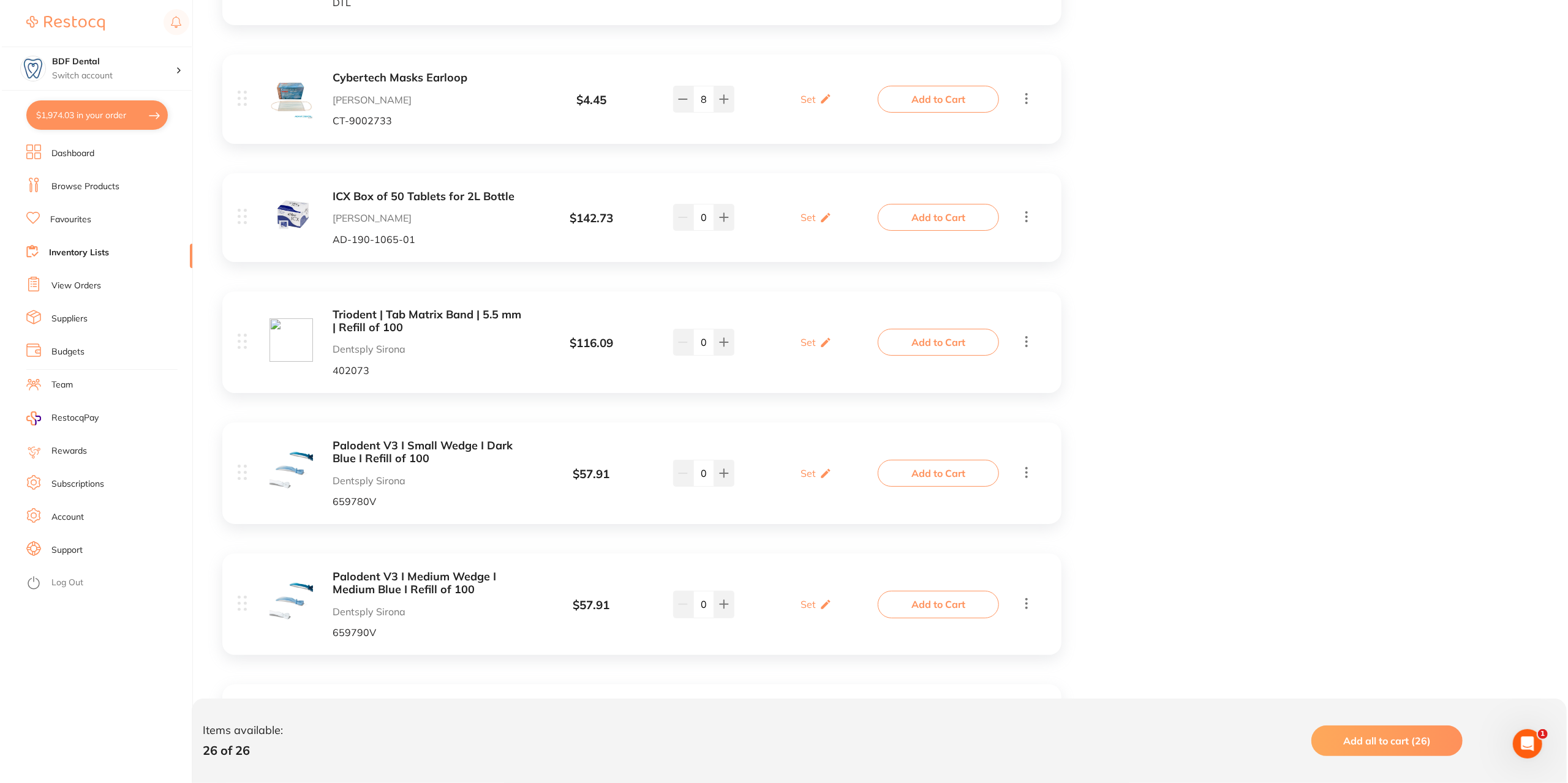
scroll to position [2793, 0]
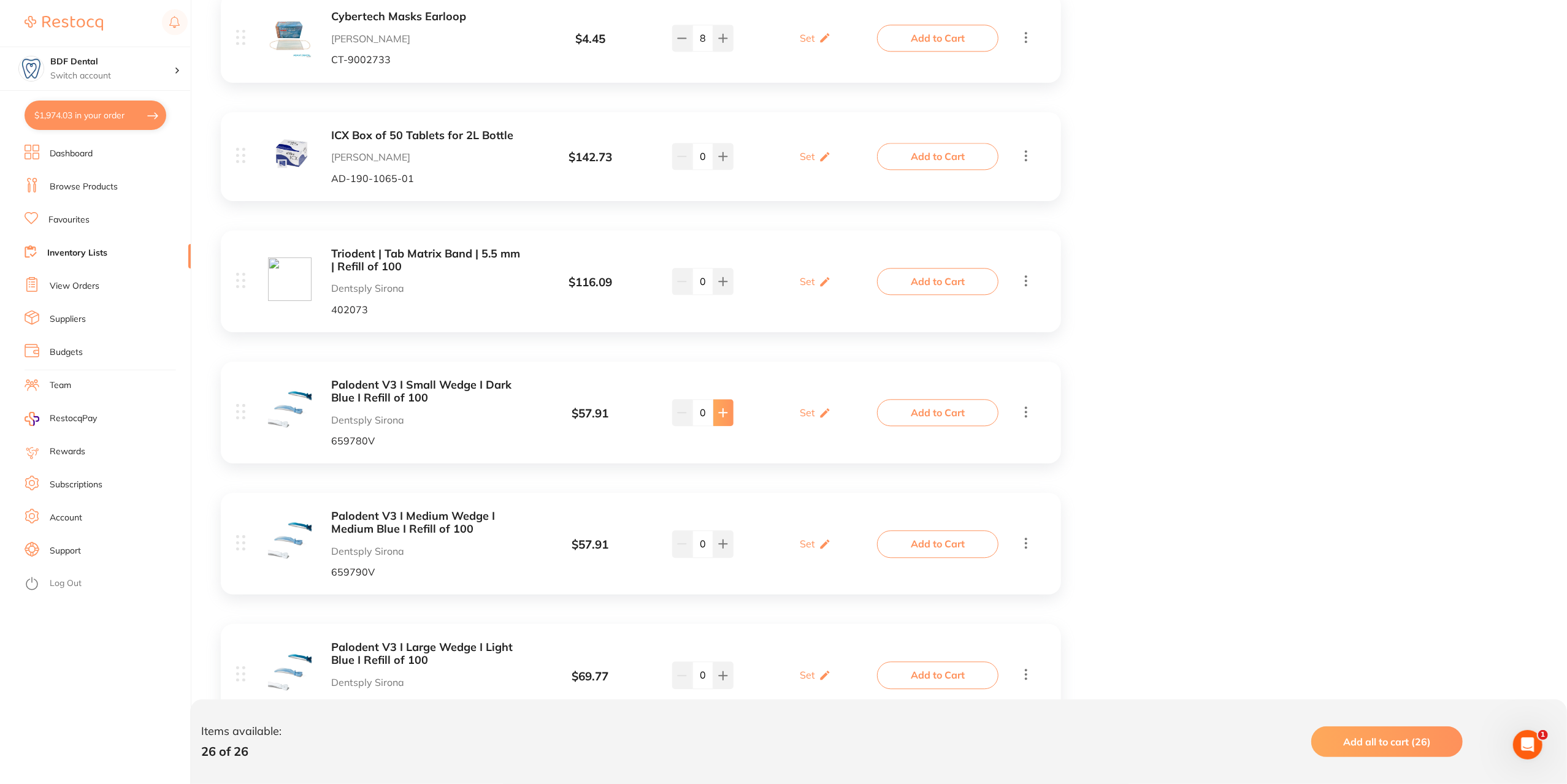
click at [723, 414] on icon at bounding box center [723, 413] width 8 height 8
type input "2"
click at [724, 544] on icon at bounding box center [723, 544] width 8 height 8
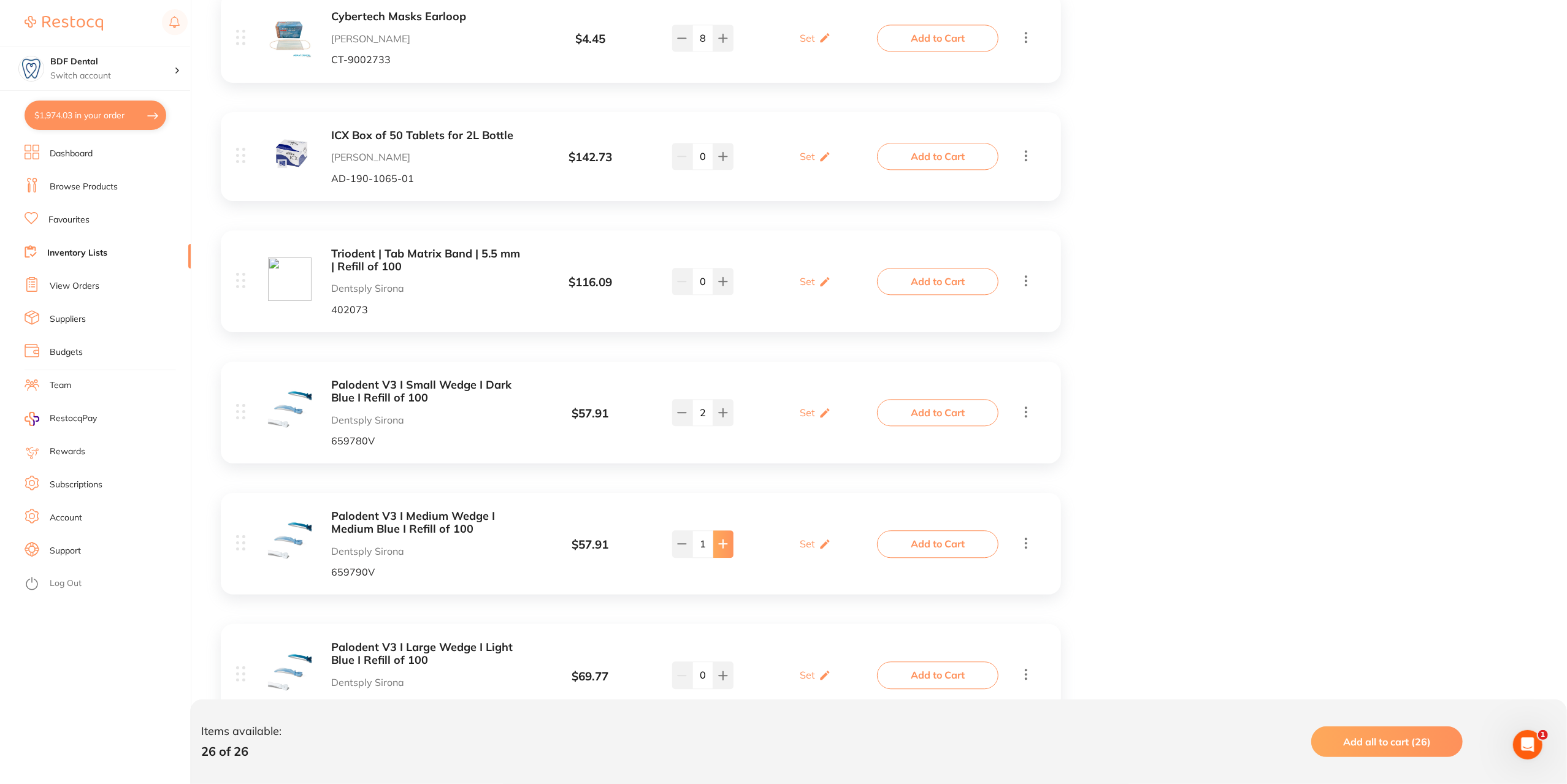
type input "2"
click at [725, 674] on icon at bounding box center [723, 675] width 10 height 10
type input "2"
click at [953, 413] on button "Add to Cart" at bounding box center [938, 413] width 121 height 27
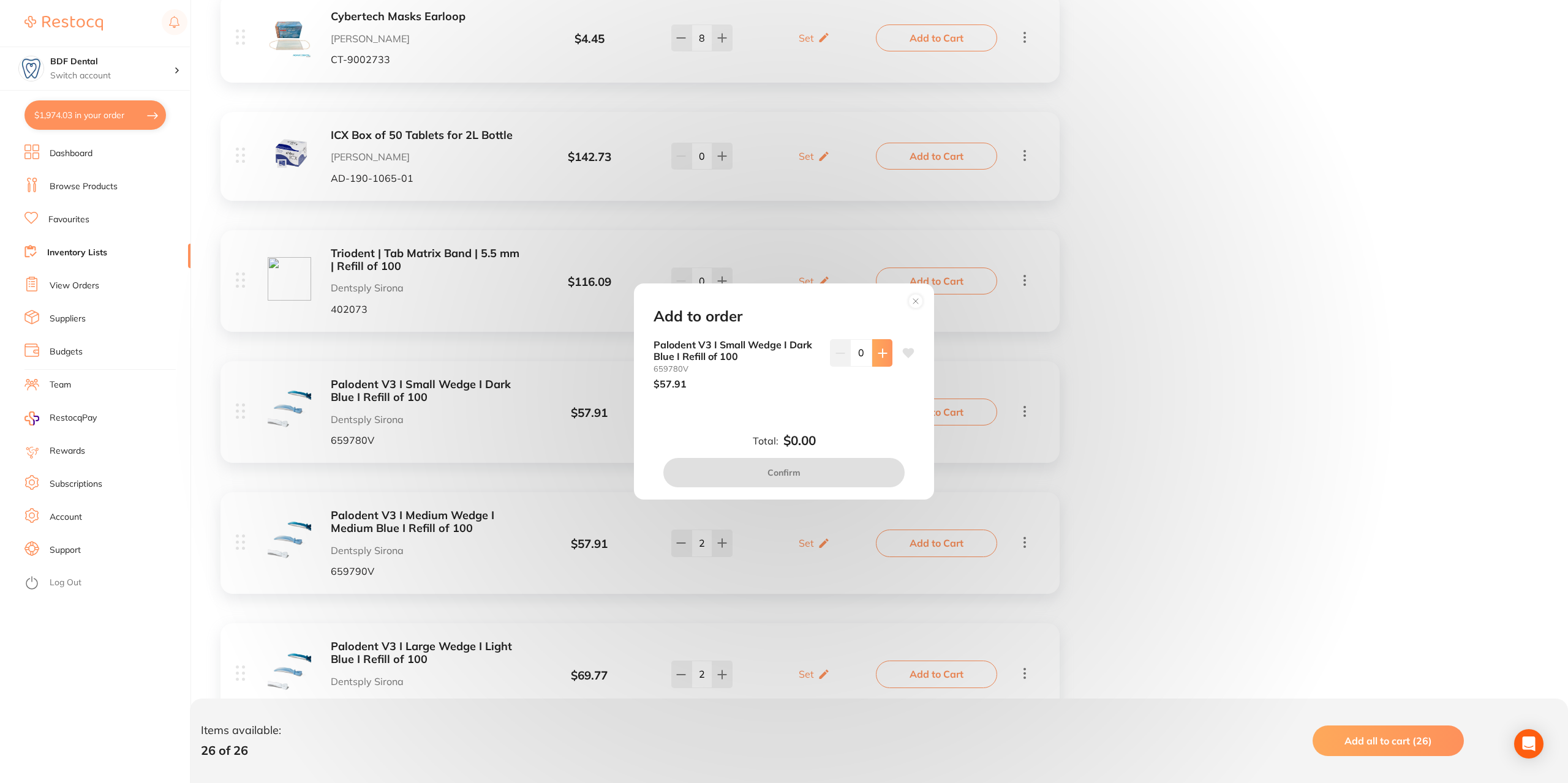
click at [878, 355] on icon at bounding box center [882, 353] width 10 height 10
type input "2"
click at [827, 474] on button "Confirm" at bounding box center [784, 473] width 241 height 30
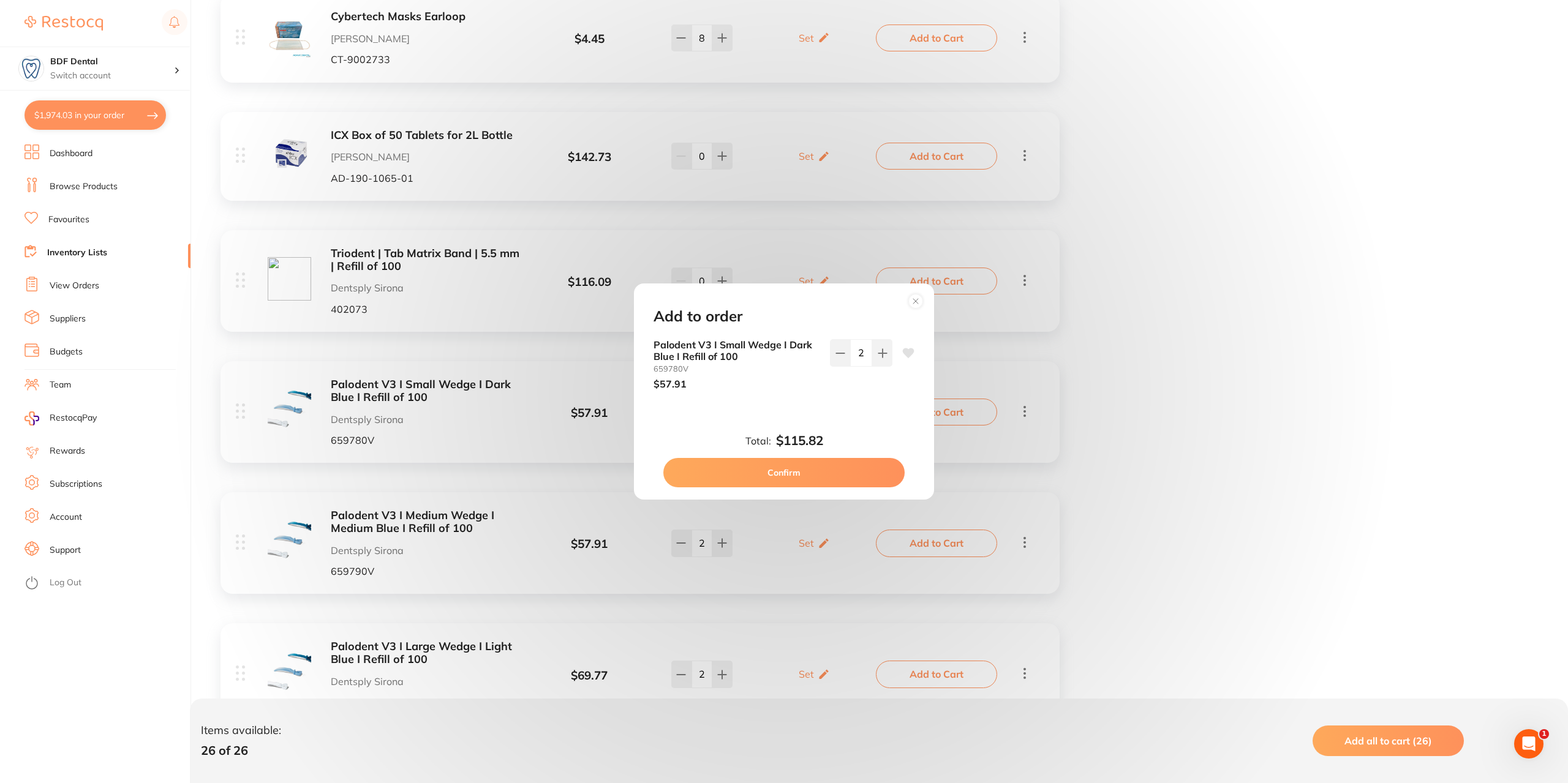
checkbox input "false"
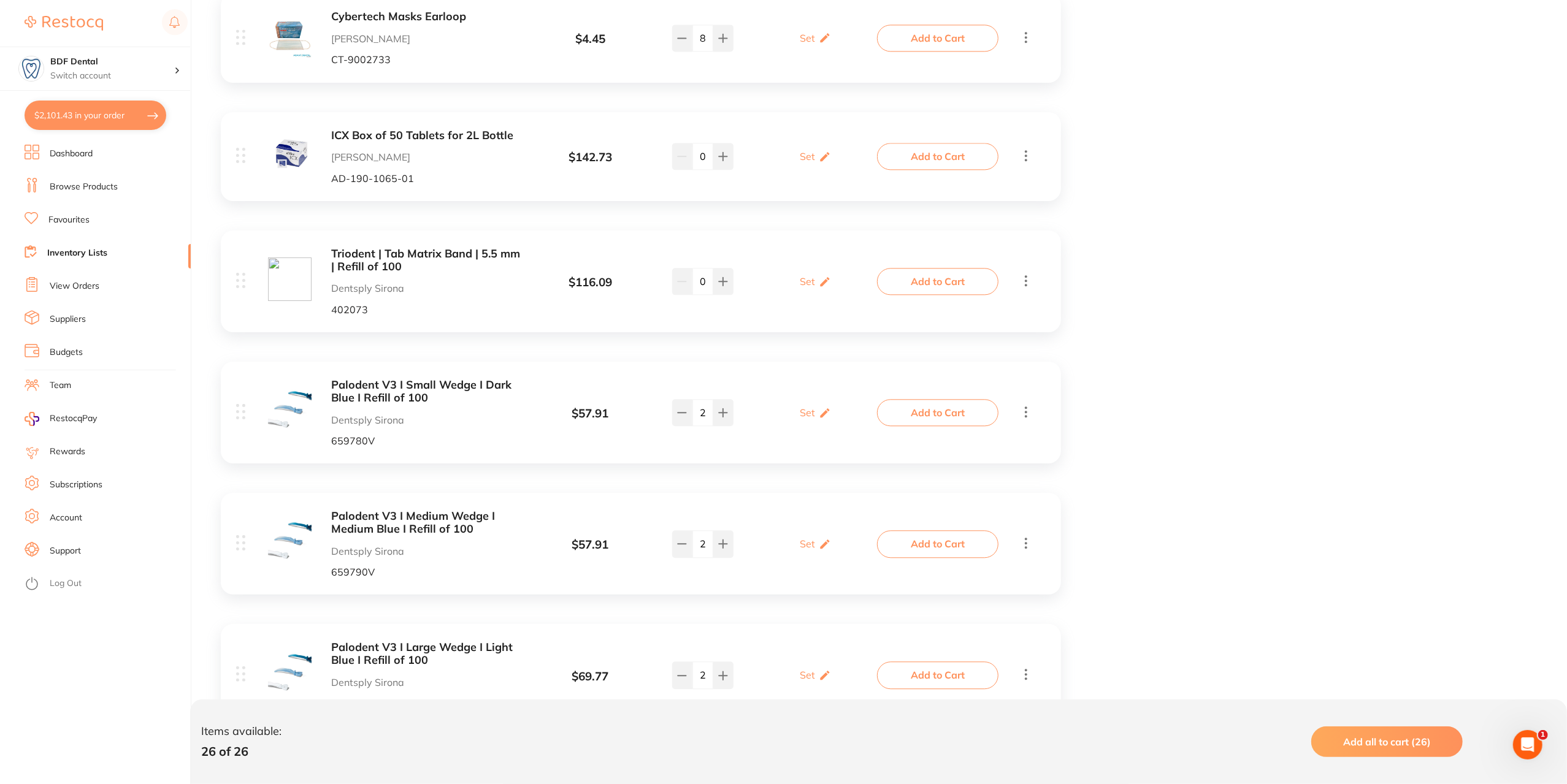
click at [940, 542] on button "Add to Cart" at bounding box center [938, 544] width 121 height 27
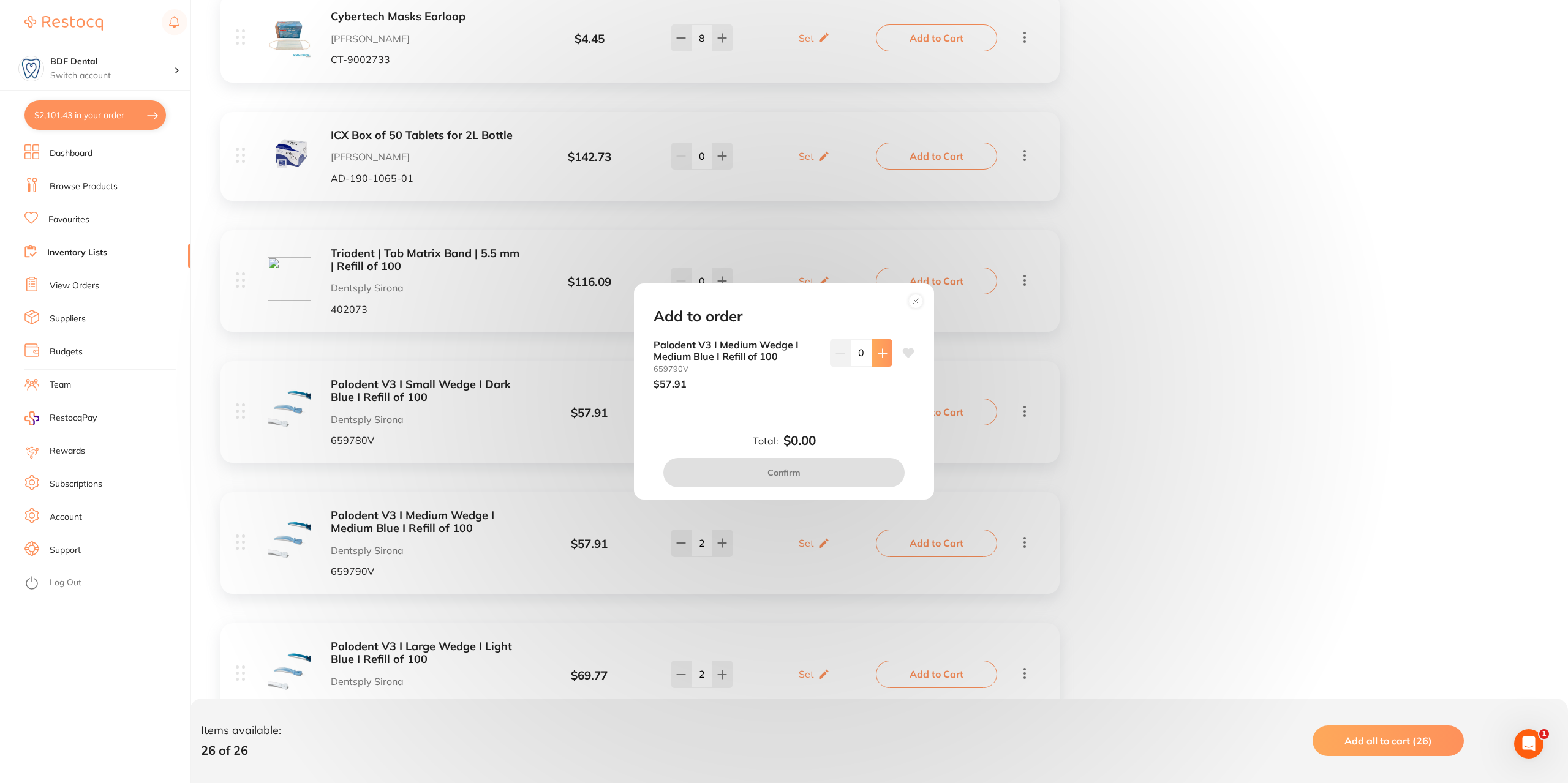
click at [882, 356] on icon at bounding box center [882, 353] width 10 height 10
type input "0"
click at [940, 679] on div "Add to order Palodent V3 I Medium Wedge I Medium Blue I Refill of 100 659790V $…" at bounding box center [784, 392] width 1568 height 783
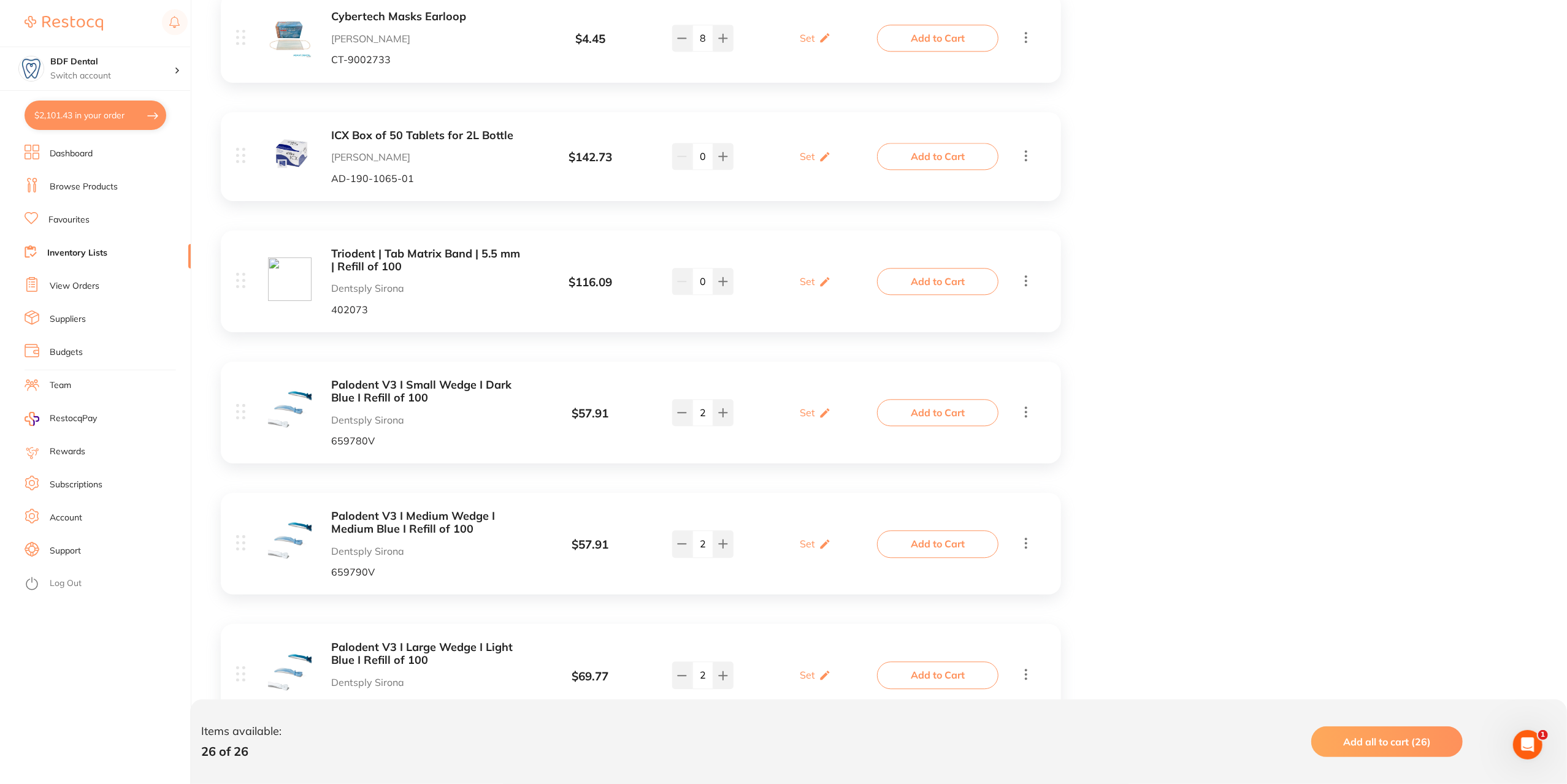
click at [936, 678] on button "Add to Cart" at bounding box center [938, 675] width 121 height 27
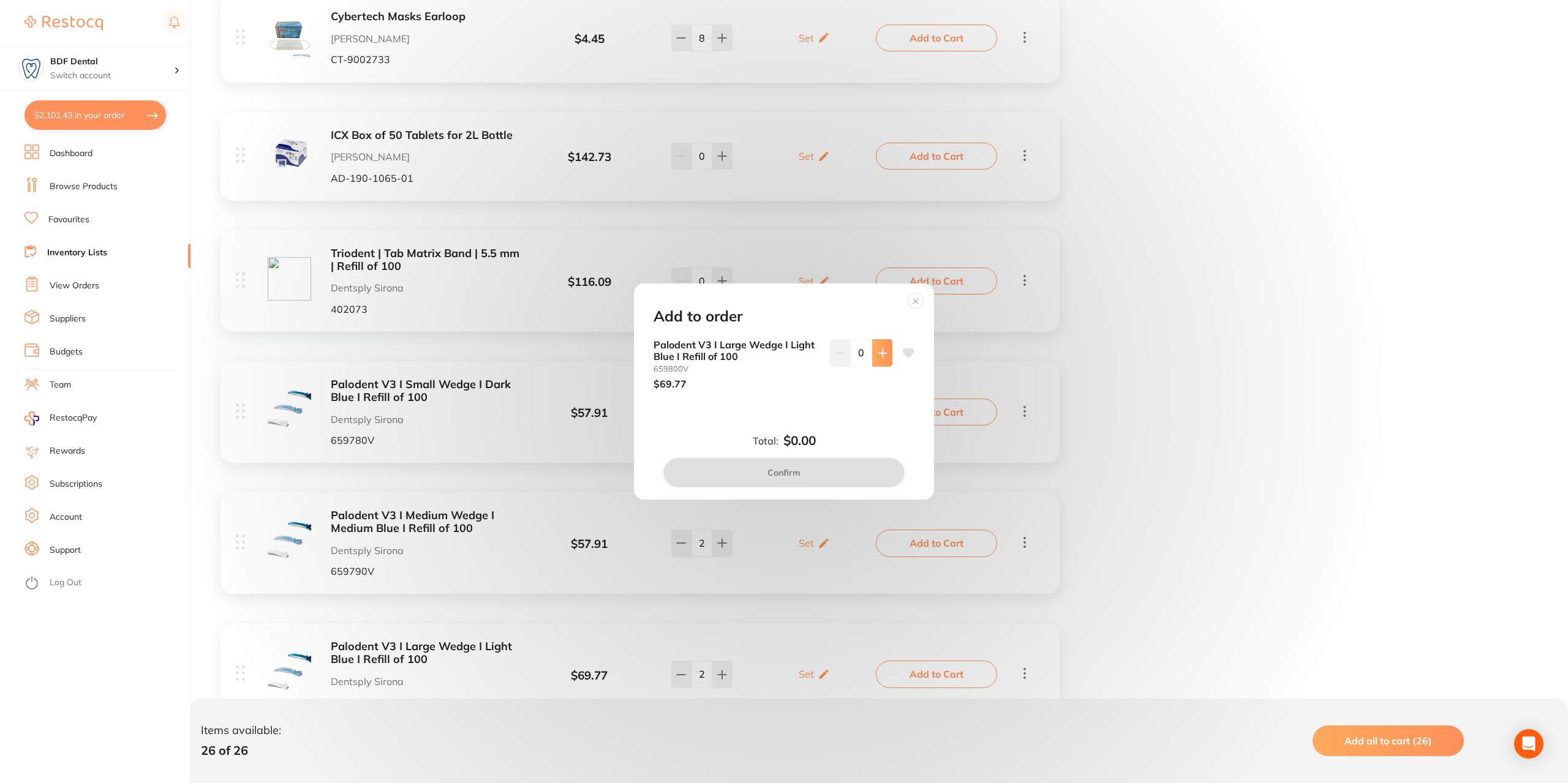
click at [878, 352] on icon at bounding box center [882, 353] width 8 height 8
type input "2"
click at [825, 469] on button "Confirm" at bounding box center [784, 473] width 241 height 30
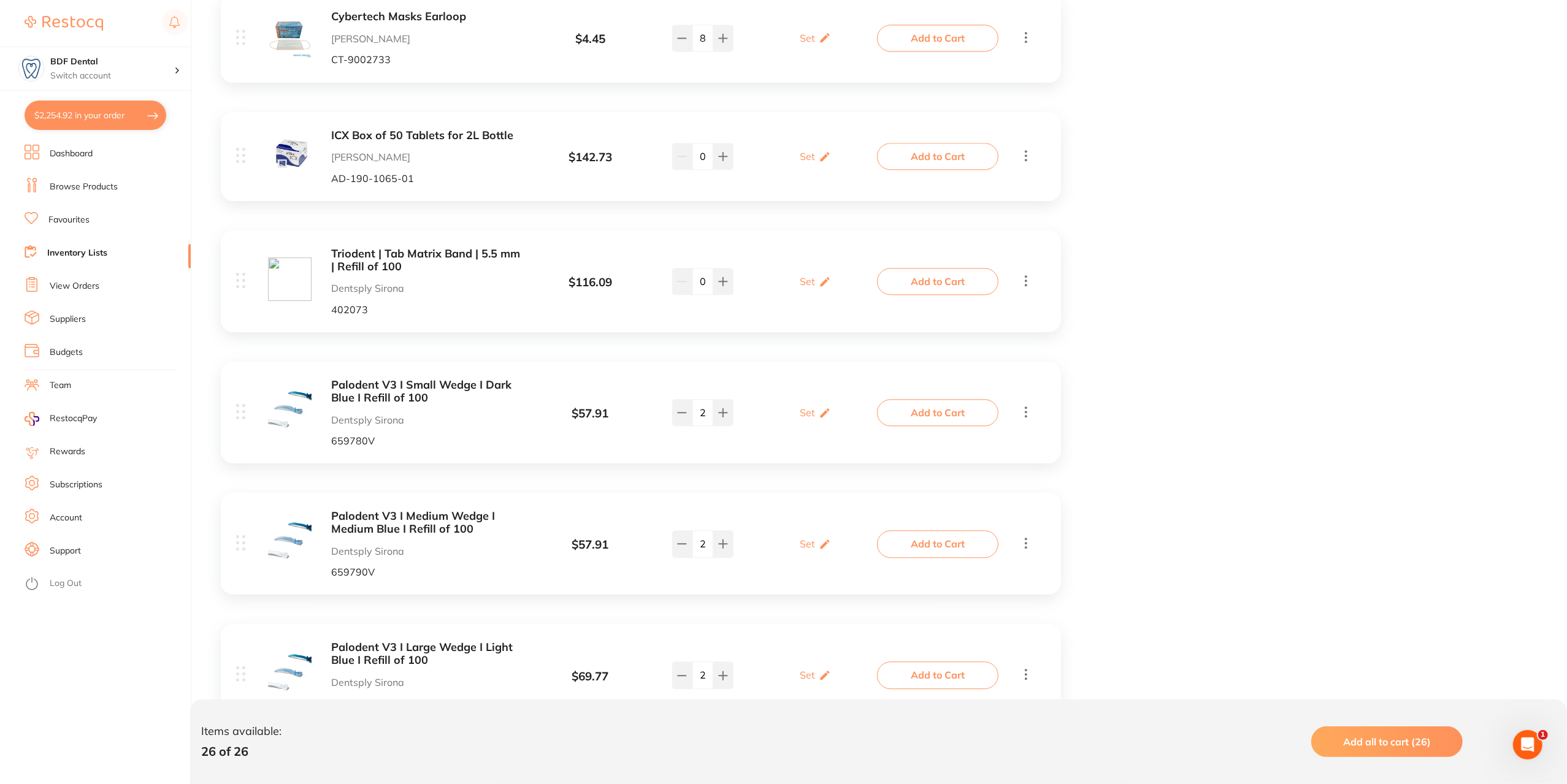
click at [97, 118] on button "$2,254.92 in your order" at bounding box center [95, 115] width 142 height 30
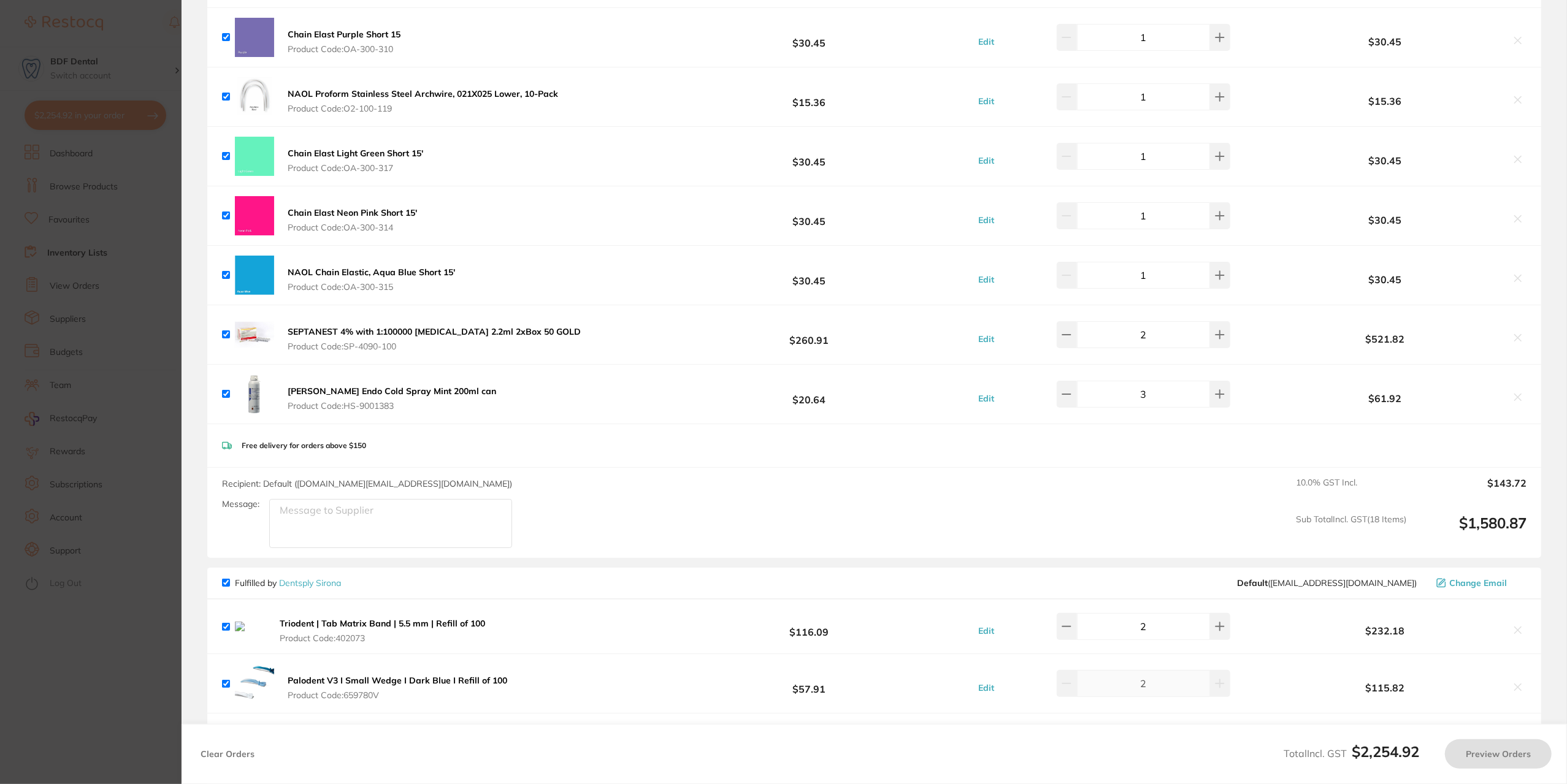
checkbox input "true"
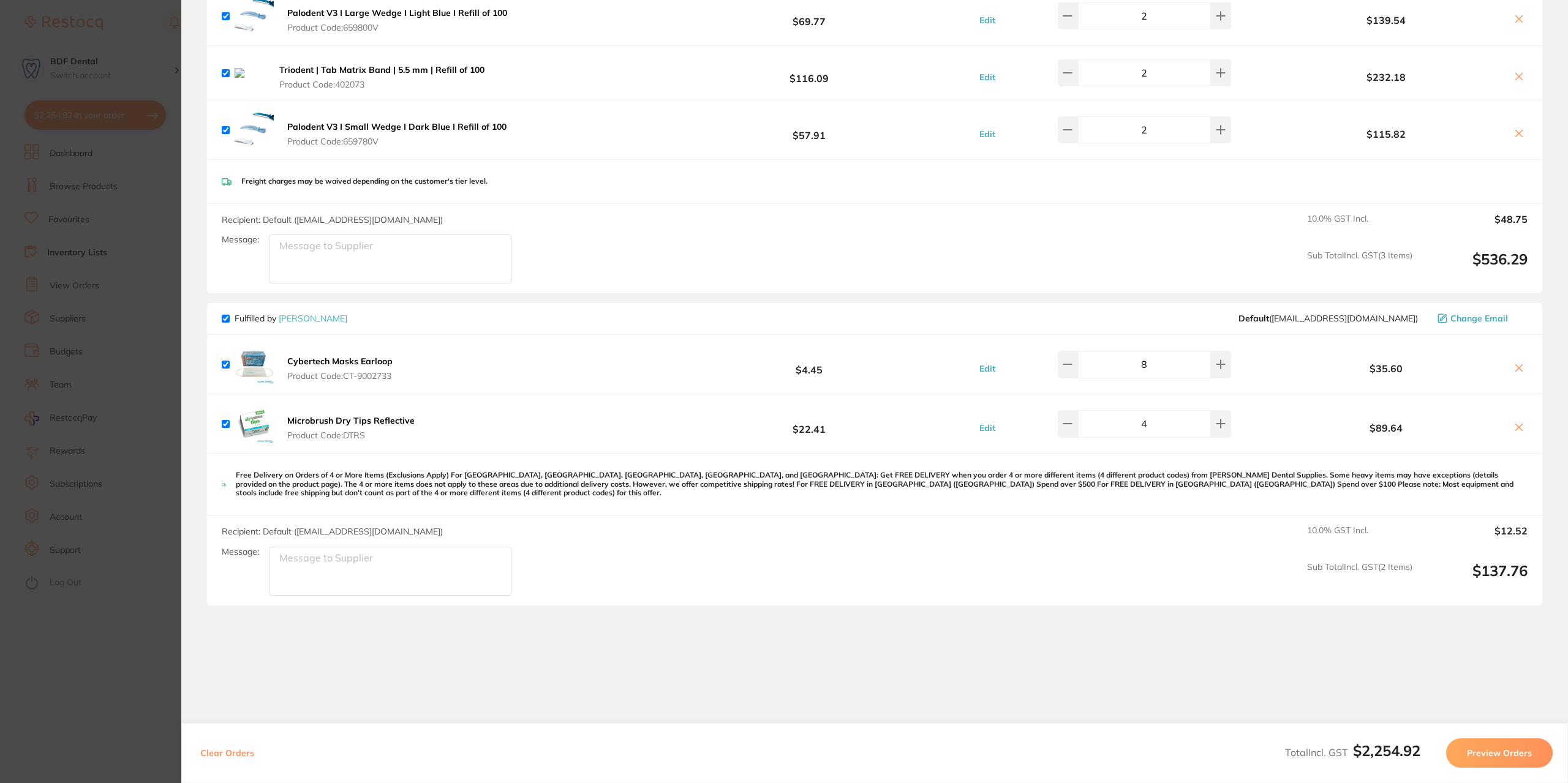
scroll to position [1102, 0]
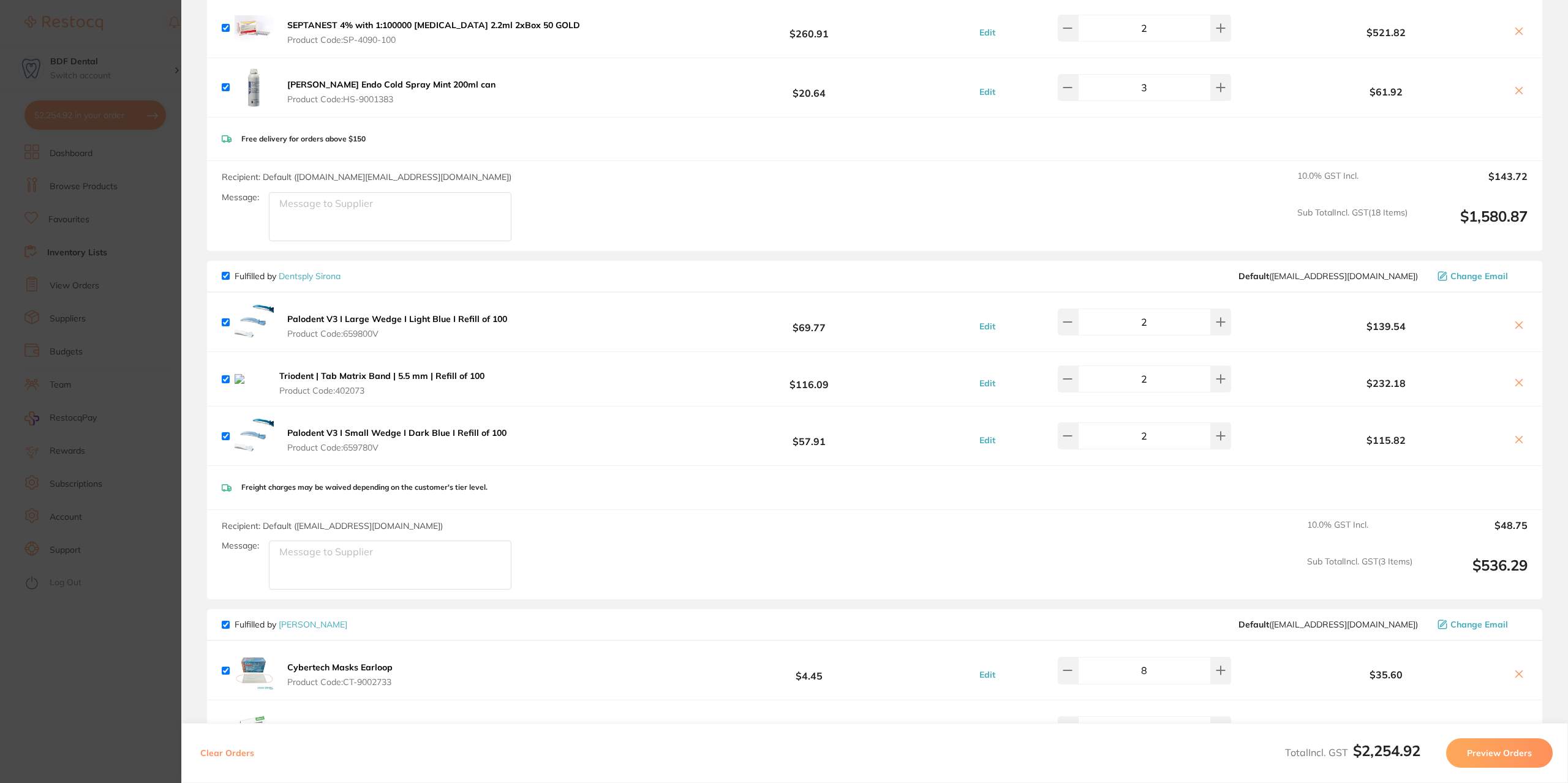
click at [132, 232] on section "Update RRP Set your pre negotiated price for this item. Item Agreed RRP (excl. …" at bounding box center [784, 392] width 1568 height 783
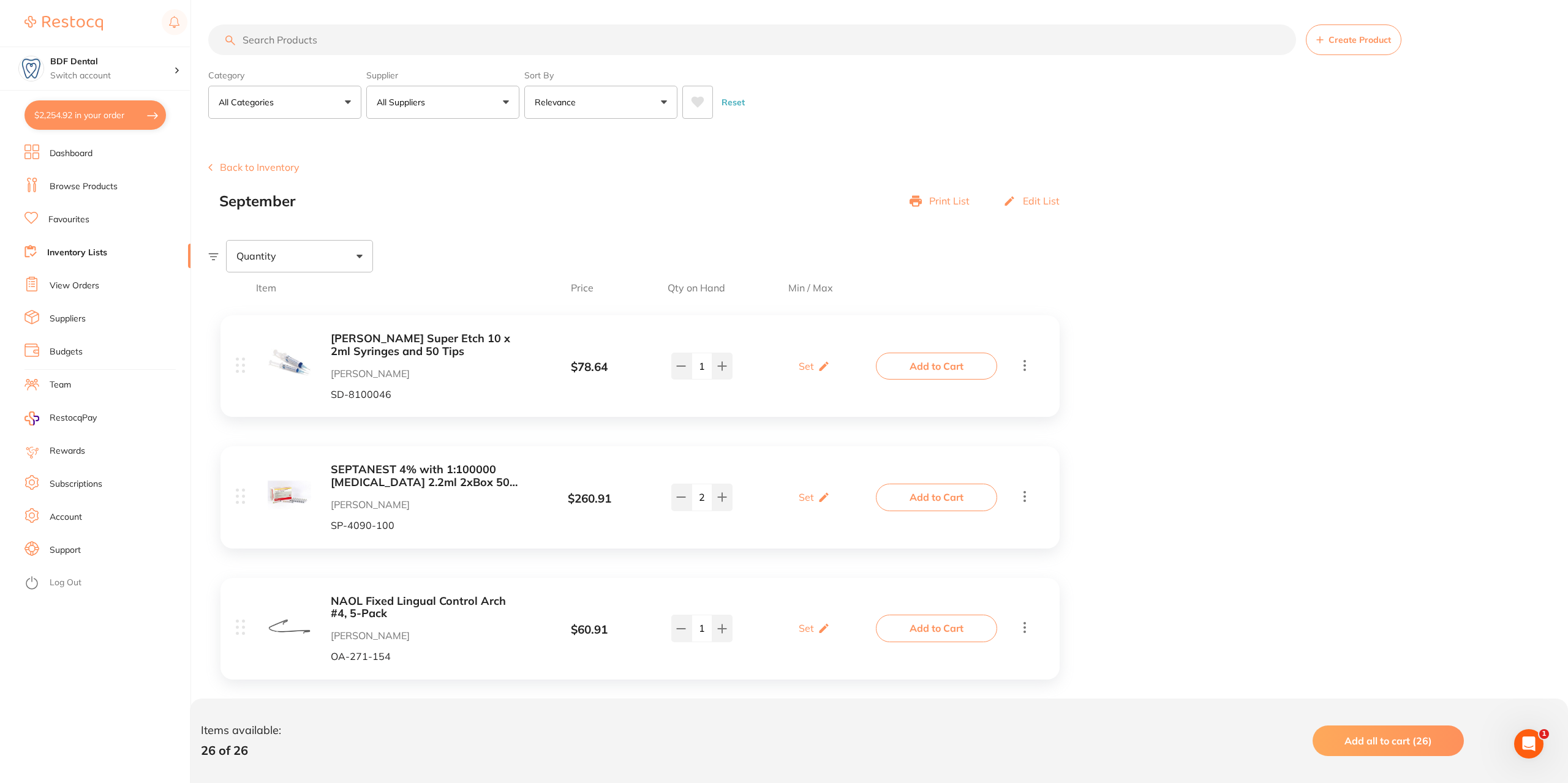
scroll to position [2793, 0]
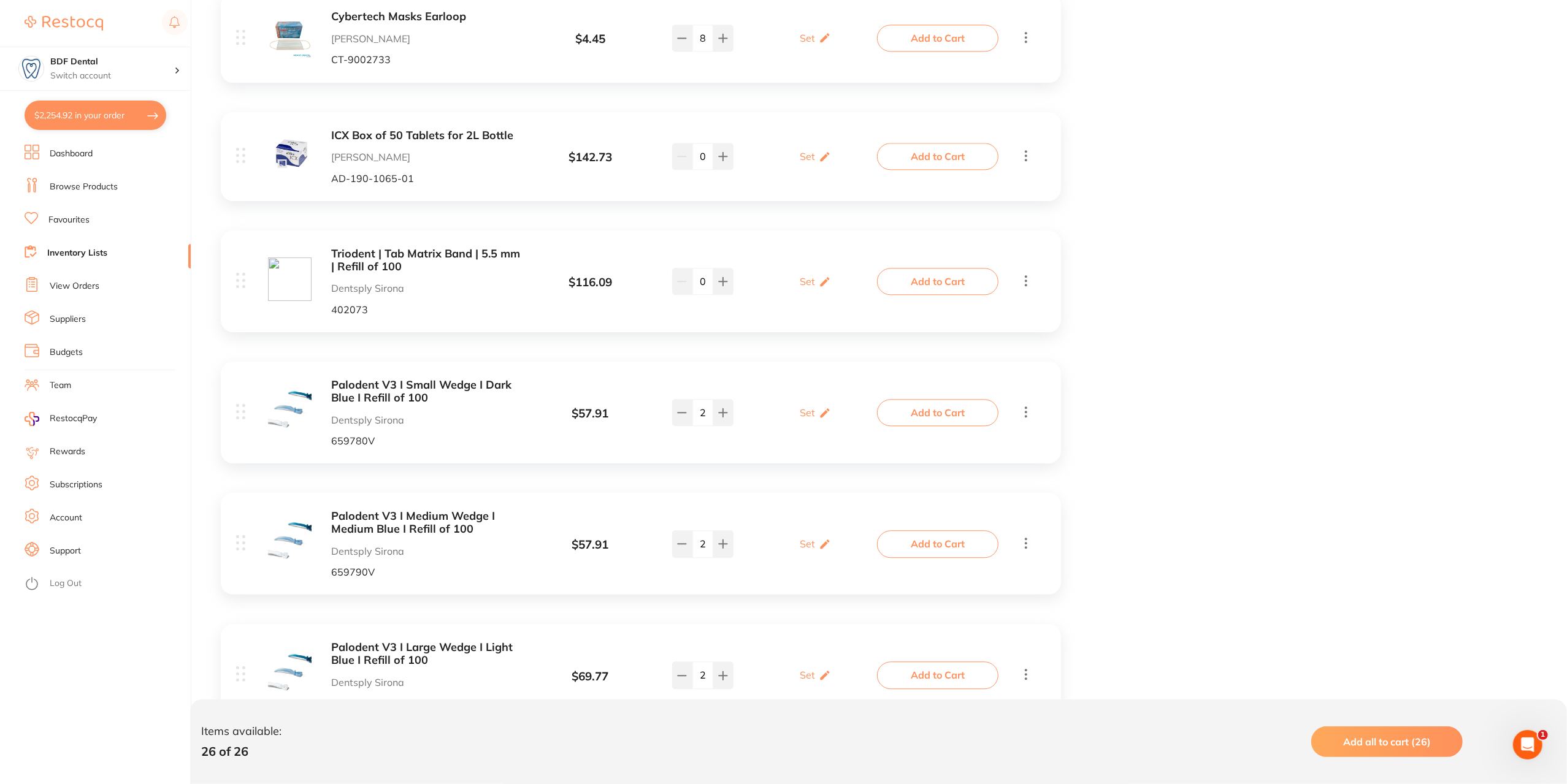
click at [958, 544] on button "Add to Cart" at bounding box center [938, 544] width 121 height 27
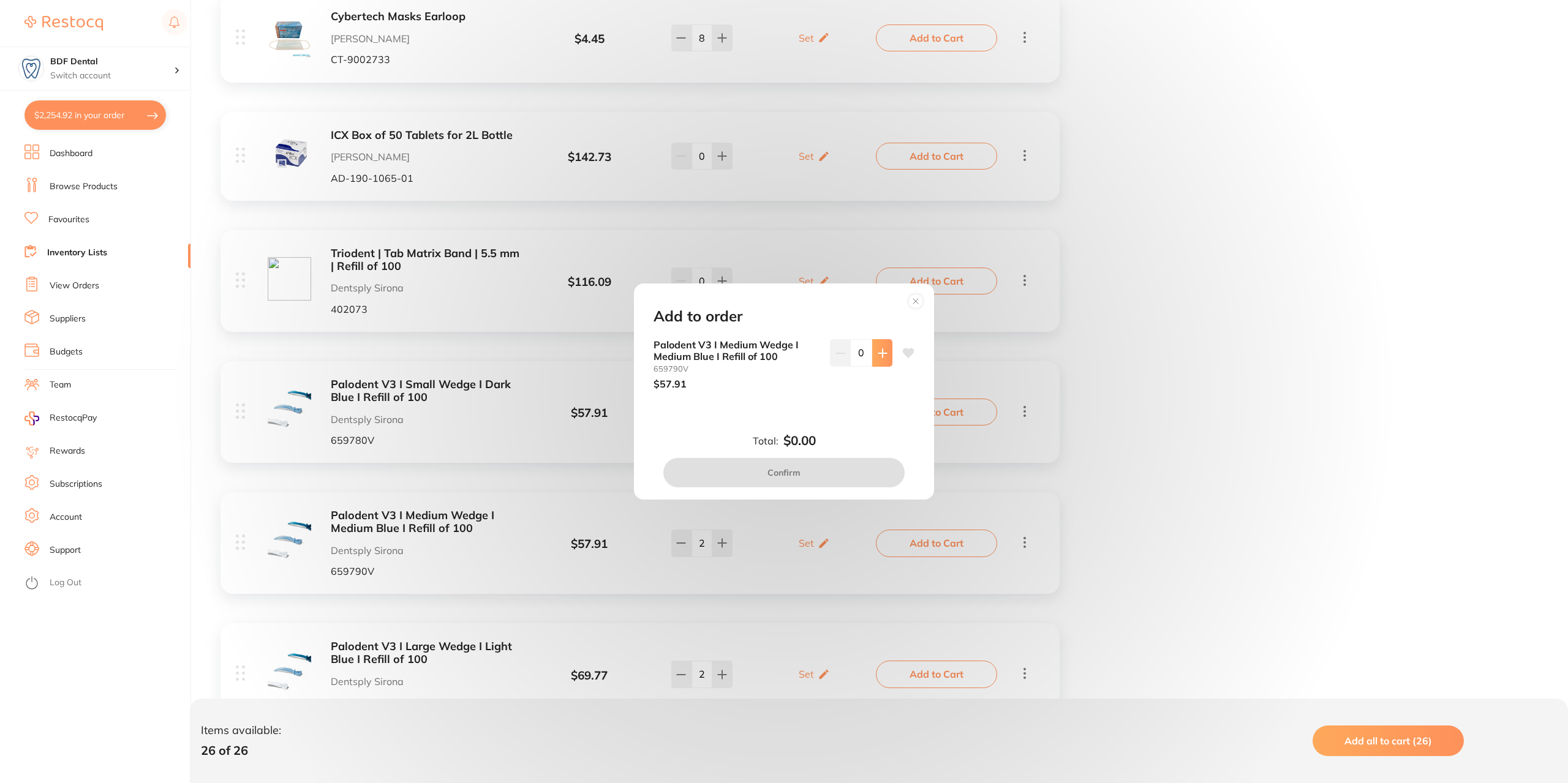
click at [878, 355] on icon at bounding box center [882, 353] width 10 height 10
type input "2"
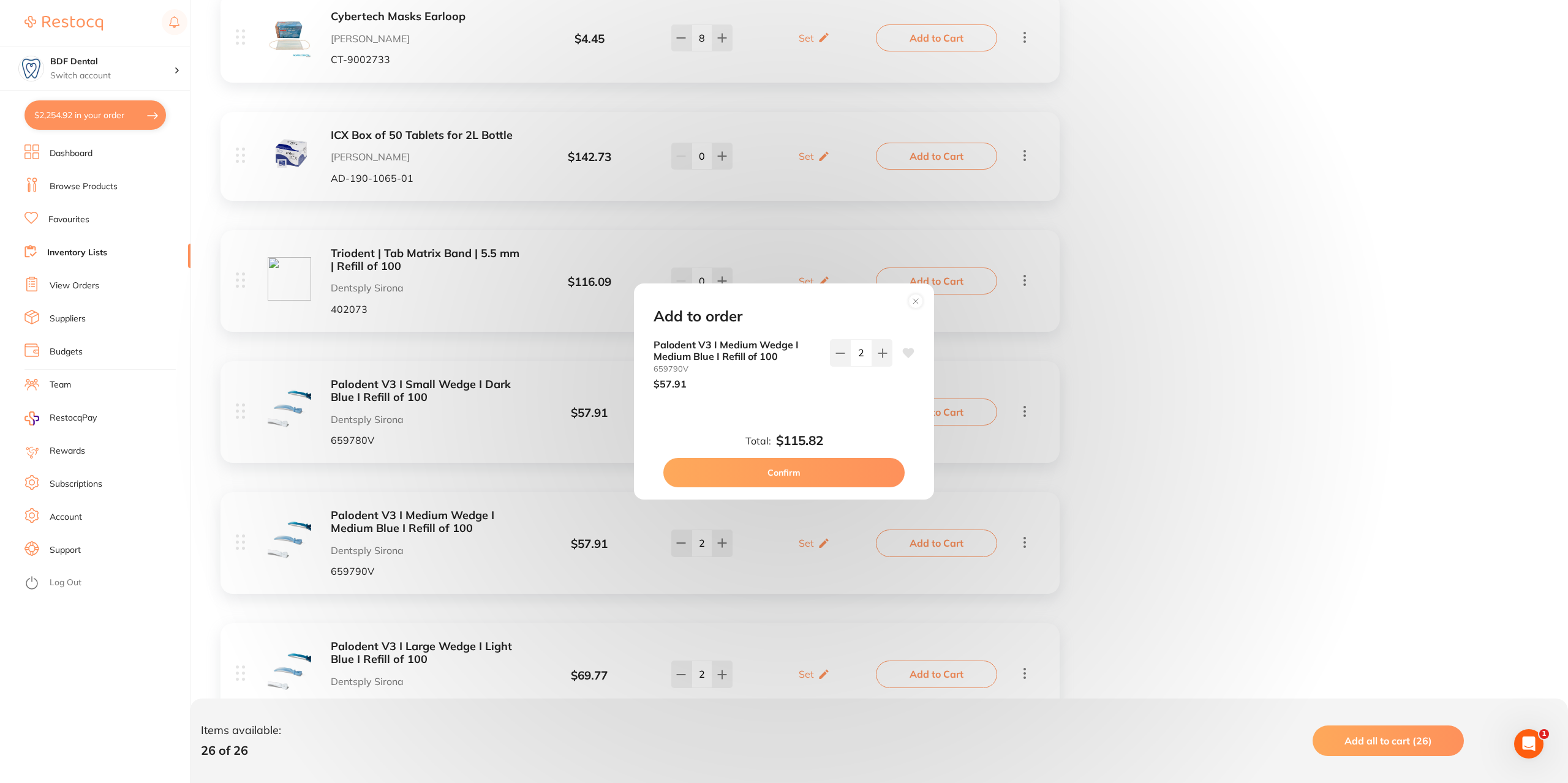
click at [797, 470] on button "Confirm" at bounding box center [784, 473] width 241 height 30
checkbox input "false"
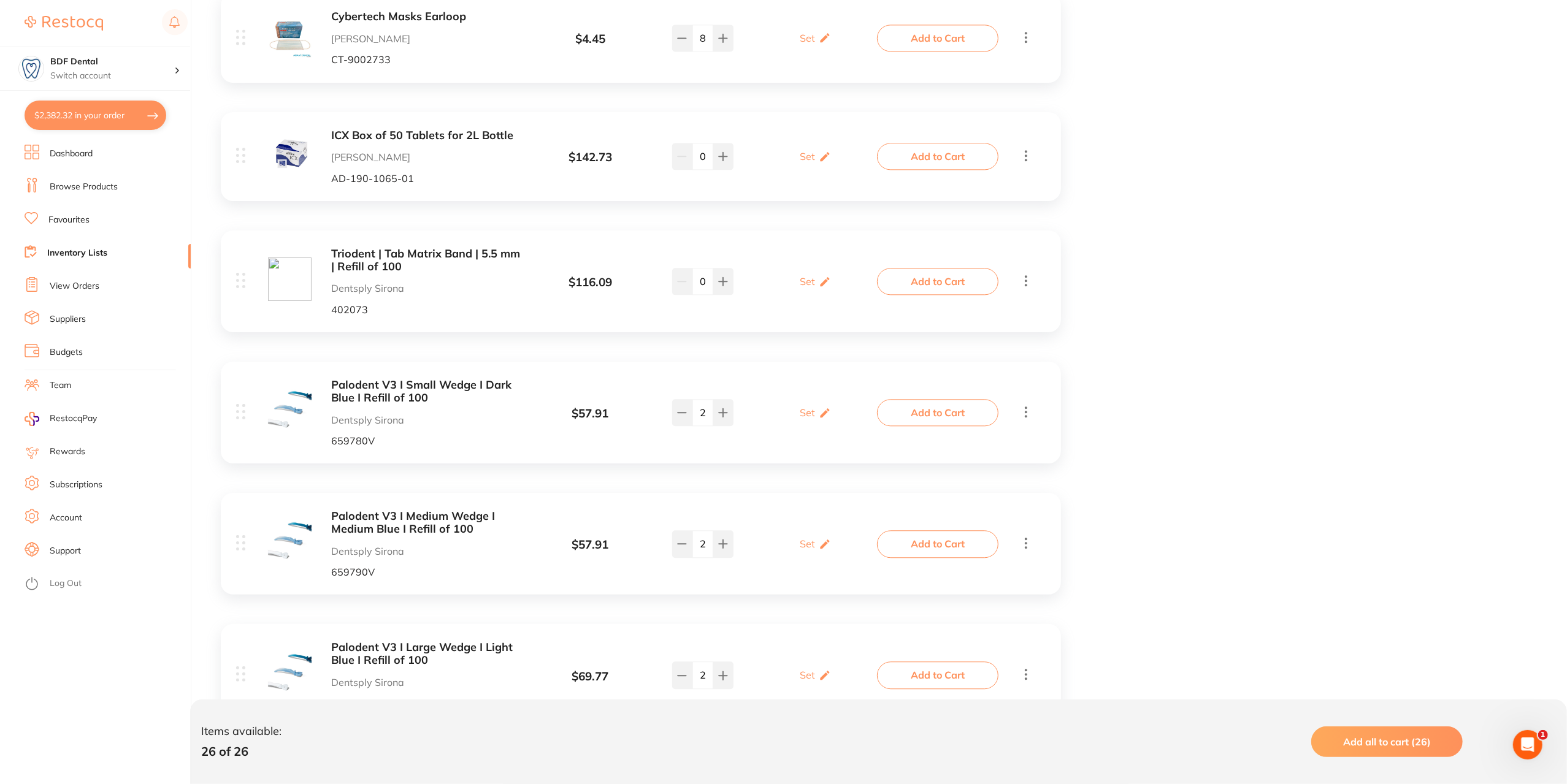
click at [90, 121] on button "$2,382.32 in your order" at bounding box center [95, 115] width 142 height 30
checkbox input "true"
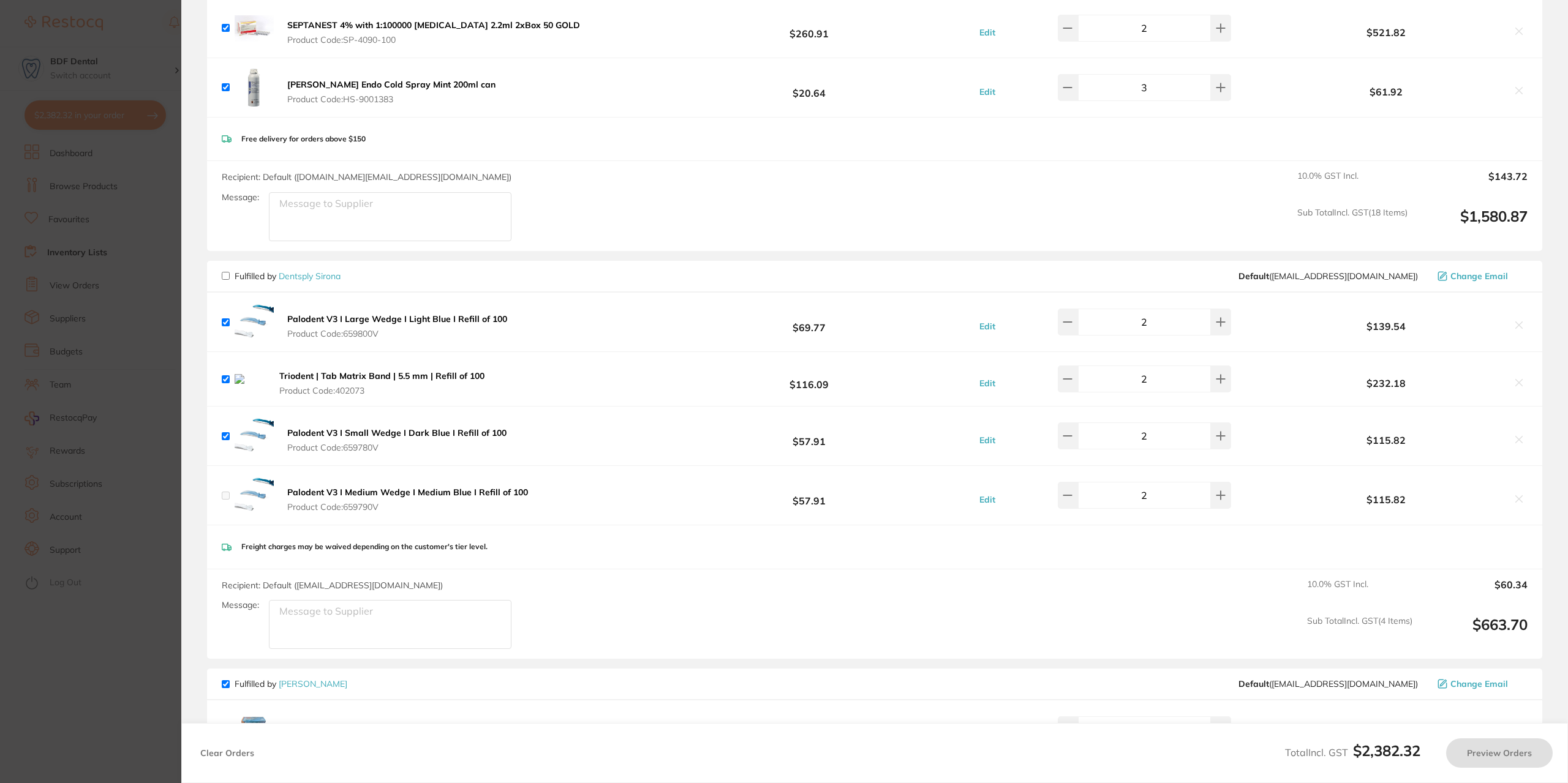
checkbox input "false"
checkbox input "true"
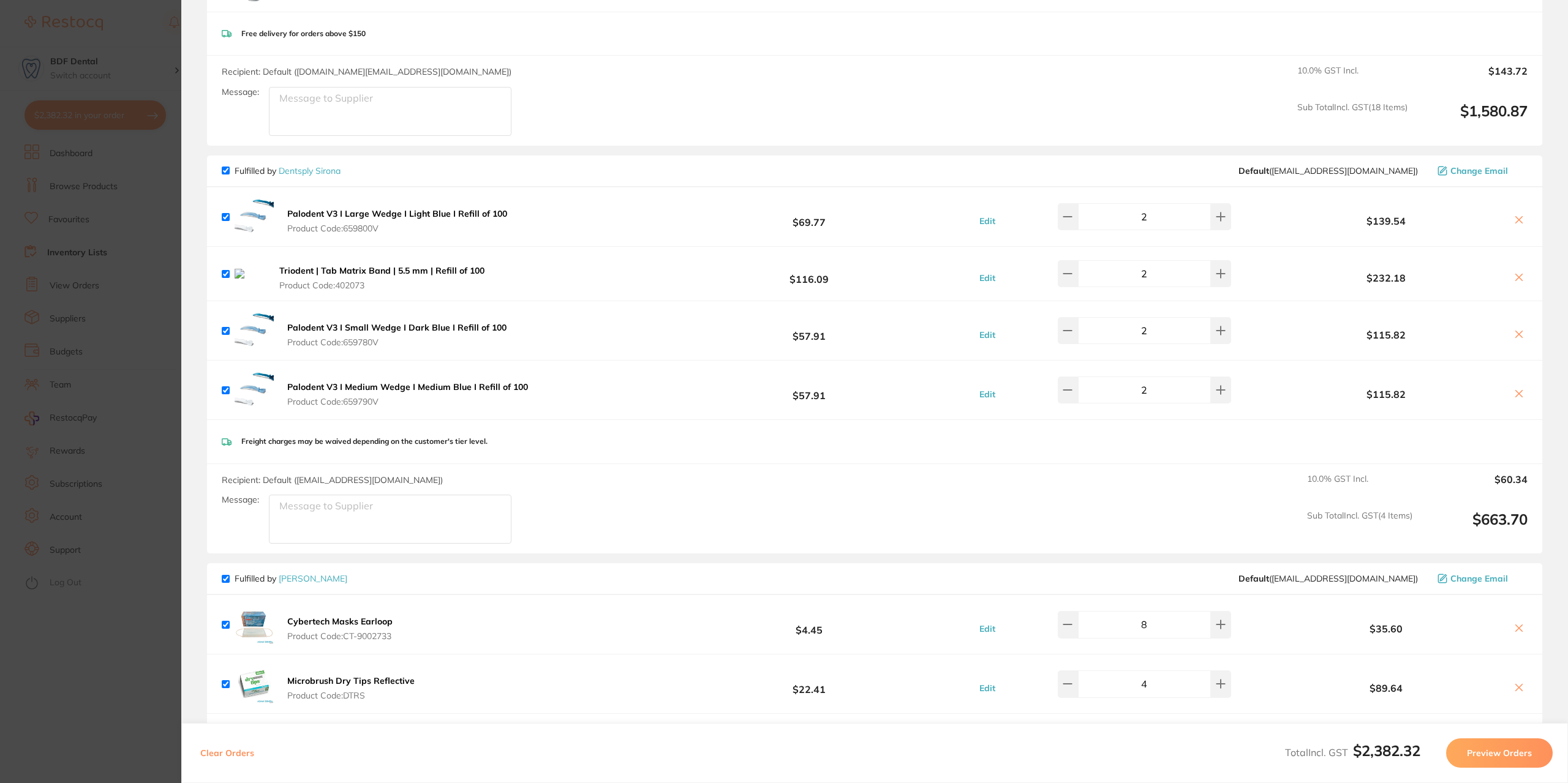
scroll to position [1102, 0]
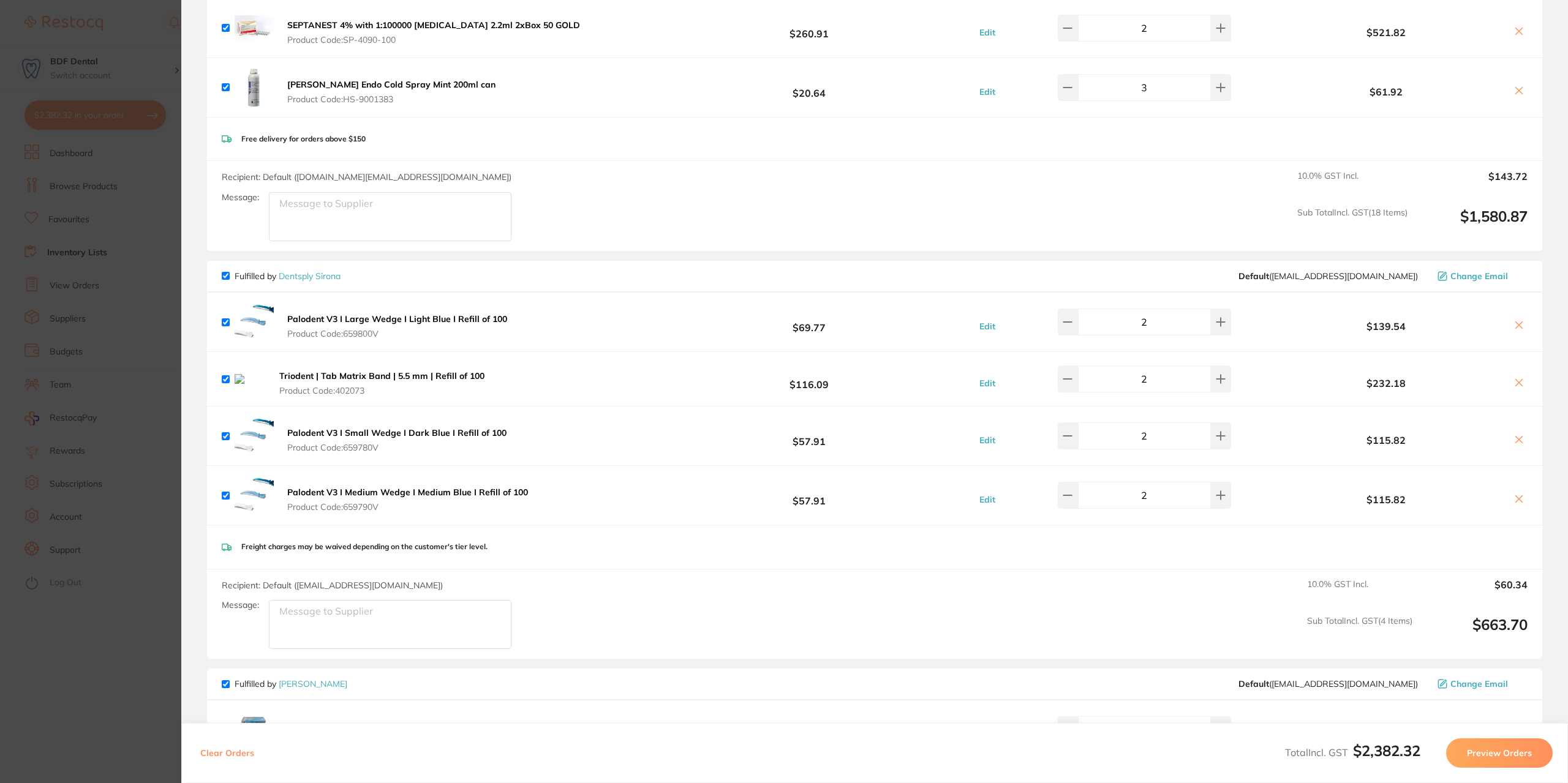
click at [168, 478] on section "Update RRP Set your pre negotiated price for this item. Item Agreed RRP (excl. …" at bounding box center [784, 392] width 1568 height 783
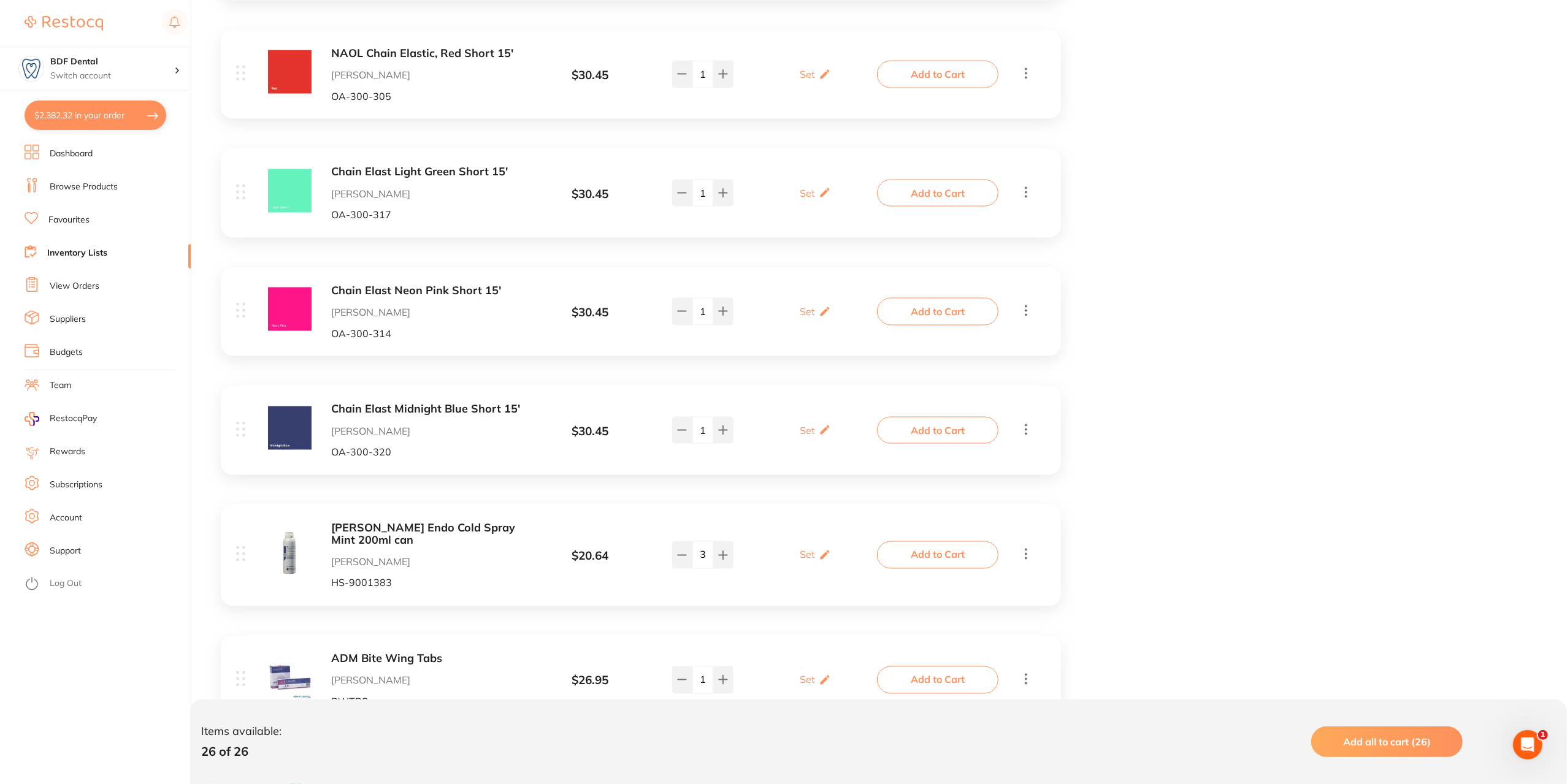
scroll to position [1570, 0]
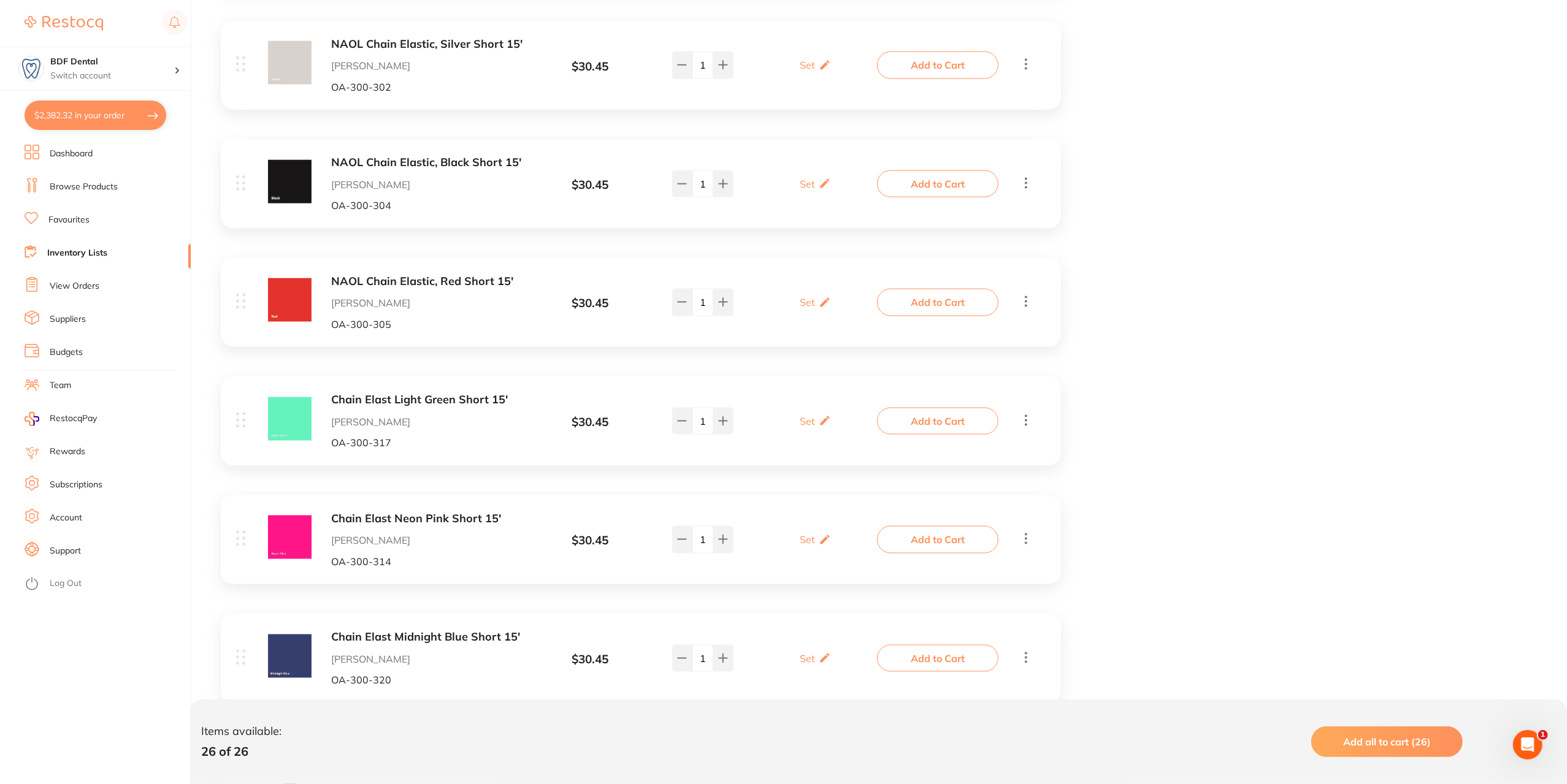
click at [99, 113] on button "$2,382.32 in your order" at bounding box center [95, 115] width 142 height 30
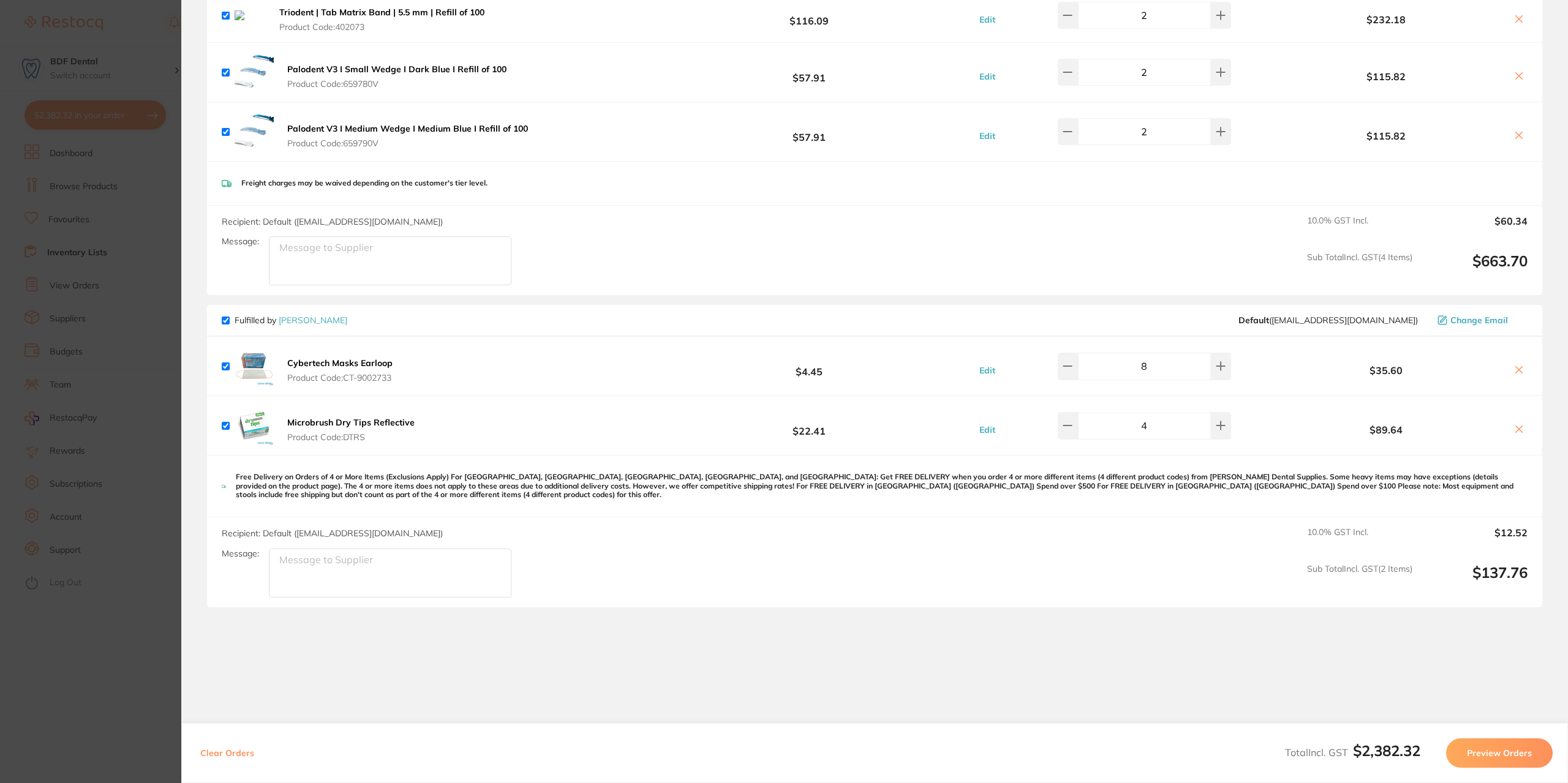
scroll to position [1470, 0]
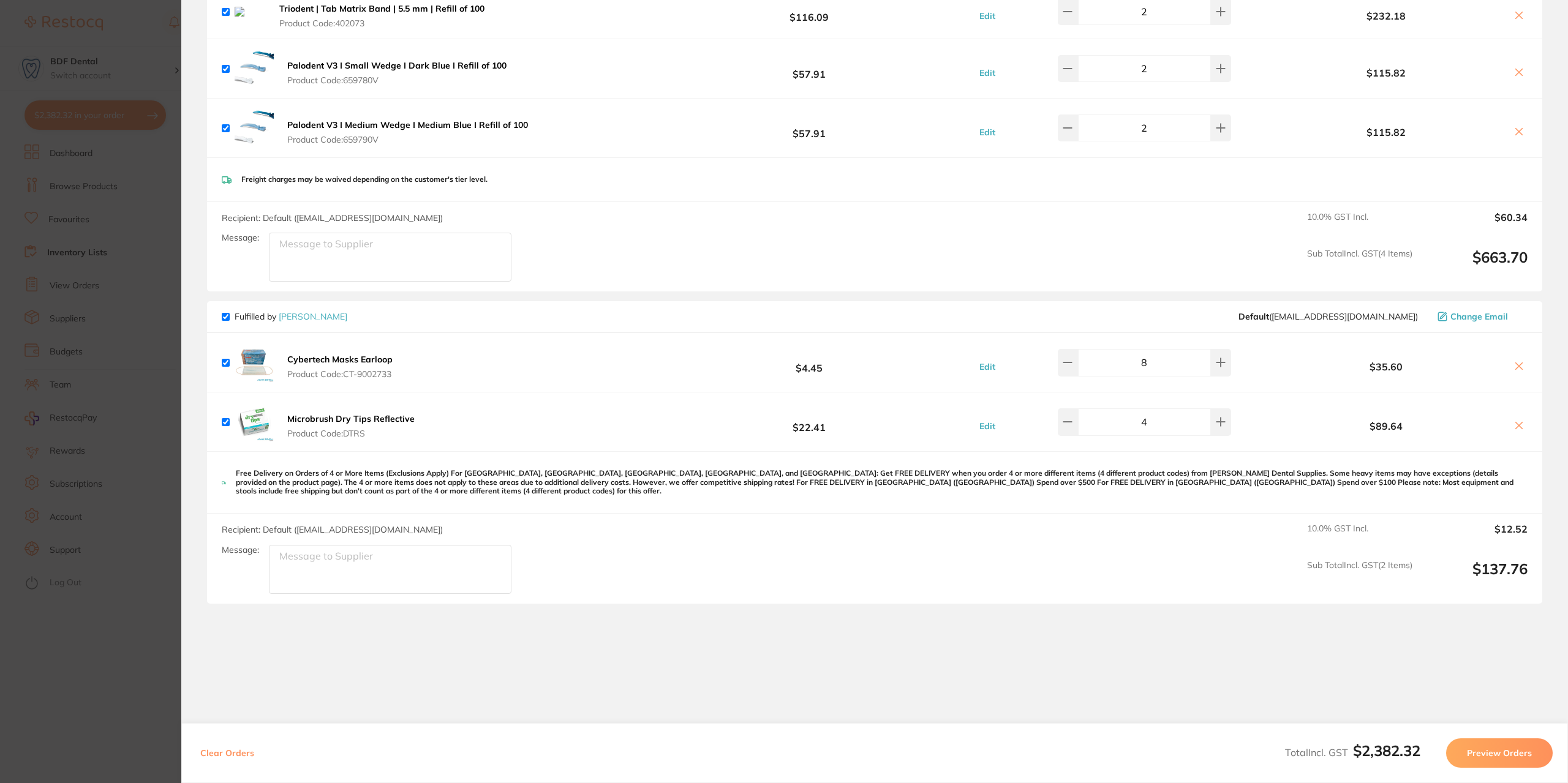
click at [146, 567] on section "Update RRP Set your pre negotiated price for this item. Item Agreed RRP (excl. …" at bounding box center [784, 392] width 1568 height 783
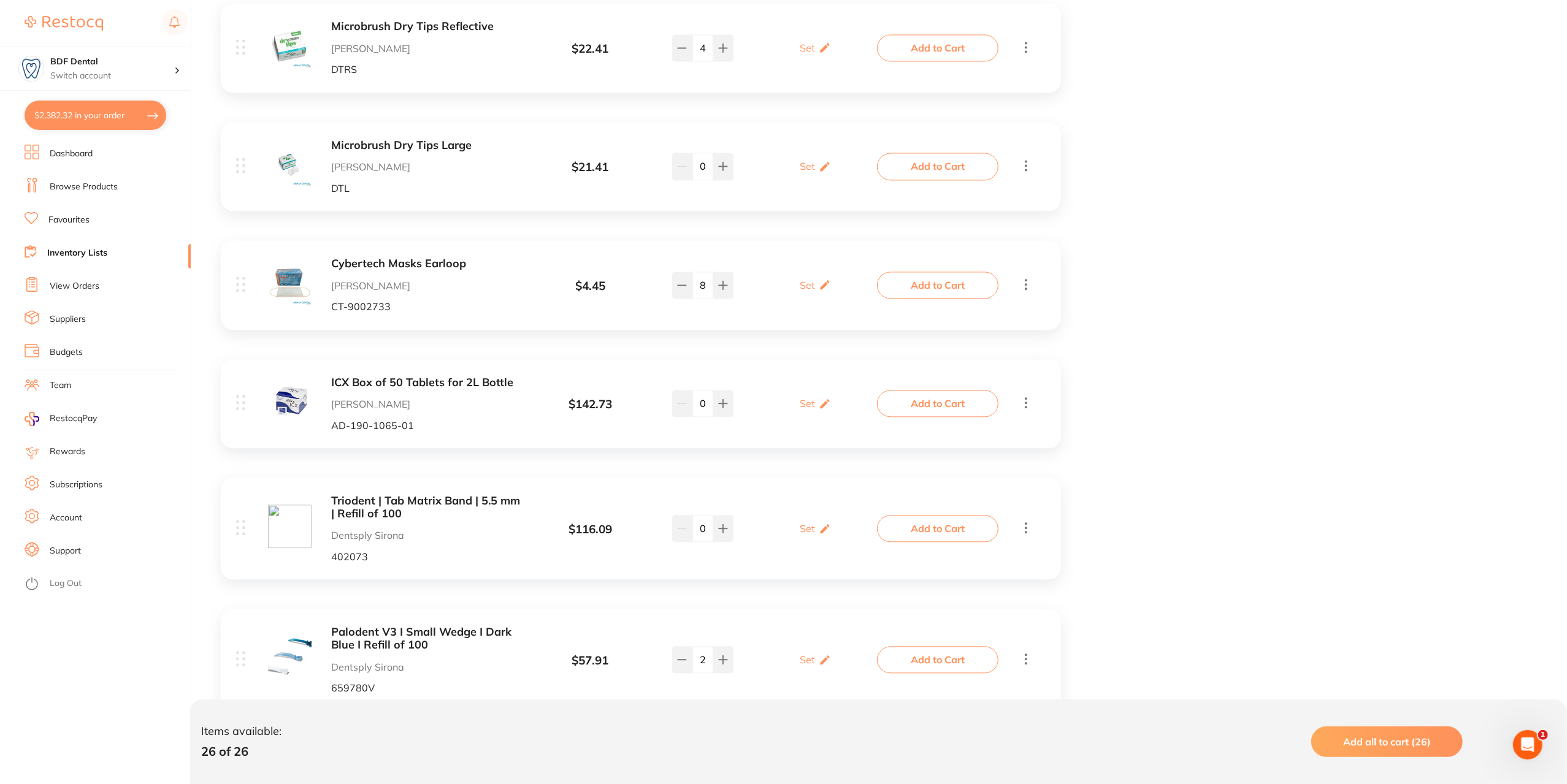
scroll to position [2551, 0]
click at [1530, 741] on icon "Open Intercom Messenger" at bounding box center [1526, 744] width 20 height 20
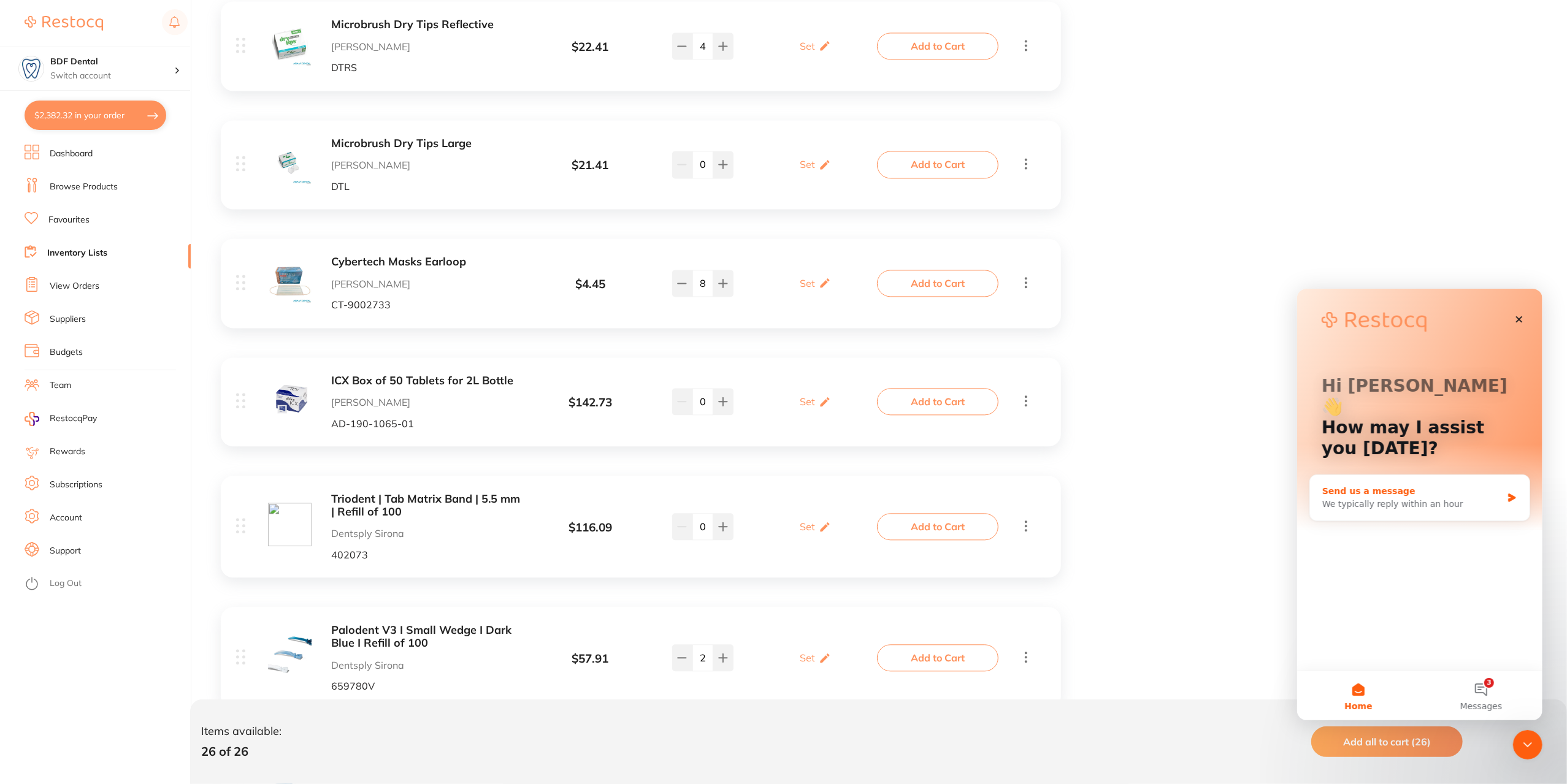
click at [1390, 474] on div "Send us a message We typically reply within an hour" at bounding box center [1419, 497] width 219 height 45
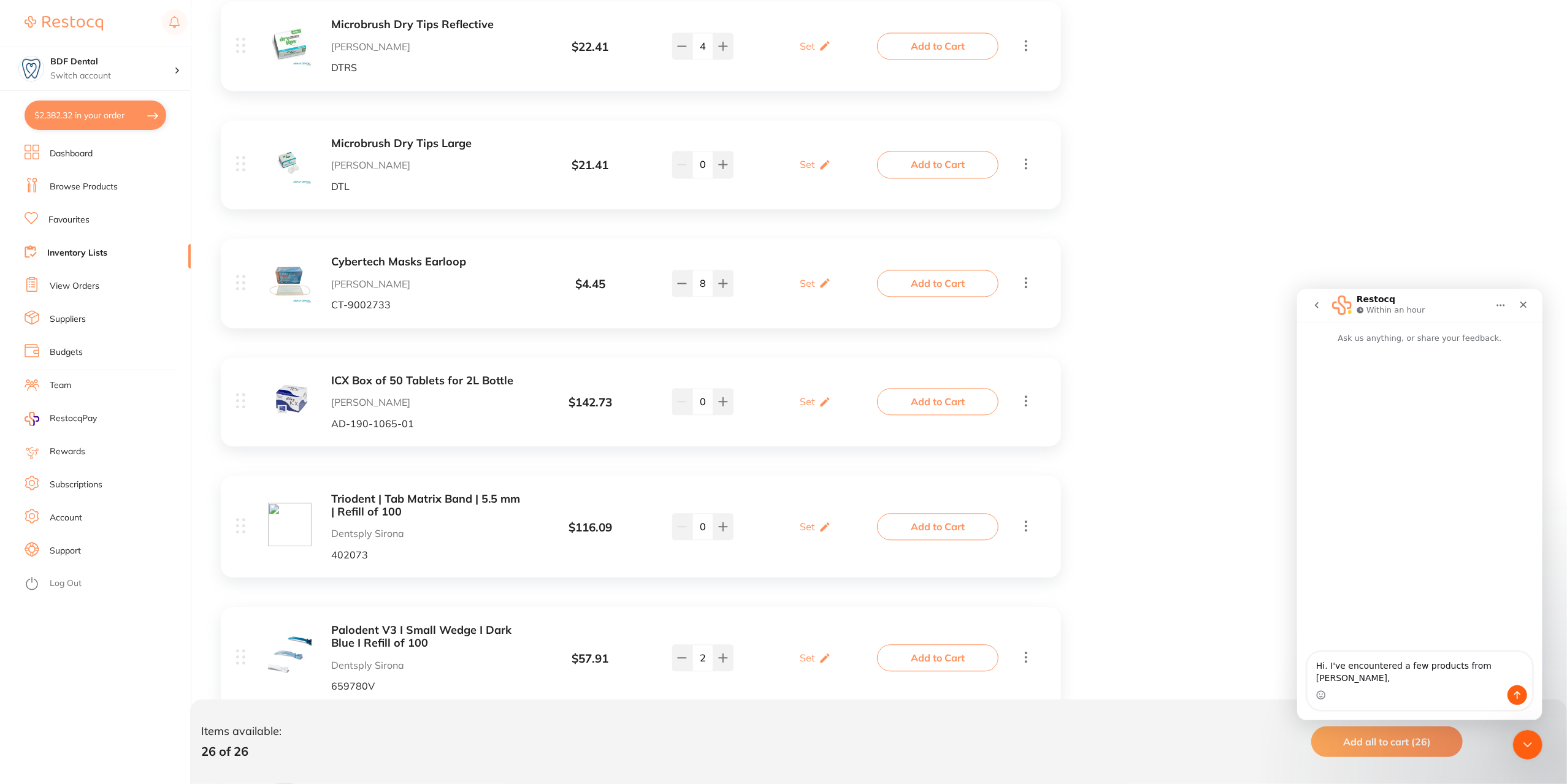
click at [1475, 674] on textarea "Hi. I've encountered a few products from Henry Schein," at bounding box center [1419, 668] width 225 height 33
click at [1348, 682] on textarea "Hi. I've encountered a few products from the Henry Schein," at bounding box center [1419, 668] width 225 height 33
type textarea "Hi. I've encountered a few products from the Henry Schein website, that I can't…"
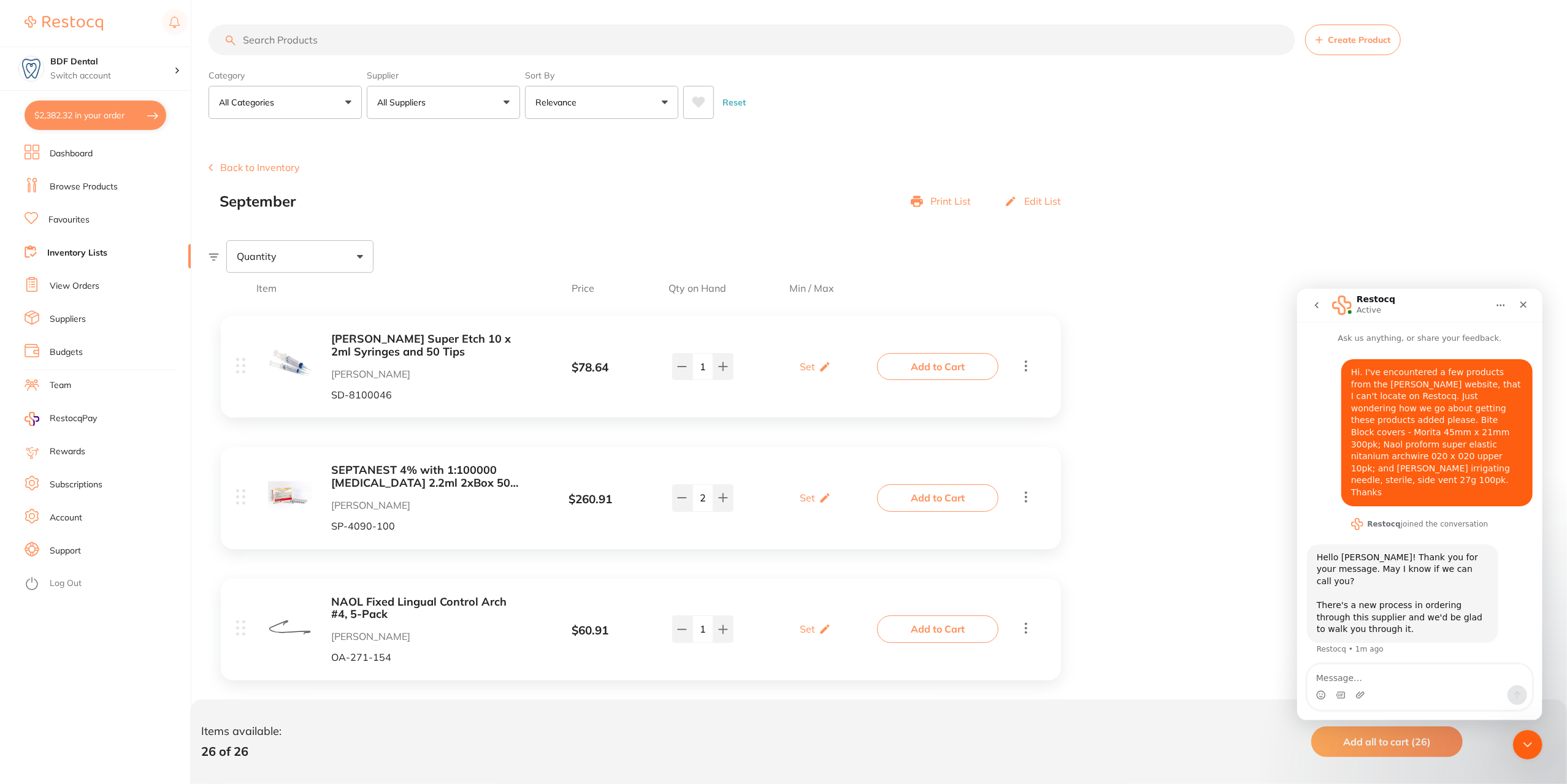
click at [105, 110] on button "$2,382.32 in your order" at bounding box center [95, 115] width 142 height 30
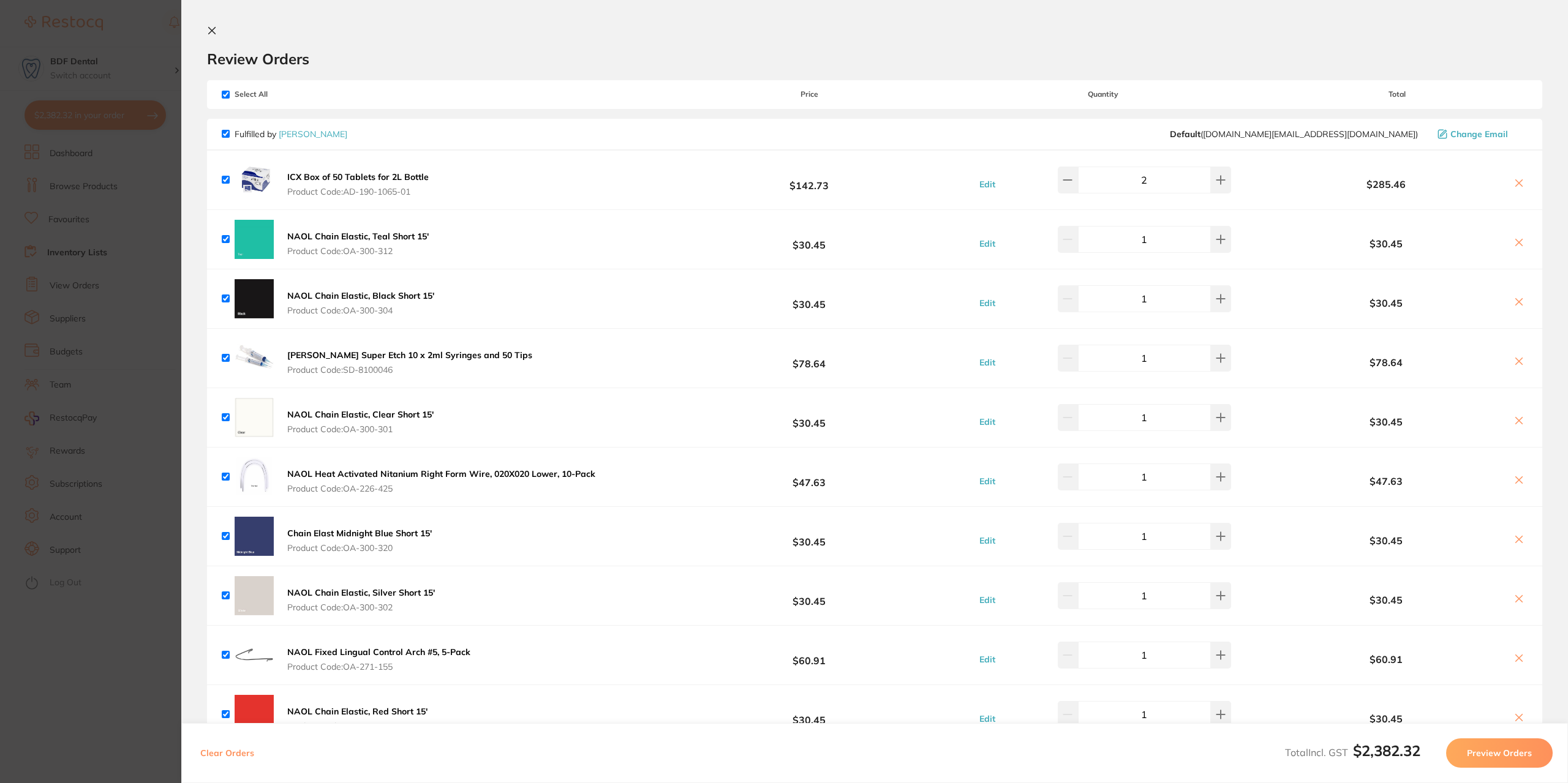
click at [169, 193] on section "Update RRP Set your pre negotiated price for this item. Item Agreed RRP (excl. …" at bounding box center [784, 392] width 1568 height 783
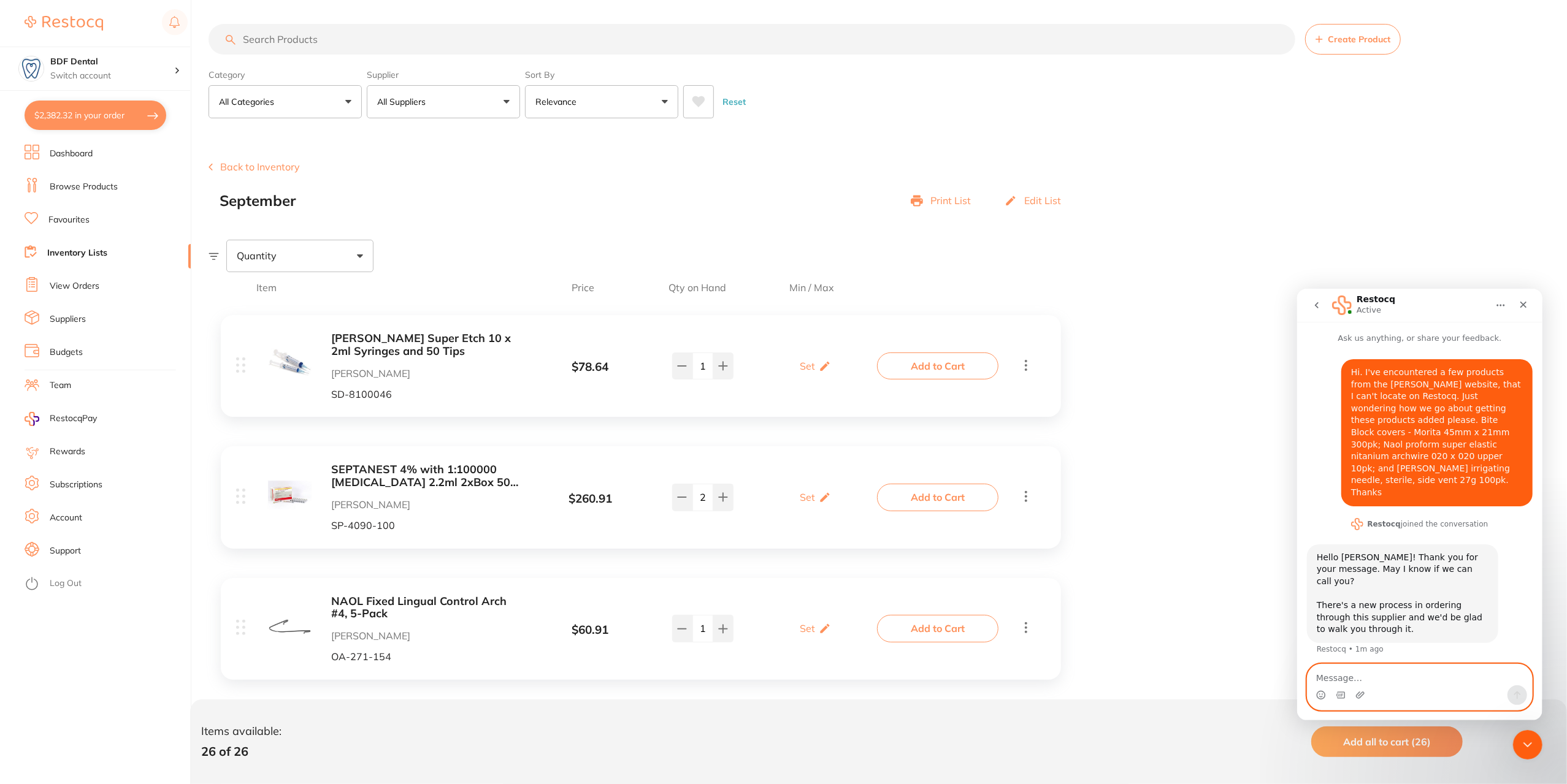
click at [1354, 675] on textarea "Message…" at bounding box center [1419, 674] width 225 height 21
type textarea "a"
click at [76, 109] on button "$2,382.32 in your order" at bounding box center [95, 115] width 142 height 30
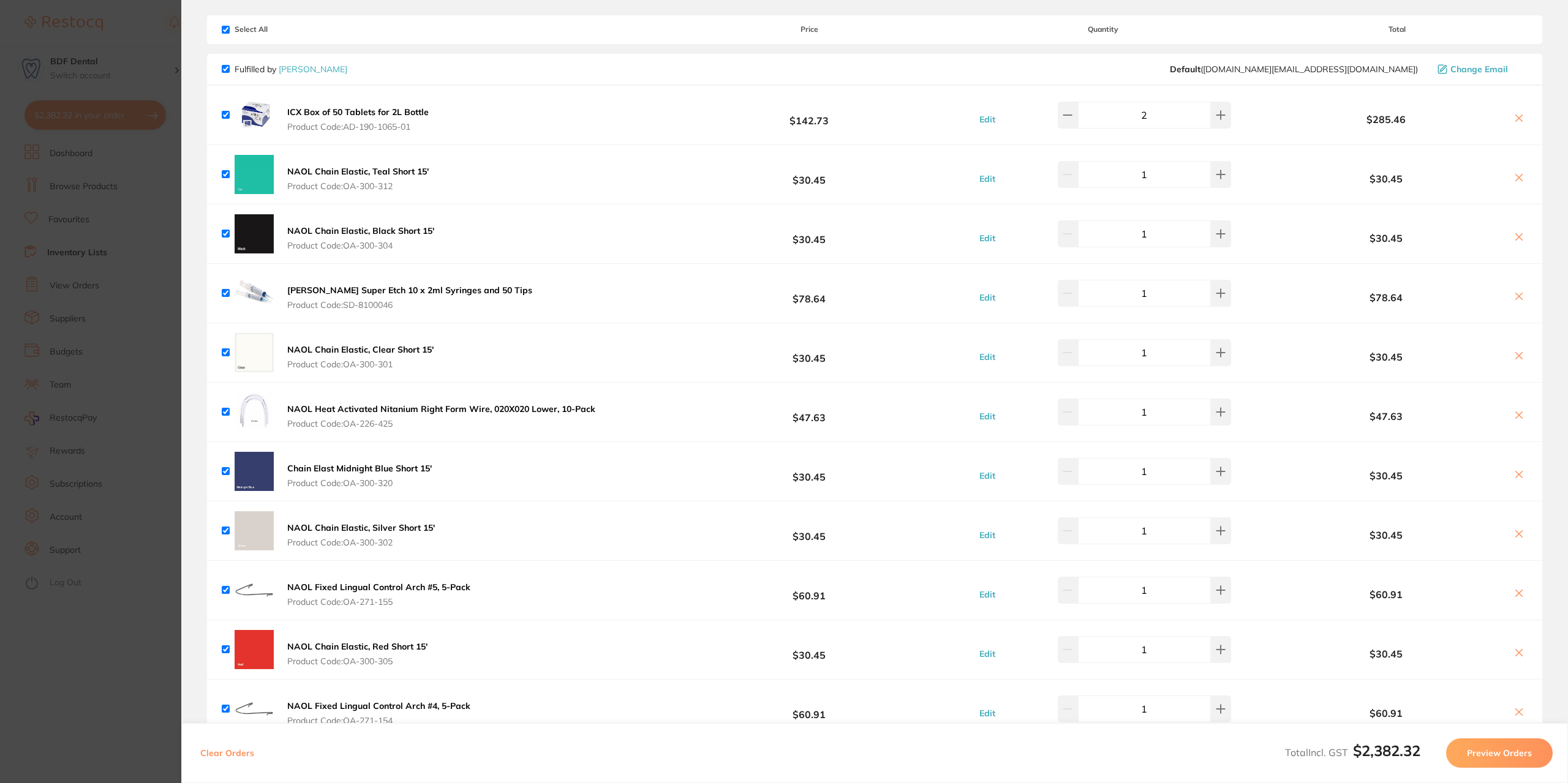
scroll to position [0, 0]
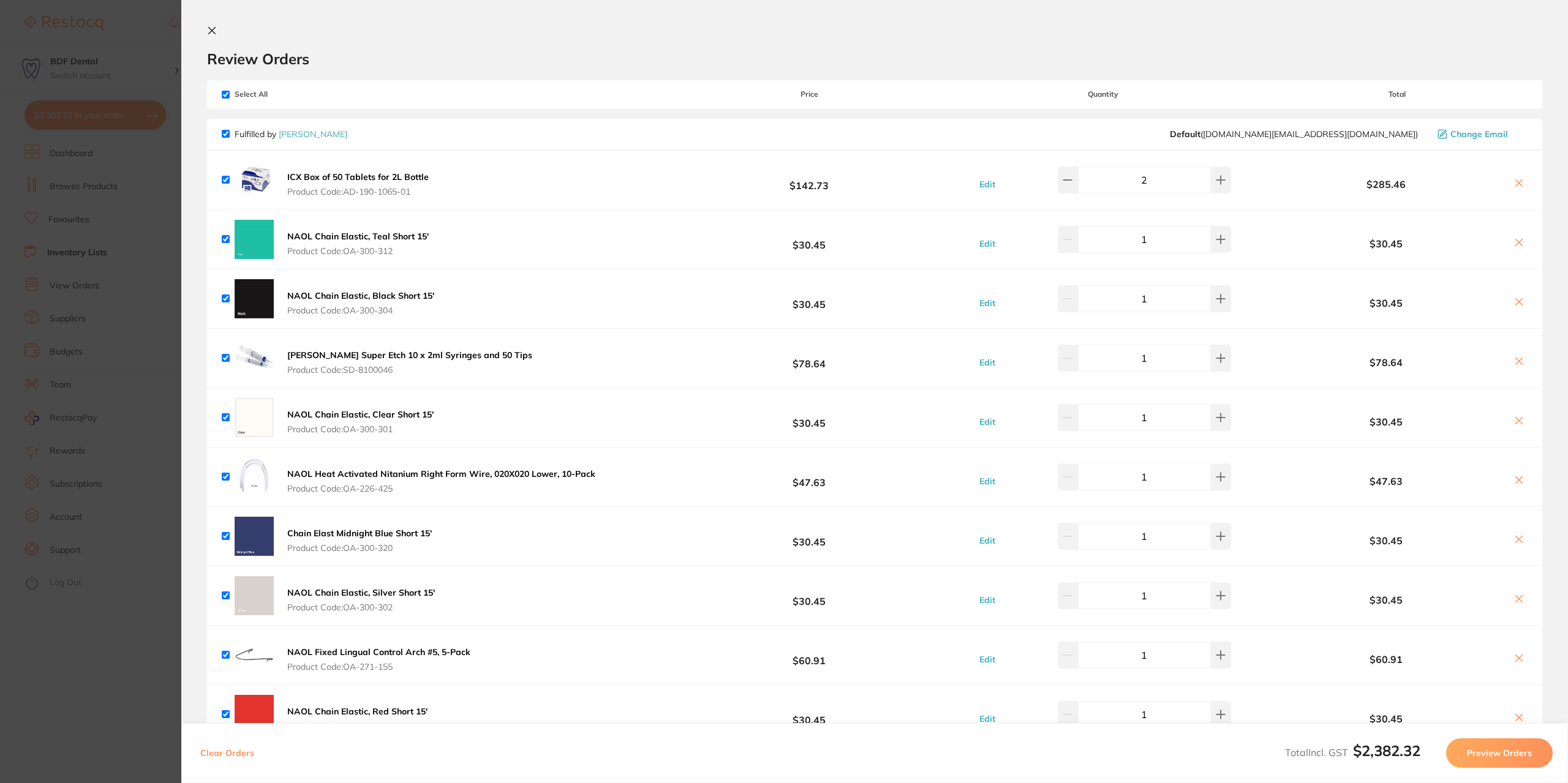
click at [119, 252] on section "Update RRP Set your pre negotiated price for this item. Item Agreed RRP (excl. …" at bounding box center [784, 392] width 1568 height 783
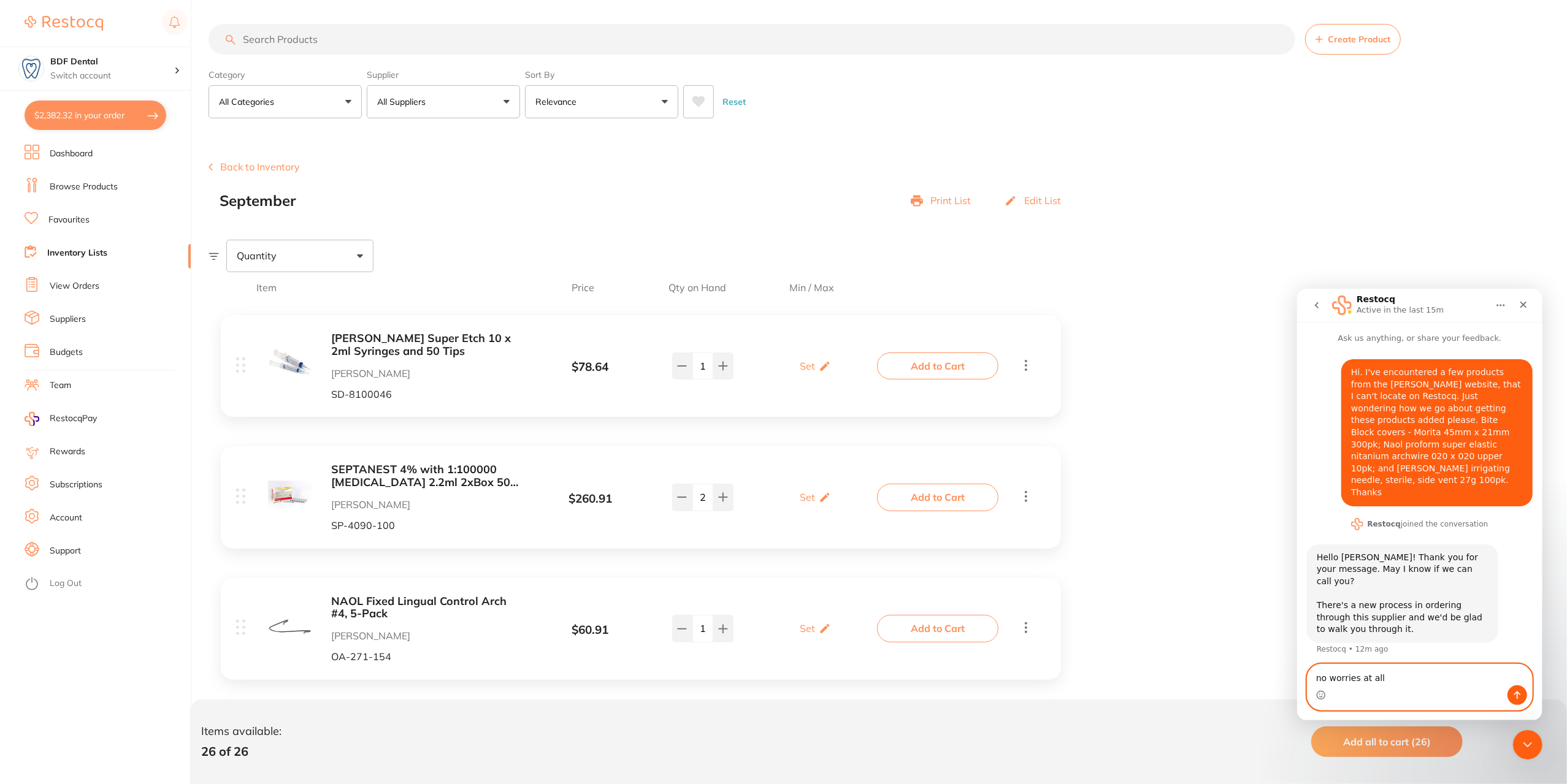
click at [1408, 679] on textarea "no worries at all" at bounding box center [1419, 674] width 225 height 21
type textarea "no worries at all - just call me on my mobile 0402133859"
click at [1515, 694] on icon "Send a message…" at bounding box center [1516, 694] width 10 height 10
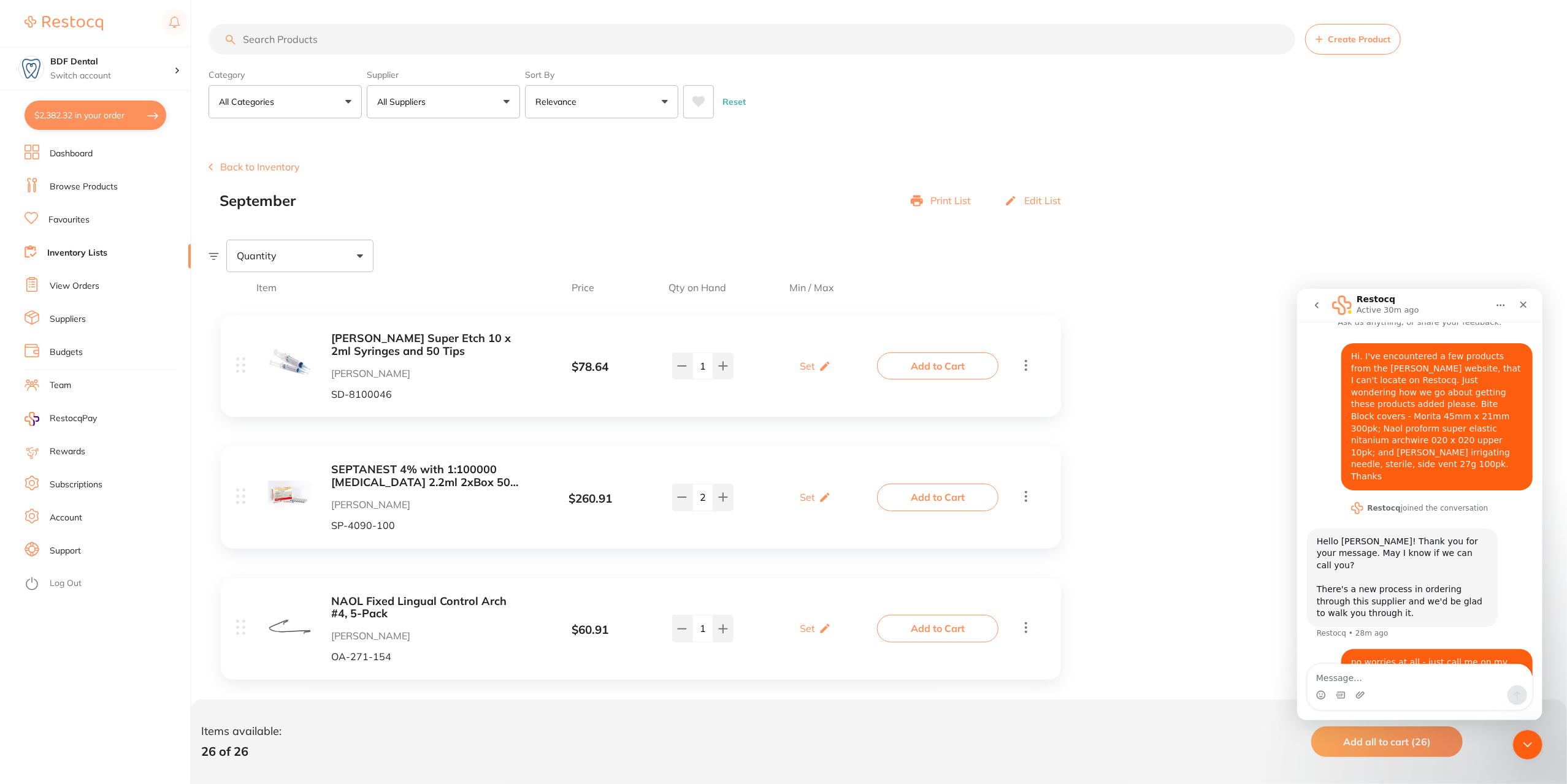
click at [306, 43] on input "search" at bounding box center [752, 38] width 1087 height 30
click at [408, 97] on p "All Suppliers" at bounding box center [404, 102] width 53 height 12
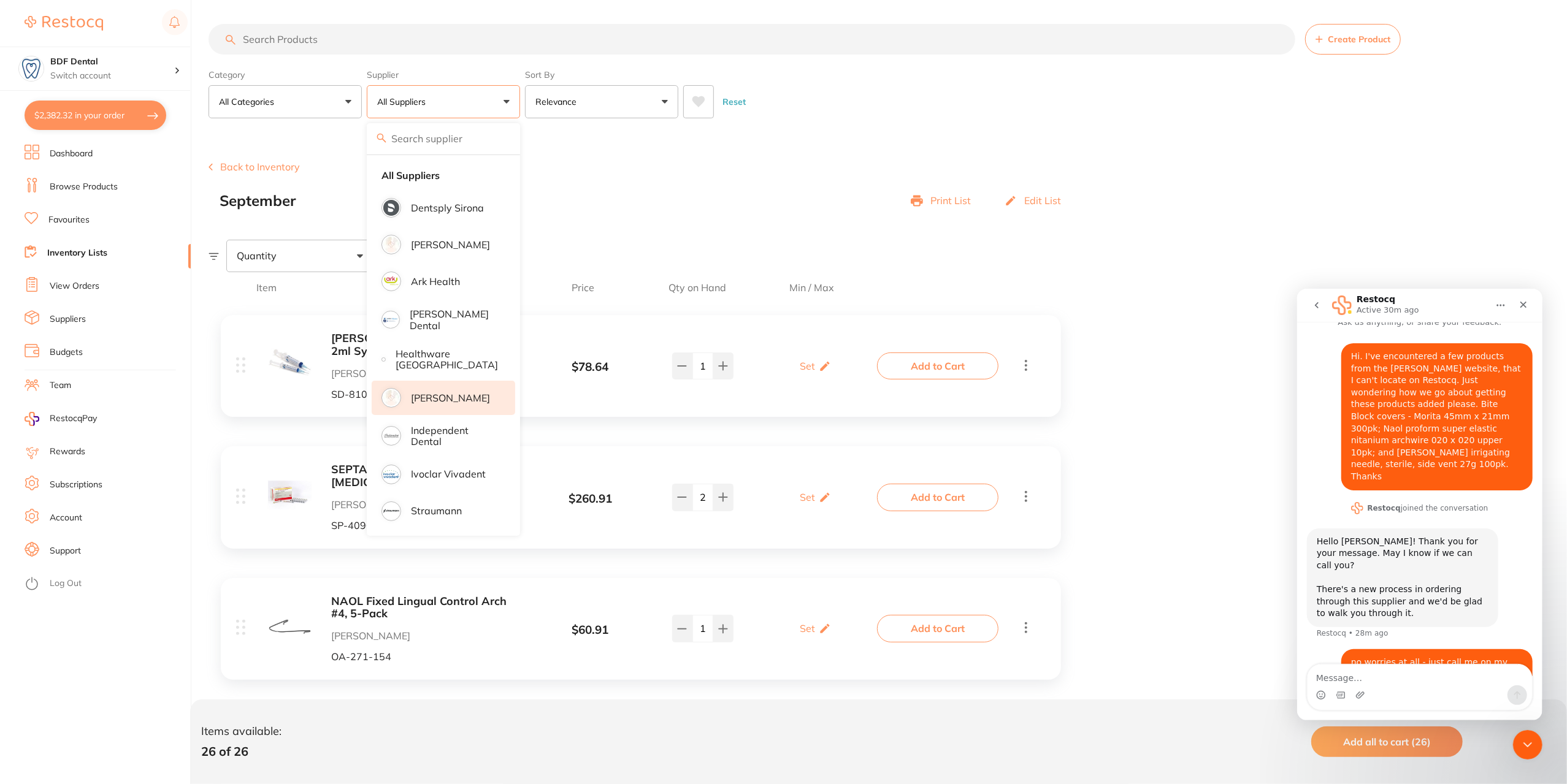
click at [440, 401] on p "[PERSON_NAME]" at bounding box center [450, 398] width 79 height 11
click at [312, 36] on input "search" at bounding box center [752, 38] width 1087 height 30
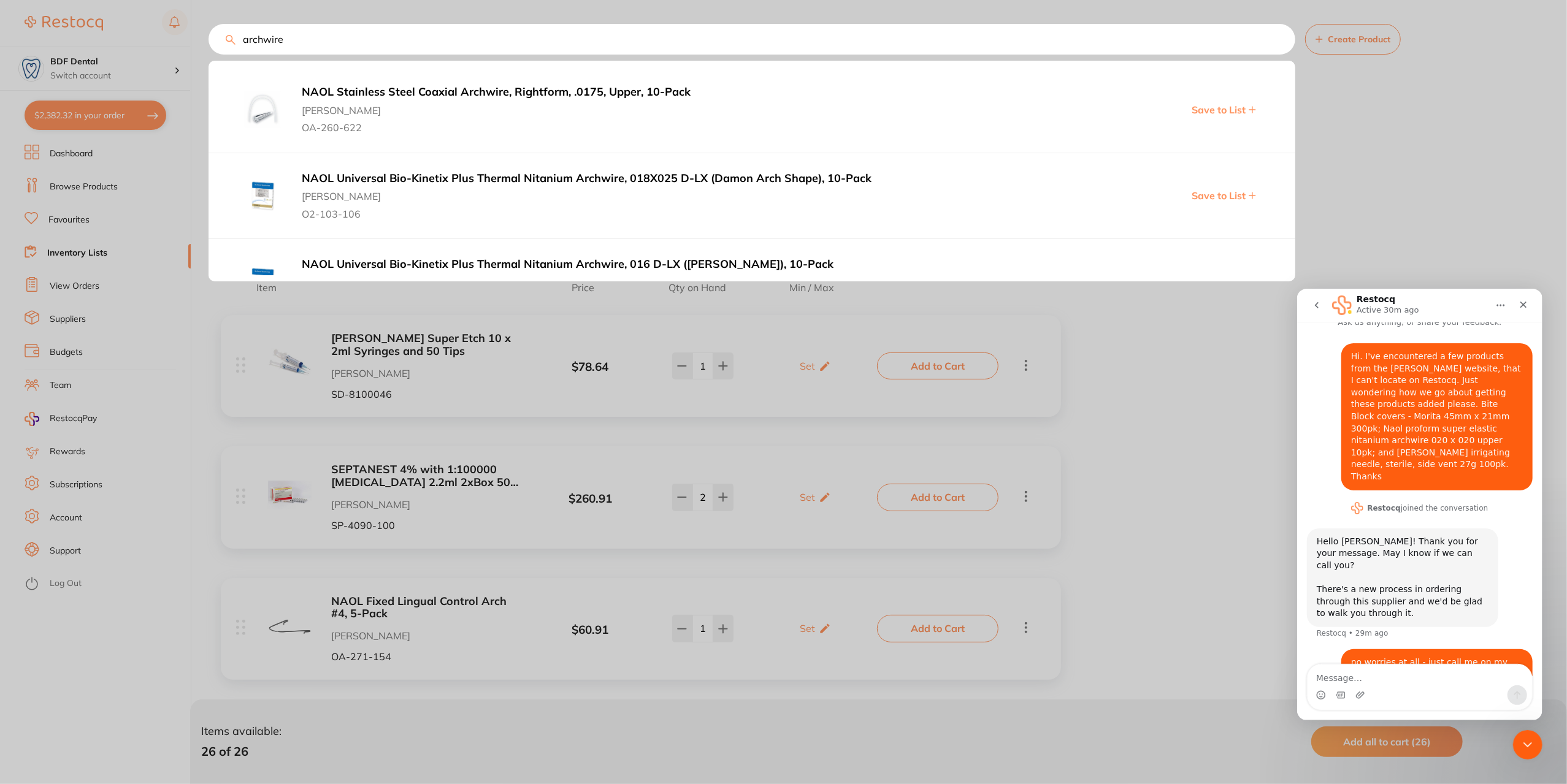
click at [242, 37] on input "archwire" at bounding box center [752, 38] width 1087 height 30
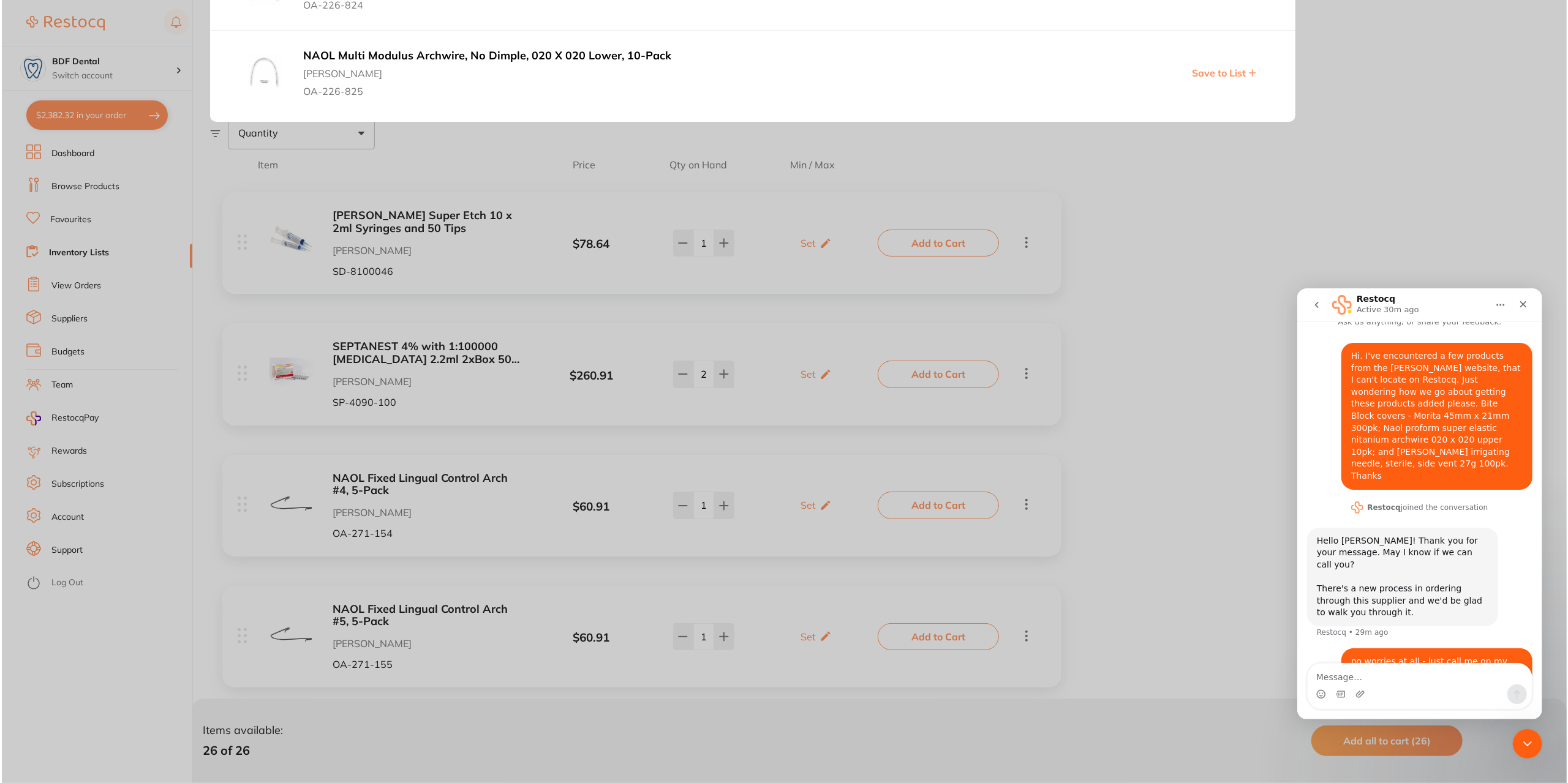
scroll to position [0, 0]
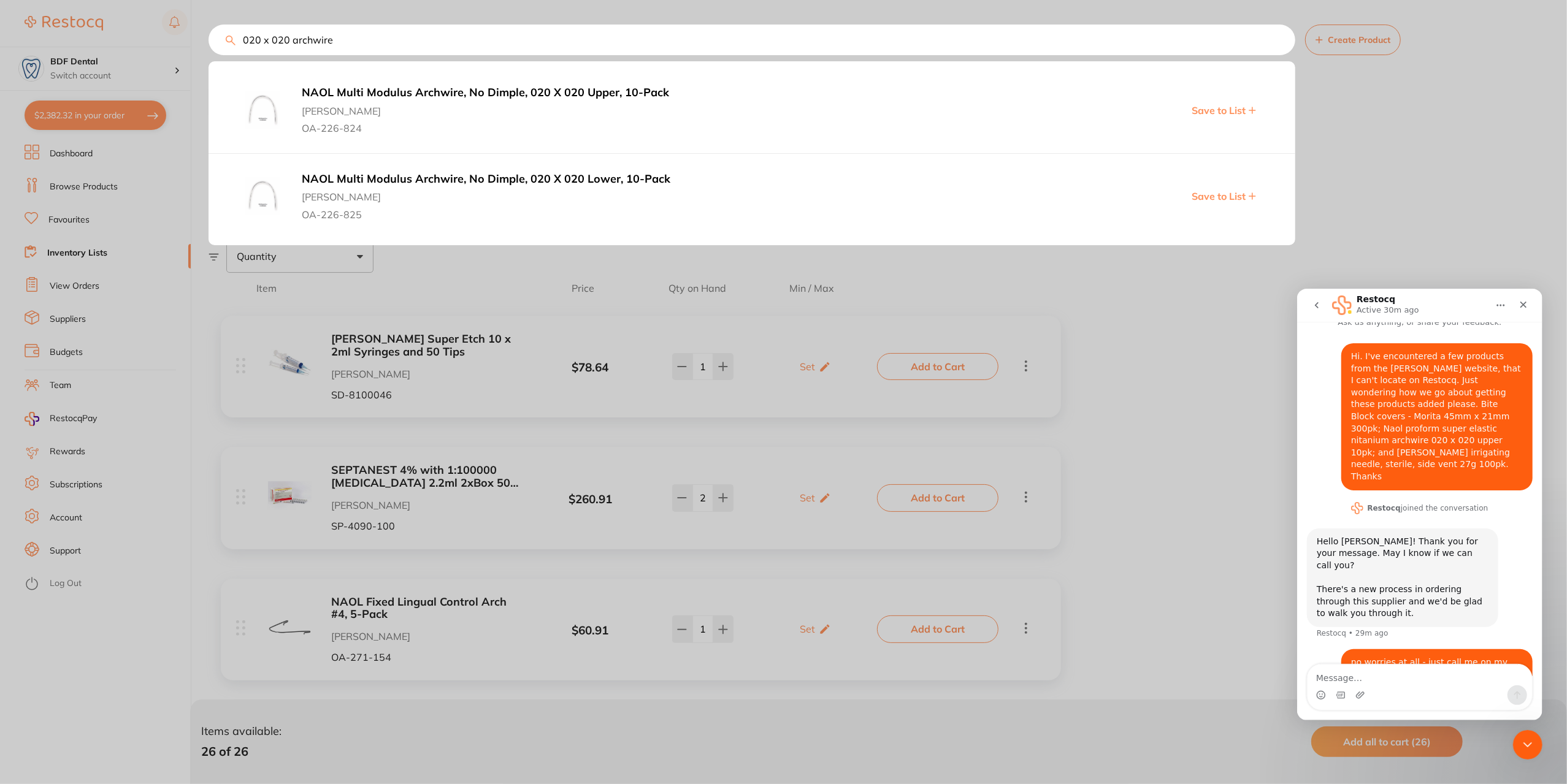
type input "020 x 020 archwire"
click at [114, 269] on div at bounding box center [784, 392] width 1567 height 784
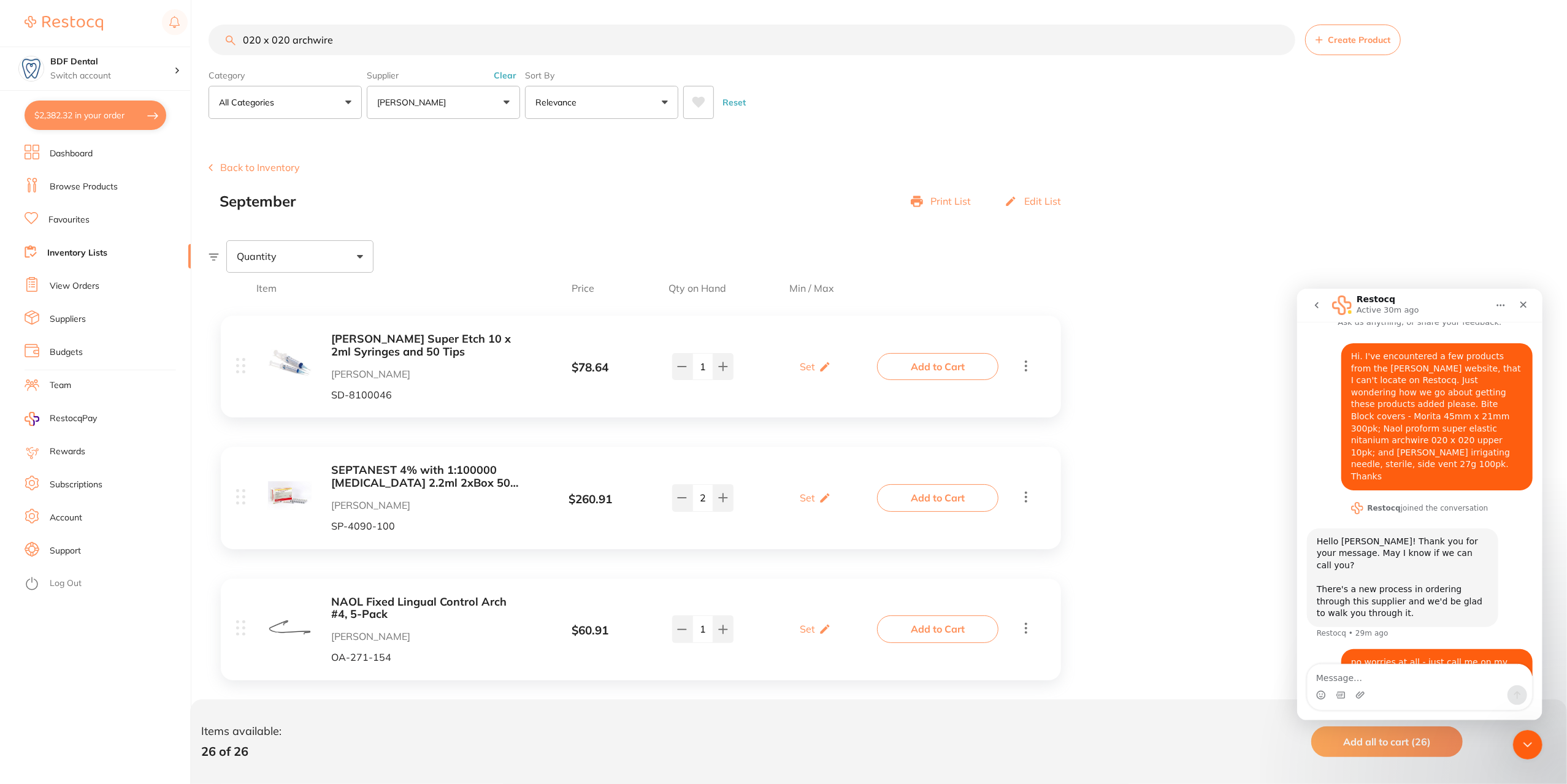
click at [94, 252] on link "Inventory Lists" at bounding box center [77, 253] width 60 height 12
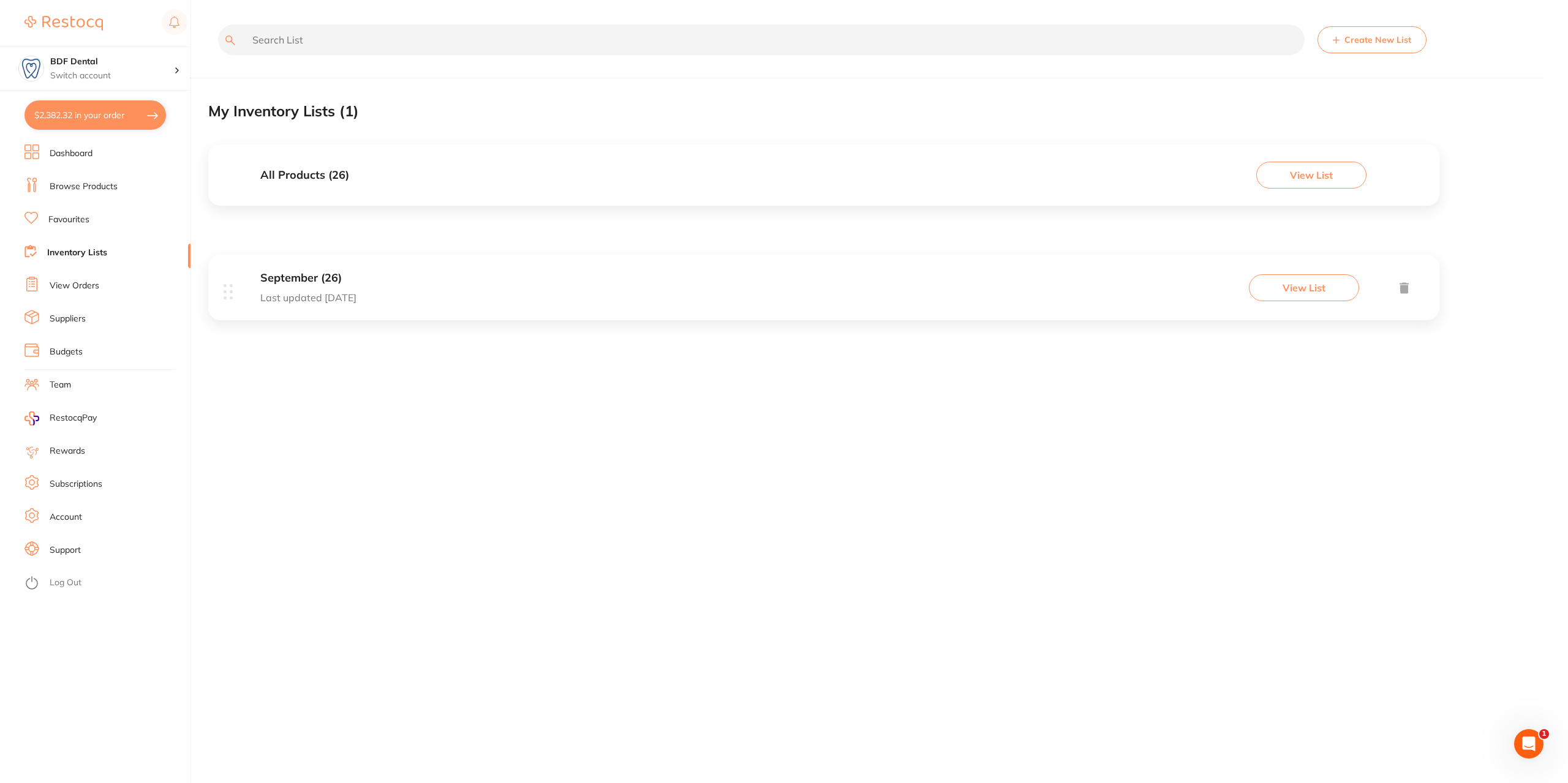
click at [1373, 46] on button "Create New List" at bounding box center [1373, 40] width 109 height 27
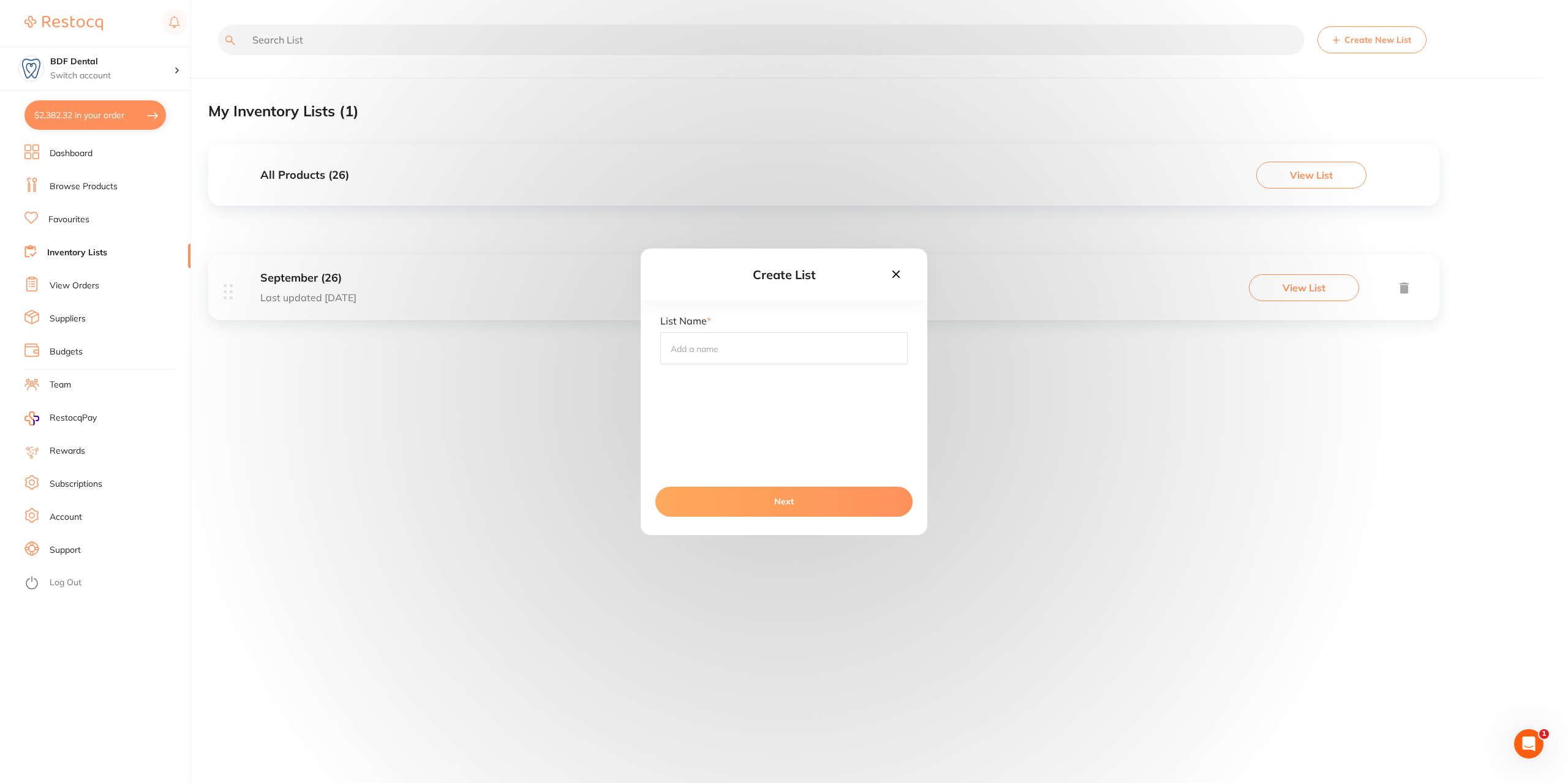
click at [696, 352] on input "text" at bounding box center [784, 348] width 247 height 32
type input "Orthodontic"
click at [811, 507] on button "Next" at bounding box center [784, 501] width 258 height 30
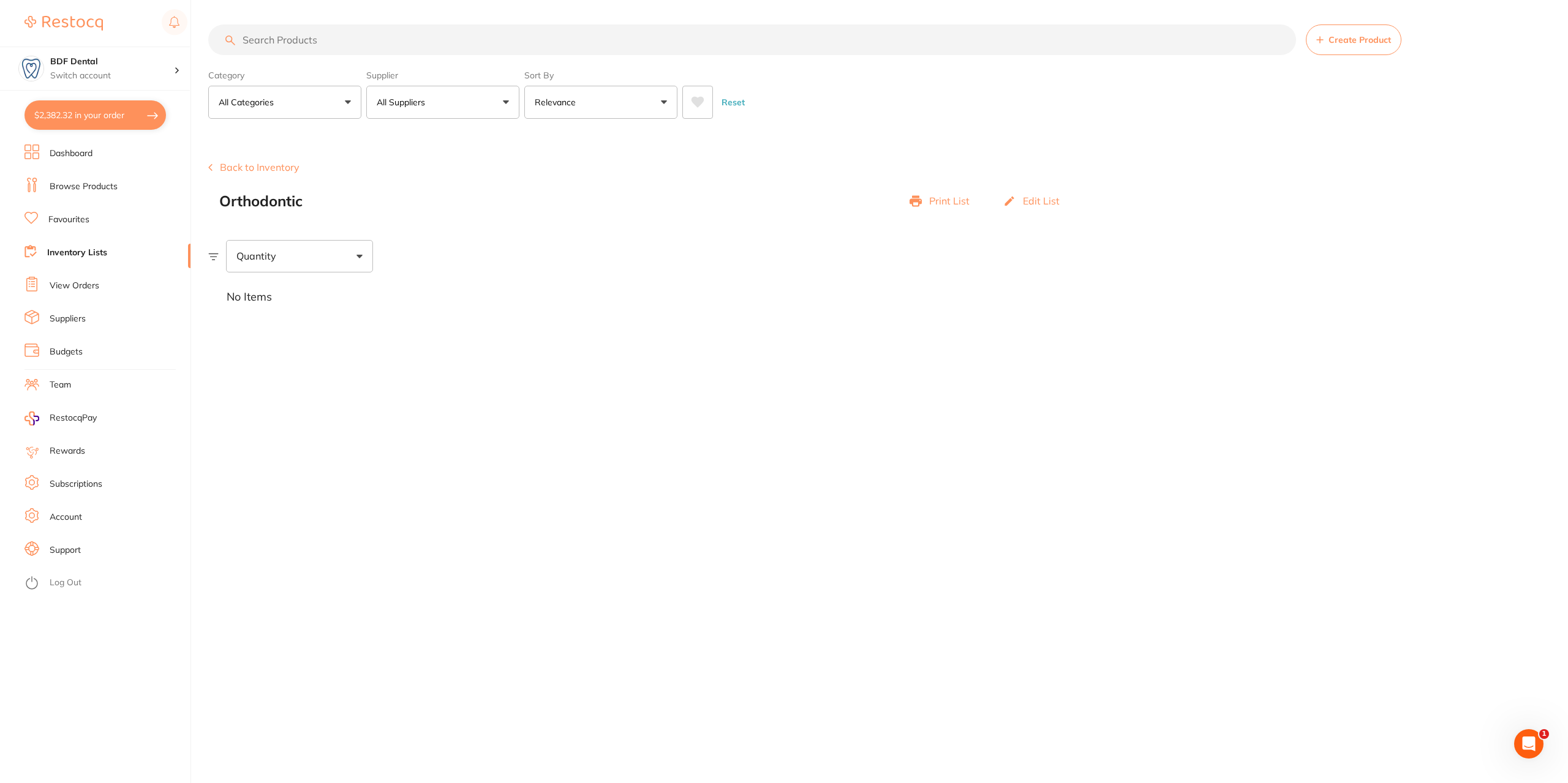
click at [260, 168] on button "Back to Inventory" at bounding box center [253, 167] width 91 height 11
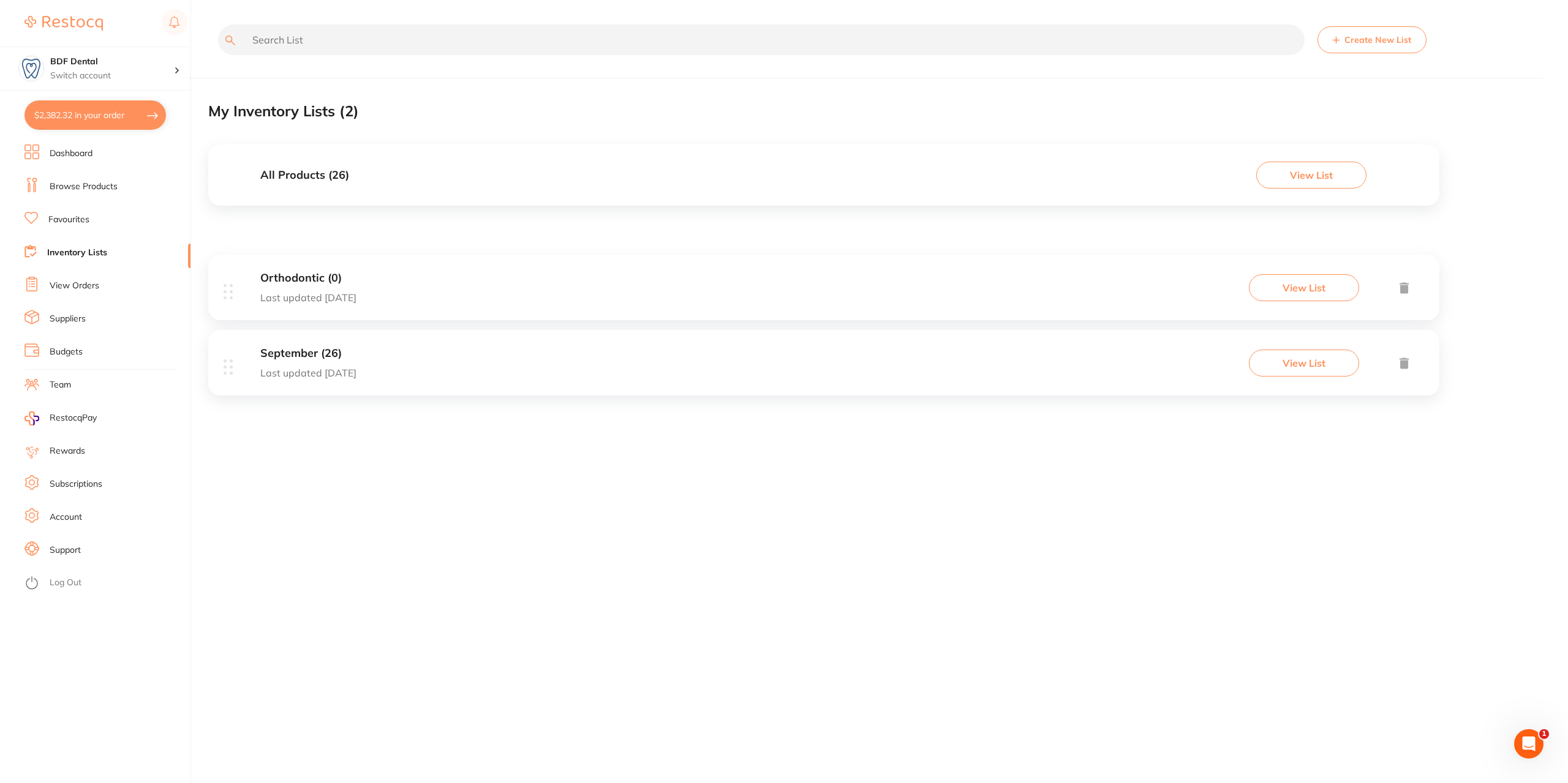
click at [321, 279] on h3 "Orthodontic (0)" at bounding box center [308, 278] width 96 height 13
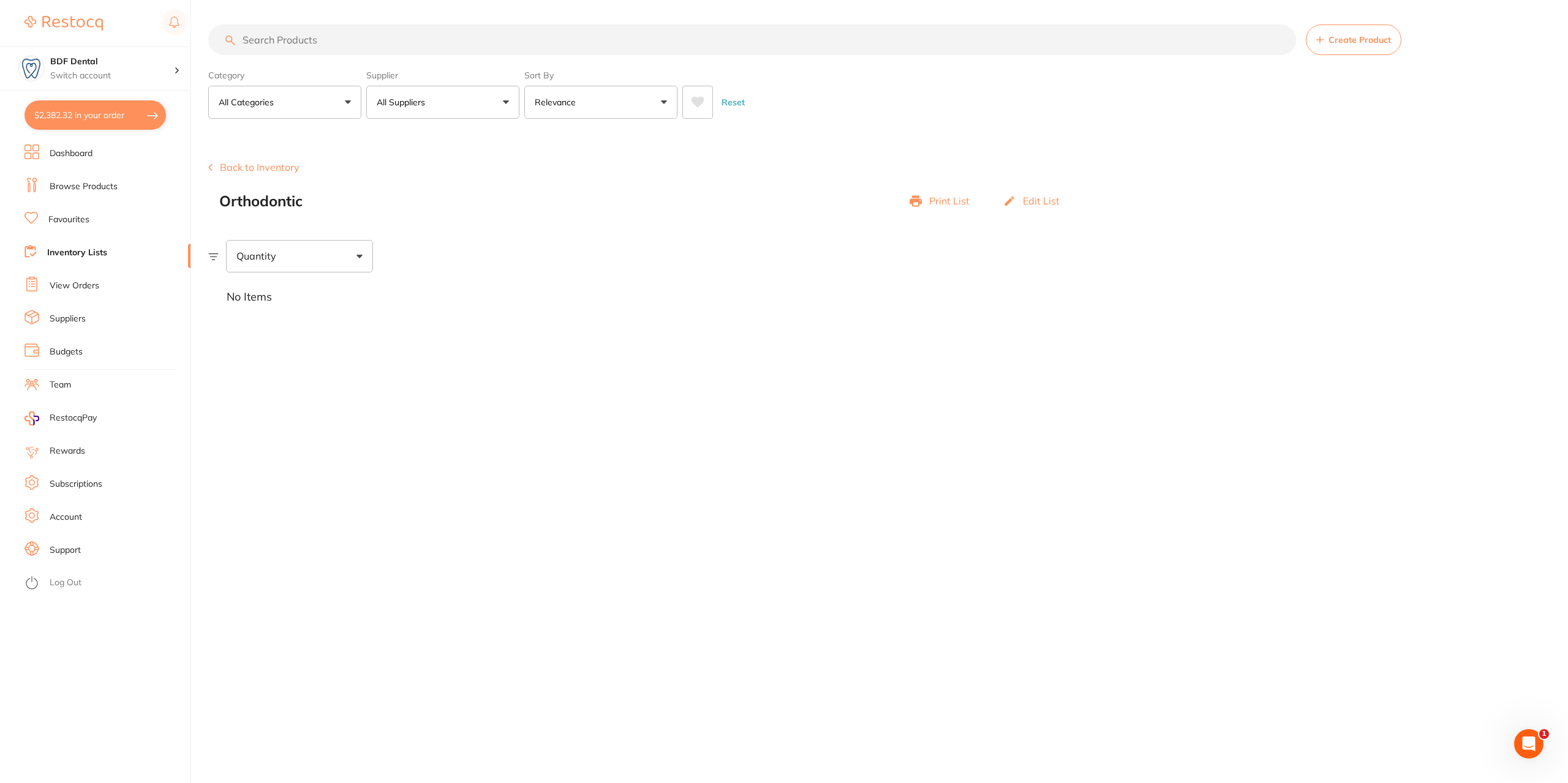
click at [430, 118] on button "All Suppliers" at bounding box center [442, 102] width 153 height 33
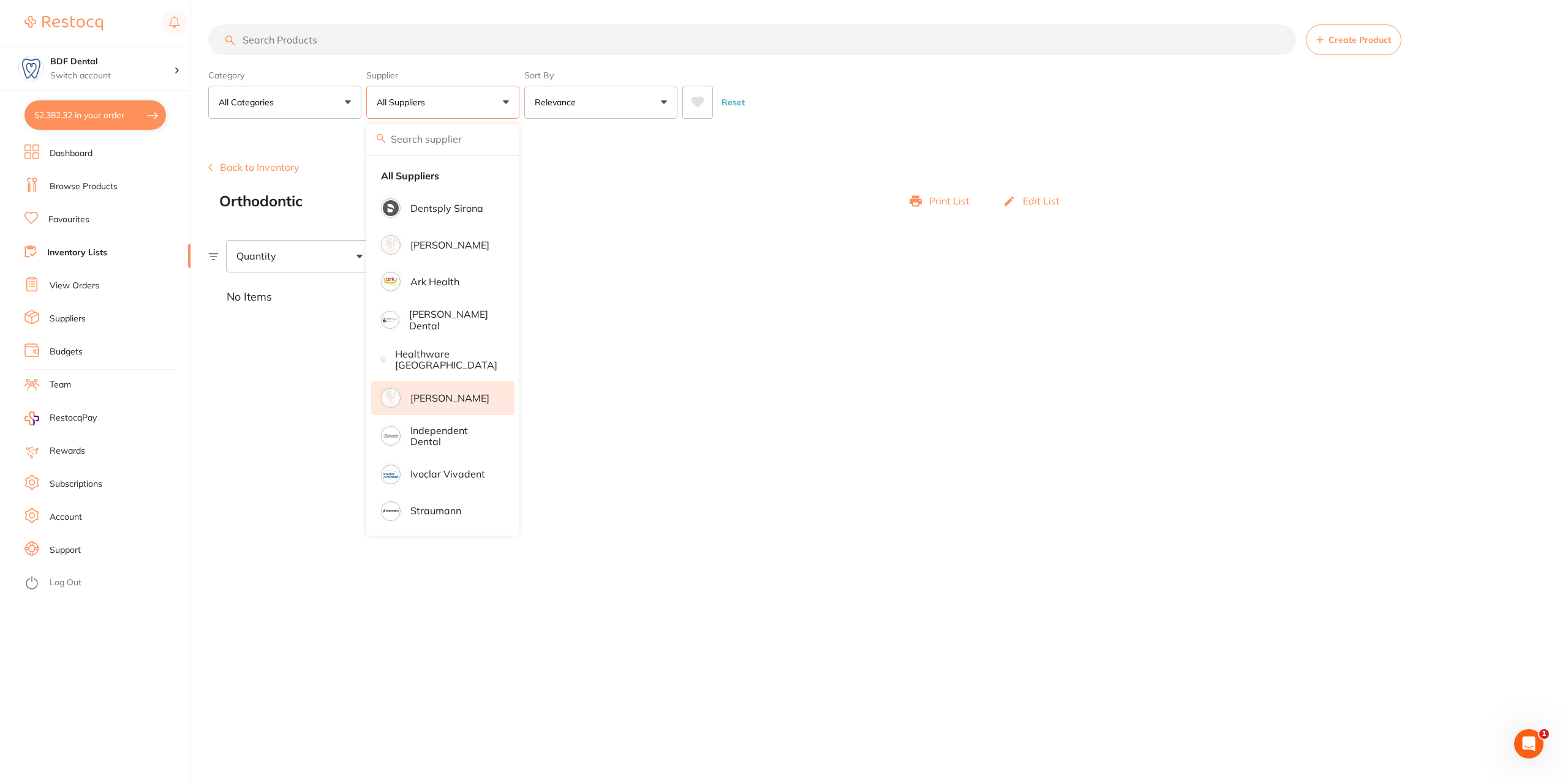
click at [448, 400] on p "[PERSON_NAME]" at bounding box center [450, 398] width 79 height 11
click at [323, 47] on input "search" at bounding box center [752, 39] width 1088 height 30
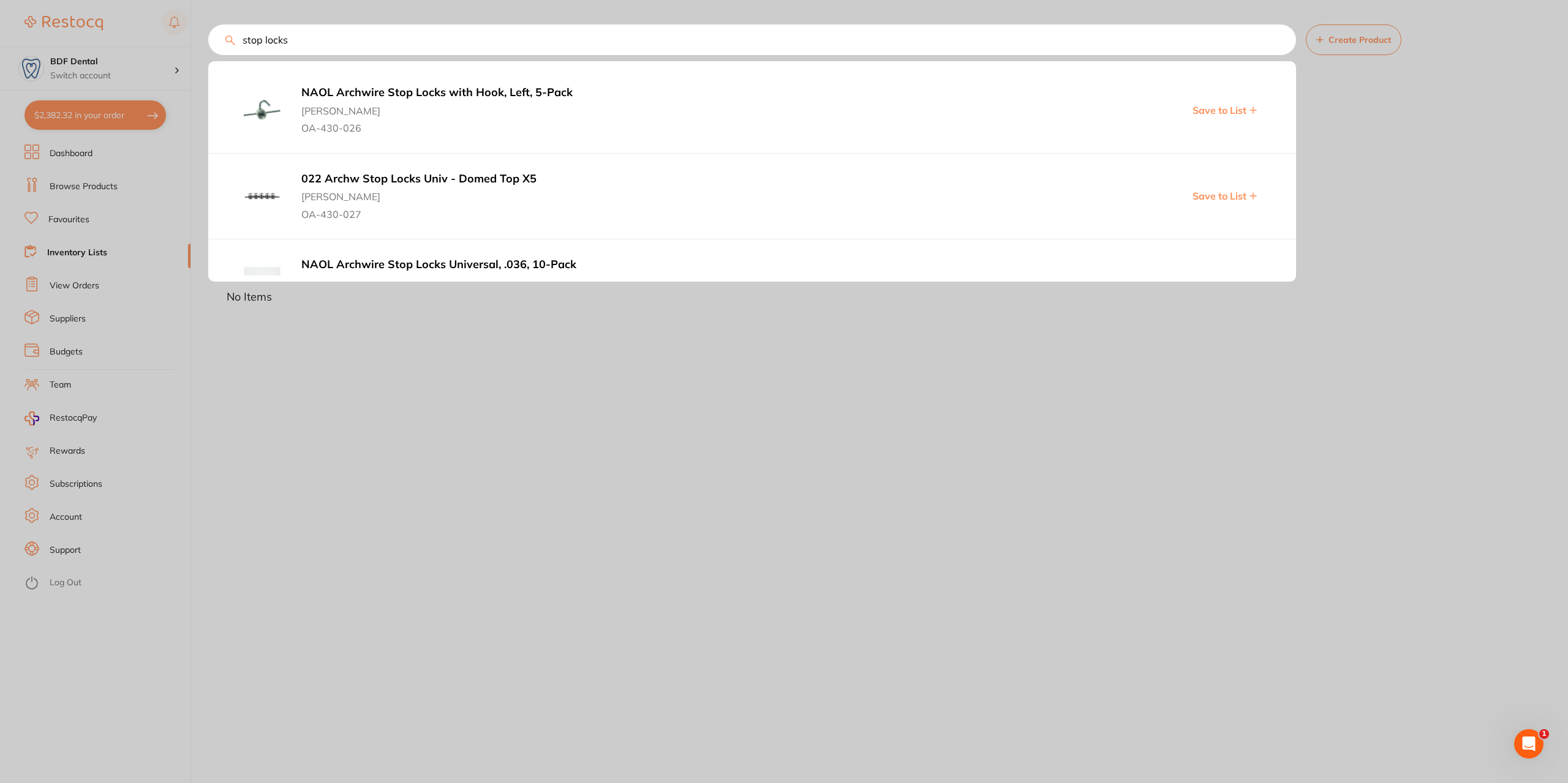
scroll to position [61, 0]
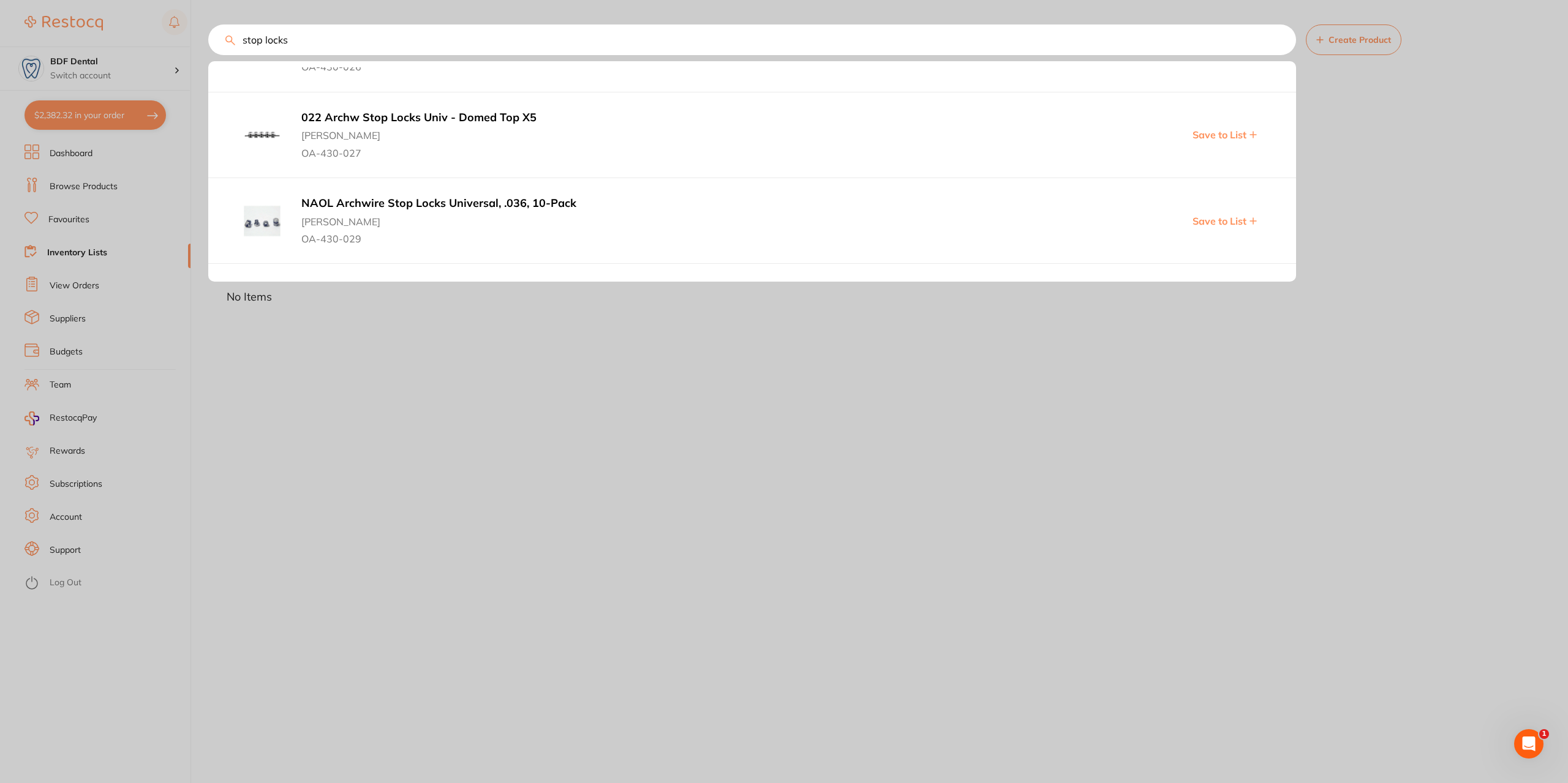
click at [367, 205] on b "NAOL Archwire Stop Locks Universal, .036, 10-Pack" at bounding box center [603, 203] width 603 height 13
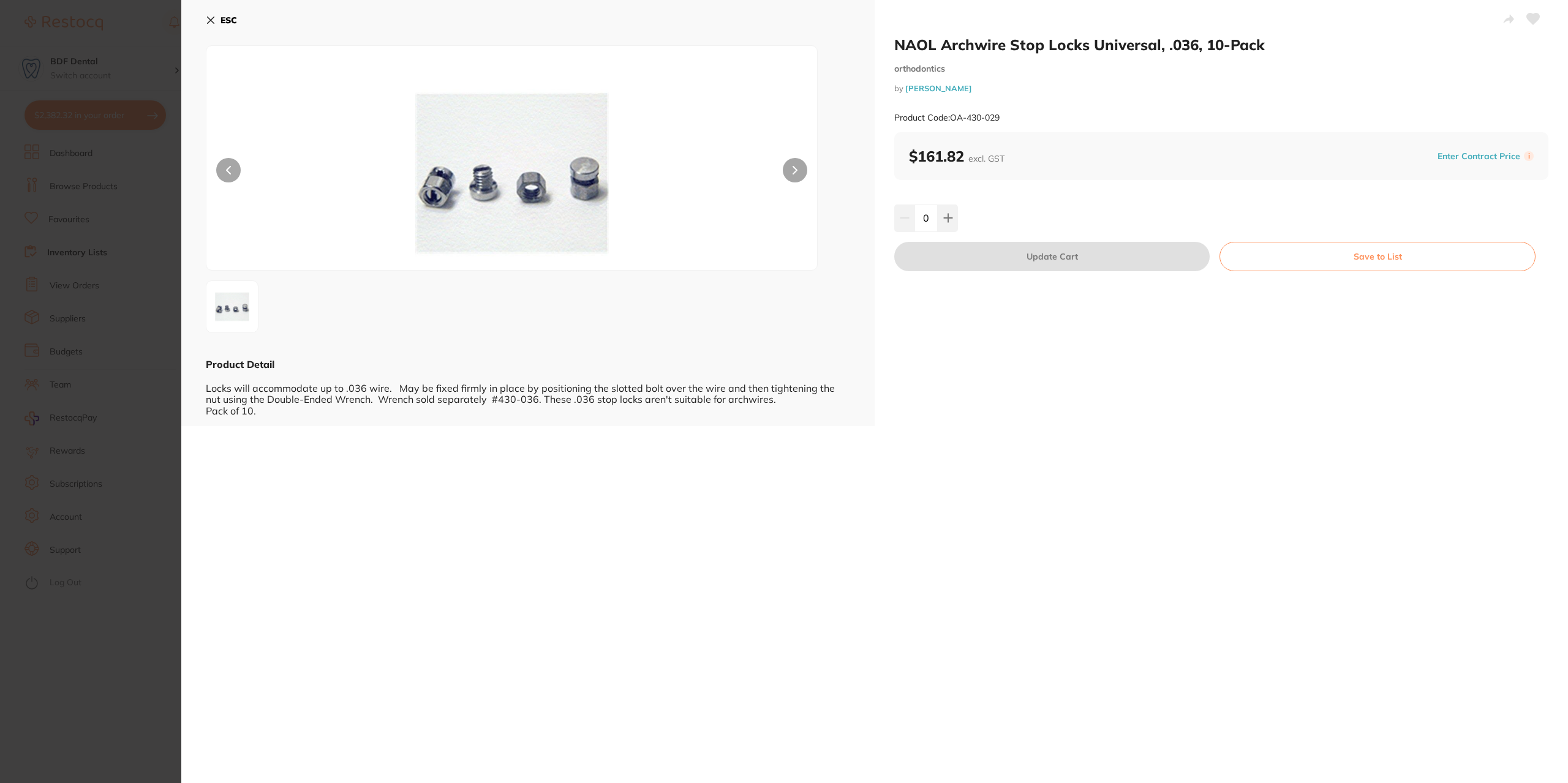
click at [216, 22] on button "ESC" at bounding box center [221, 20] width 31 height 21
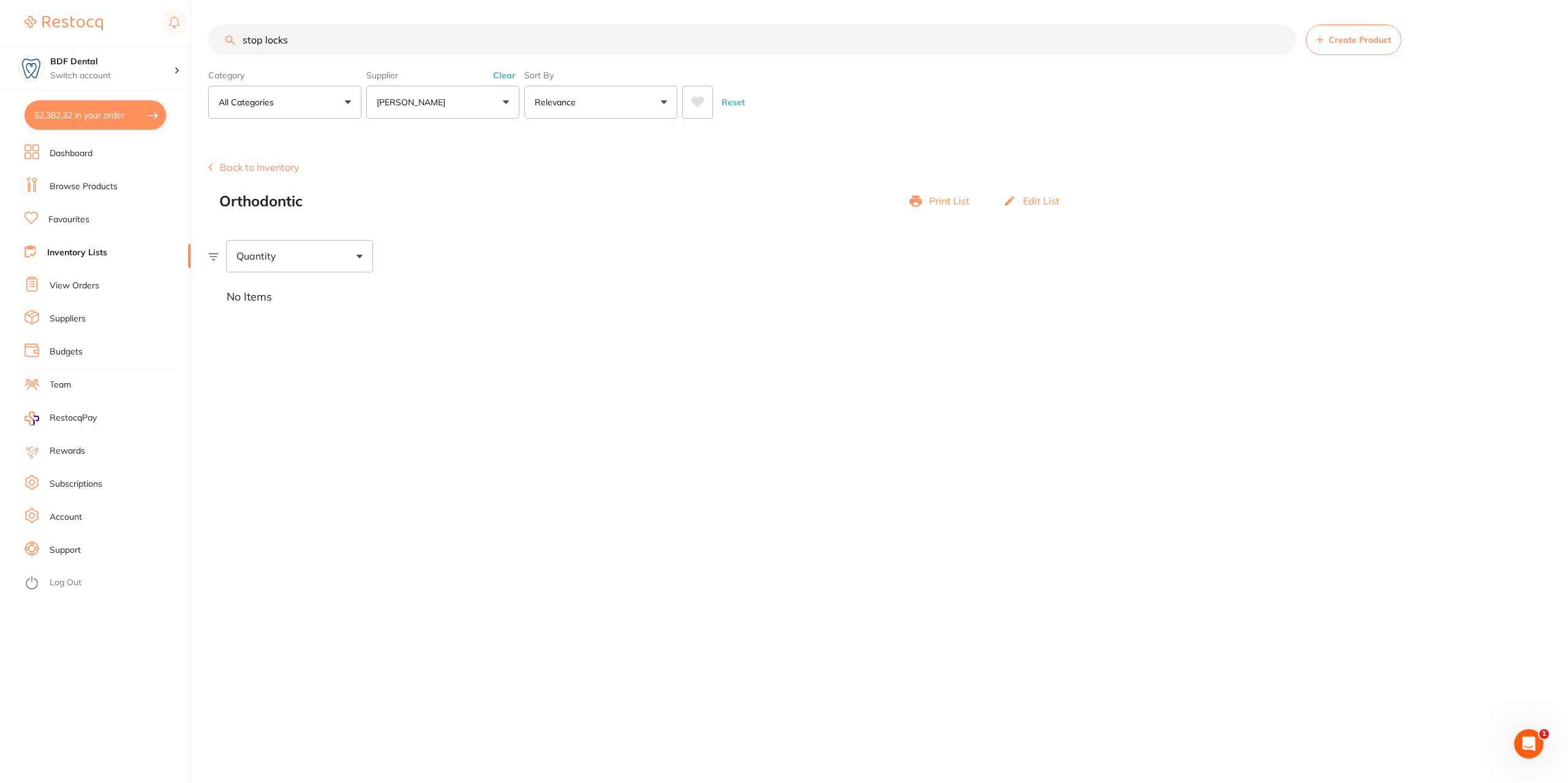
click at [332, 38] on input "stop locks" at bounding box center [752, 39] width 1088 height 30
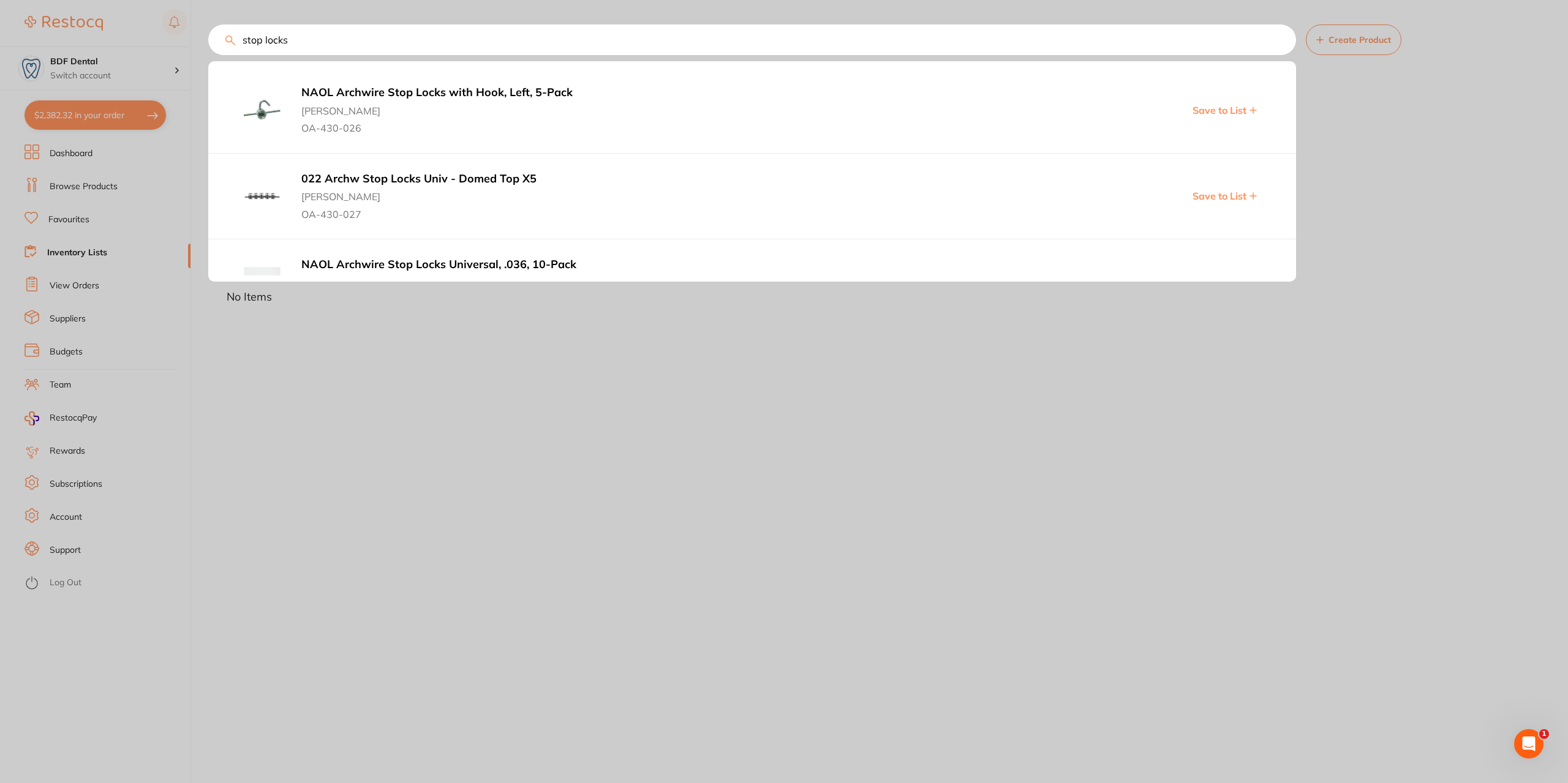
type input "stop locks"
click at [325, 191] on span "[PERSON_NAME]" at bounding box center [603, 193] width 603 height 17
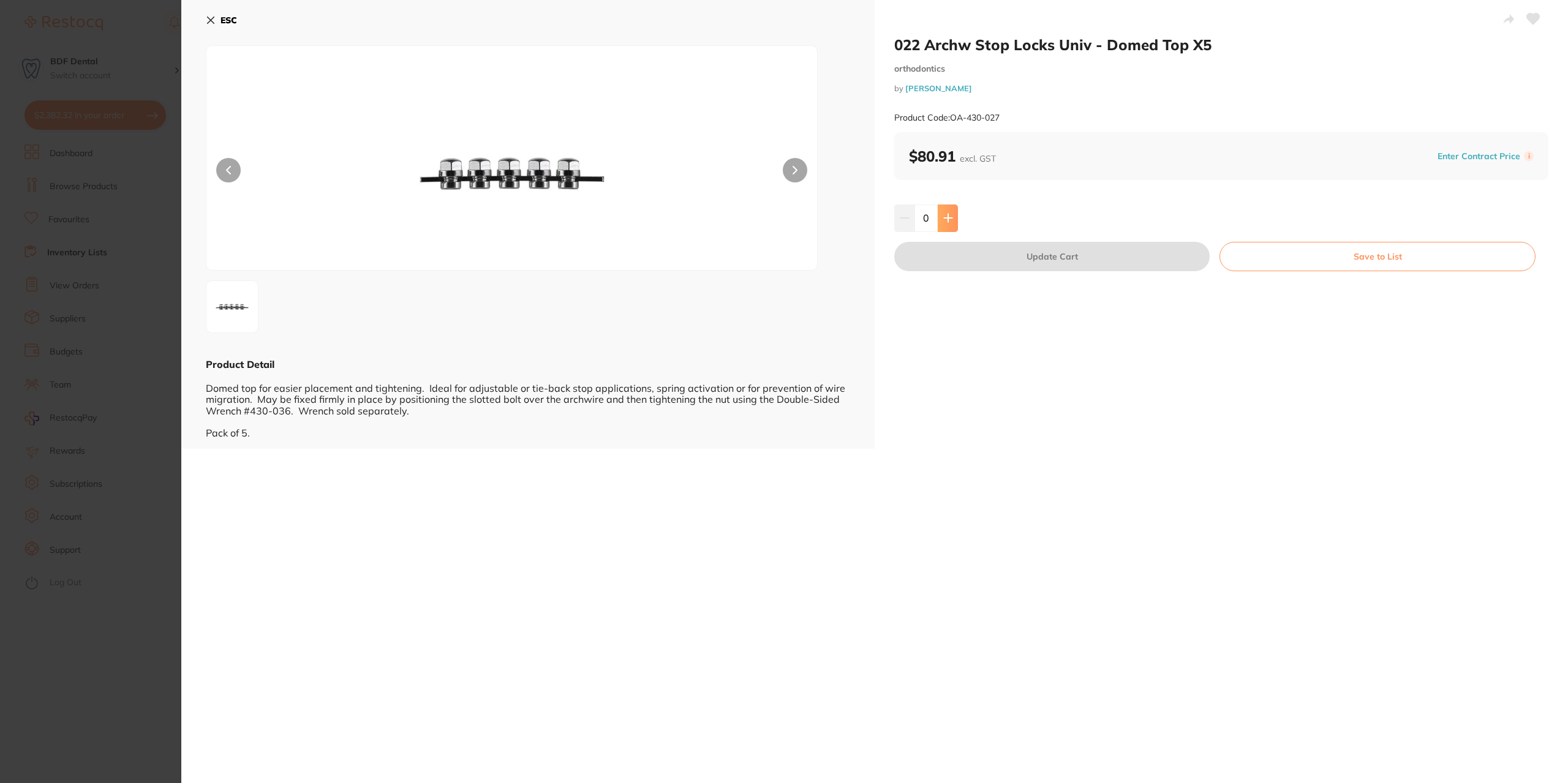
click at [946, 220] on icon at bounding box center [948, 218] width 8 height 8
type input "1"
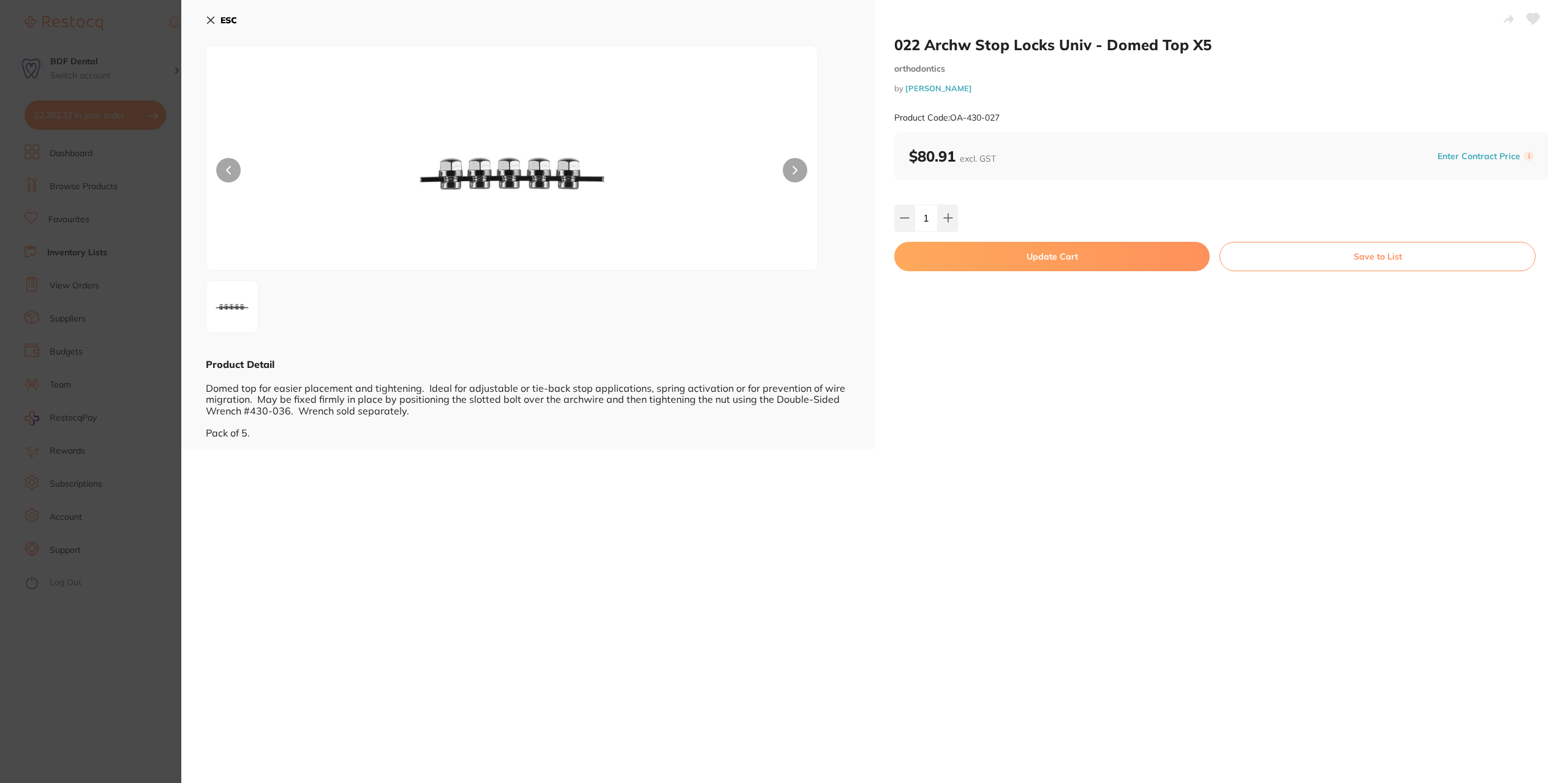
click at [1388, 259] on button "Save to List" at bounding box center [1377, 257] width 316 height 30
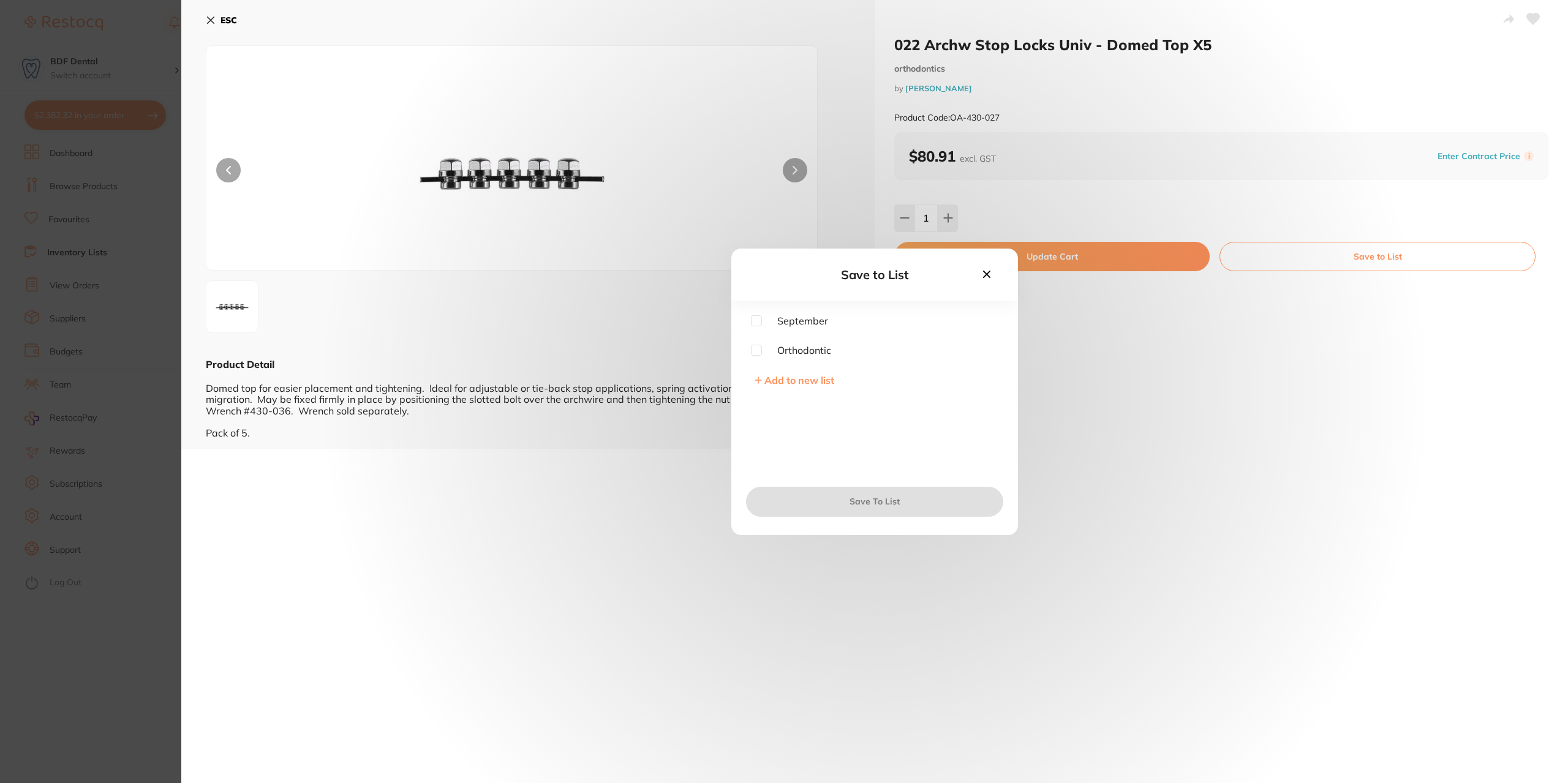
click at [758, 350] on input "checkbox" at bounding box center [756, 350] width 11 height 11
checkbox input "true"
click at [890, 500] on button "Save To List" at bounding box center [875, 501] width 258 height 30
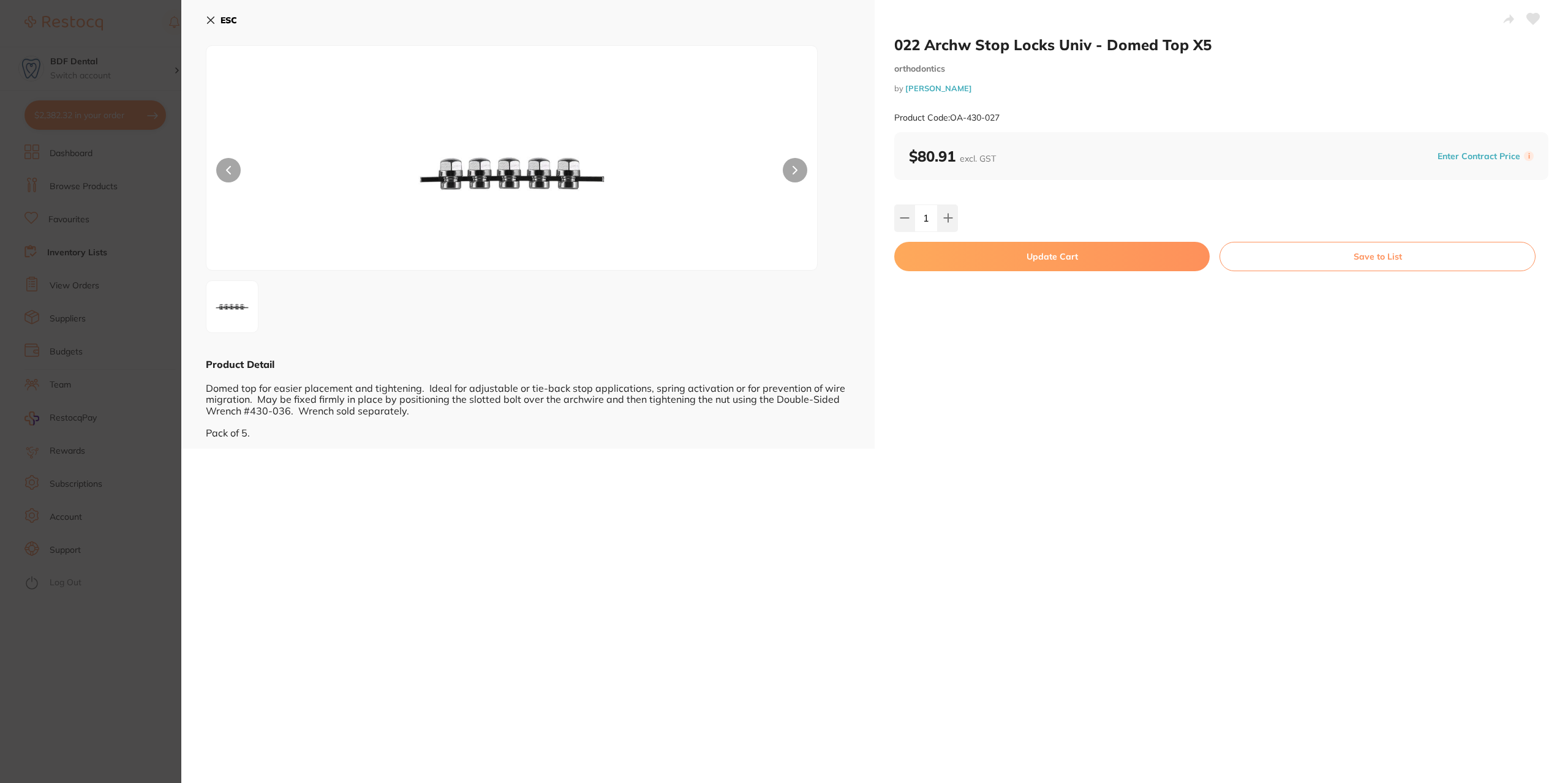
click at [216, 24] on button "ESC" at bounding box center [221, 20] width 31 height 21
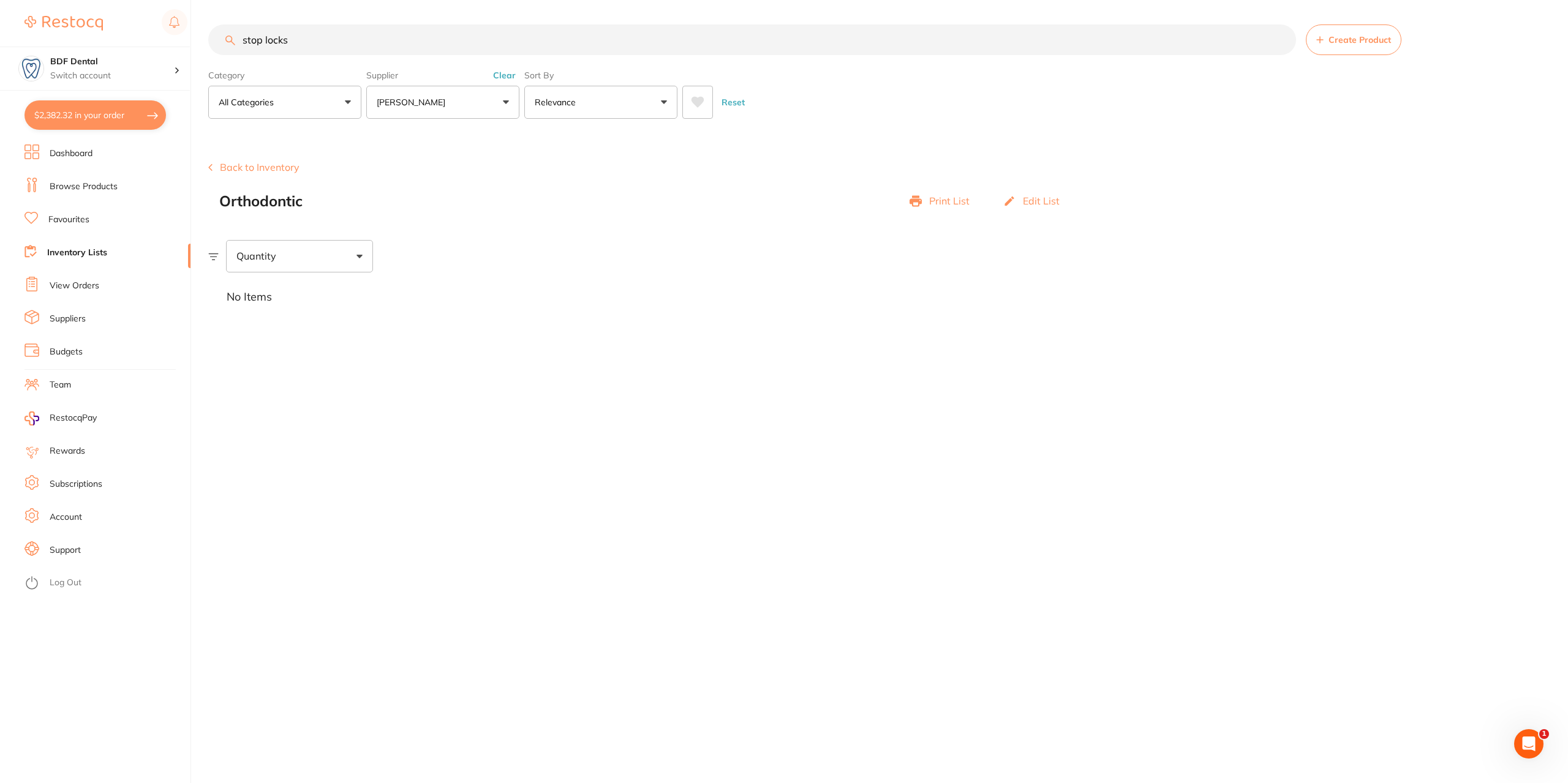
click at [77, 251] on link "Inventory Lists" at bounding box center [77, 253] width 60 height 12
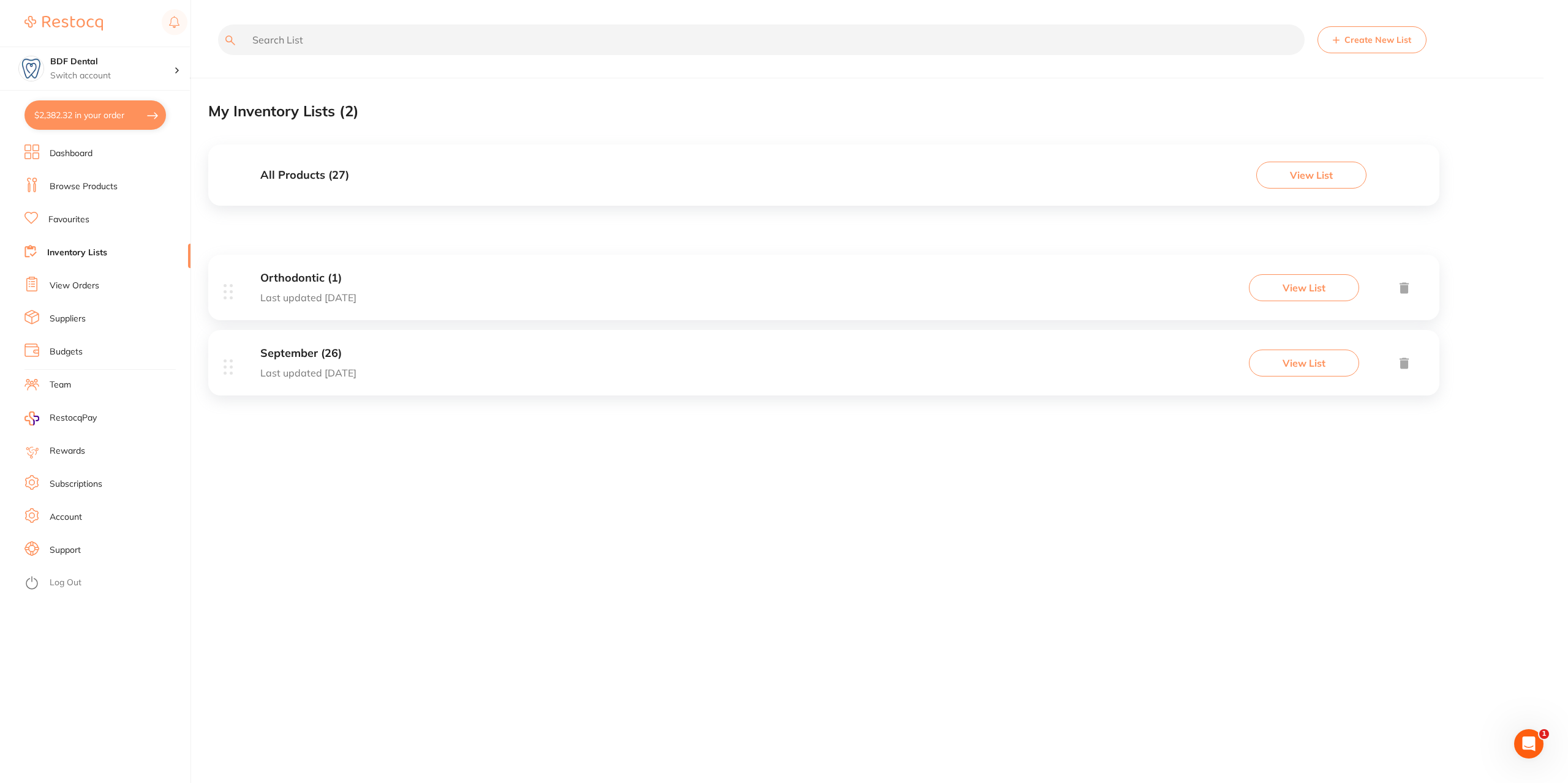
click at [336, 276] on h3 "Orthodontic (1)" at bounding box center [308, 278] width 96 height 13
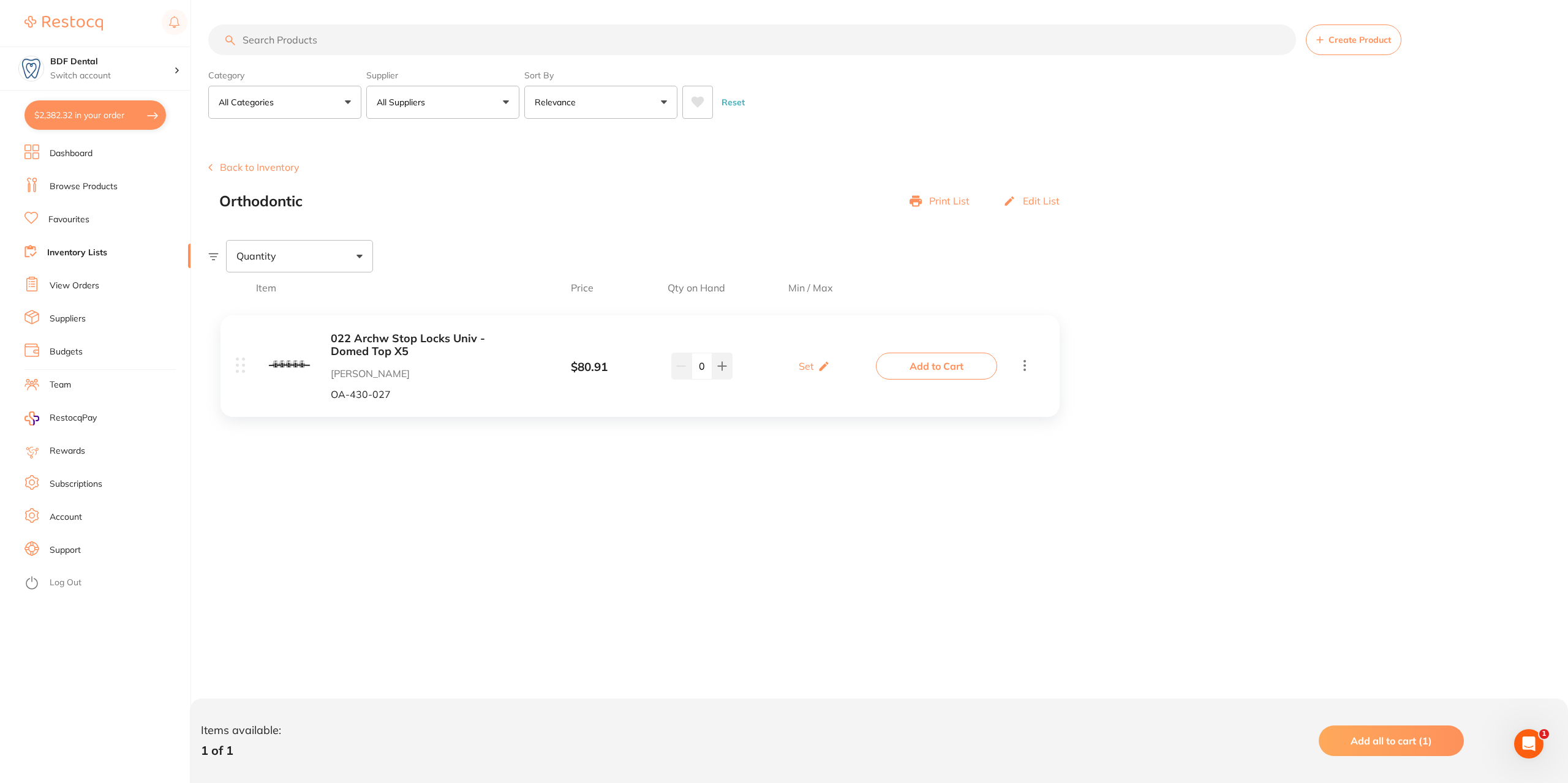
click at [114, 115] on button "$2,382.32 in your order" at bounding box center [95, 115] width 142 height 30
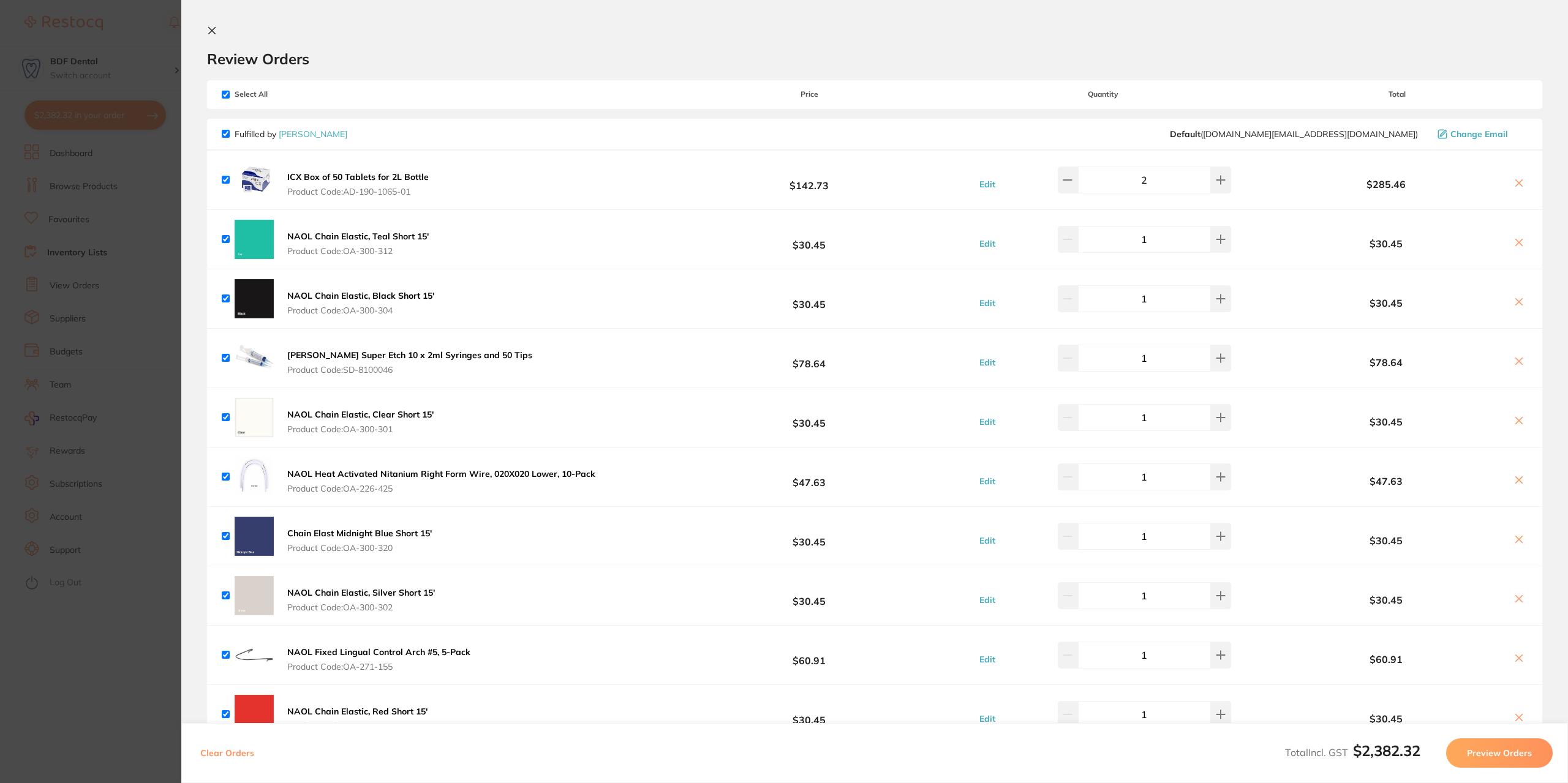
click at [510, 474] on b "NAOL Heat Activated Nitanium Right Form Wire, 020X020 Lower, 10-Pack" at bounding box center [441, 474] width 308 height 11
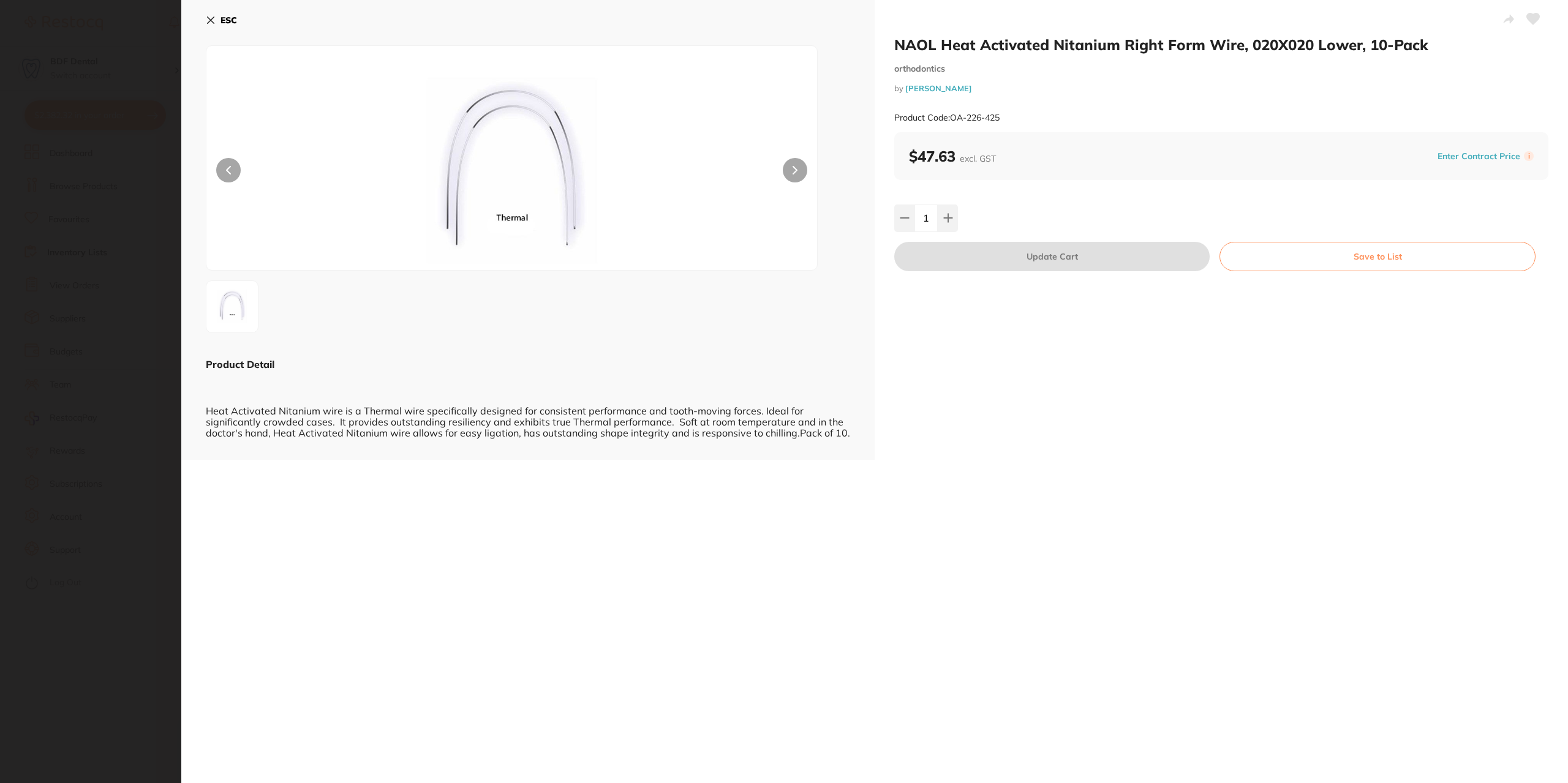
click at [1341, 254] on button "Save to List" at bounding box center [1377, 257] width 316 height 30
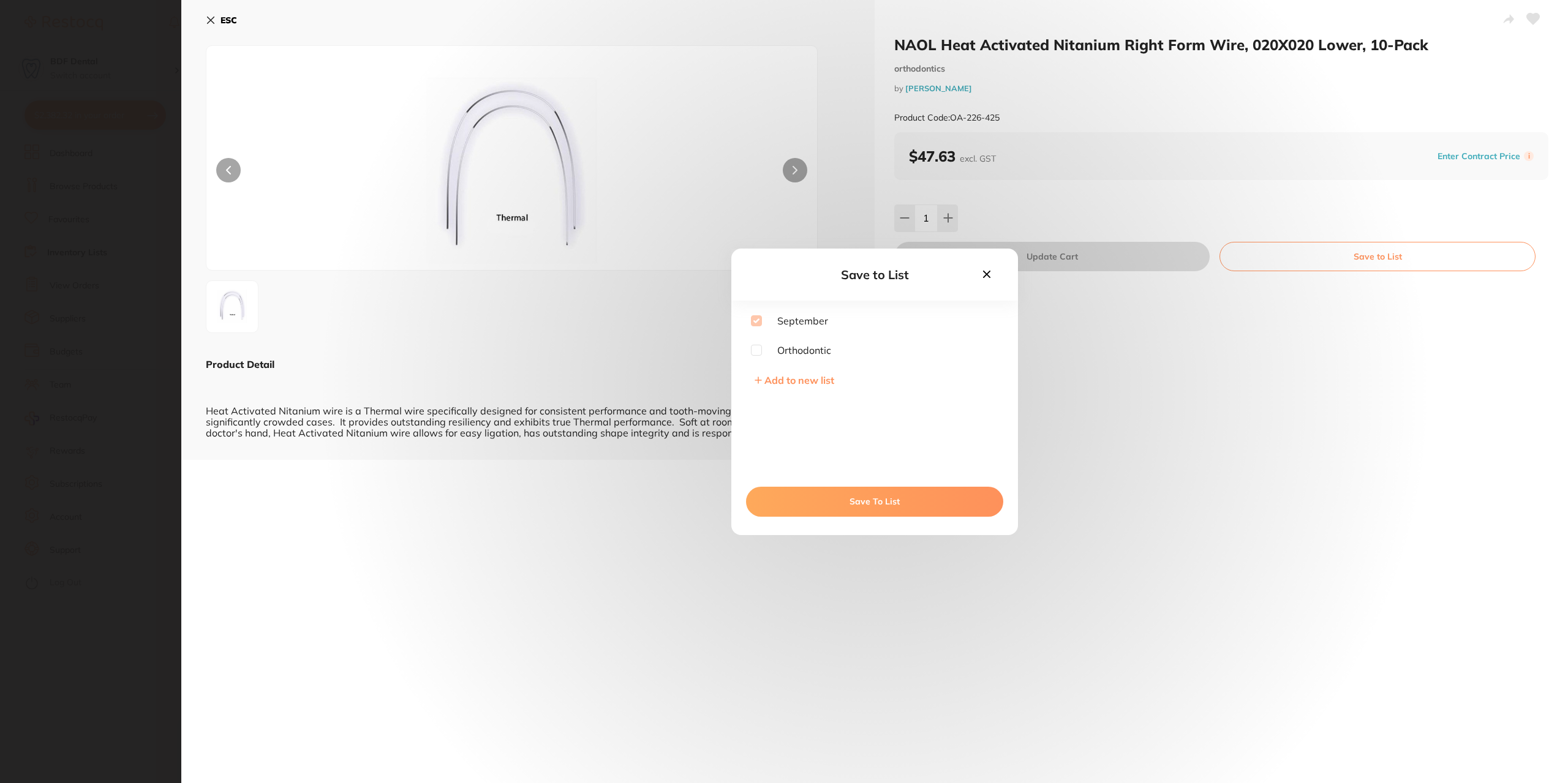
click at [754, 352] on input "checkbox" at bounding box center [756, 350] width 11 height 11
checkbox input "true"
click at [859, 501] on button "Save To List" at bounding box center [875, 501] width 258 height 30
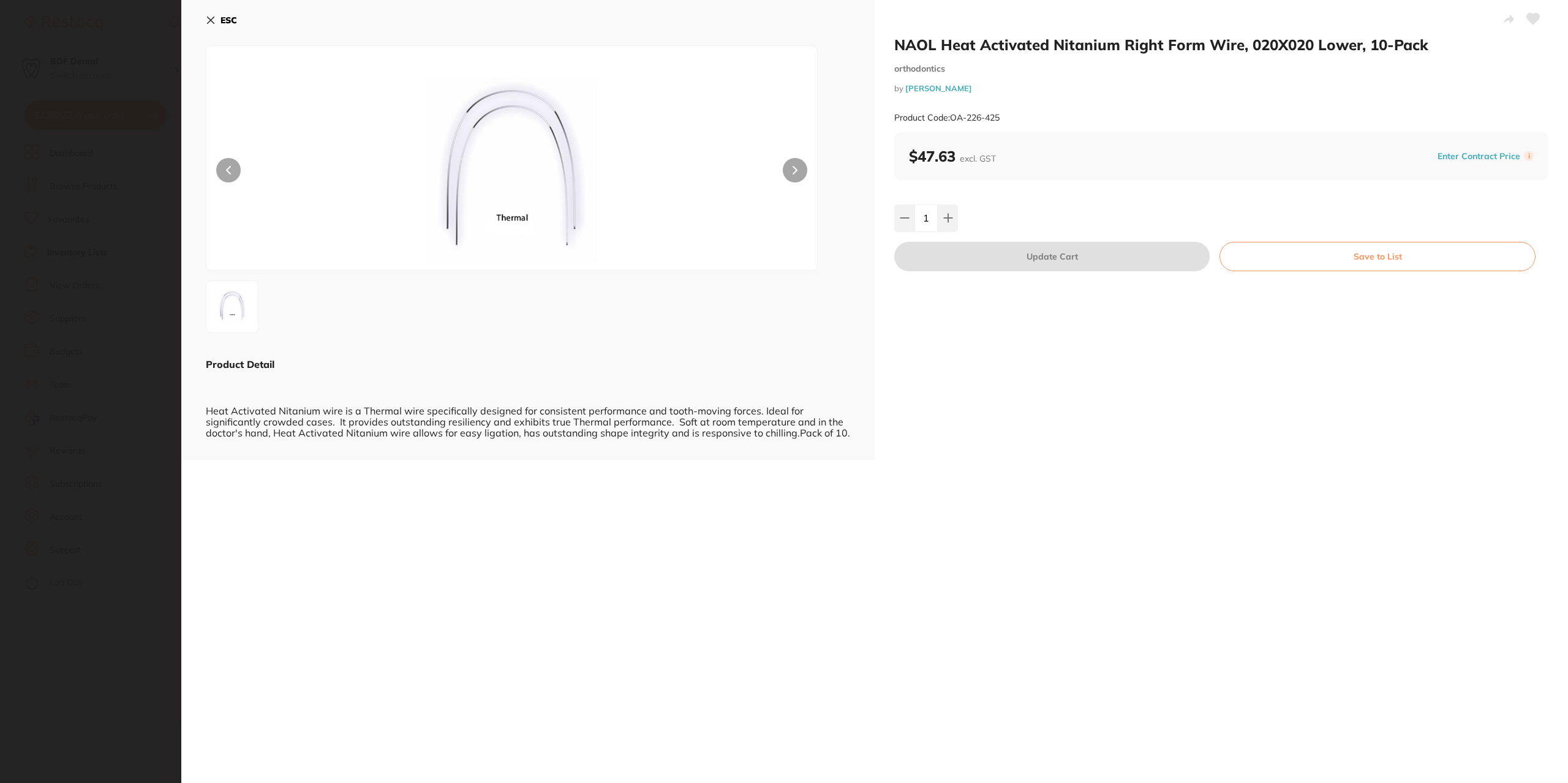
click at [213, 23] on icon at bounding box center [211, 20] width 7 height 7
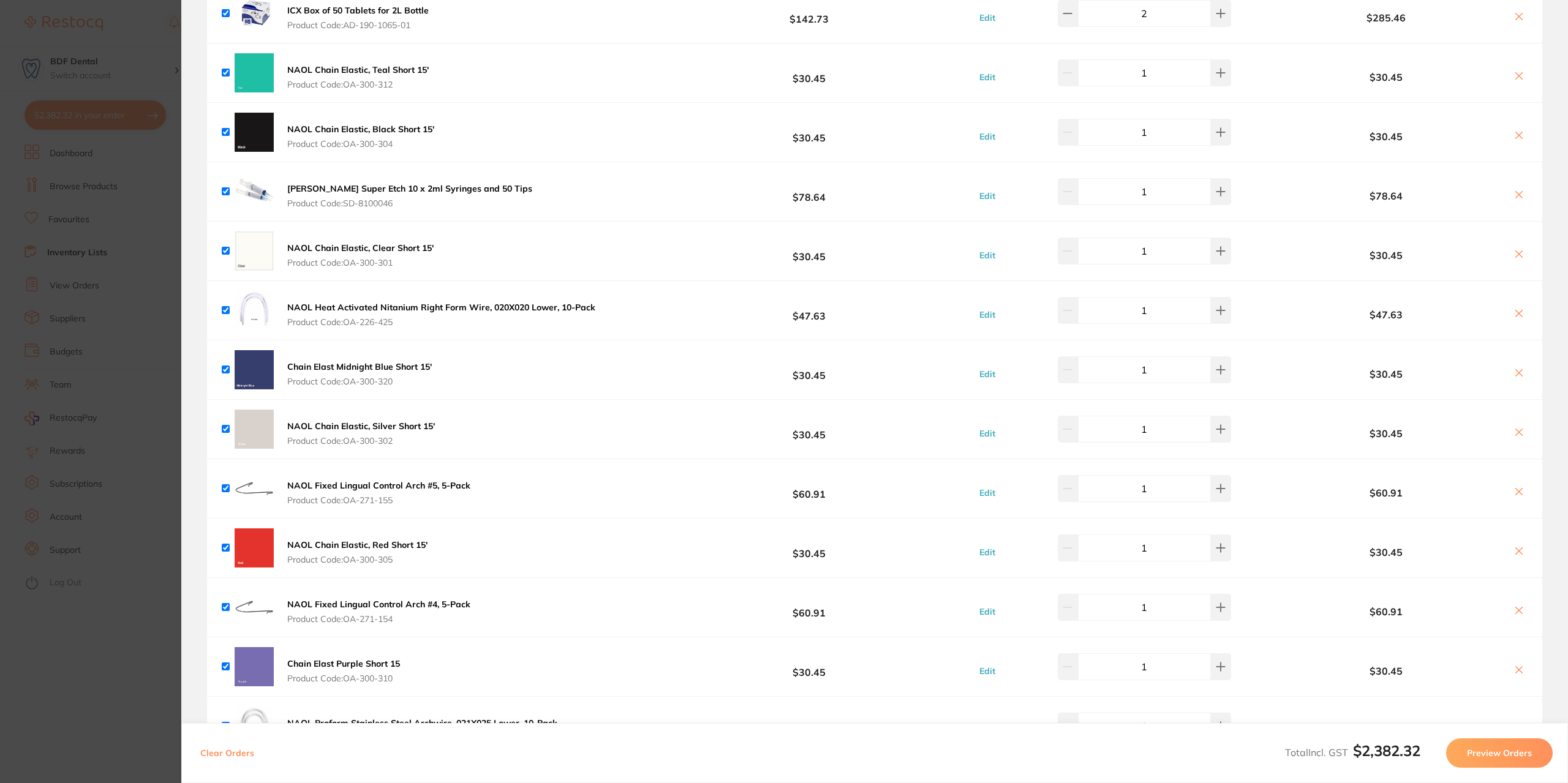
scroll to position [184, 0]
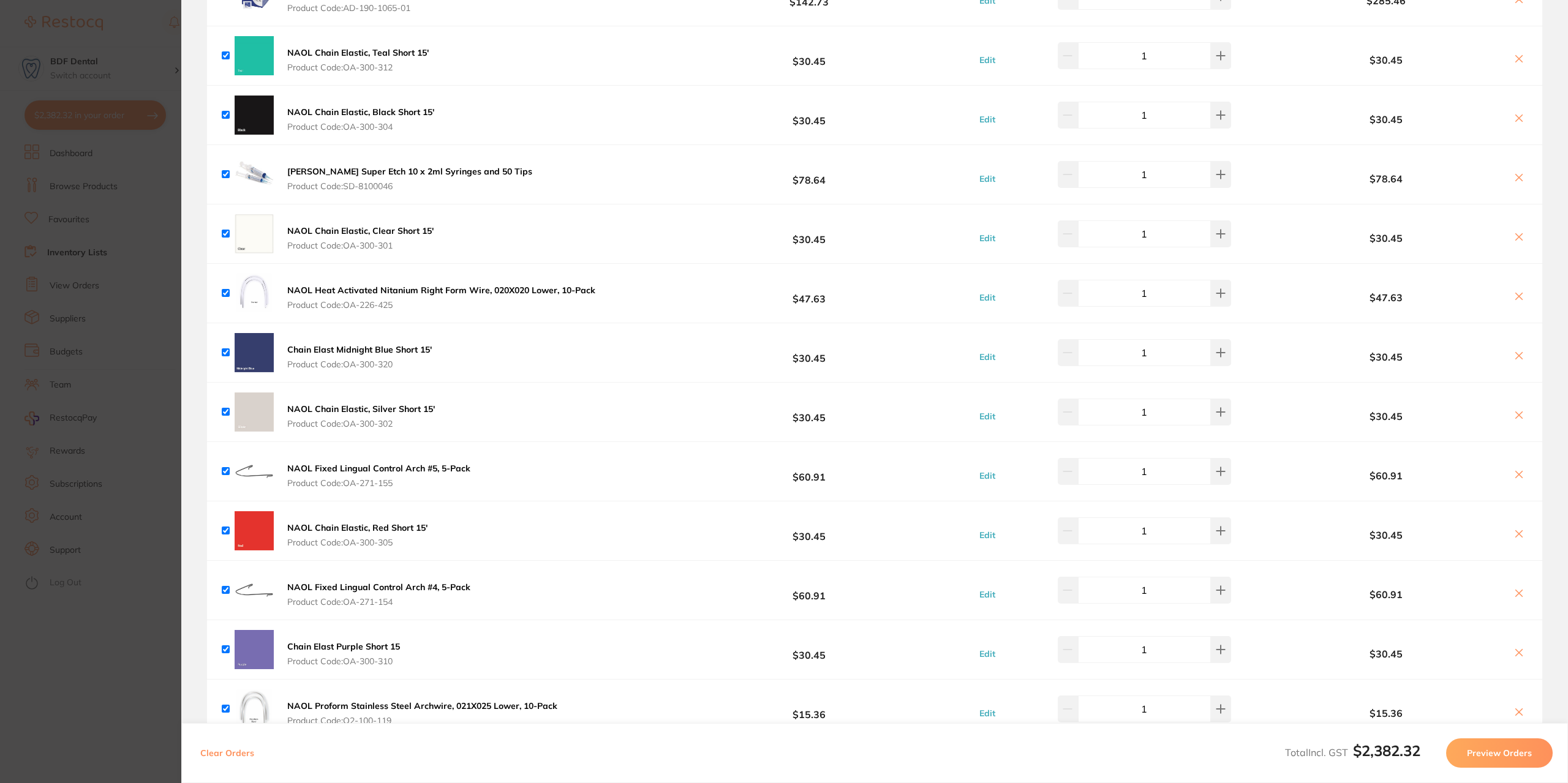
click at [425, 465] on b "NAOL Fixed Lingual Control Arch #5, 5-Pack" at bounding box center [379, 468] width 183 height 11
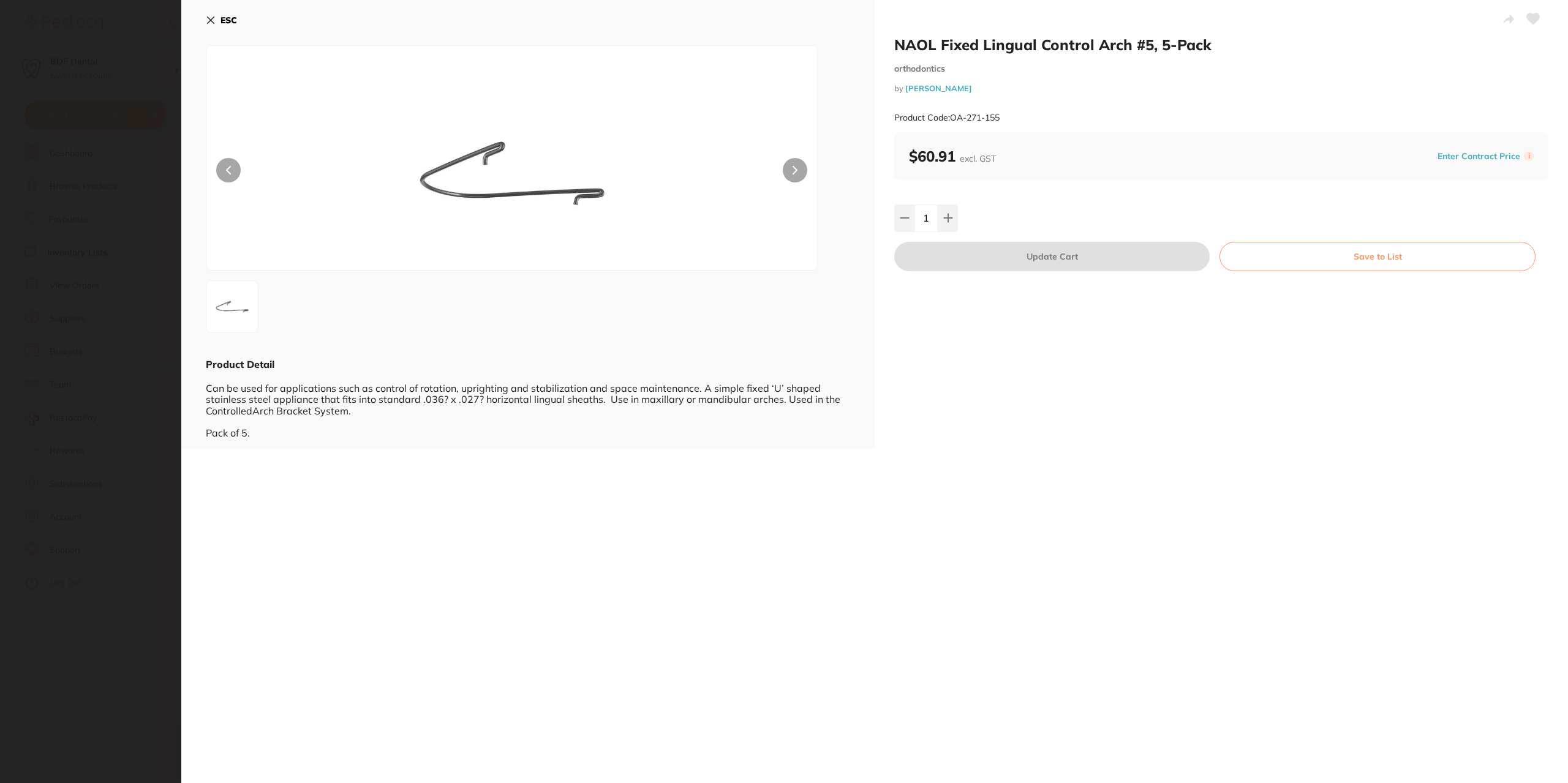
scroll to position [0, 0]
click at [1385, 260] on button "Save to List" at bounding box center [1377, 257] width 316 height 30
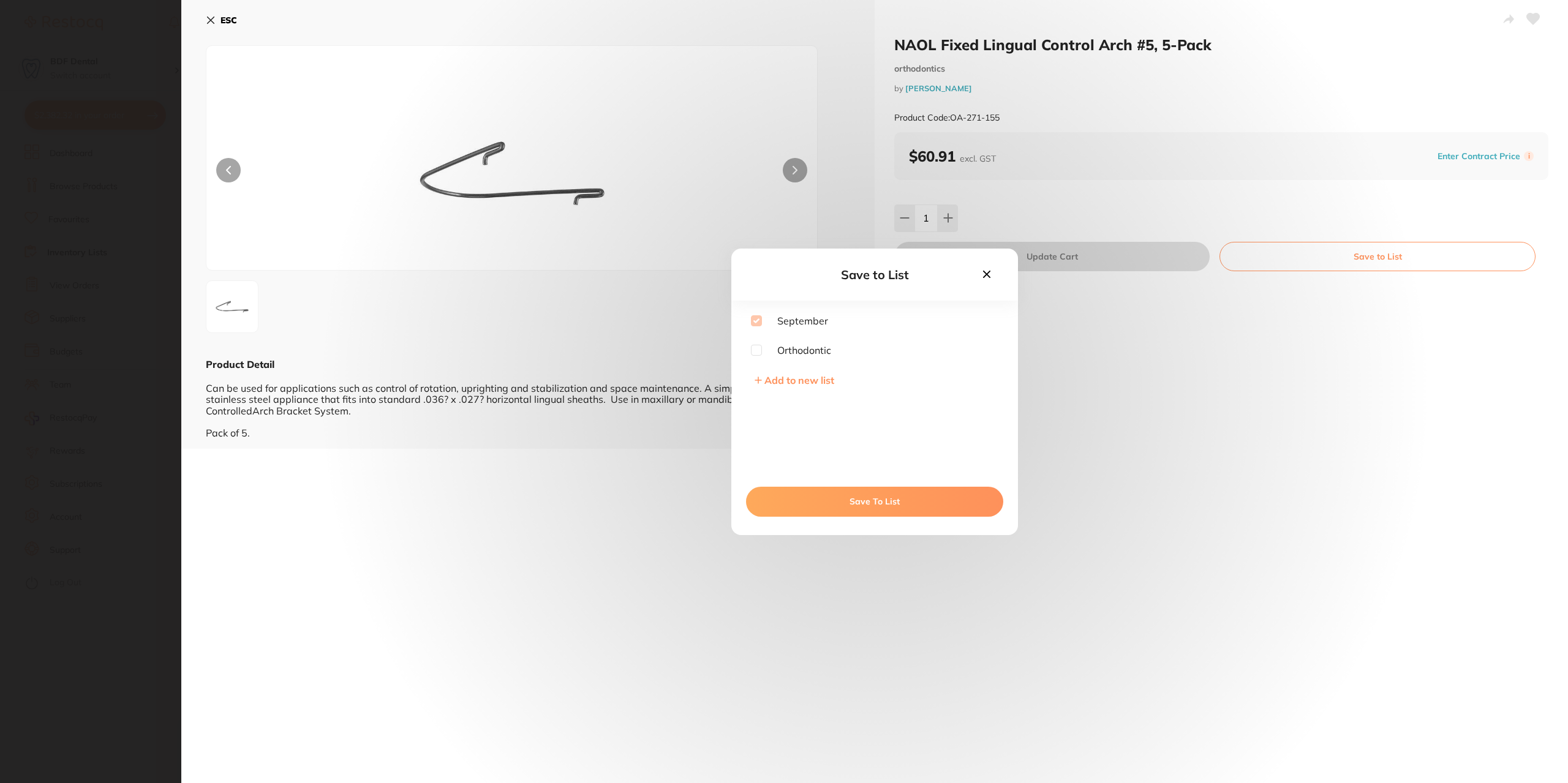
click at [757, 346] on input "checkbox" at bounding box center [756, 350] width 11 height 11
checkbox input "true"
click at [869, 507] on button "Save To List" at bounding box center [875, 501] width 258 height 30
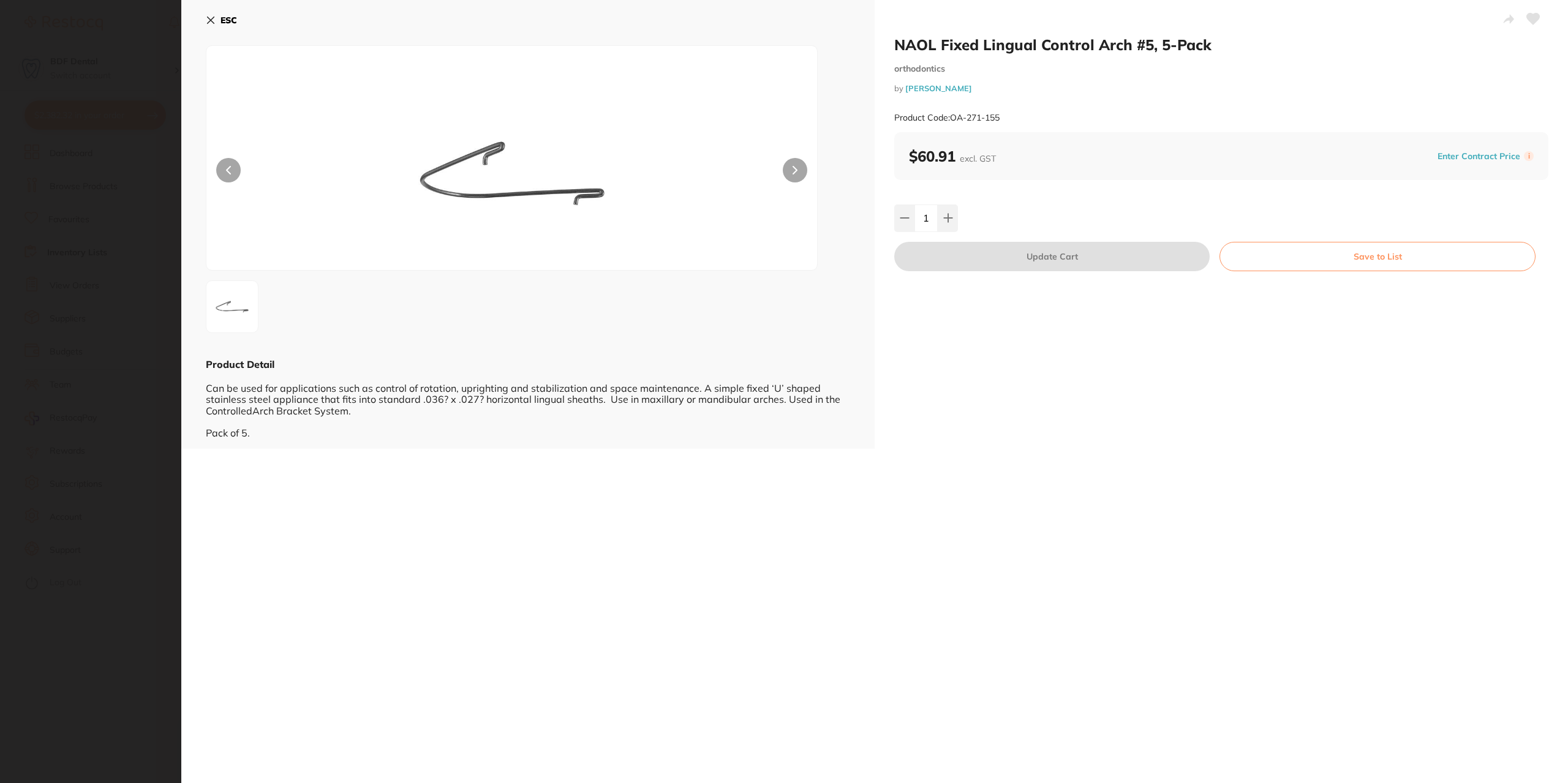
click at [57, 244] on section "NAOL Fixed Lingual Control Arch #5, 5-Pack orthodontics by Henry Schein Halas P…" at bounding box center [784, 392] width 1568 height 783
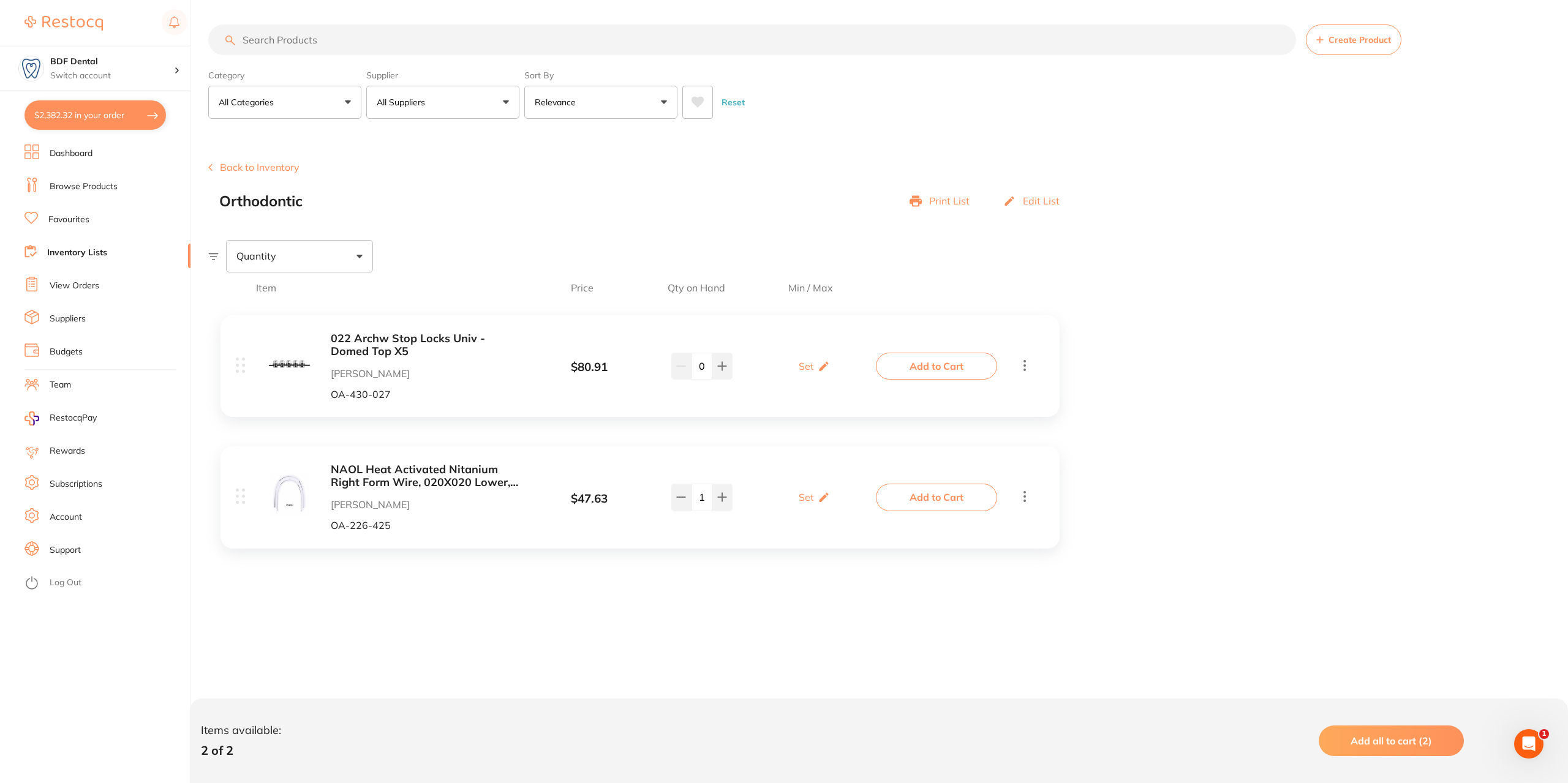
click at [119, 107] on button "$2,382.32 in your order" at bounding box center [95, 115] width 142 height 30
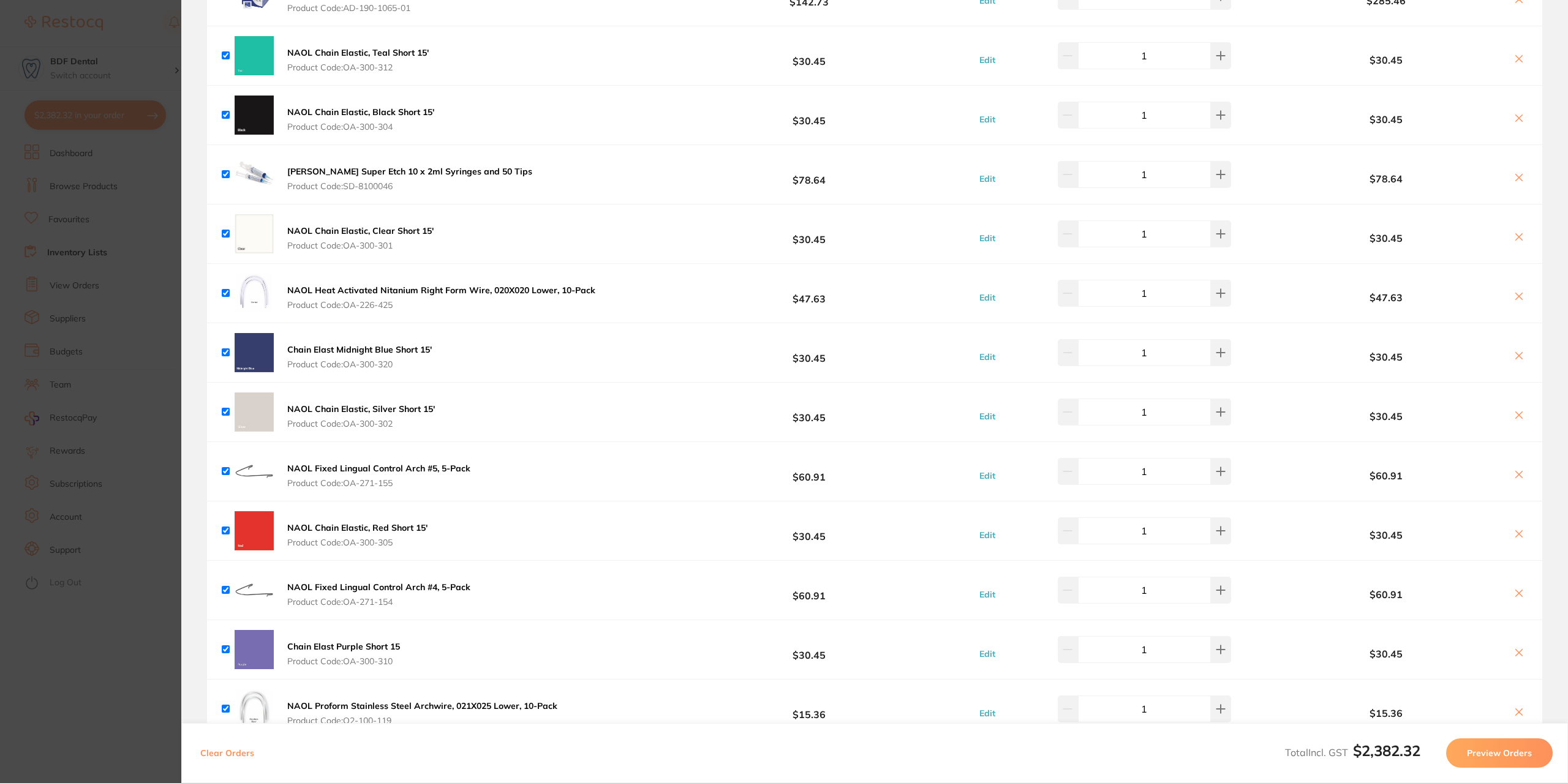
click at [458, 582] on b "NAOL Fixed Lingual Control Arch #4, 5-Pack" at bounding box center [379, 587] width 183 height 11
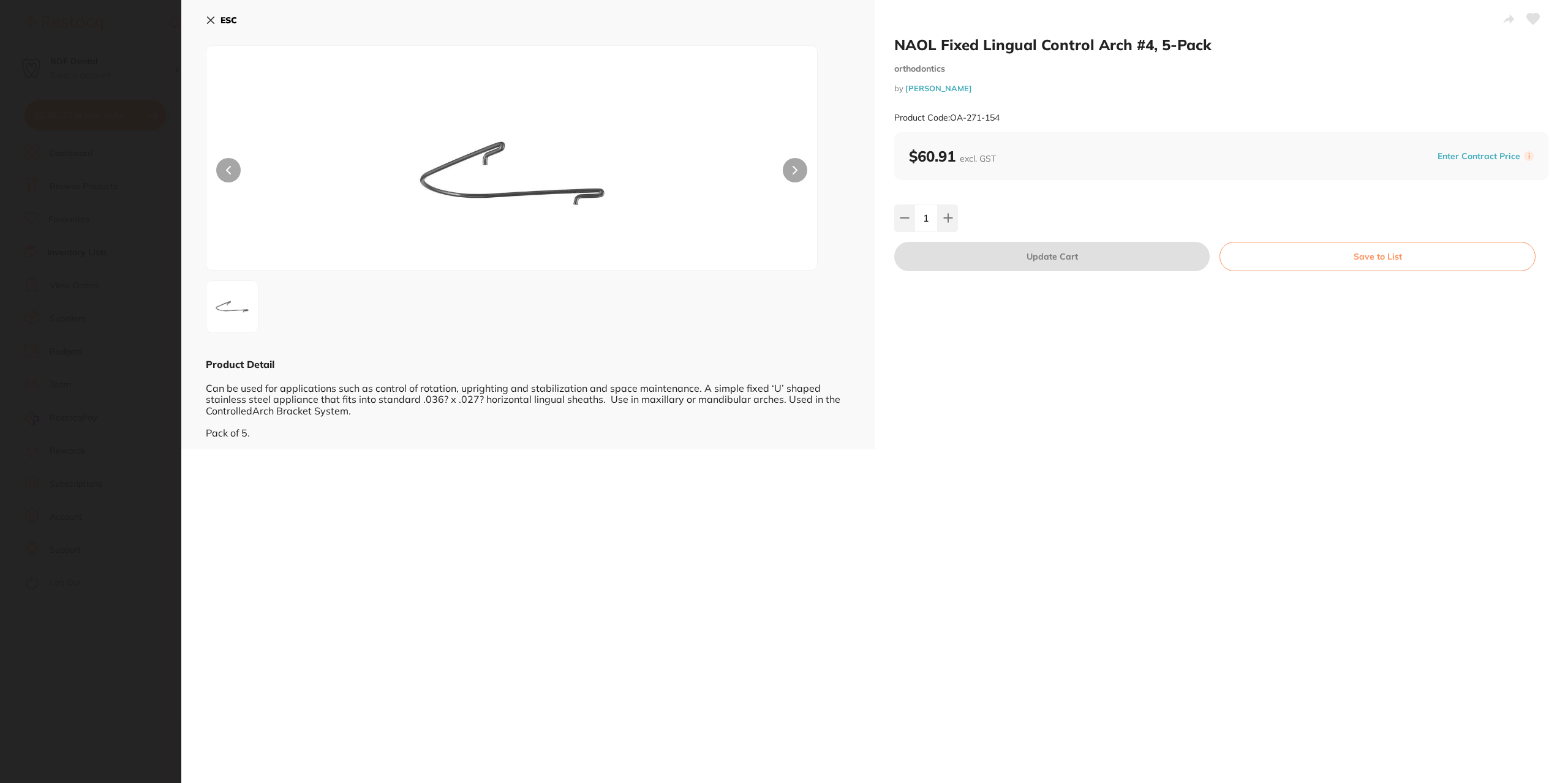
click at [1347, 250] on button "Save to List" at bounding box center [1377, 257] width 316 height 30
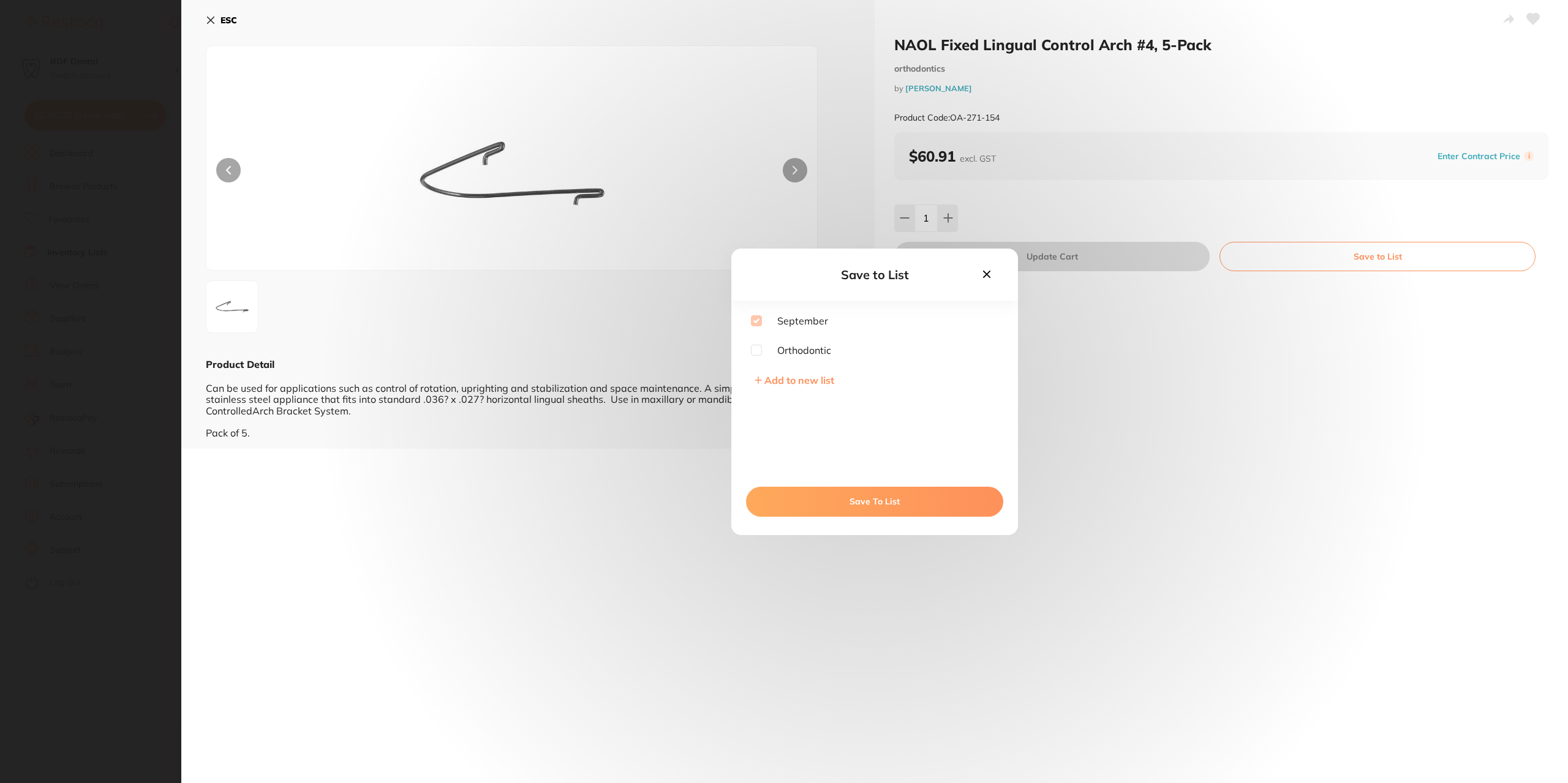
click at [757, 350] on input "checkbox" at bounding box center [756, 350] width 11 height 11
checkbox input "true"
click at [874, 503] on button "Save To List" at bounding box center [875, 501] width 258 height 30
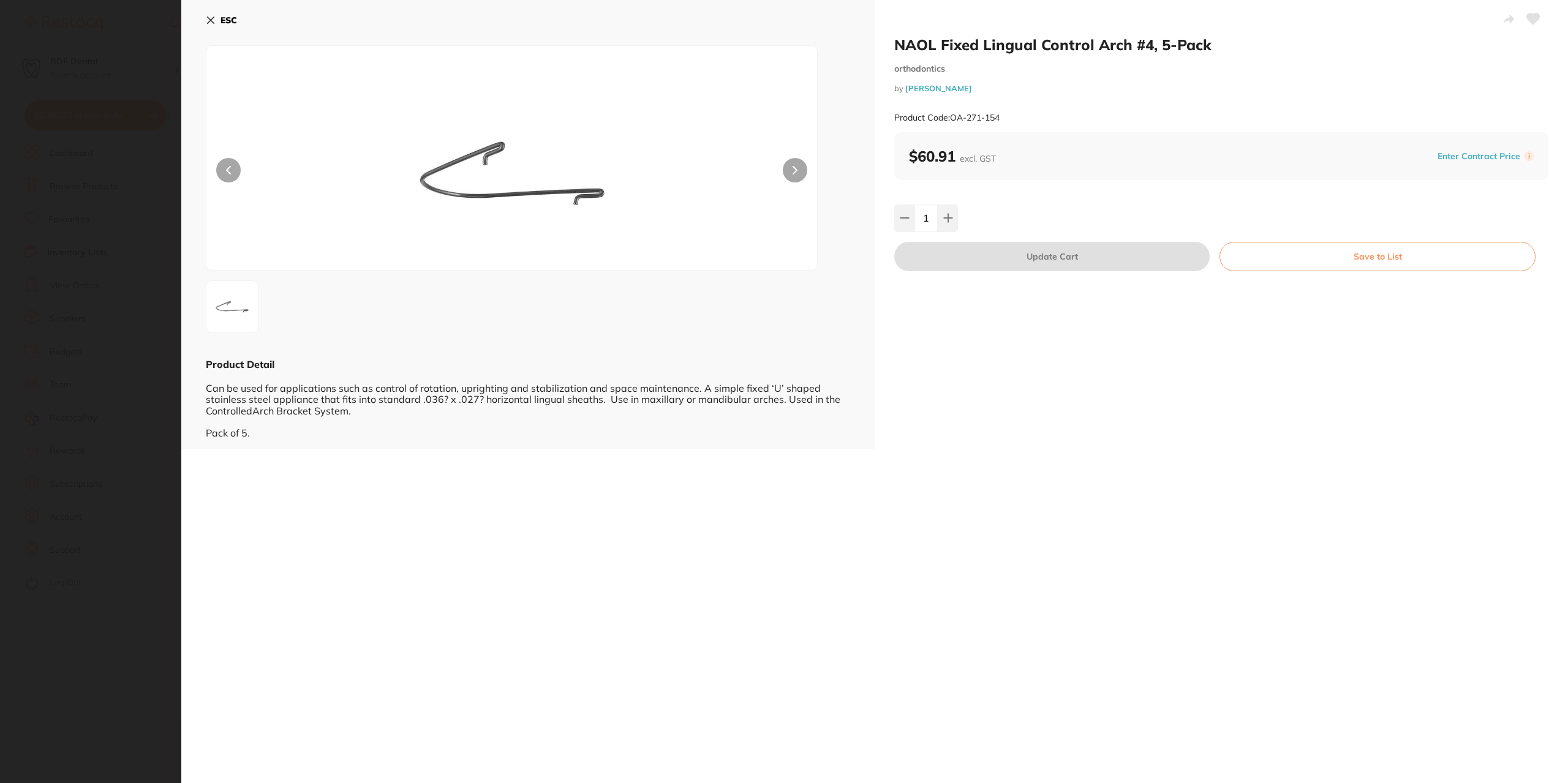
click at [211, 20] on icon at bounding box center [211, 20] width 7 height 7
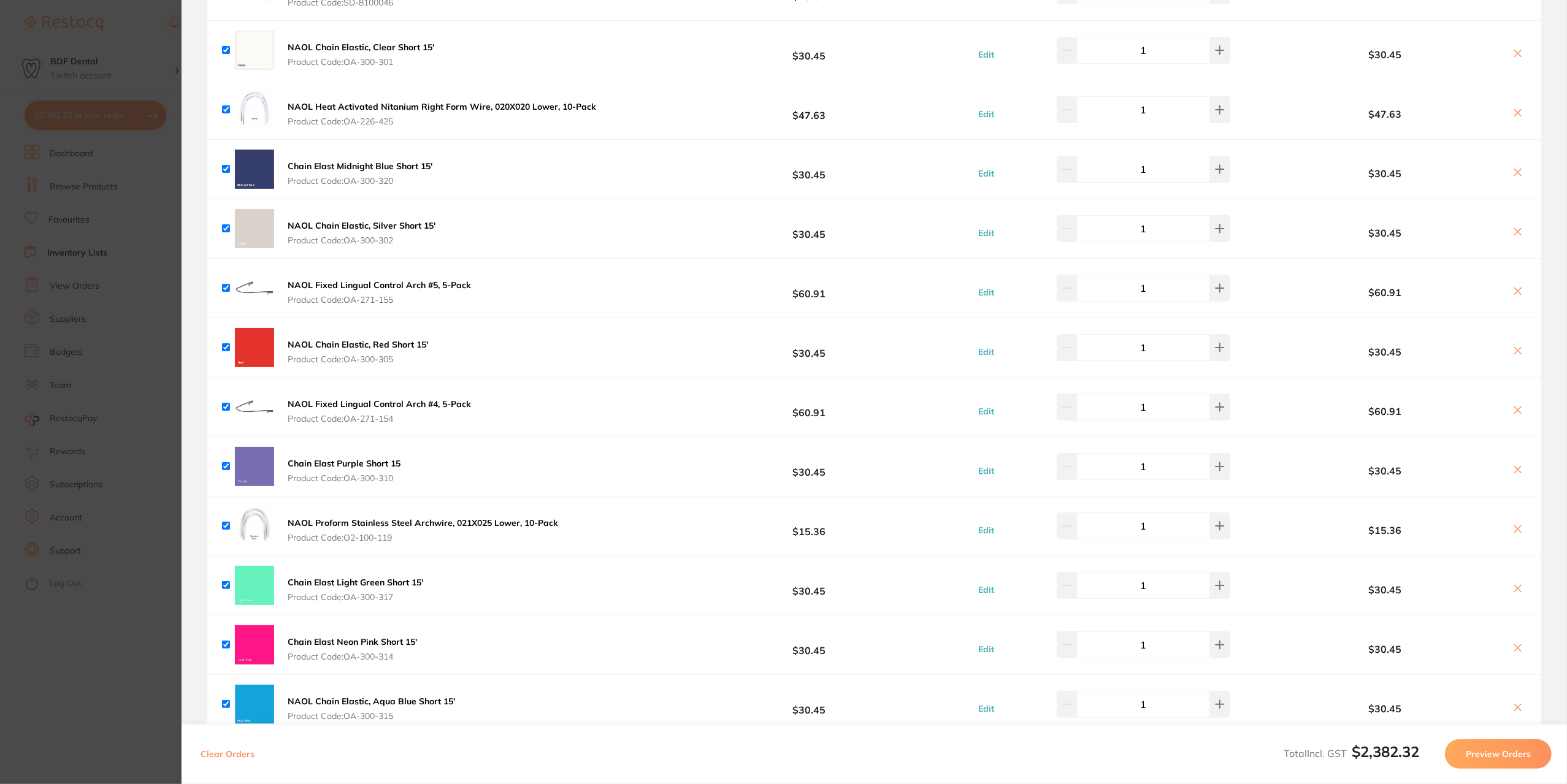
scroll to position [429, 0]
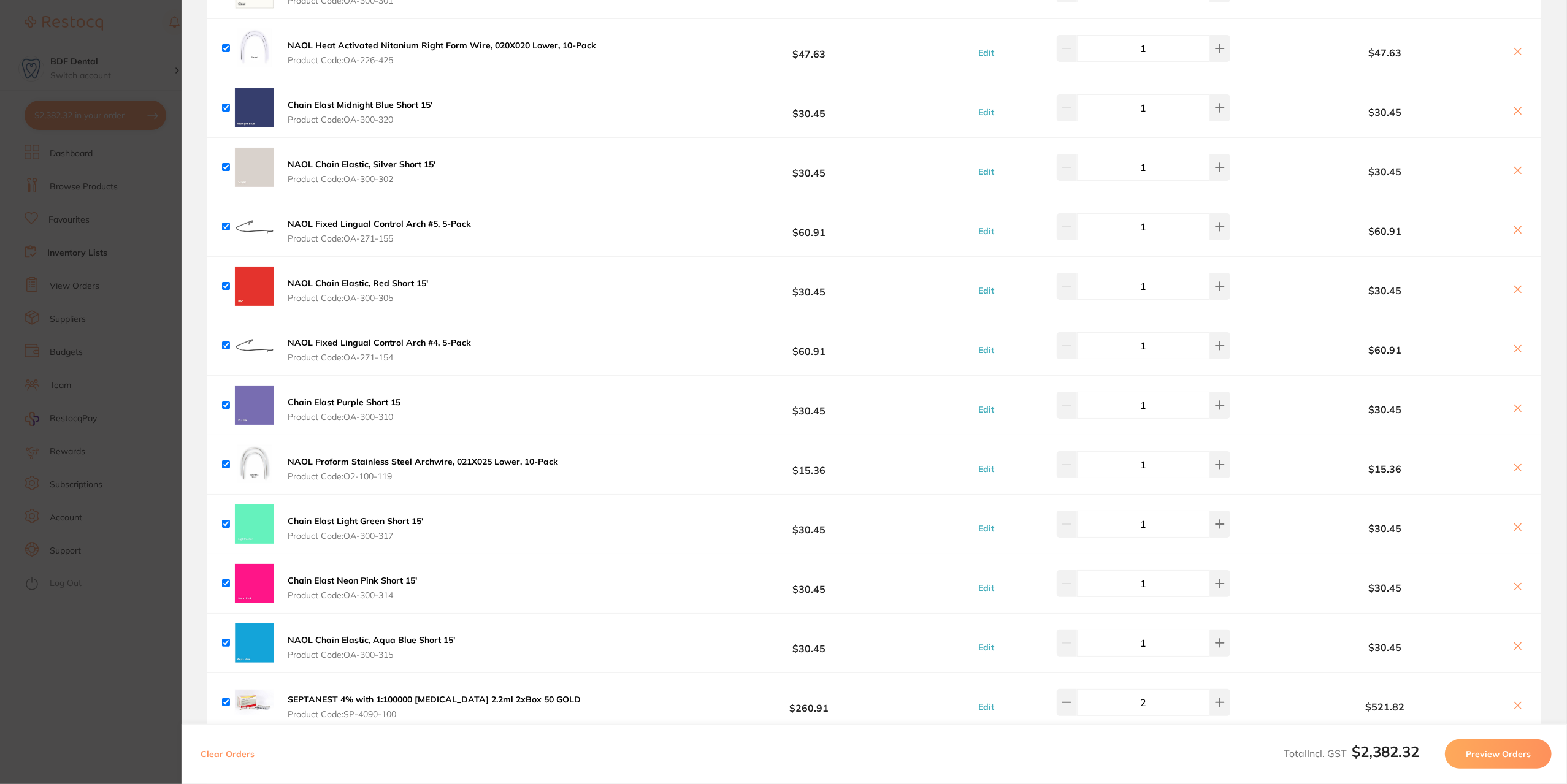
click at [373, 460] on b "NAOL Proform Stainless Steel Archwire, 021X025 Lower, 10-Pack" at bounding box center [422, 461] width 271 height 11
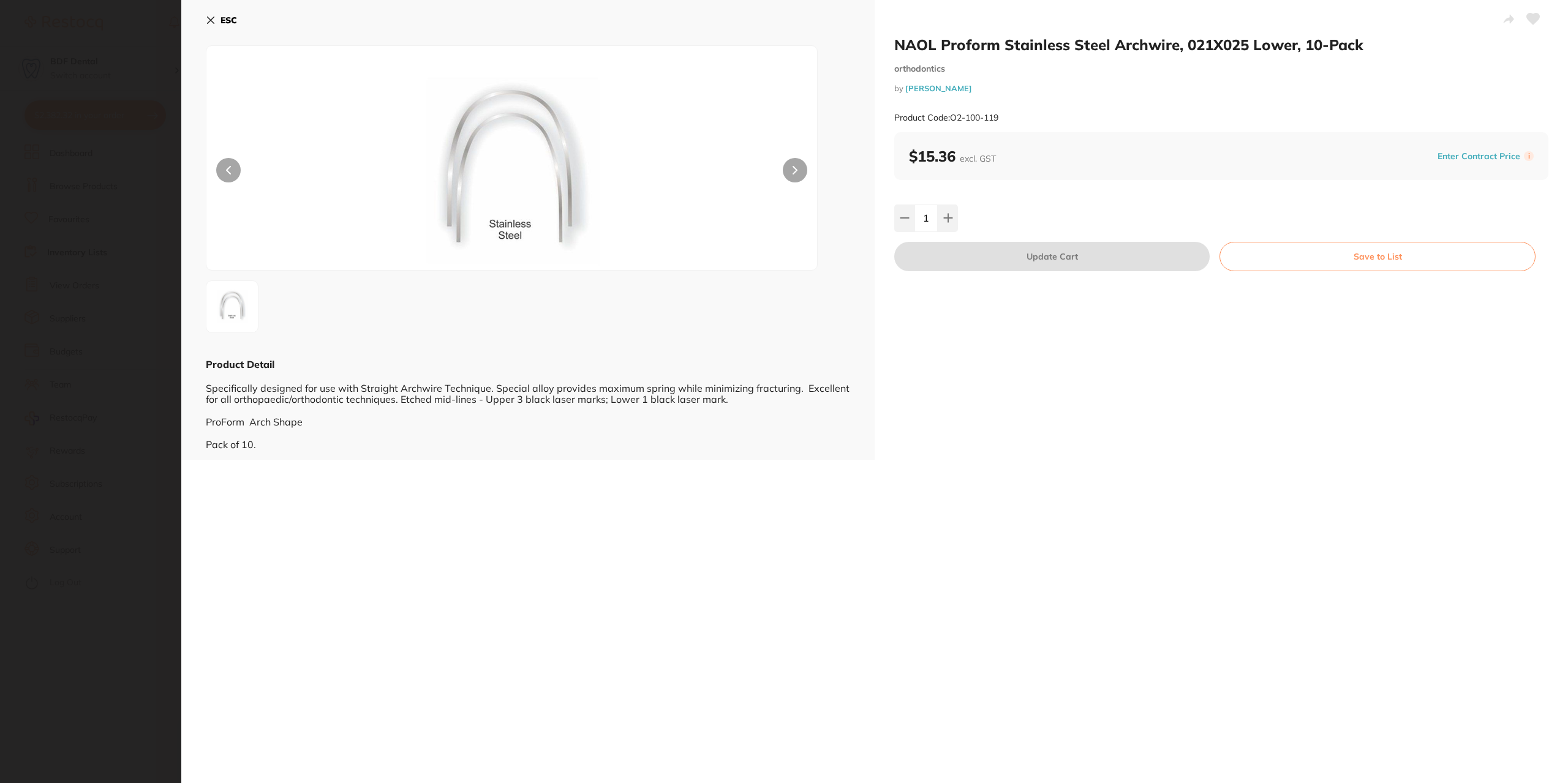
scroll to position [0, 0]
click at [1336, 259] on button "Save to List" at bounding box center [1377, 257] width 316 height 30
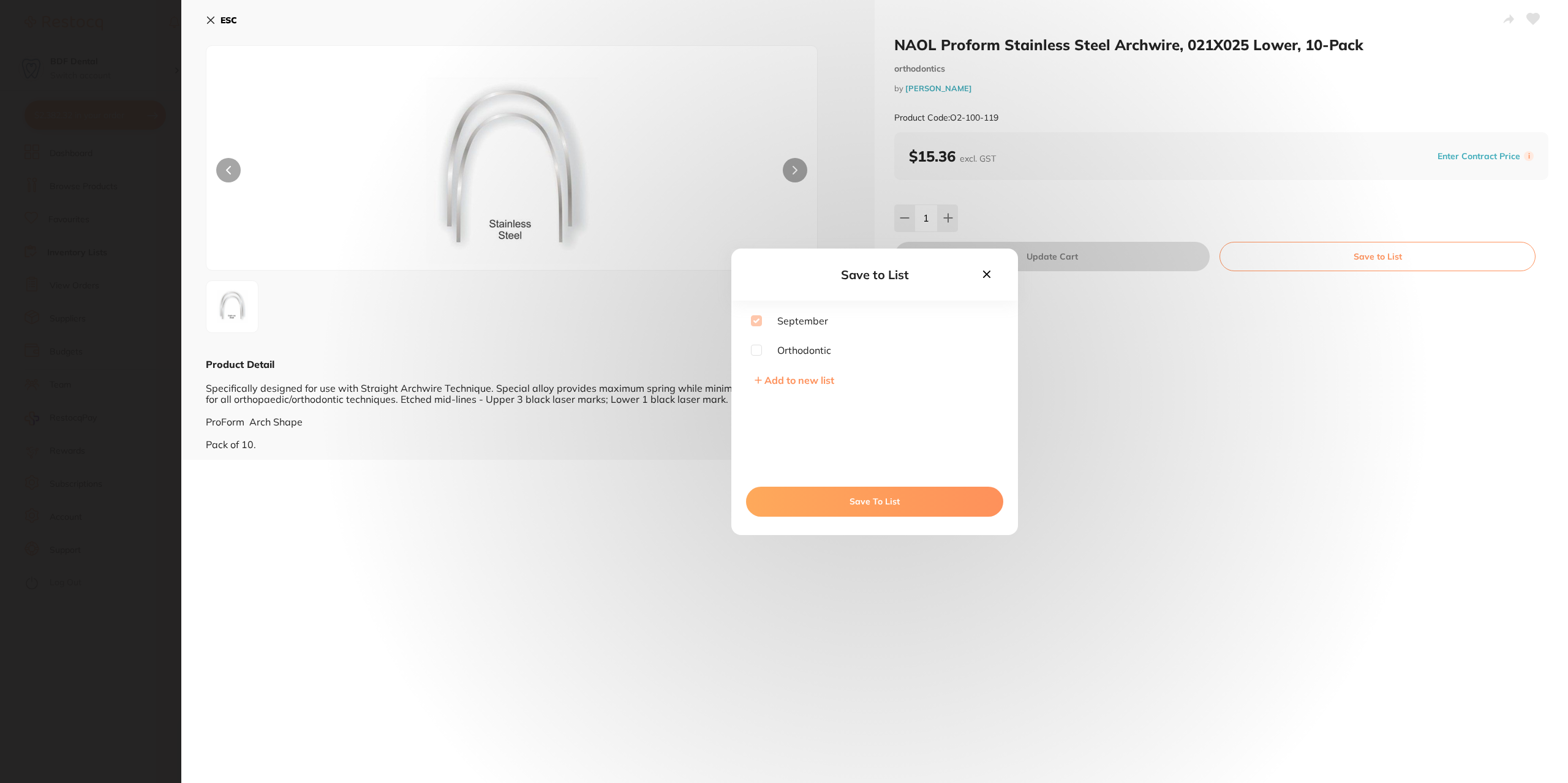
click at [752, 350] on input "checkbox" at bounding box center [756, 350] width 11 height 11
checkbox input "true"
click at [869, 505] on button "Save To List" at bounding box center [875, 501] width 258 height 30
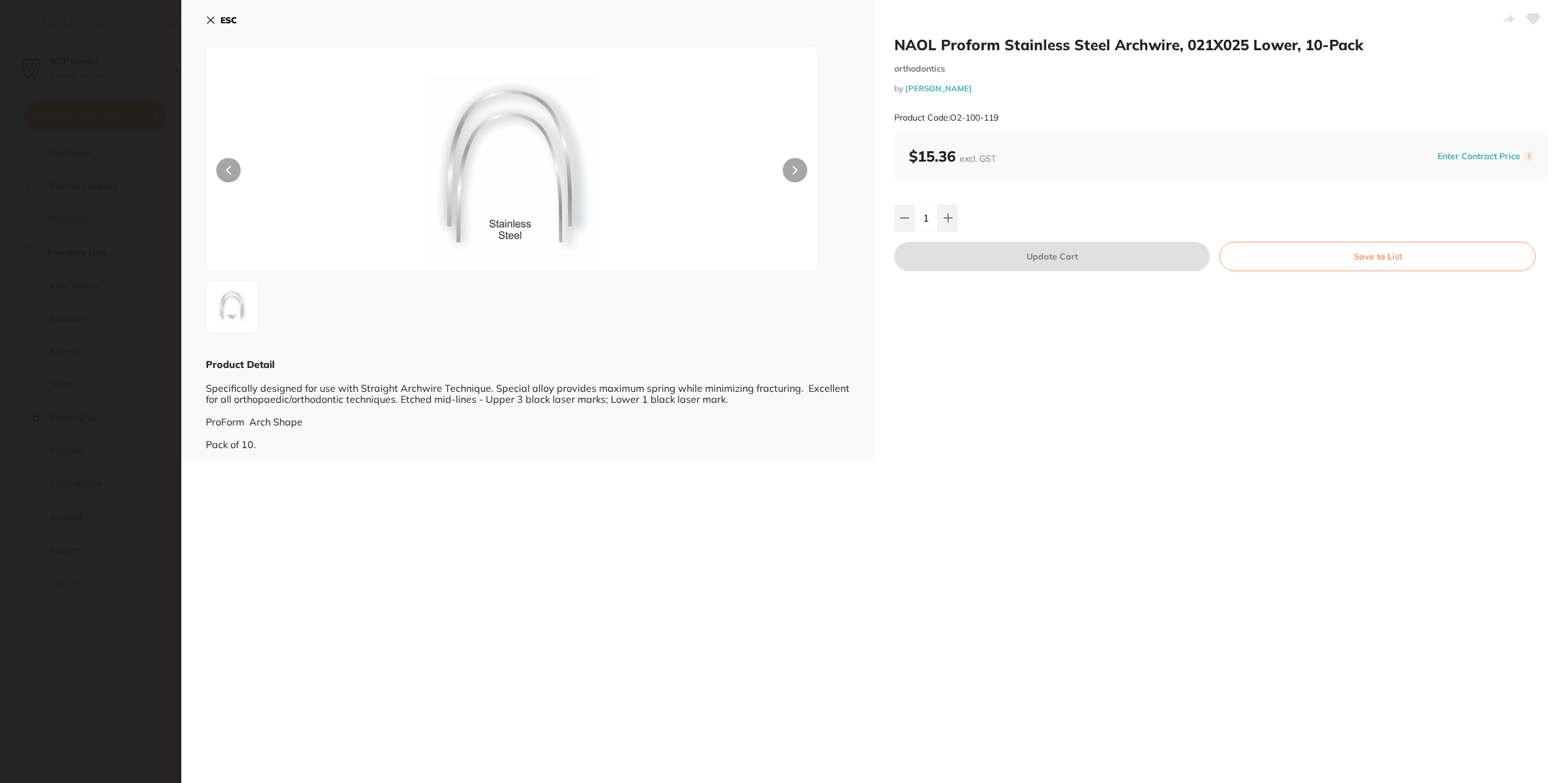
click at [206, 17] on icon at bounding box center [210, 20] width 10 height 10
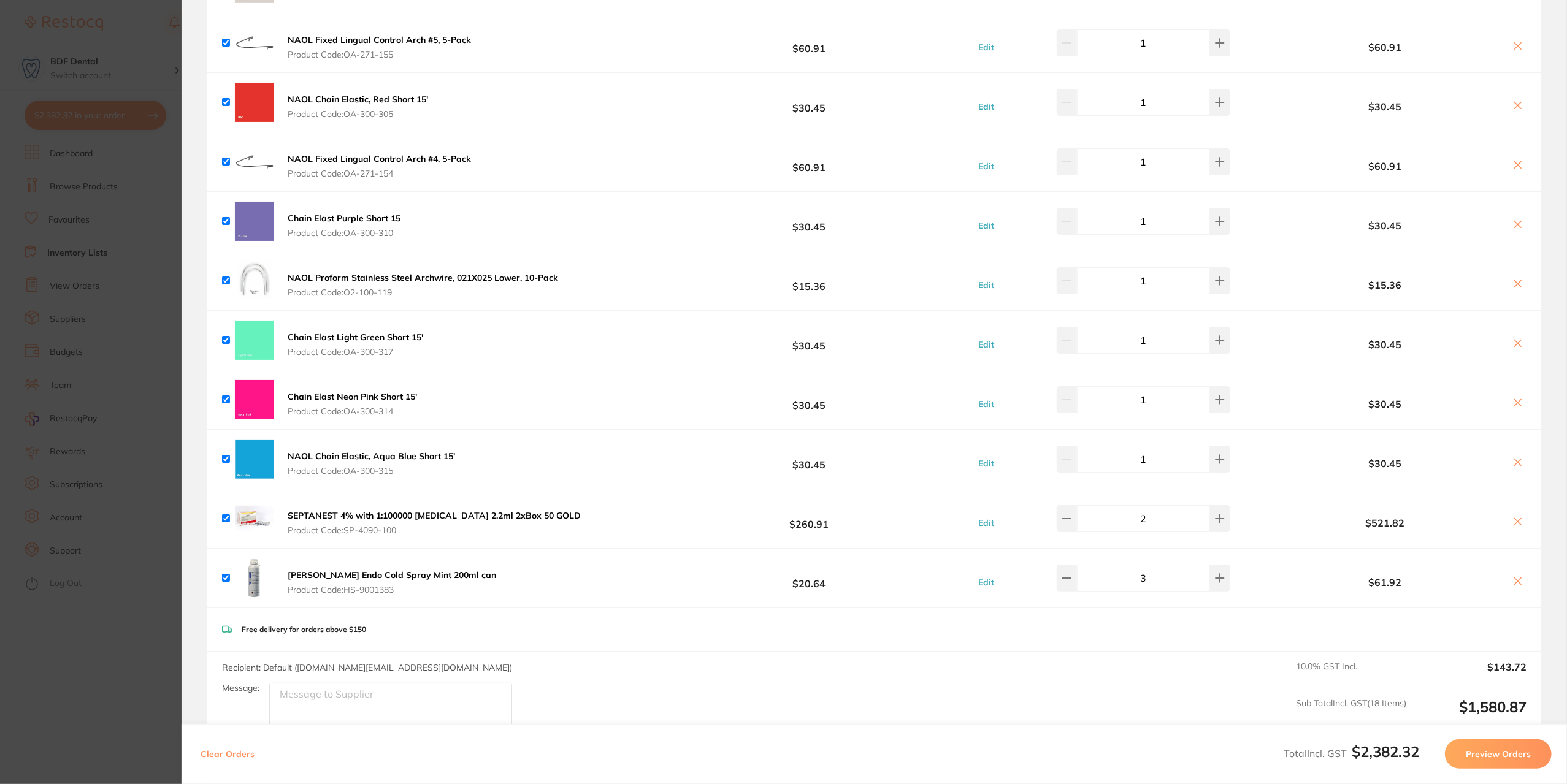
scroll to position [675, 0]
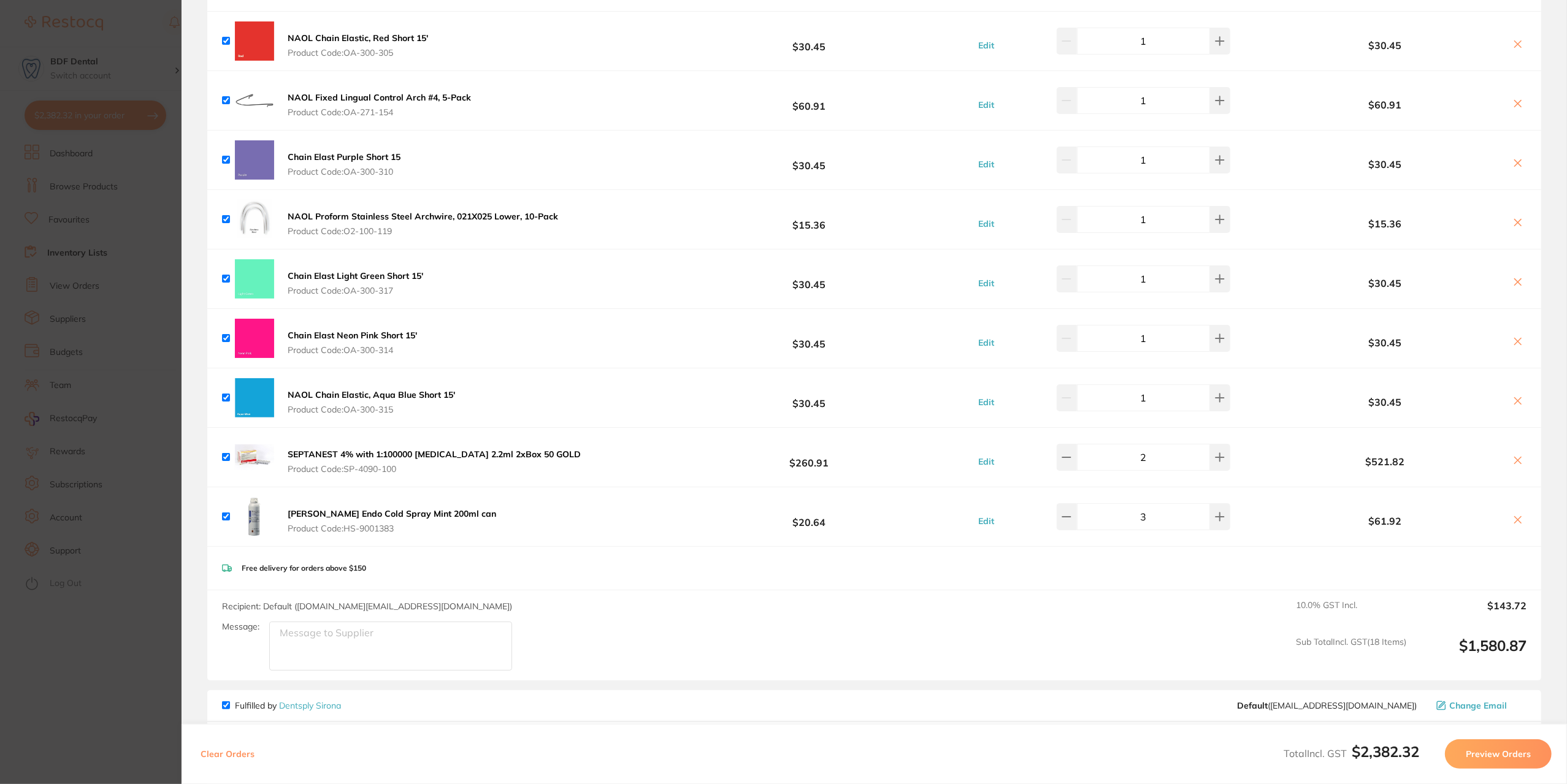
click at [402, 511] on b "[PERSON_NAME] Endo Cold Spray Mint 200ml can" at bounding box center [391, 513] width 209 height 11
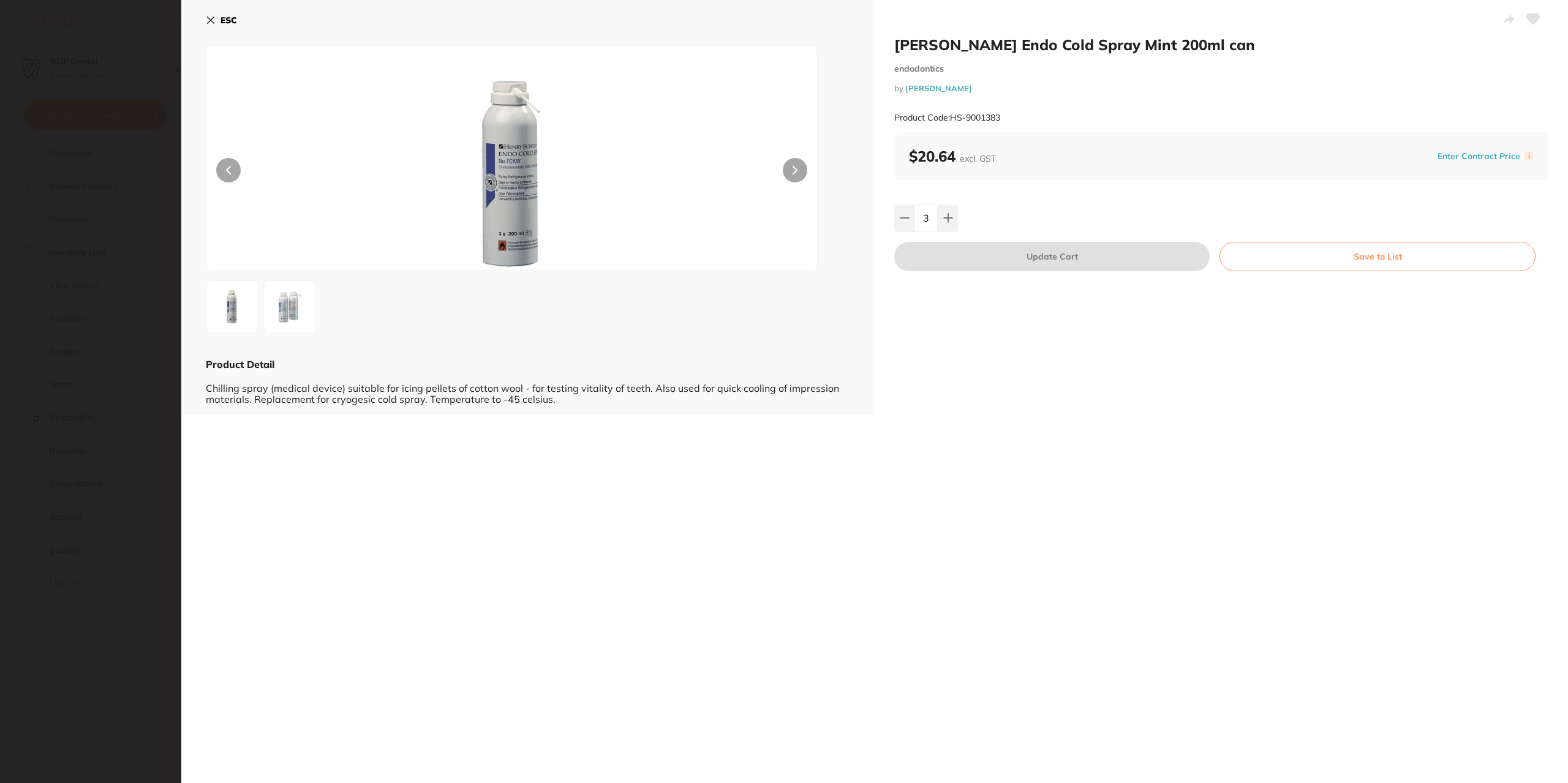
scroll to position [0, 0]
click at [1340, 251] on button "Save to List" at bounding box center [1377, 257] width 316 height 30
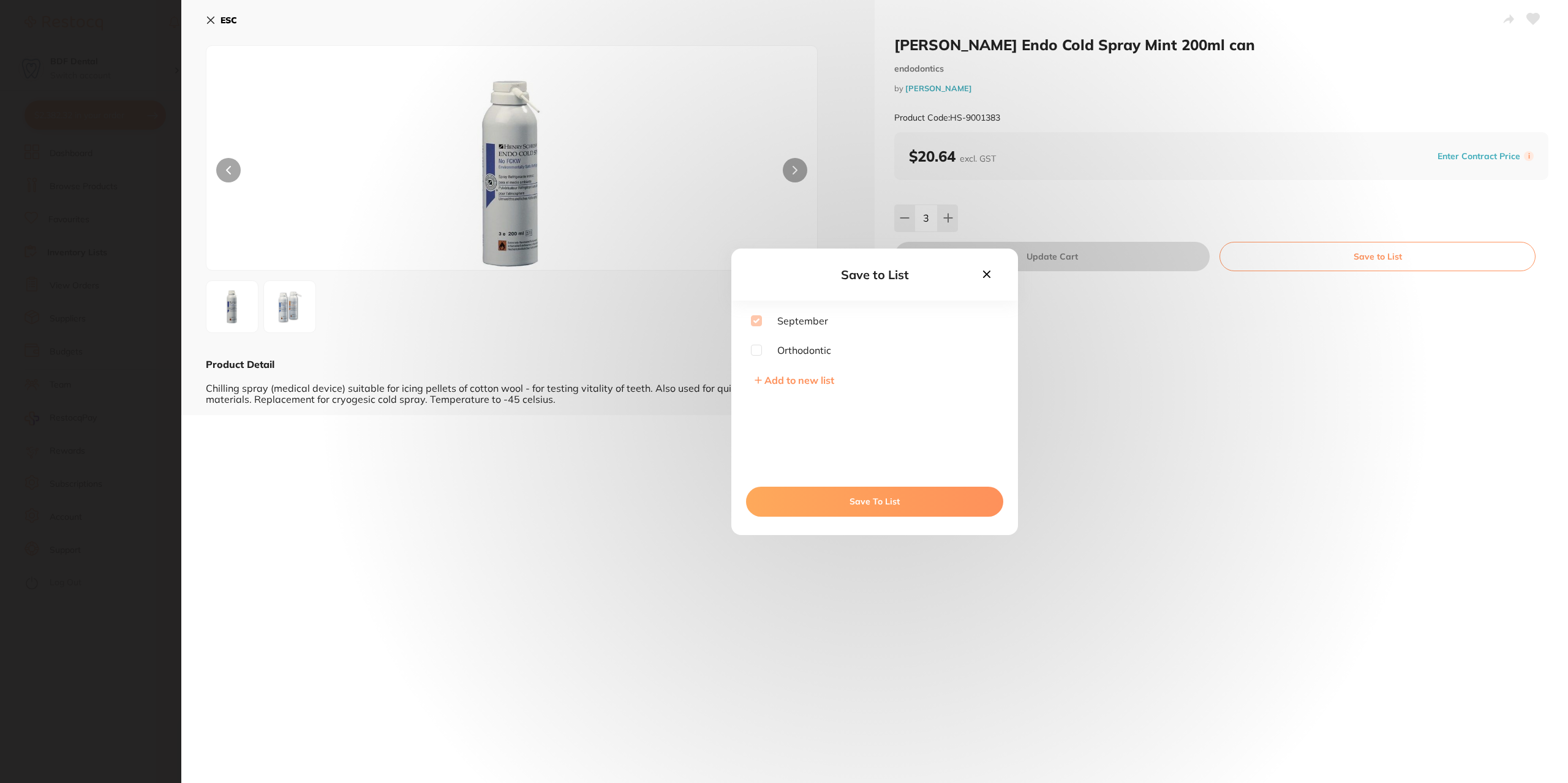
click at [754, 349] on input "checkbox" at bounding box center [756, 350] width 11 height 11
checkbox input "true"
click at [855, 495] on button "Save To List" at bounding box center [875, 501] width 258 height 30
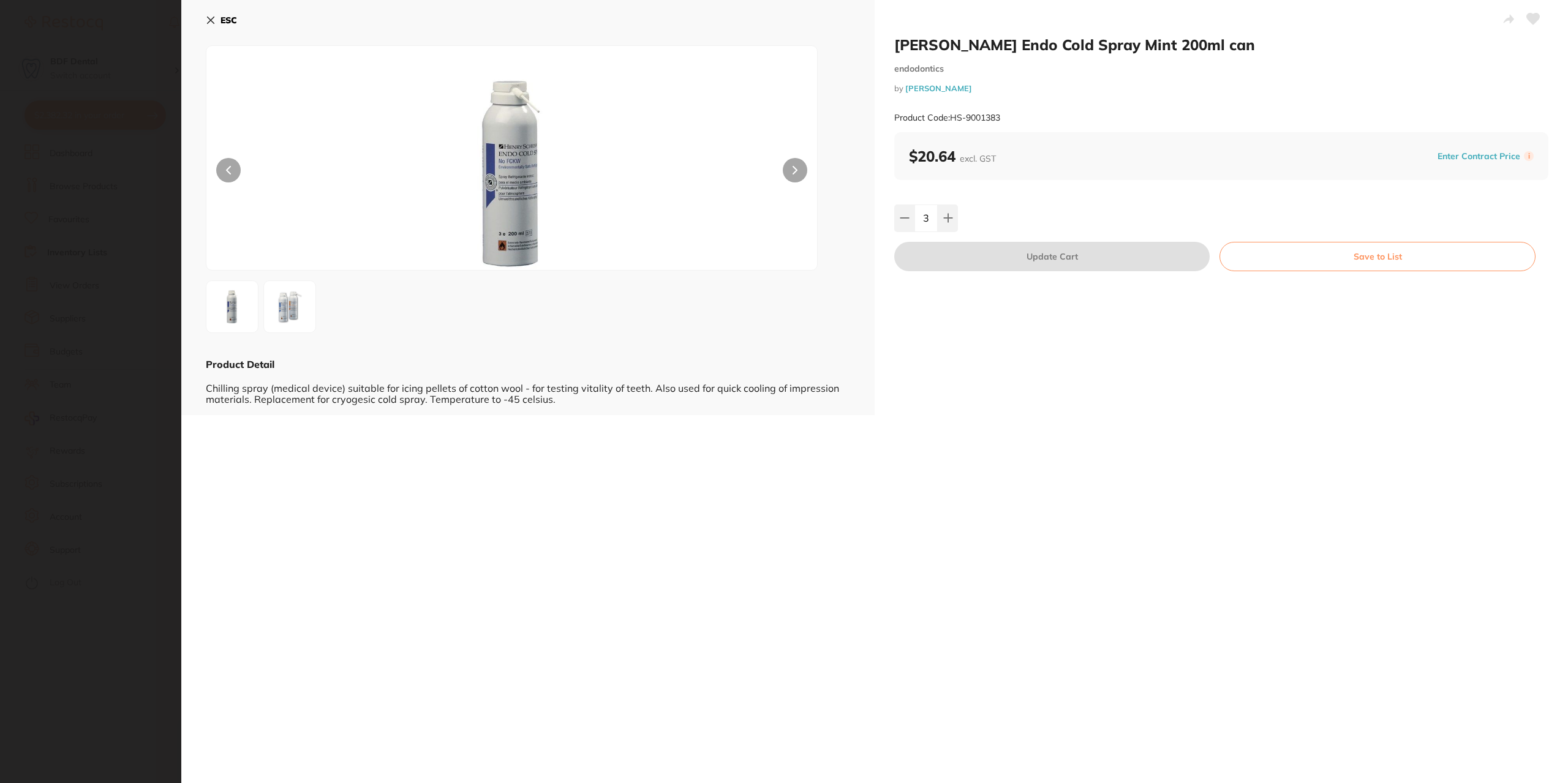
click at [214, 22] on icon at bounding box center [210, 20] width 10 height 10
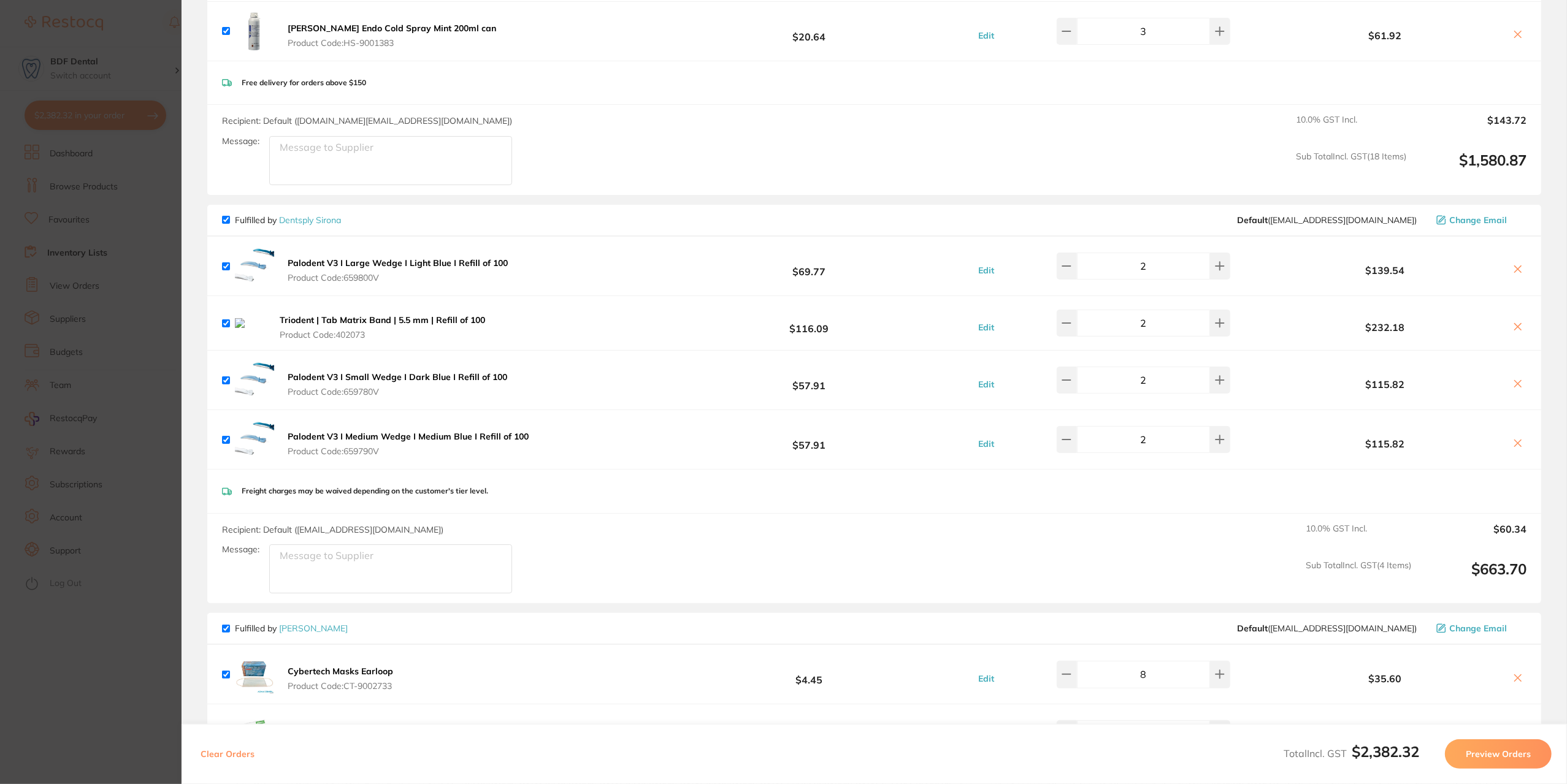
scroll to position [1226, 0]
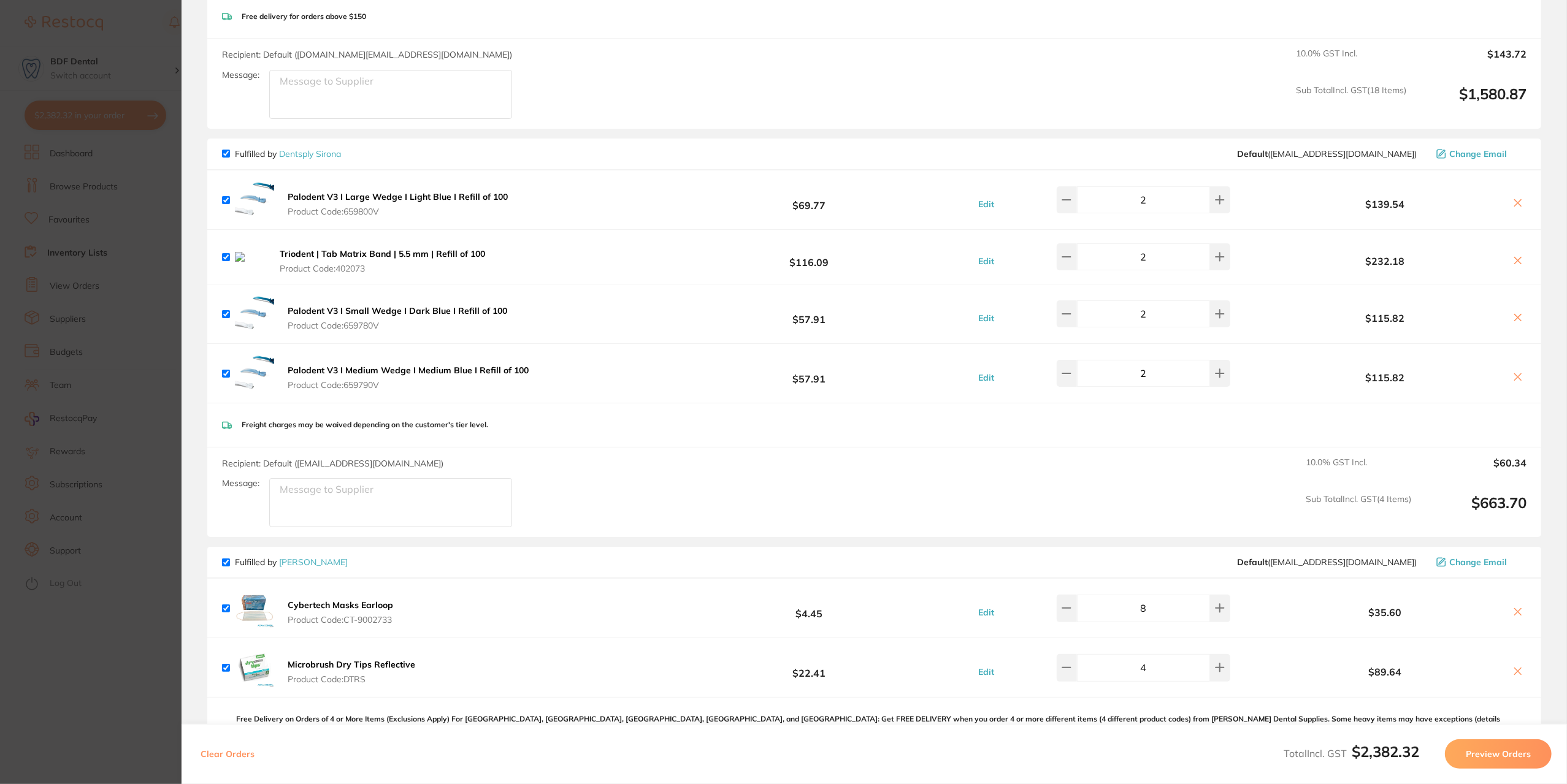
click at [147, 223] on section "Update RRP Set your pre negotiated price for this item. Item Agreed RRP (excl. …" at bounding box center [784, 392] width 1567 height 784
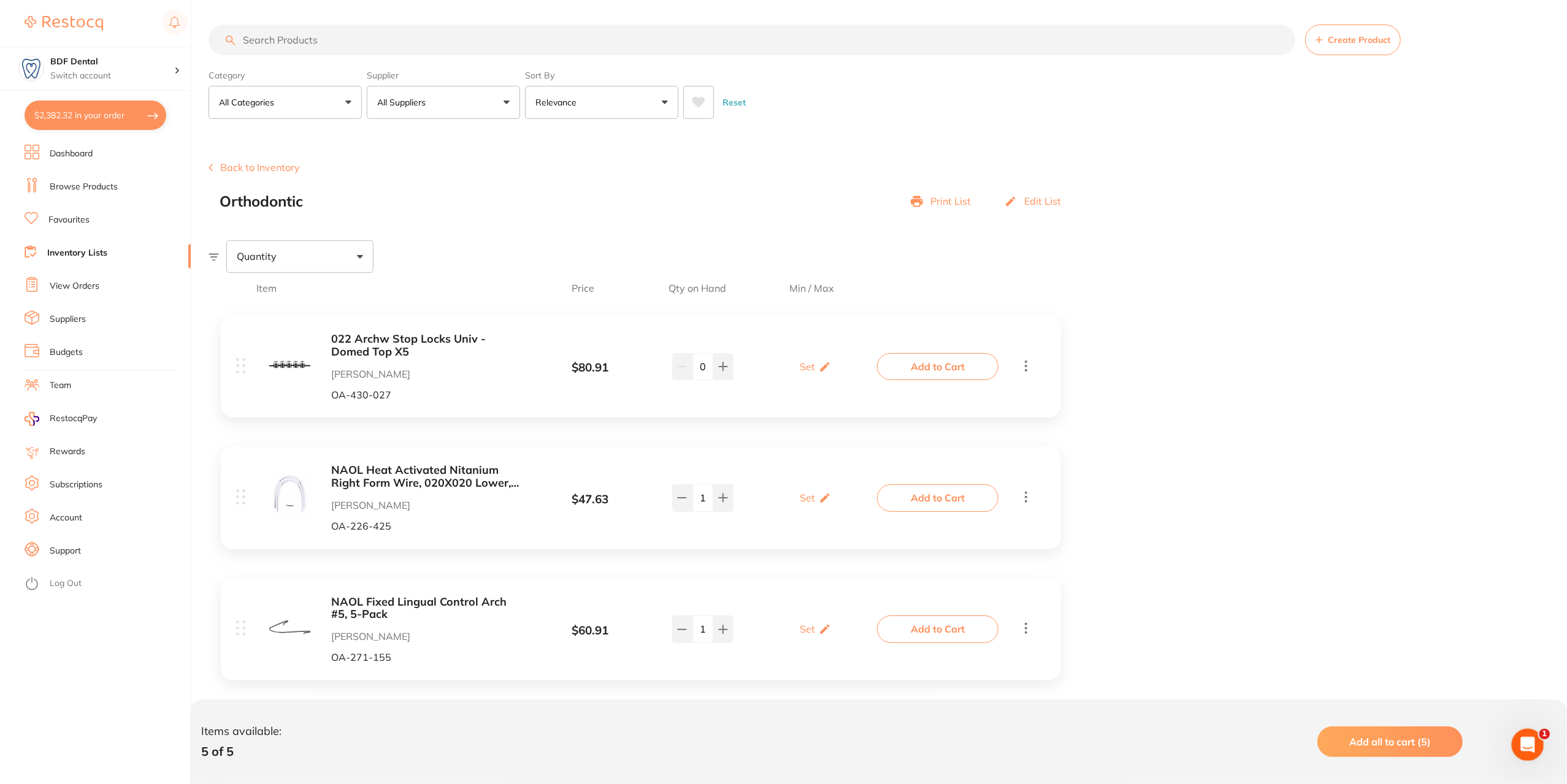
click at [1531, 744] on icon "Open Intercom Messenger" at bounding box center [1526, 744] width 20 height 20
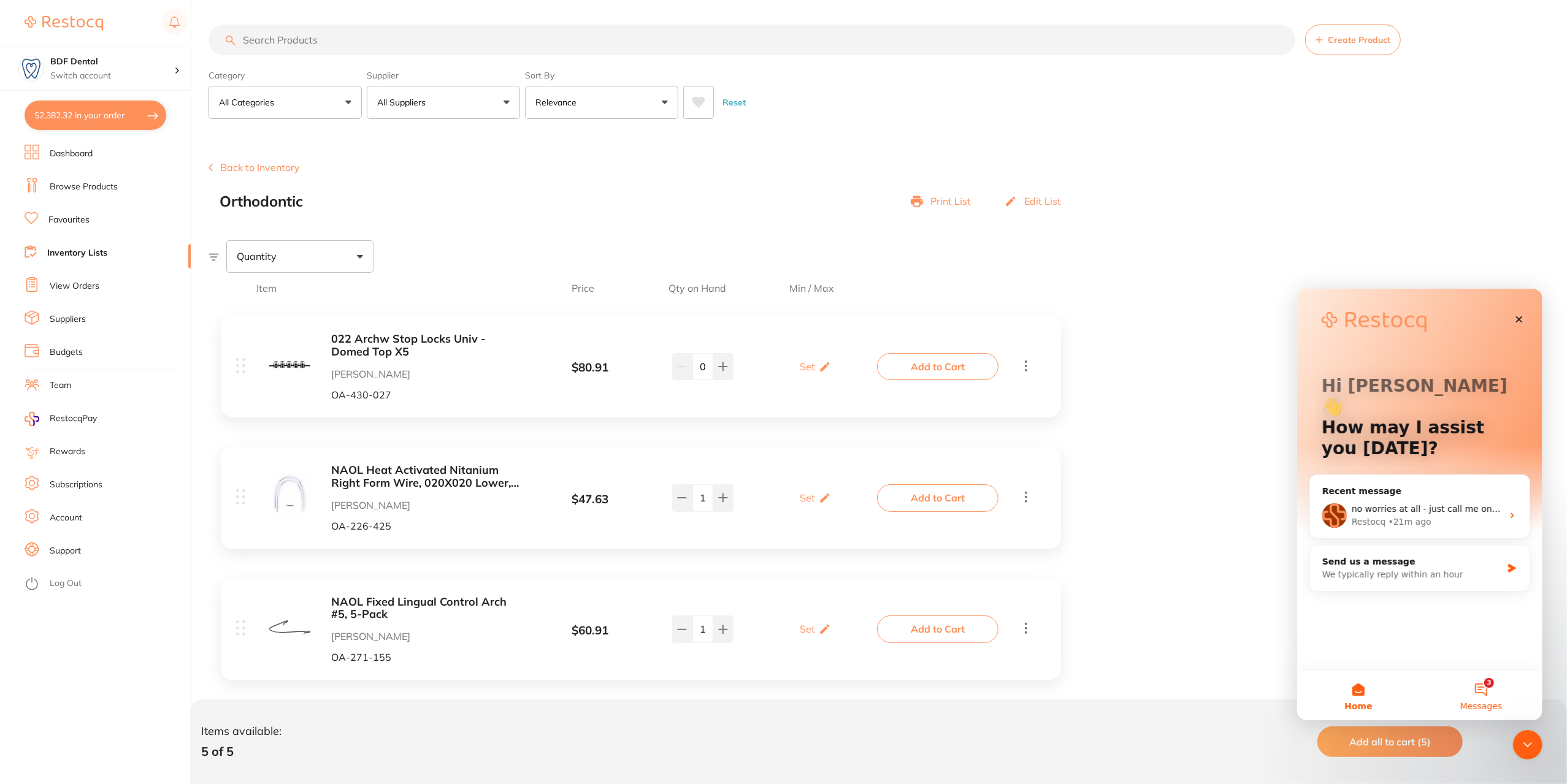
click at [1483, 688] on button "3 Messages" at bounding box center [1481, 695] width 123 height 49
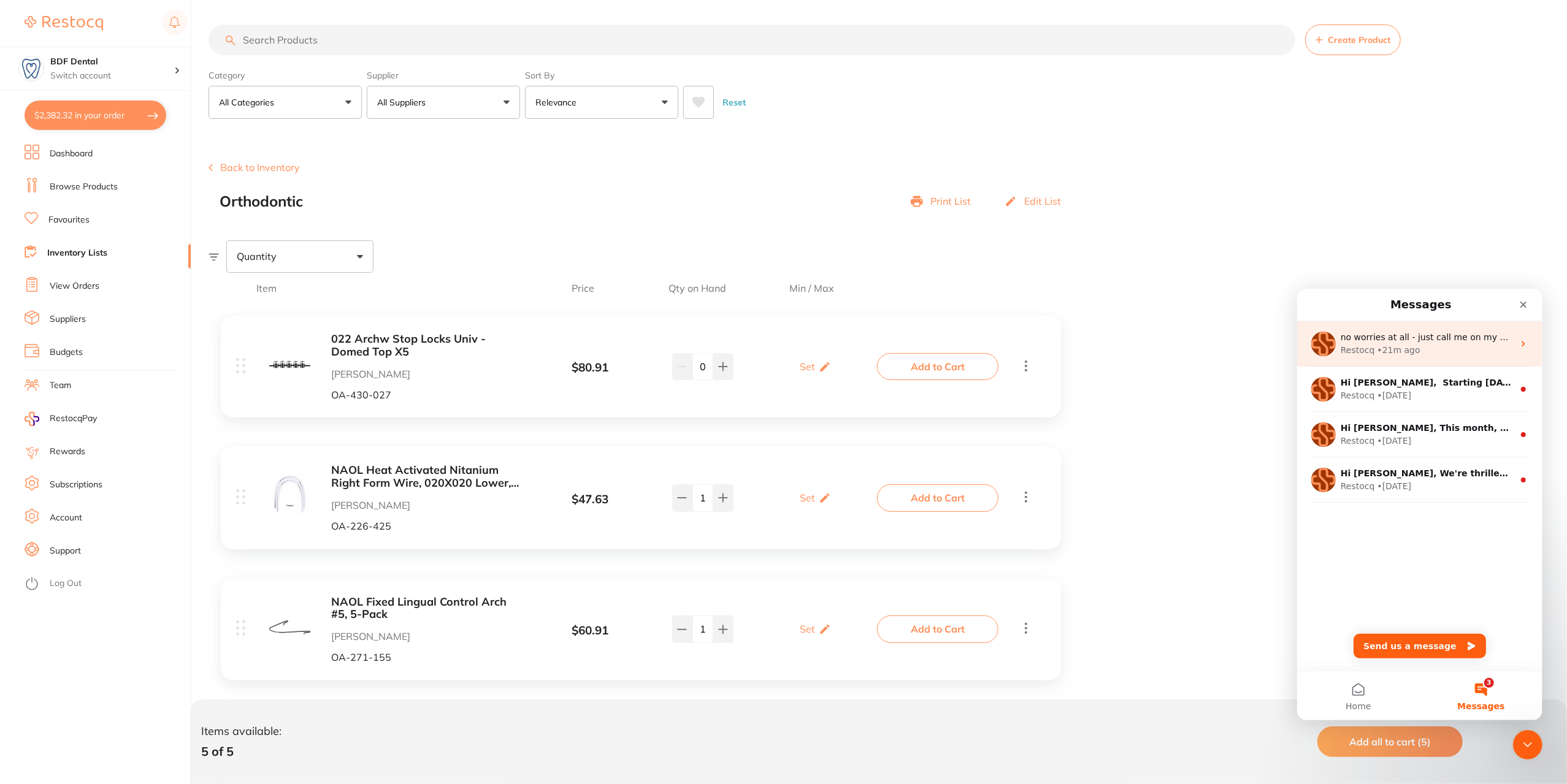
click at [1368, 339] on span "no worries at all - just call me on my mobile 0402133859" at bounding box center [1475, 337] width 270 height 10
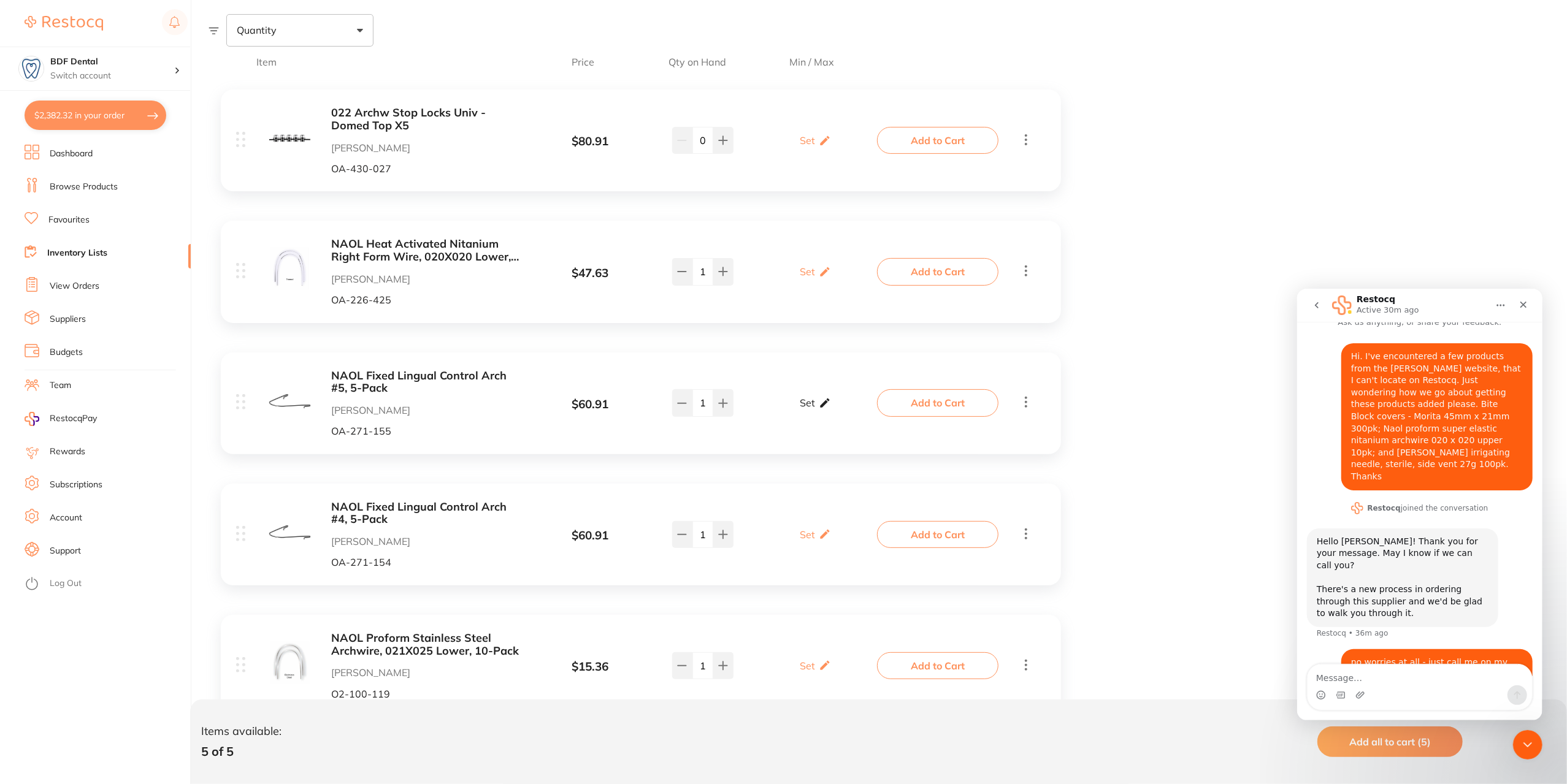
scroll to position [245, 0]
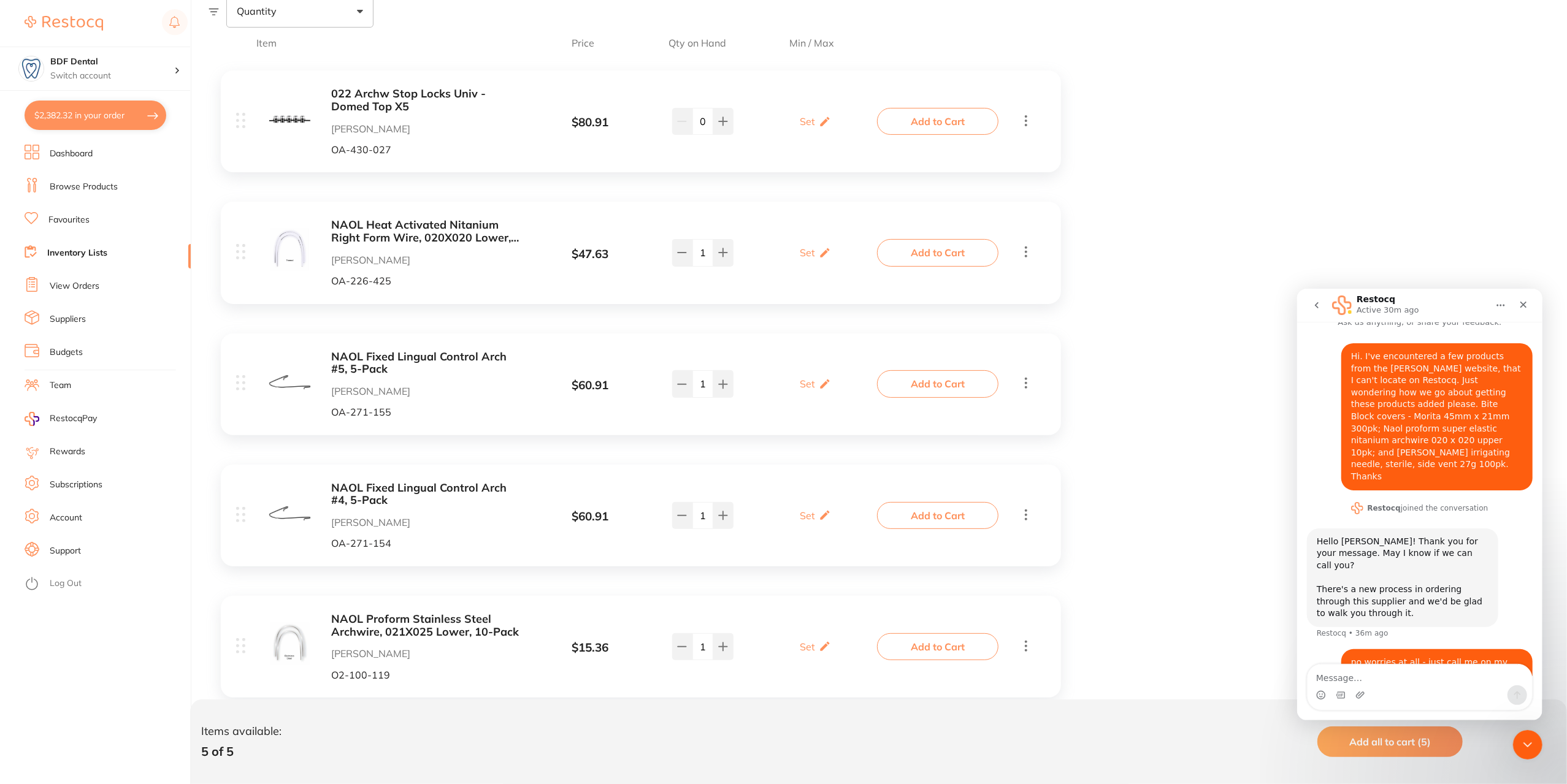
click at [101, 118] on button "$2,382.32 in your order" at bounding box center [95, 115] width 142 height 30
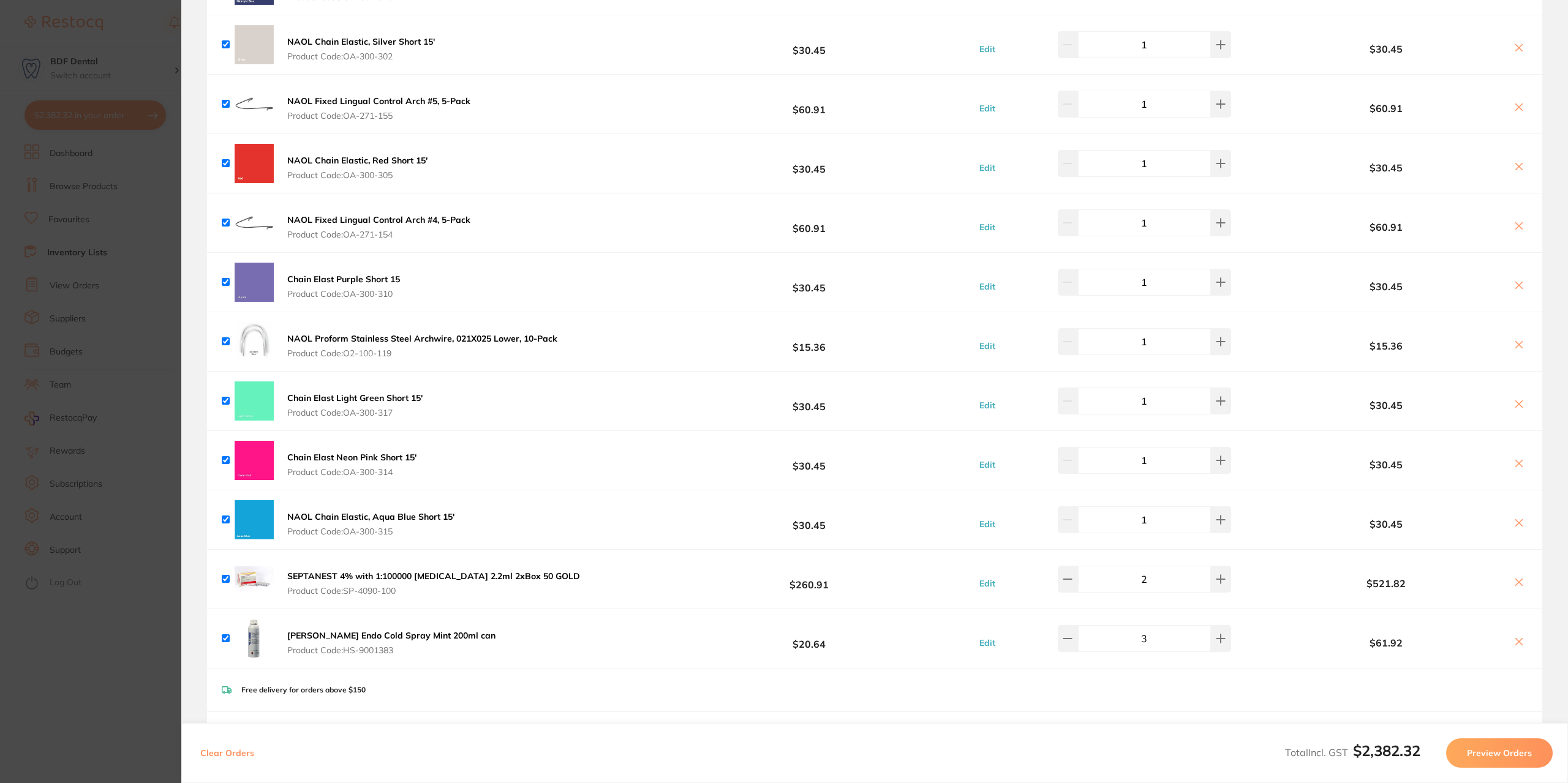
scroll to position [674, 0]
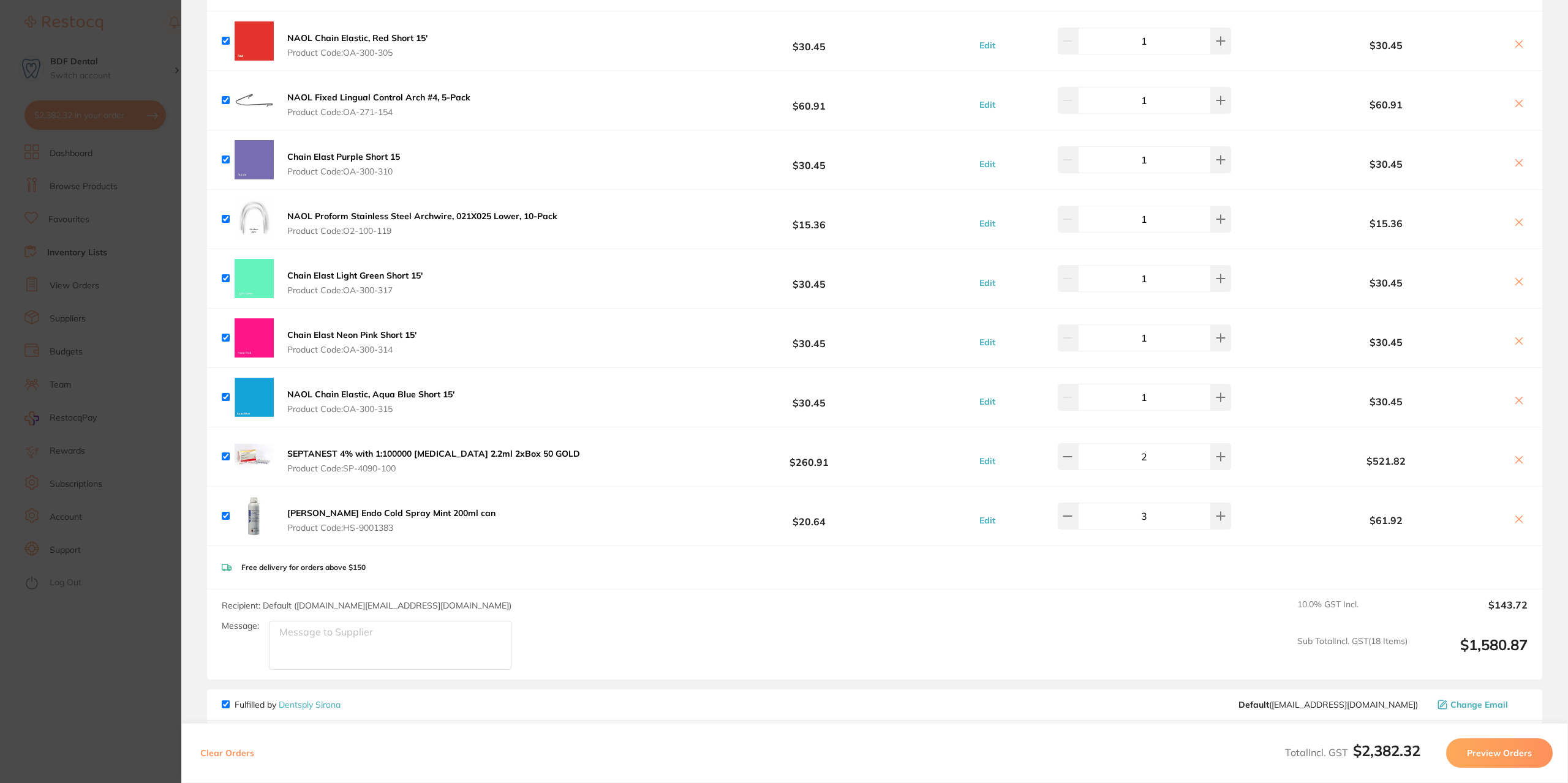
click at [162, 131] on section "Update RRP Set your pre negotiated price for this item. Item Agreed RRP (excl. …" at bounding box center [784, 392] width 1568 height 783
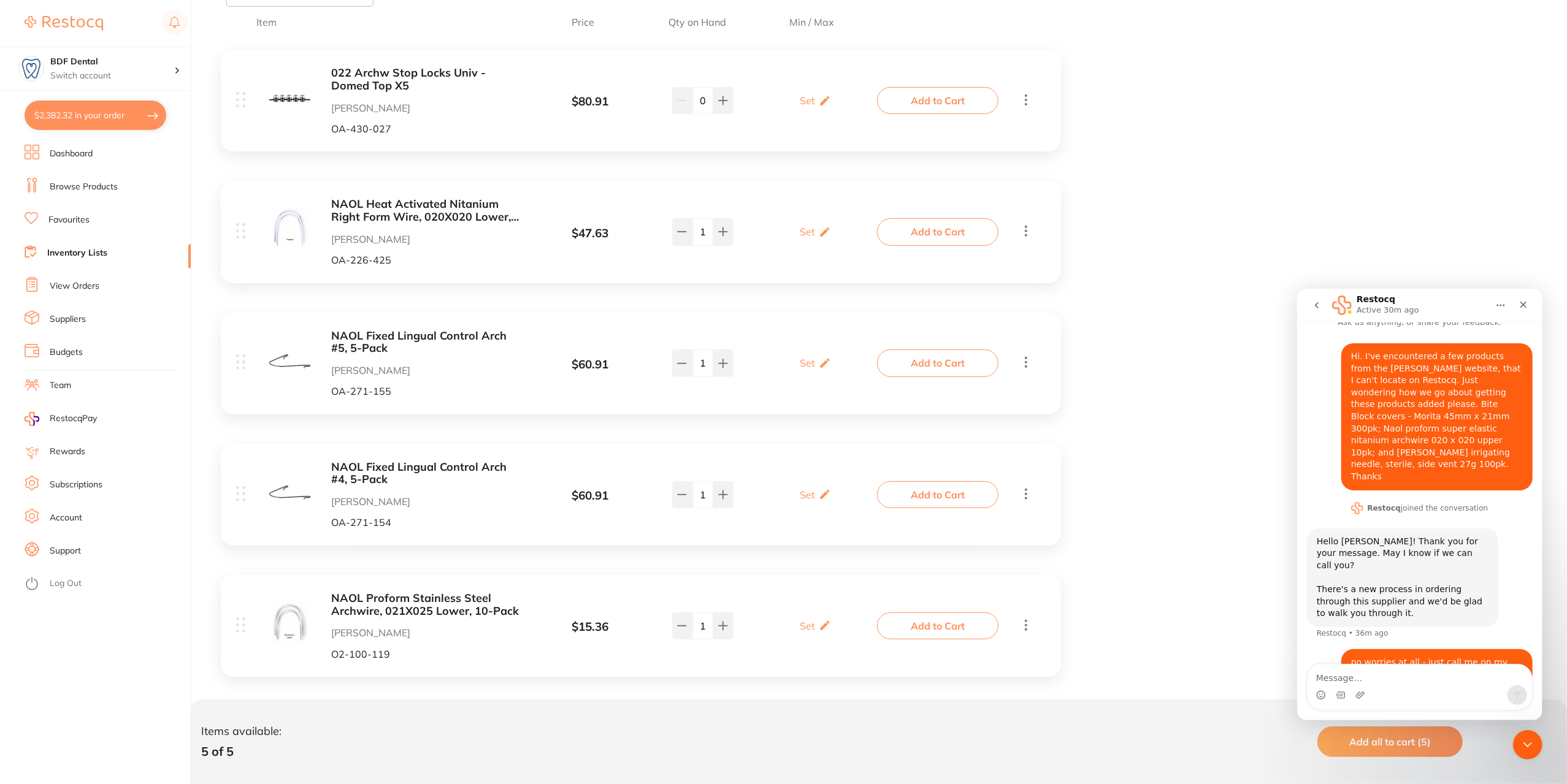
scroll to position [278, 0]
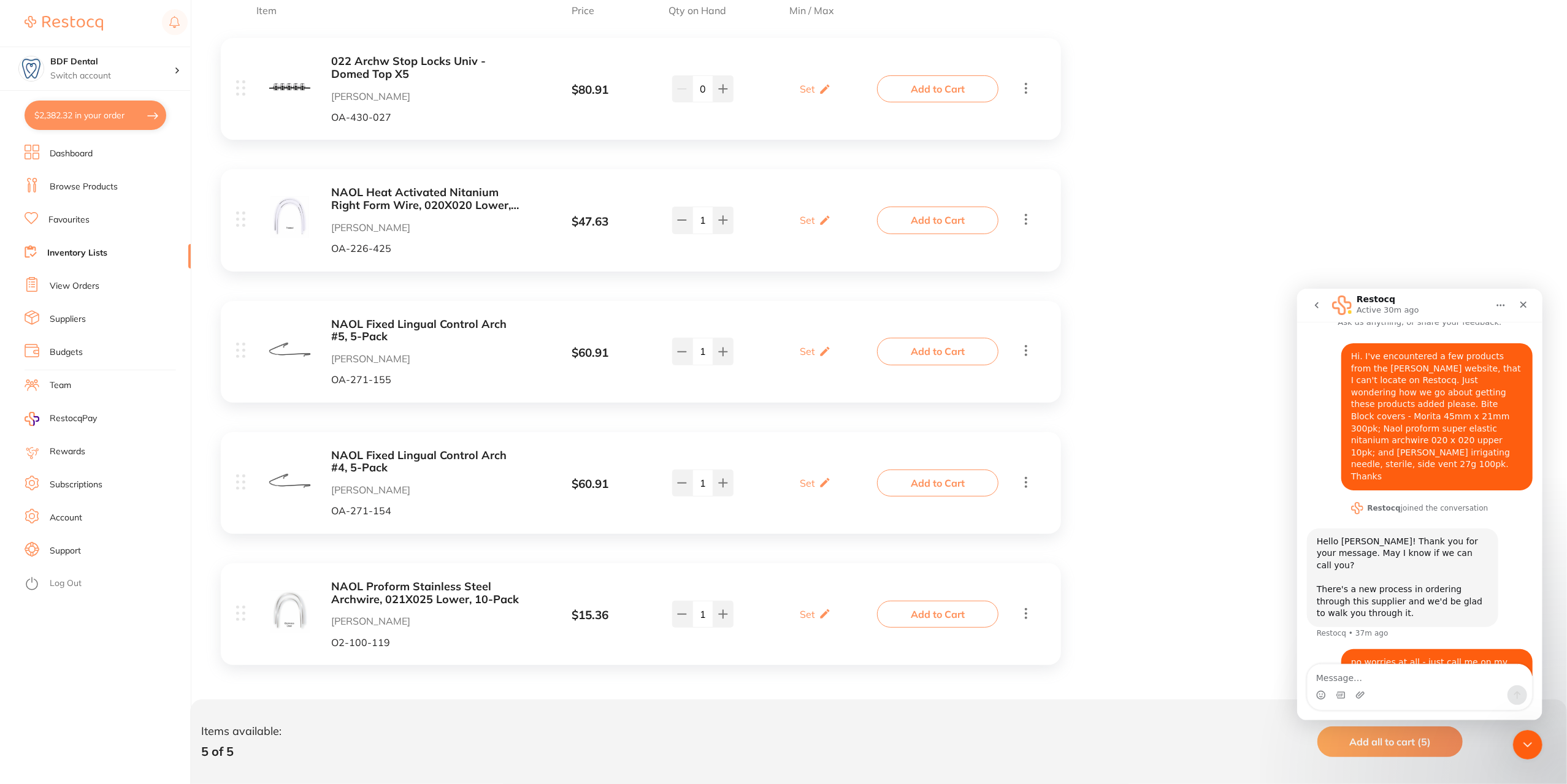
click at [88, 119] on button "$2,382.32 in your order" at bounding box center [95, 115] width 142 height 30
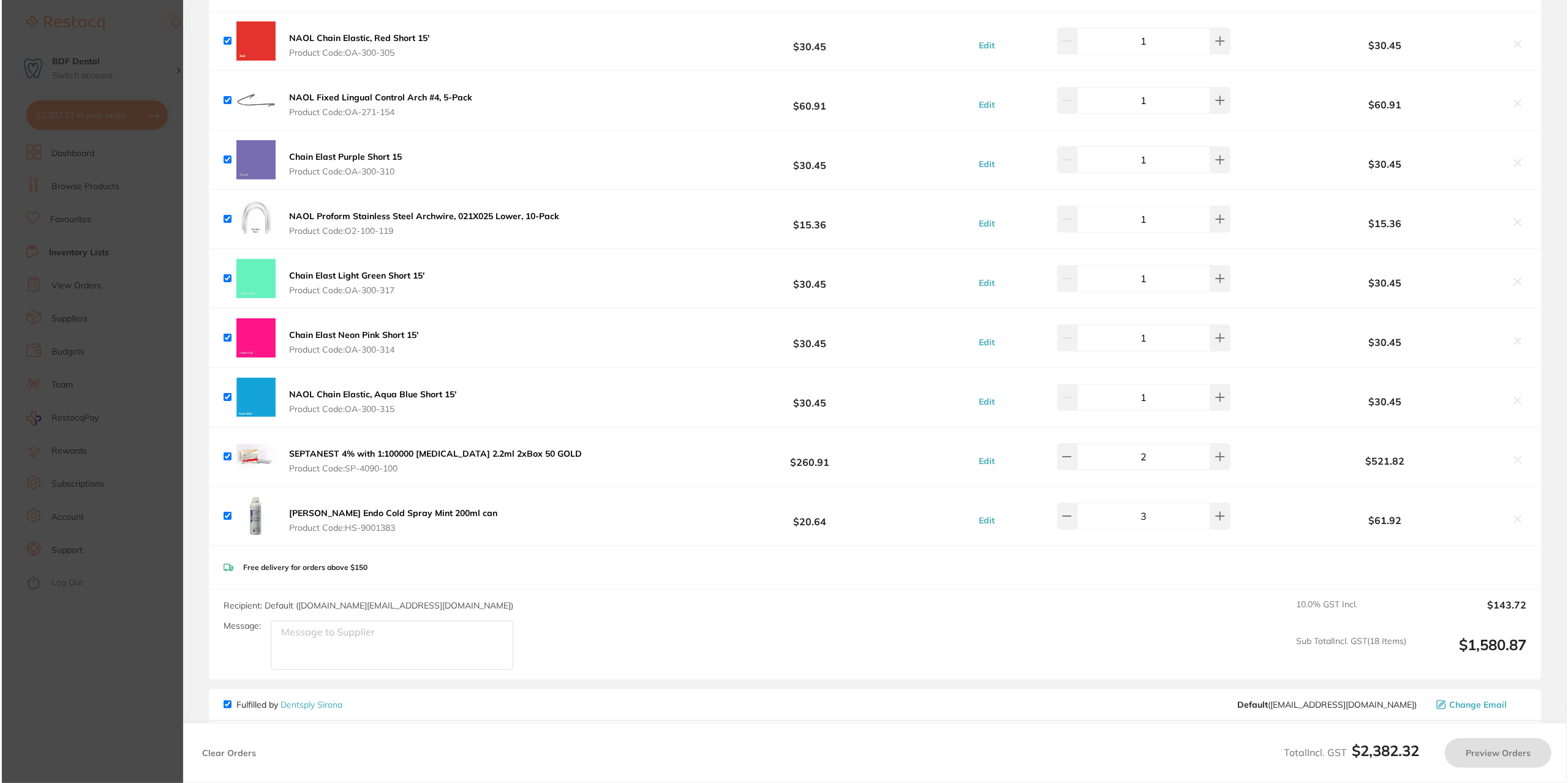
scroll to position [0, 0]
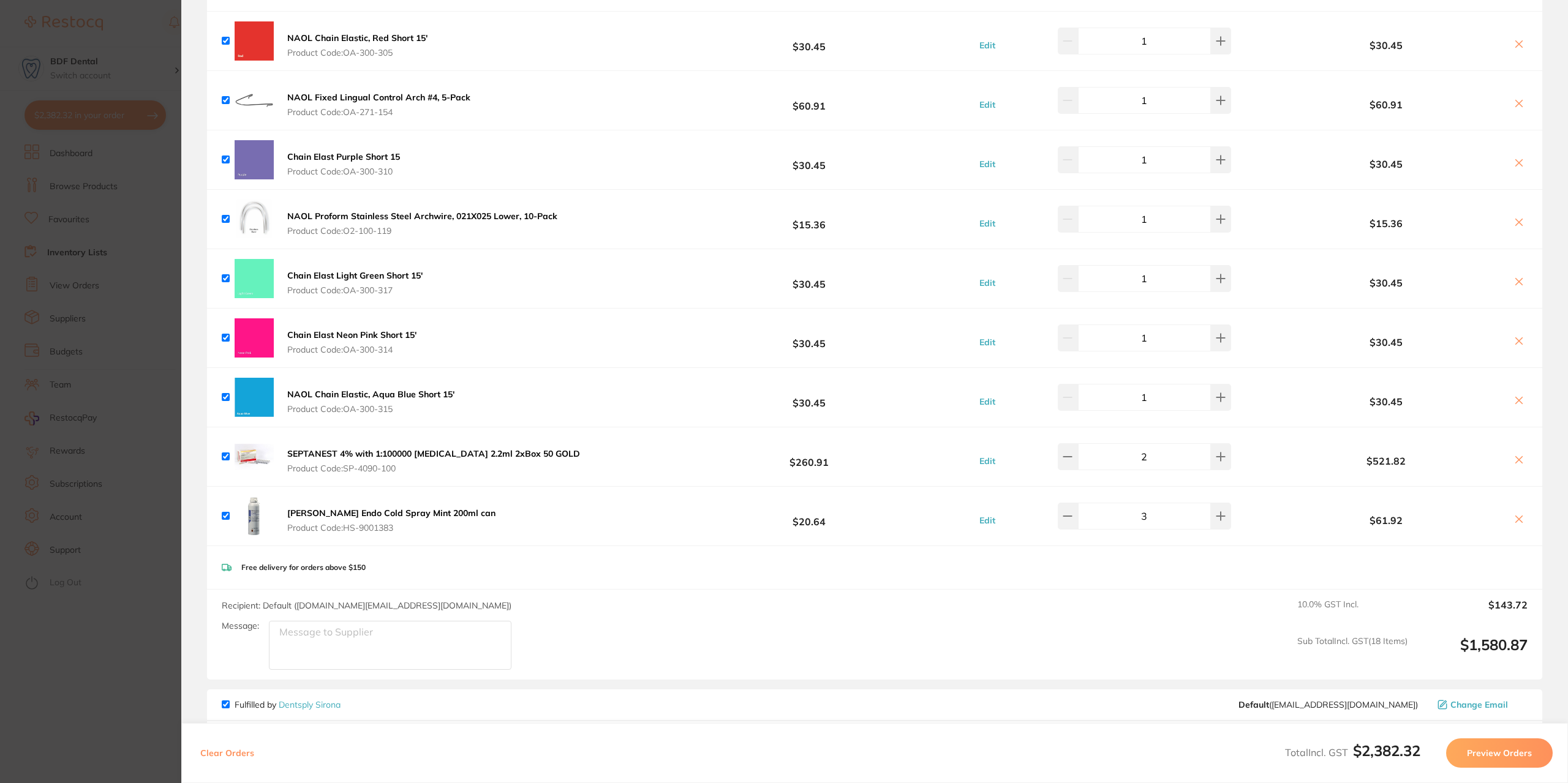
click at [410, 509] on b "[PERSON_NAME] Endo Cold Spray Mint 200ml can" at bounding box center [391, 513] width 208 height 11
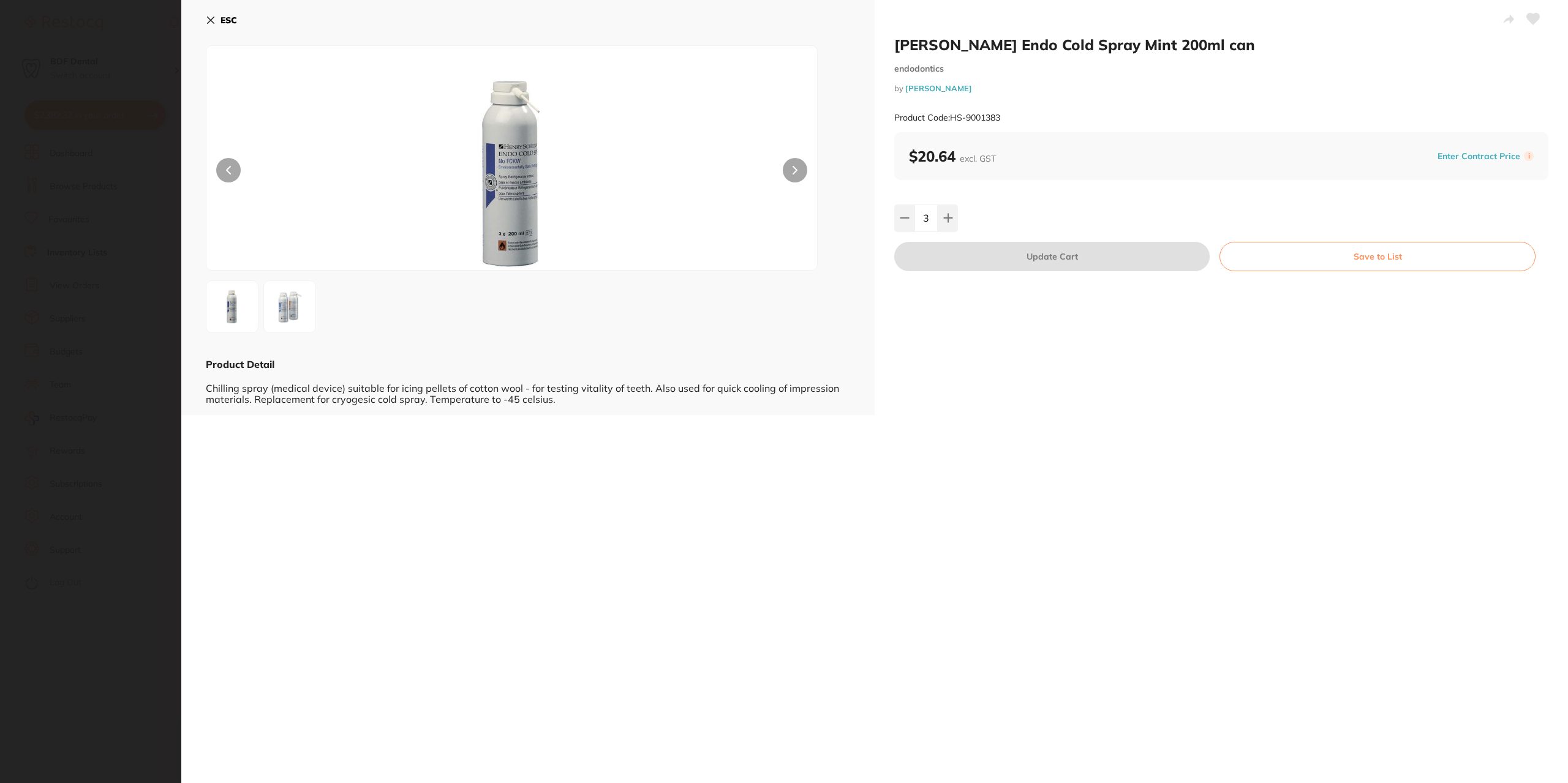
click at [1384, 259] on button "Save to List" at bounding box center [1377, 257] width 316 height 30
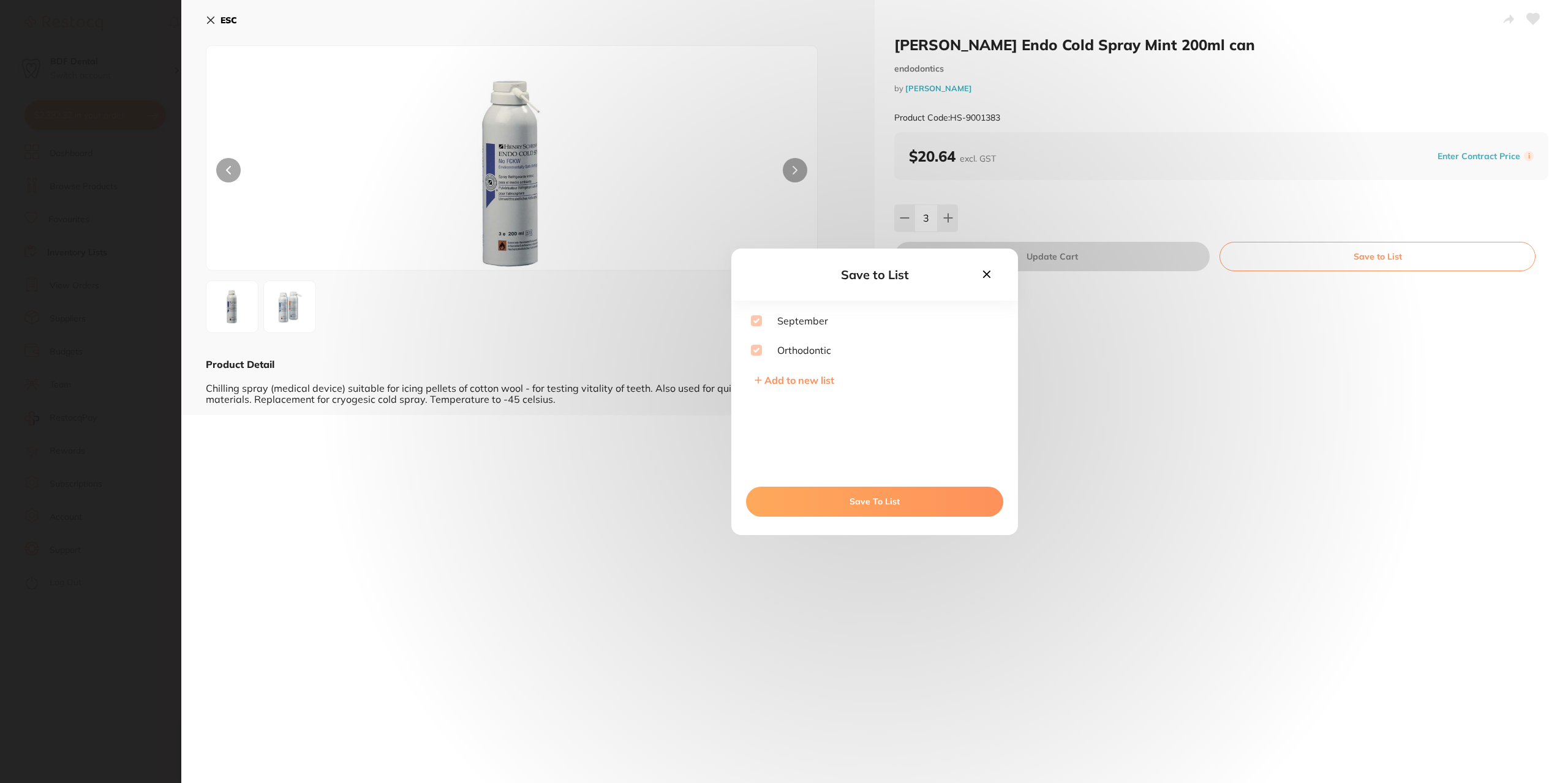
click at [855, 501] on button "Save To List" at bounding box center [875, 501] width 258 height 30
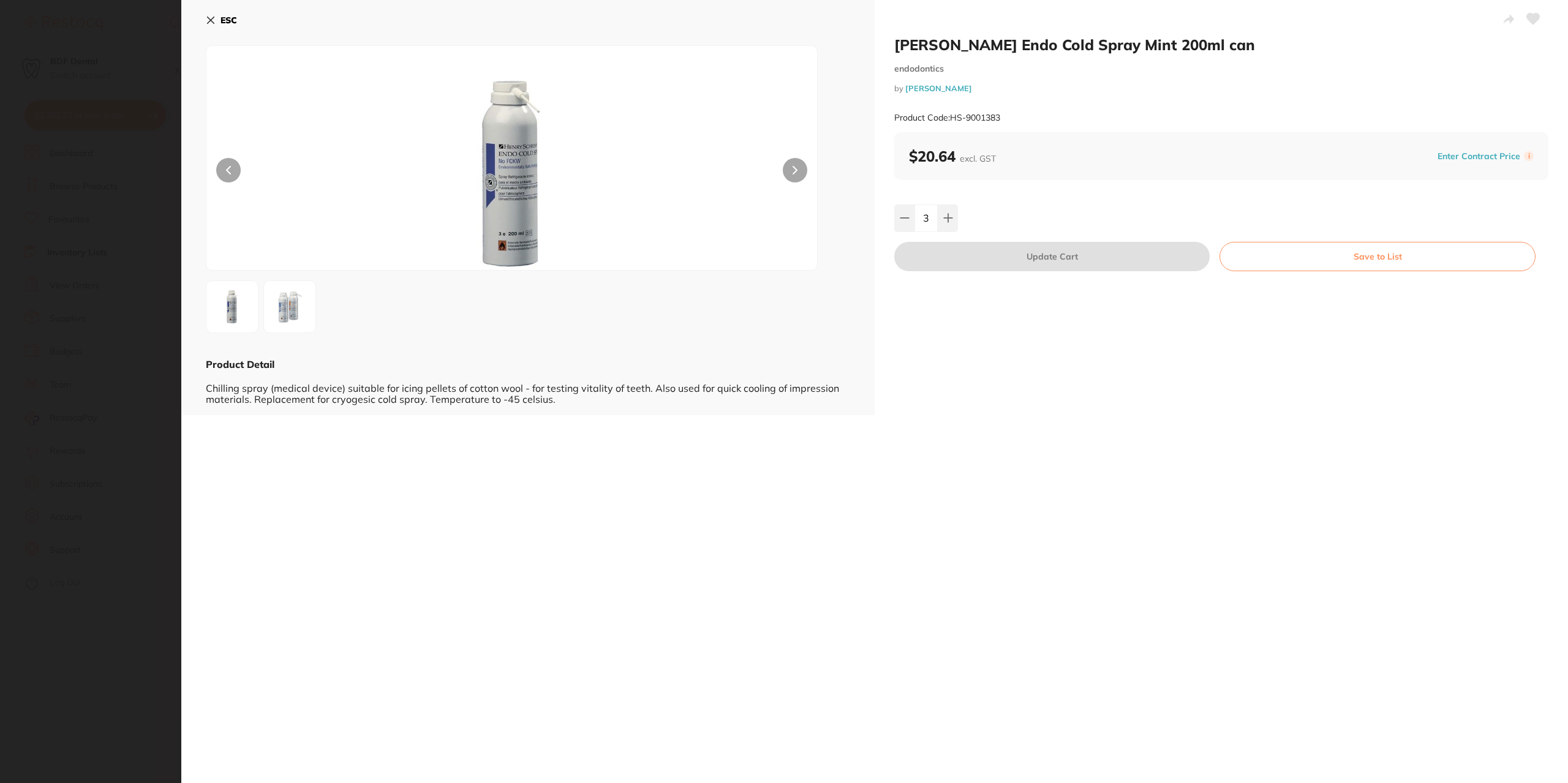
click at [214, 24] on icon at bounding box center [211, 20] width 7 height 7
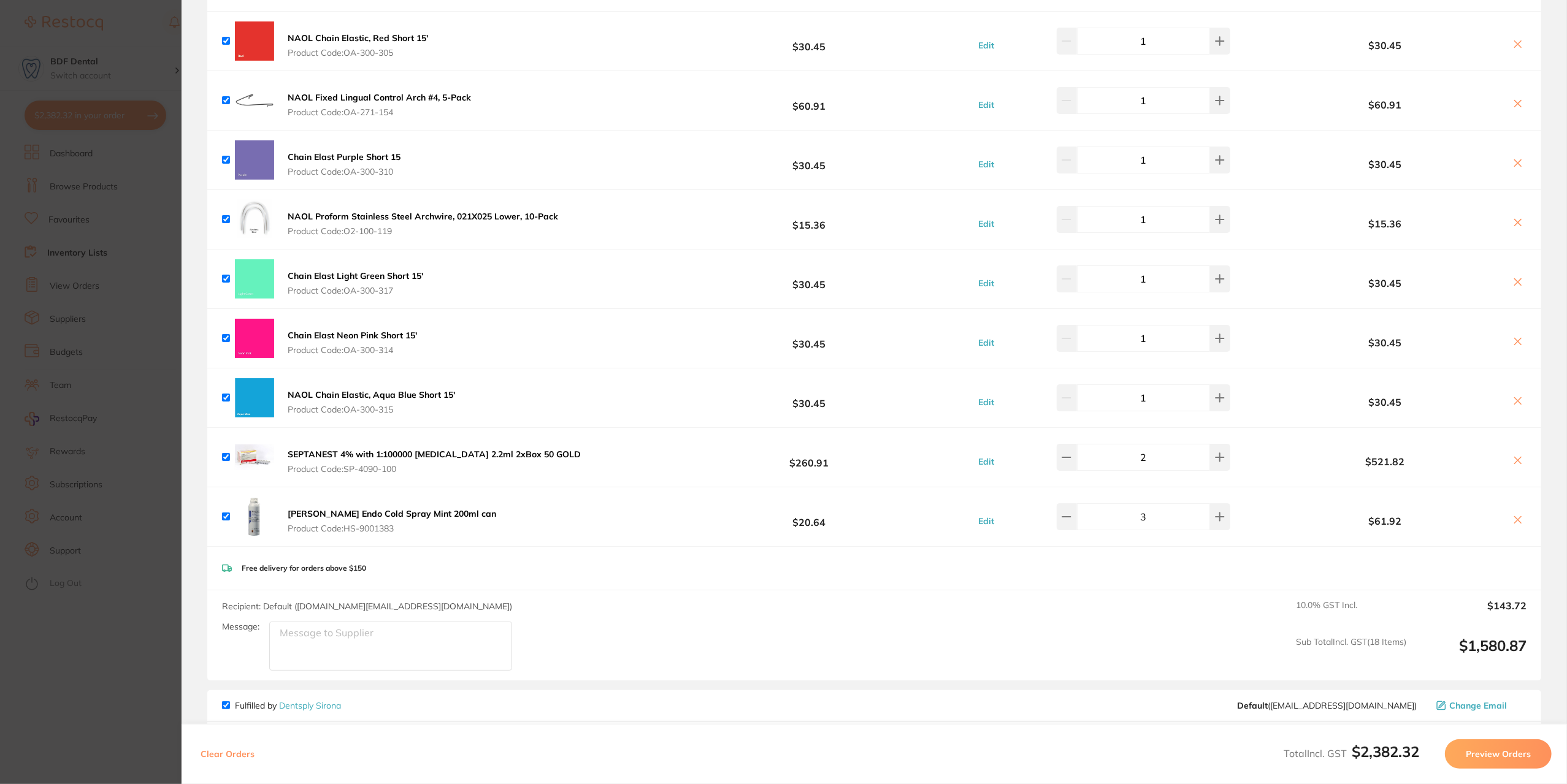
click at [173, 246] on section "Update RRP Set your pre negotiated price for this item. Item Agreed RRP (excl. …" at bounding box center [784, 392] width 1567 height 784
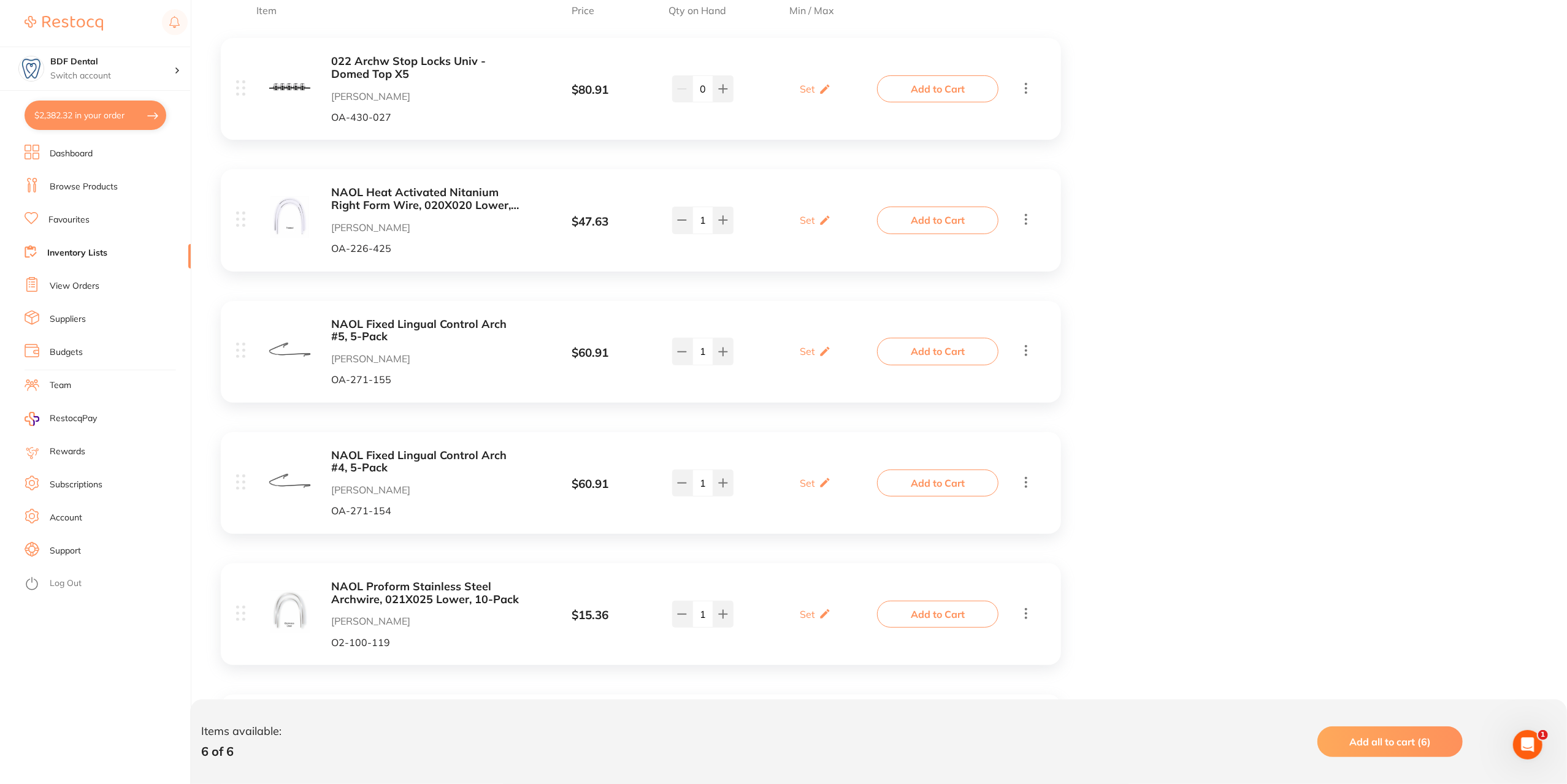
click at [80, 250] on link "Inventory Lists" at bounding box center [77, 253] width 60 height 12
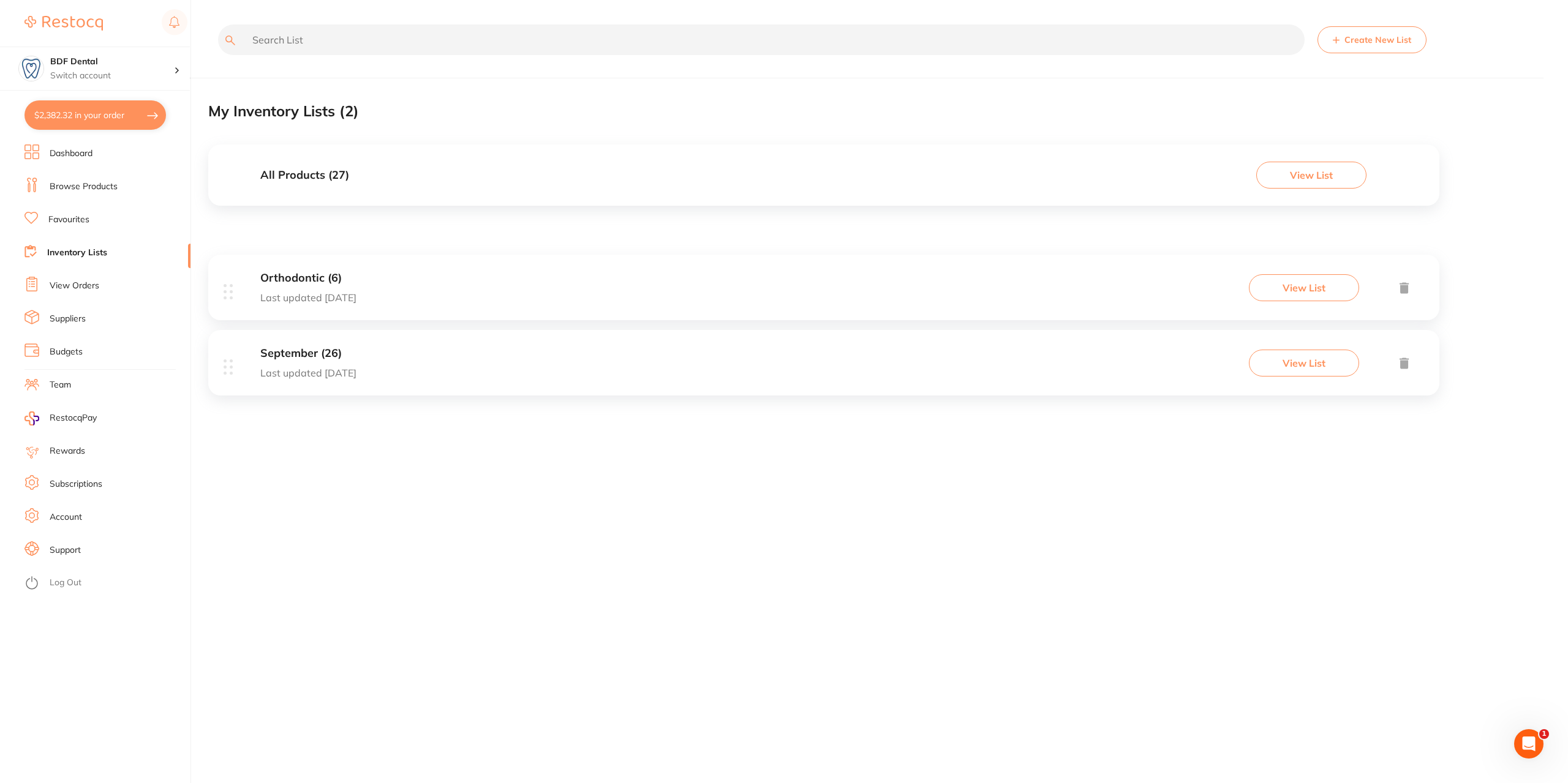
click at [333, 280] on h3 "Orthodontic (6)" at bounding box center [308, 278] width 96 height 13
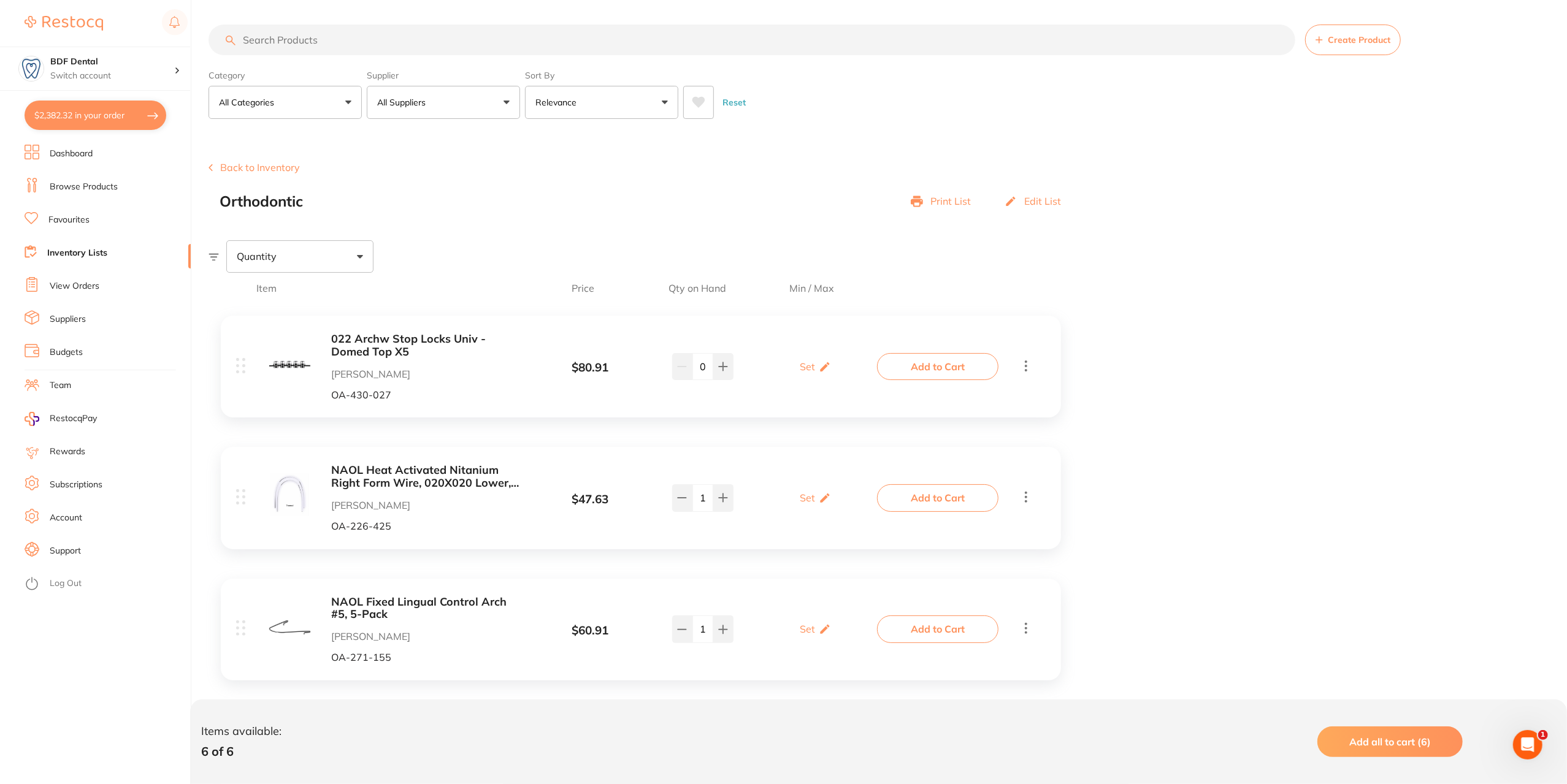
click at [71, 152] on link "Dashboard" at bounding box center [72, 154] width 43 height 12
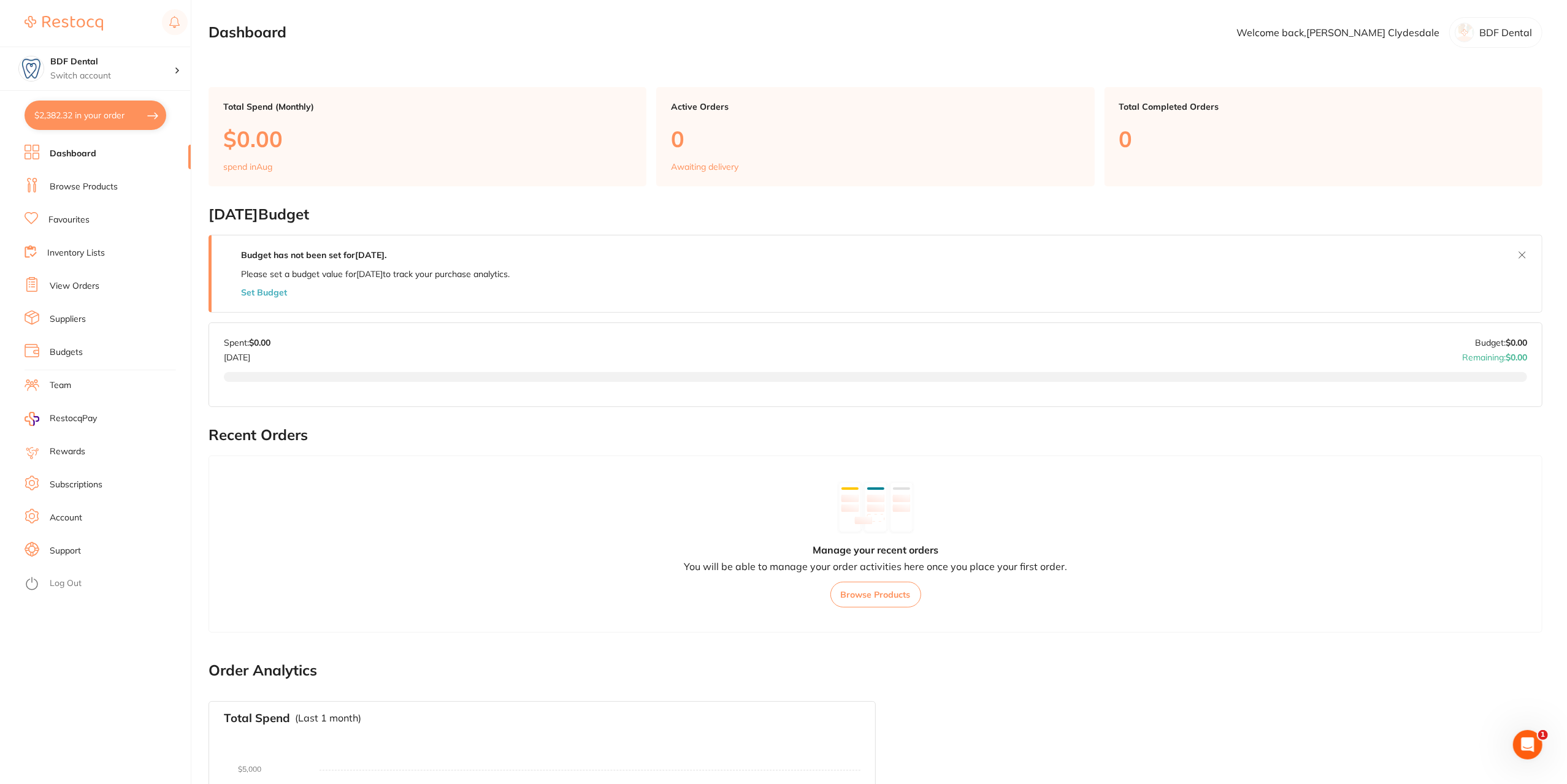
click at [88, 254] on link "Inventory Lists" at bounding box center [76, 253] width 57 height 12
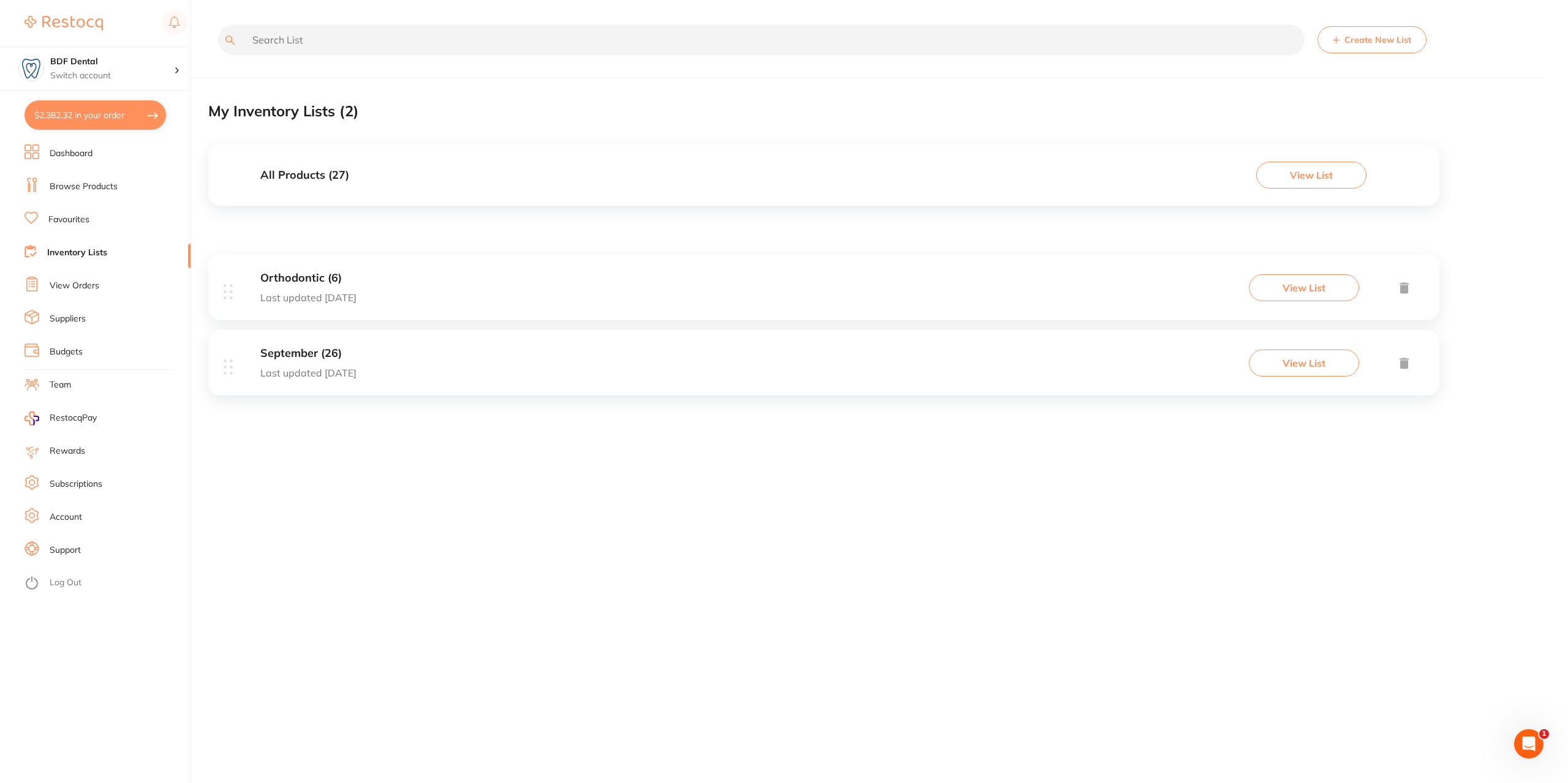
scroll to position [674, 0]
click at [84, 112] on button "$2,382.32 in your order" at bounding box center [95, 115] width 142 height 30
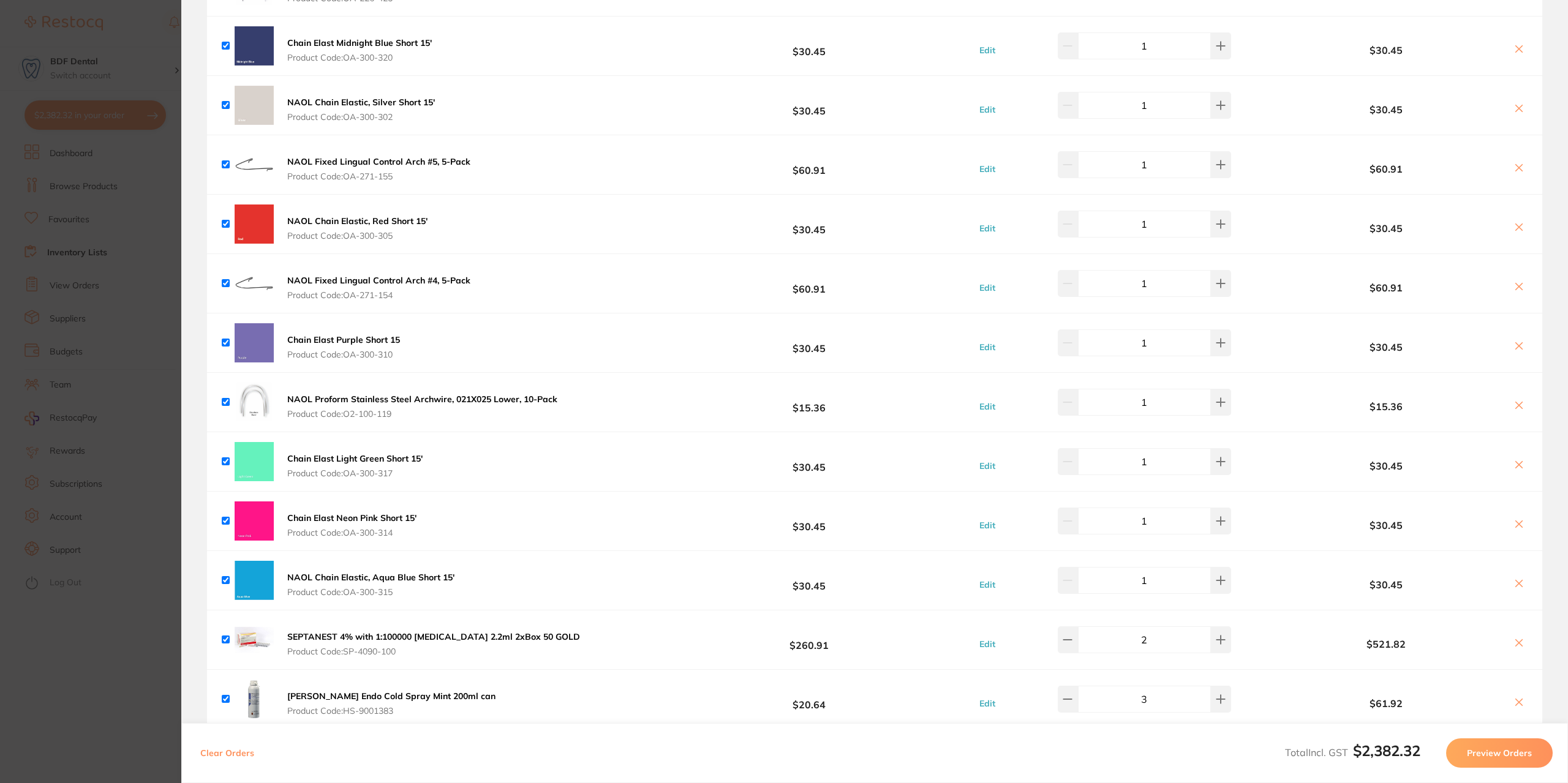
scroll to position [490, 0]
click at [132, 161] on section "Update RRP Set your pre negotiated price for this item. Item Agreed RRP (excl. …" at bounding box center [784, 392] width 1568 height 783
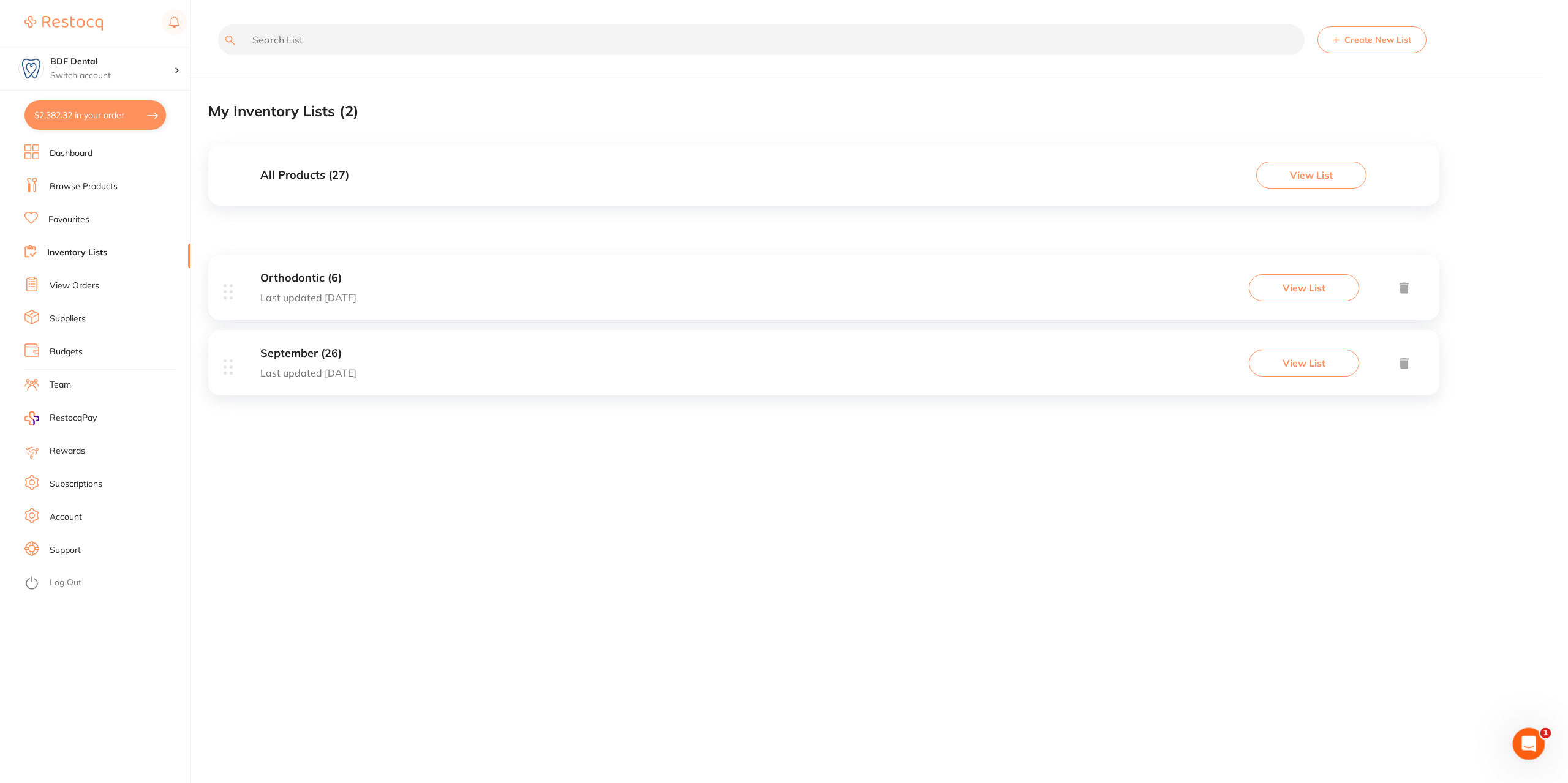
click at [1536, 732] on div "Open Intercom Messenger" at bounding box center [1528, 742] width 40 height 40
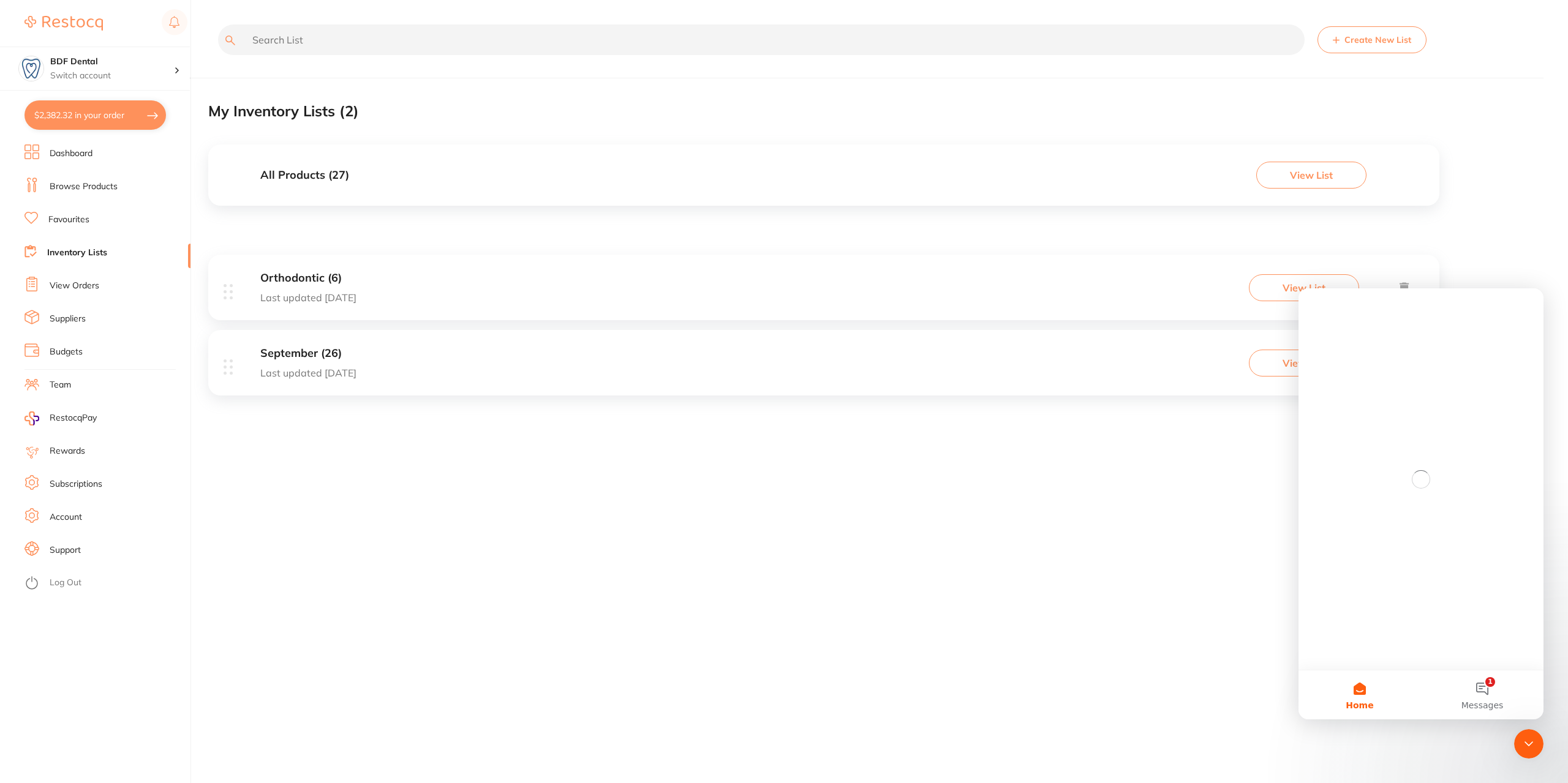
scroll to position [0, 0]
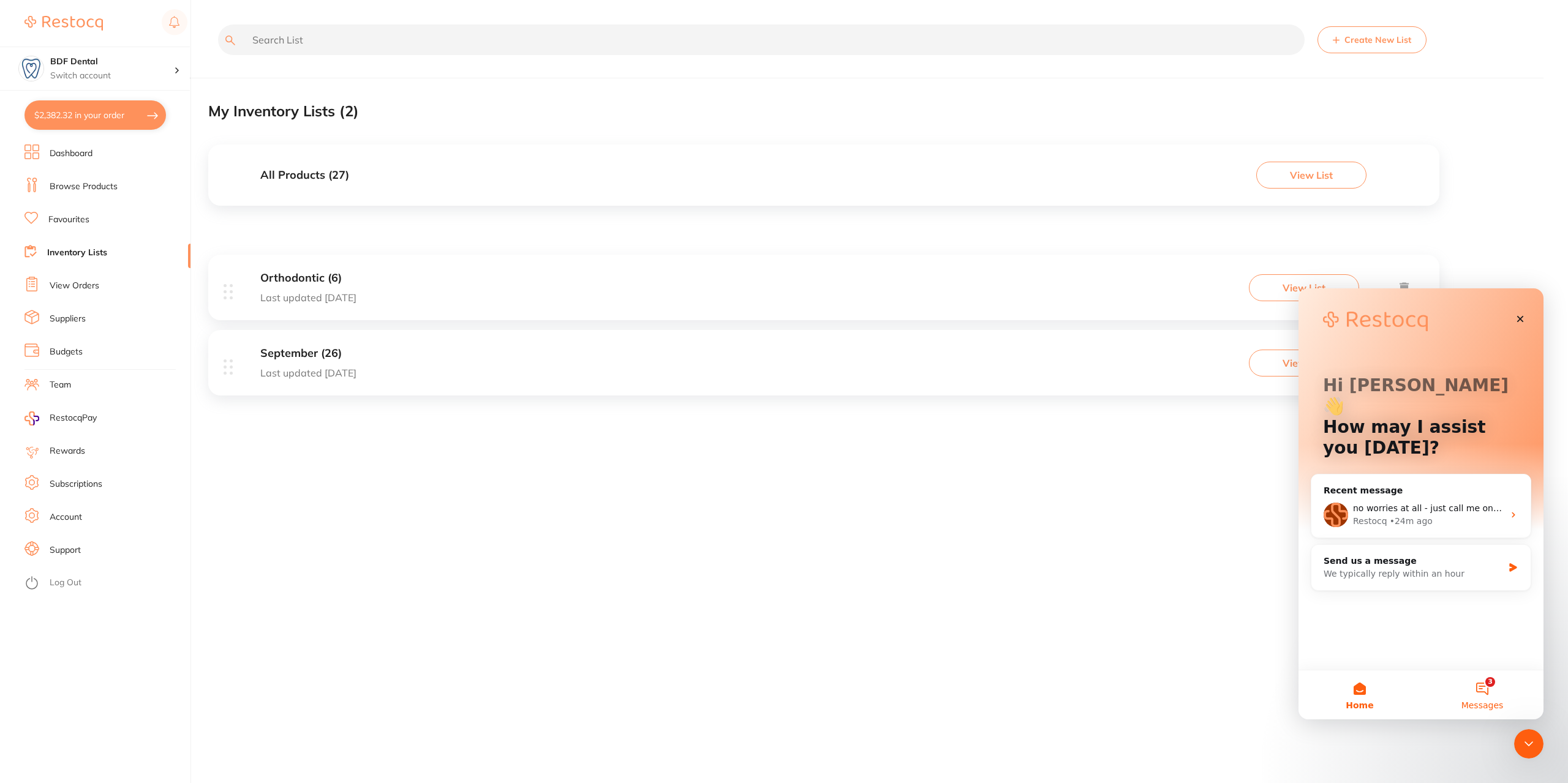
click at [1487, 692] on button "3 Messages" at bounding box center [1482, 695] width 123 height 49
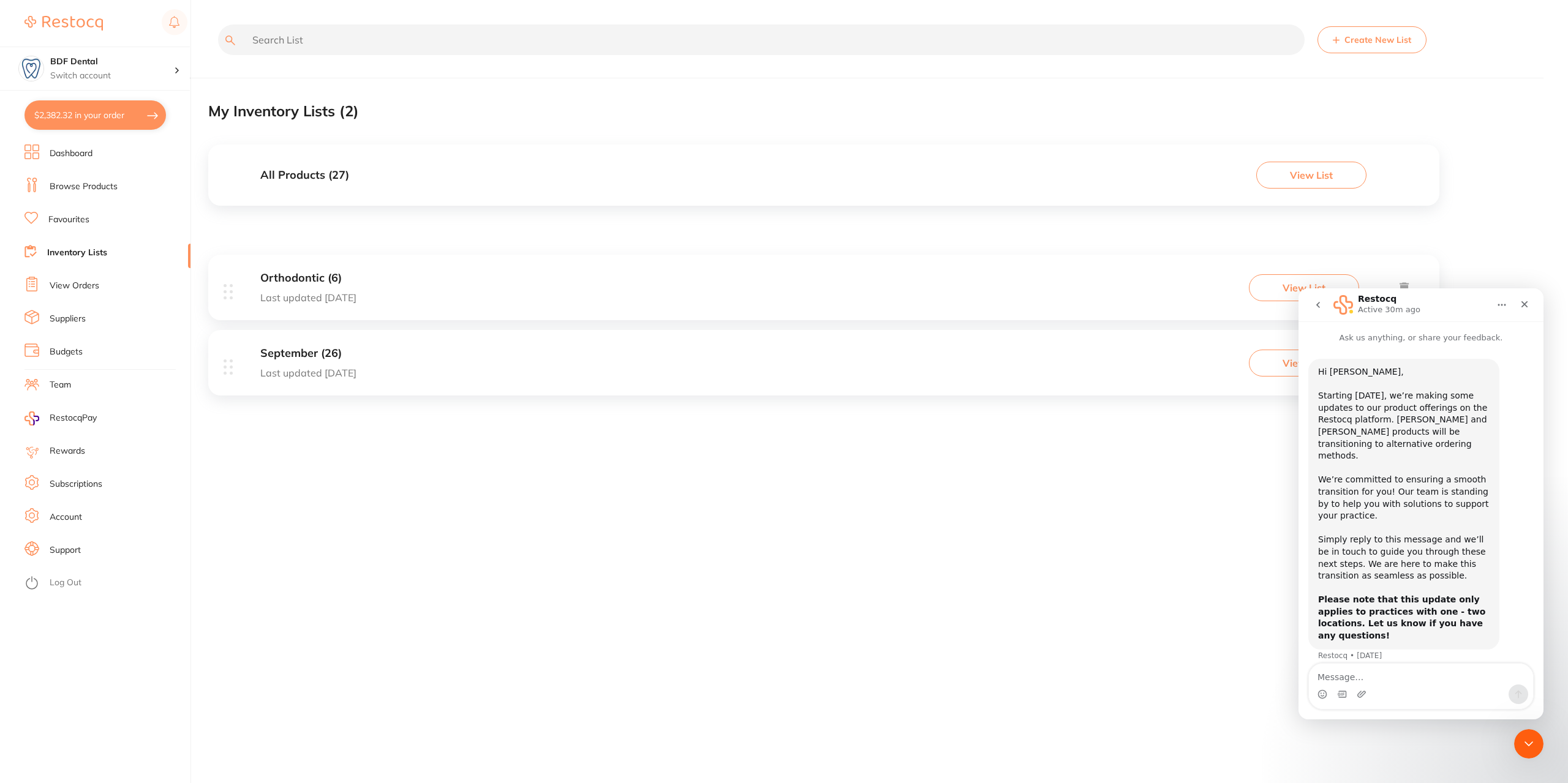
click at [1317, 304] on icon "go back" at bounding box center [1318, 305] width 10 height 10
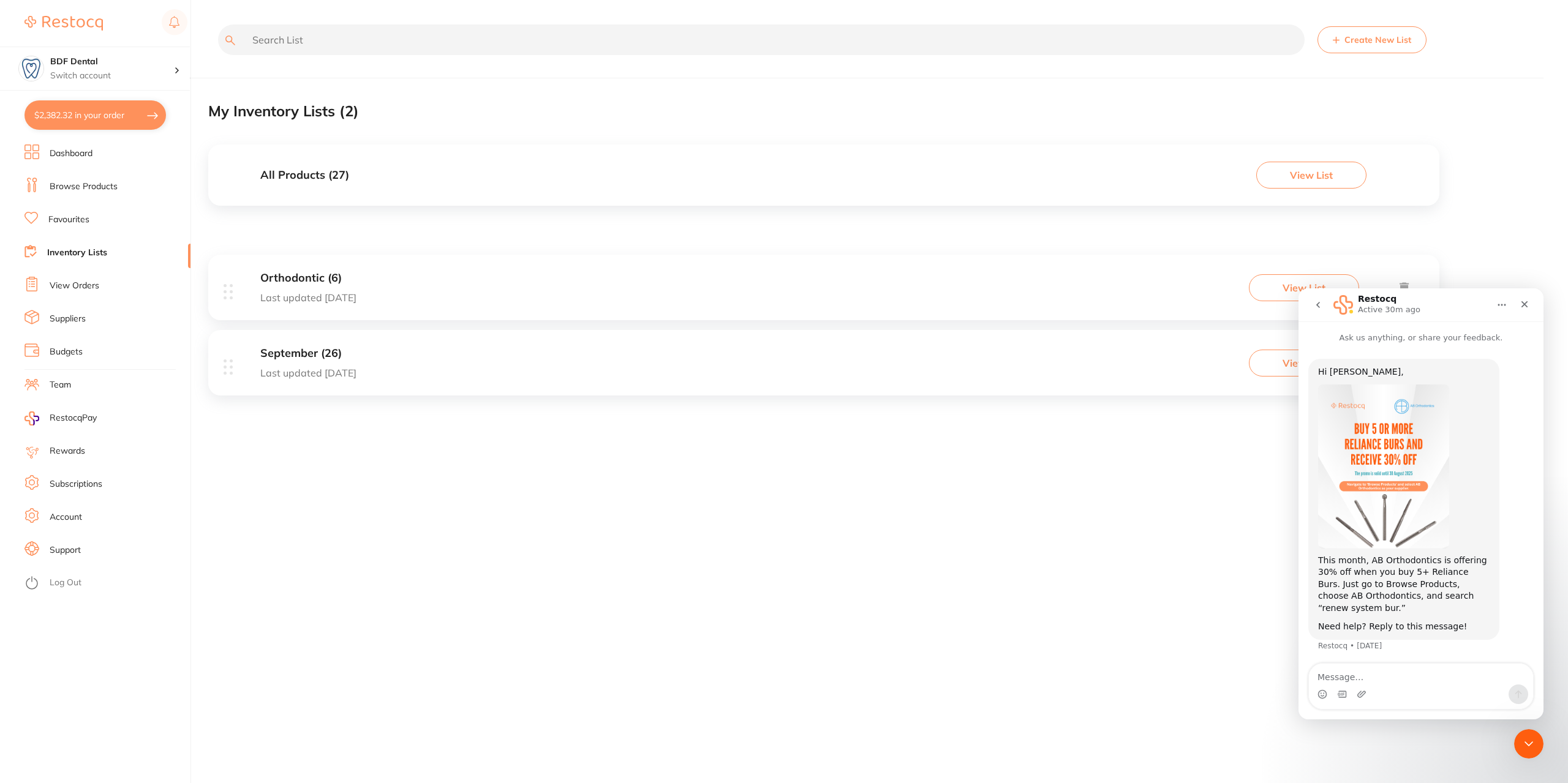
click at [1322, 305] on icon "go back" at bounding box center [1318, 305] width 10 height 10
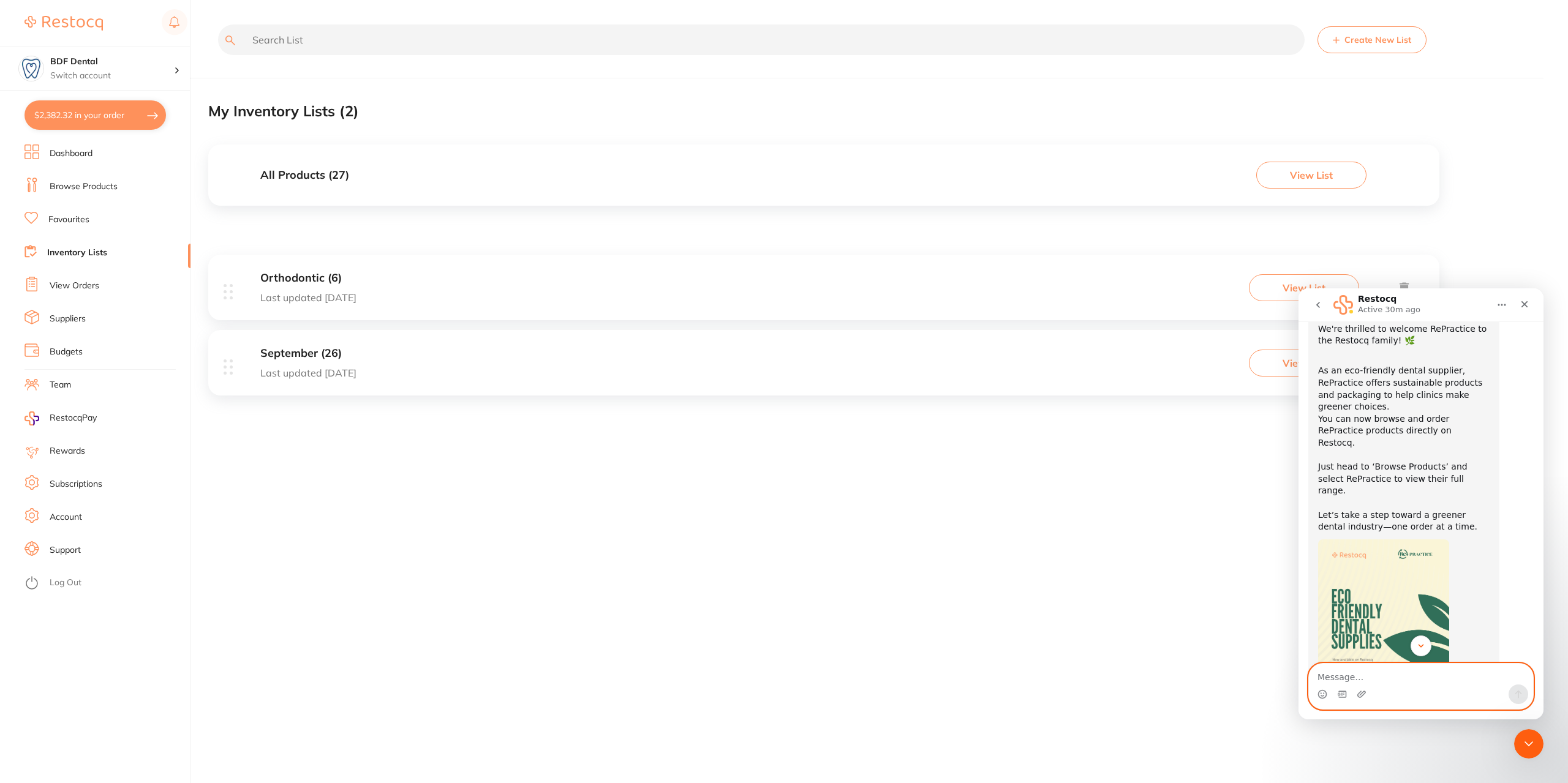
scroll to position [97, 0]
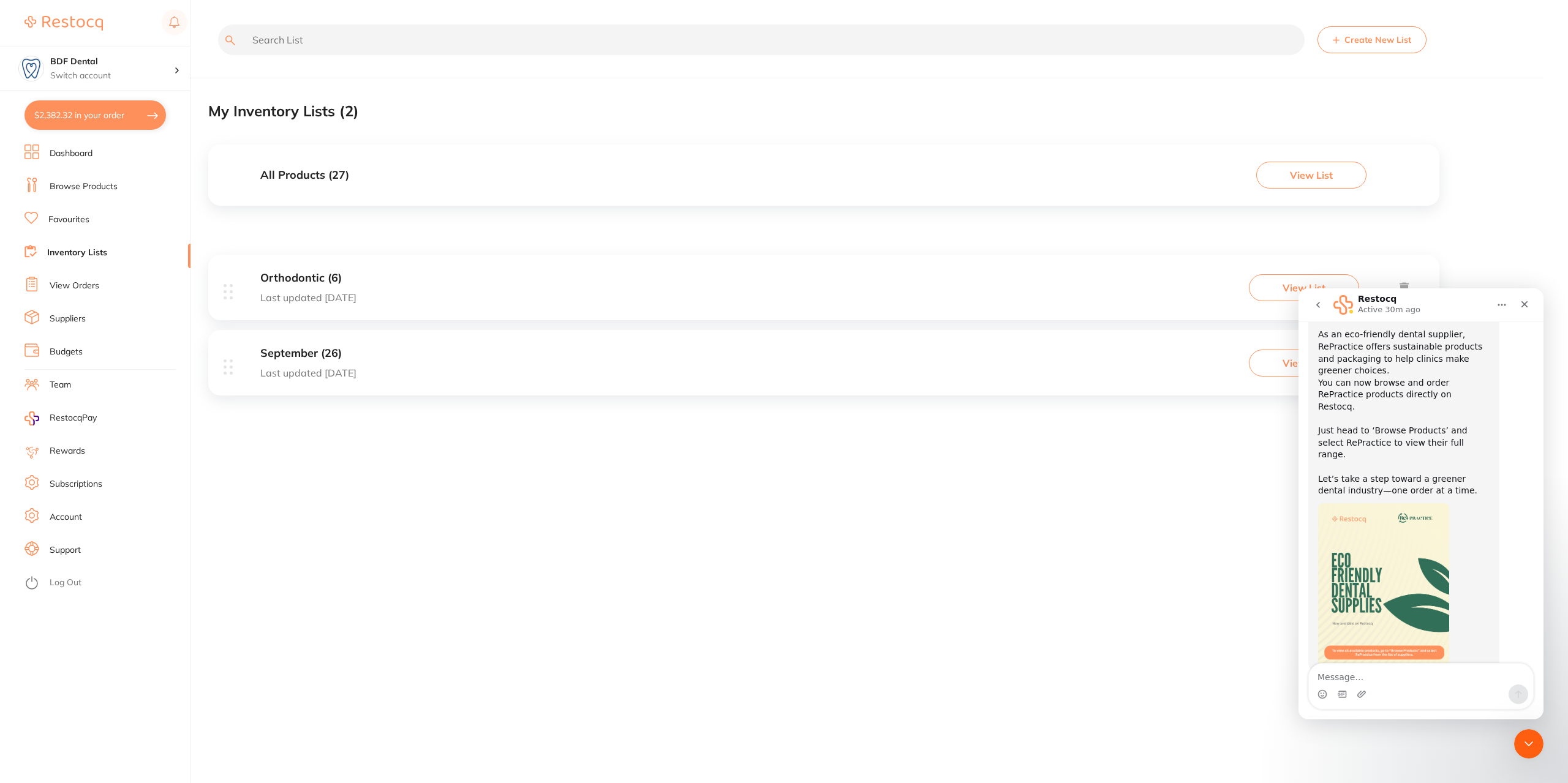
click at [1320, 303] on icon "go back" at bounding box center [1318, 305] width 10 height 10
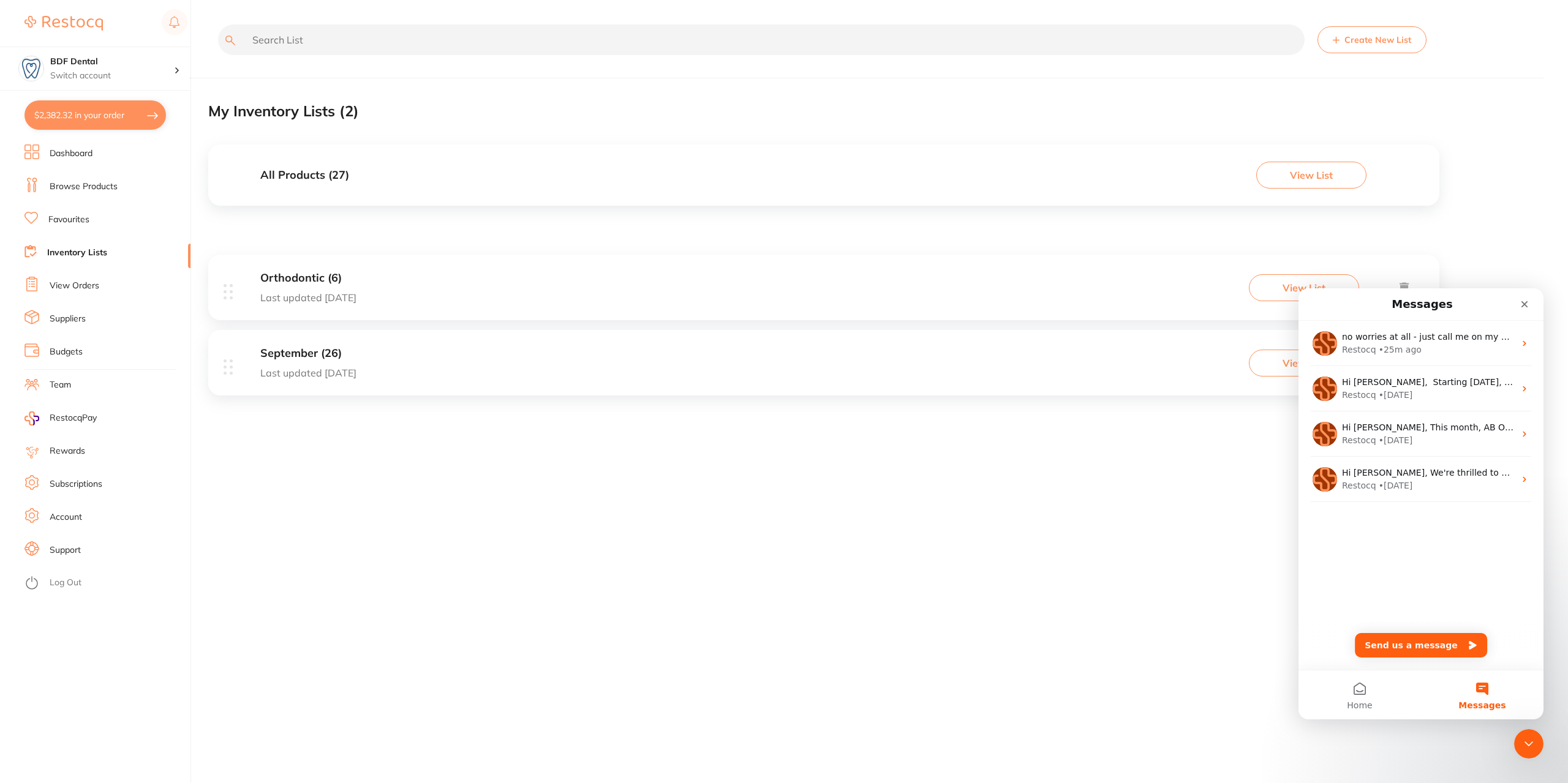
scroll to position [0, 0]
click at [1412, 349] on div "• 25m ago" at bounding box center [1401, 350] width 43 height 13
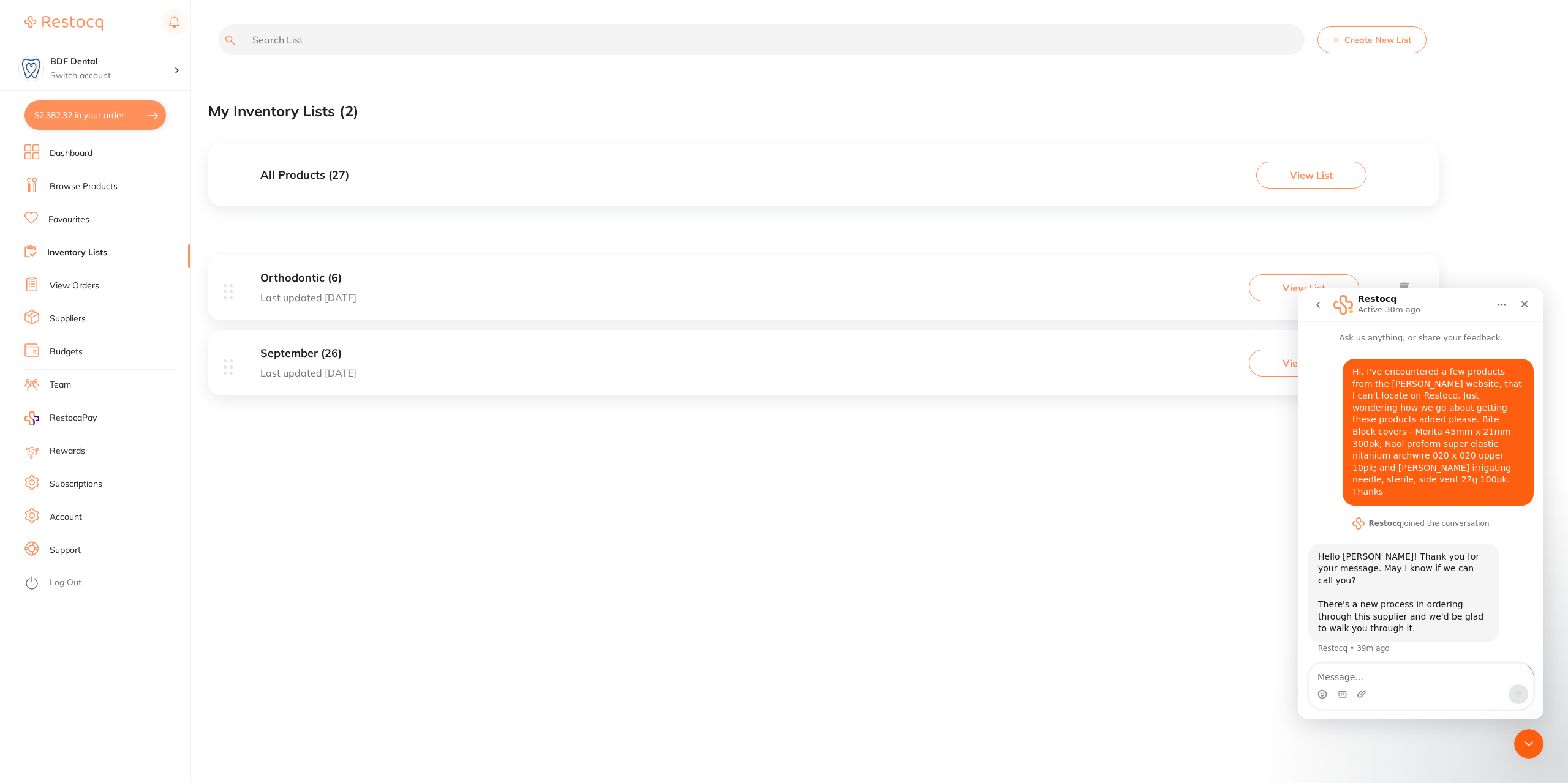
scroll to position [16, 0]
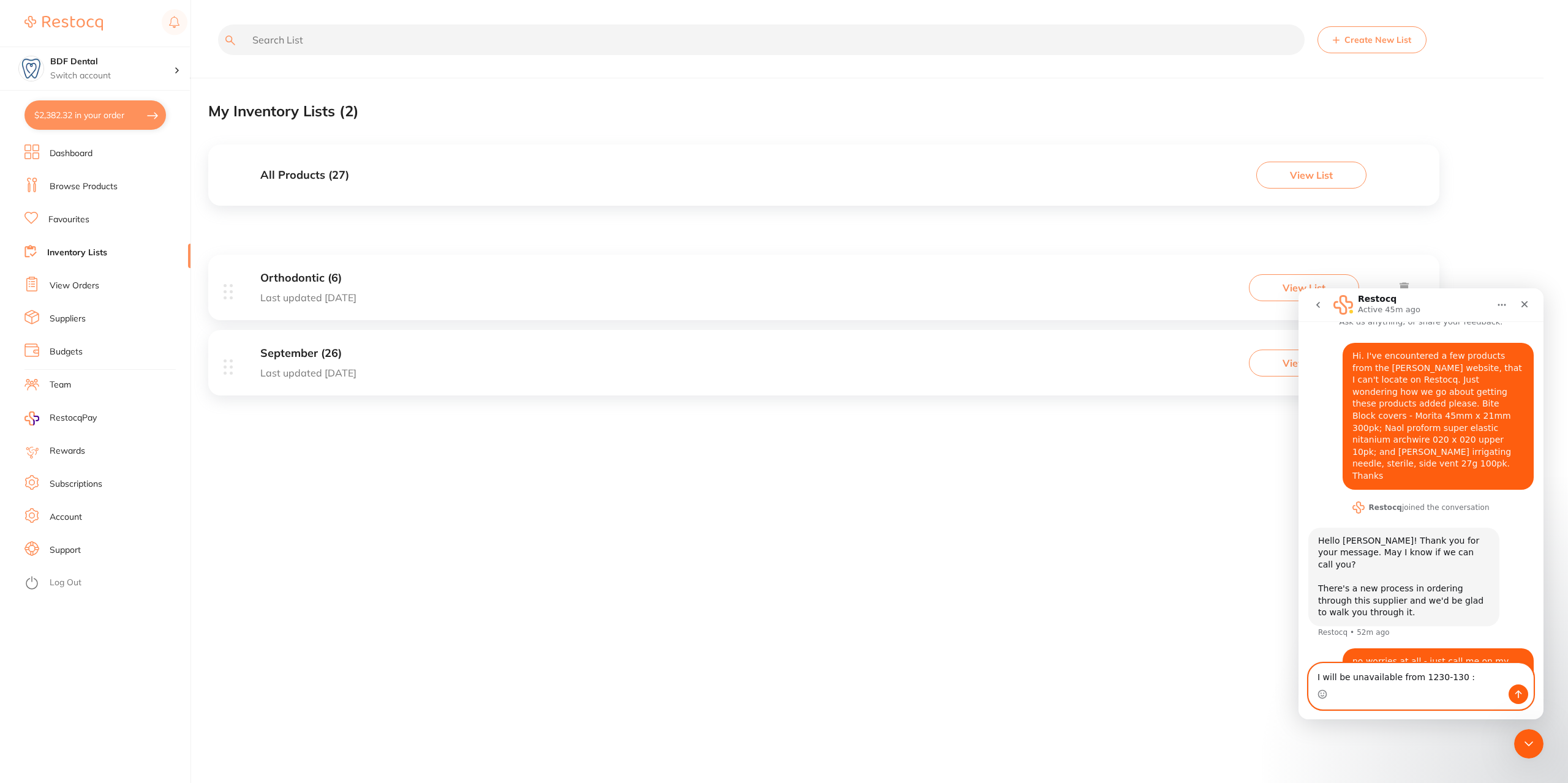
type textarea "I will be unavailable from 1230-130 :)"
